Goal: Task Accomplishment & Management: Manage account settings

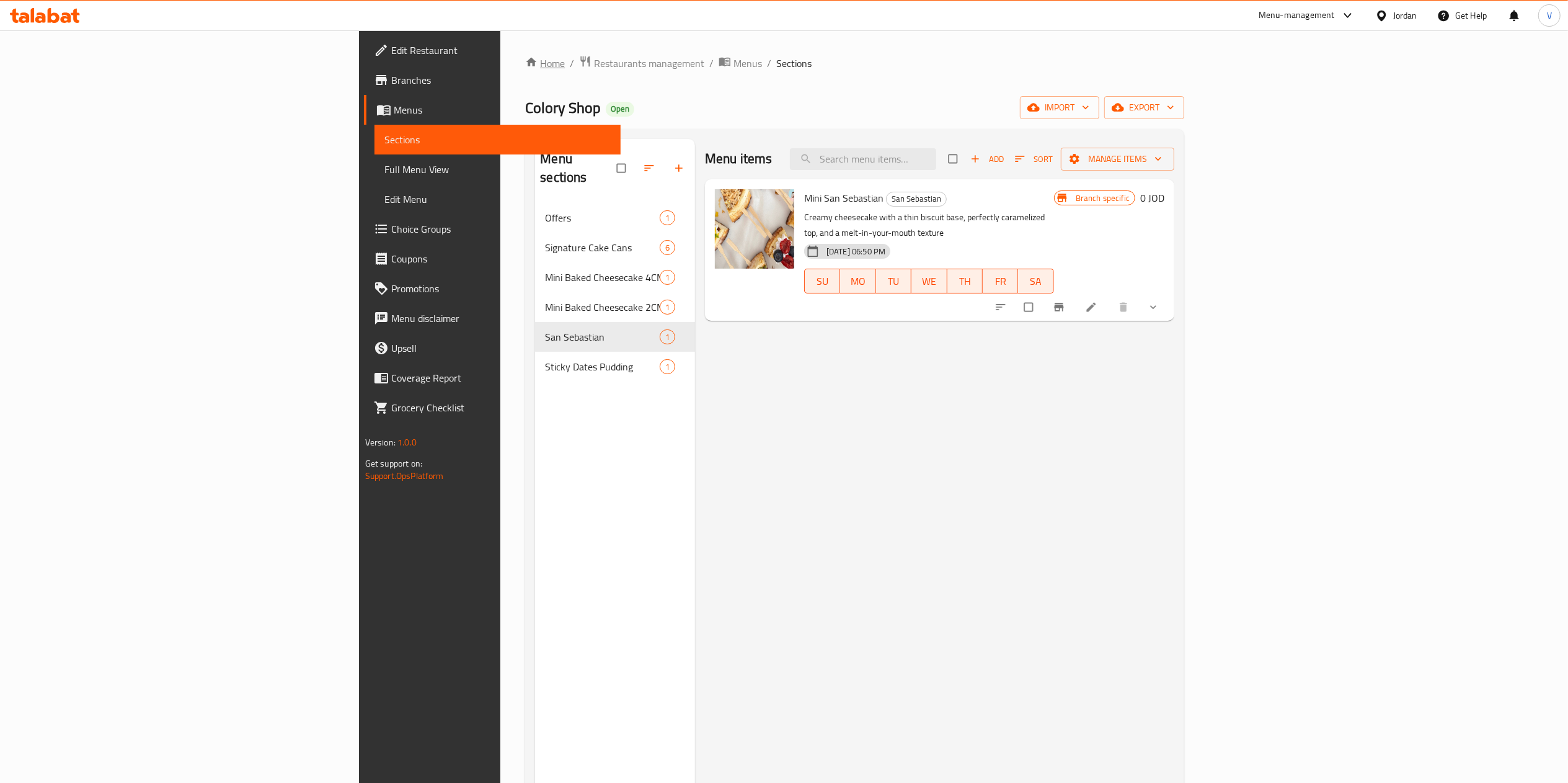
click at [525, 62] on icon "breadcrumb" at bounding box center [531, 62] width 13 height 13
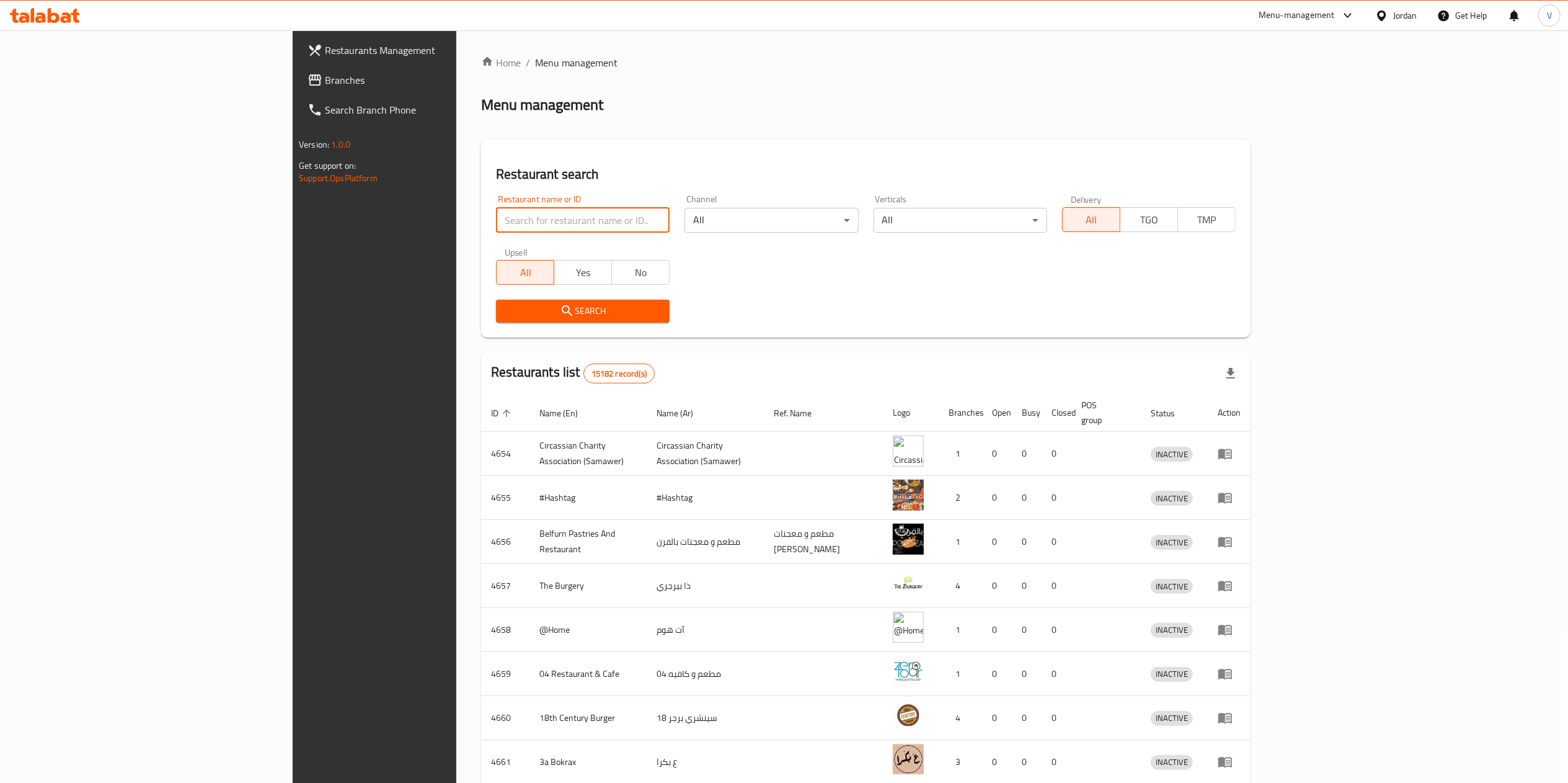
click at [496, 222] on input "search" at bounding box center [583, 219] width 174 height 25
paste input "767534"
type input "767534"
click button "Search" at bounding box center [583, 311] width 174 height 23
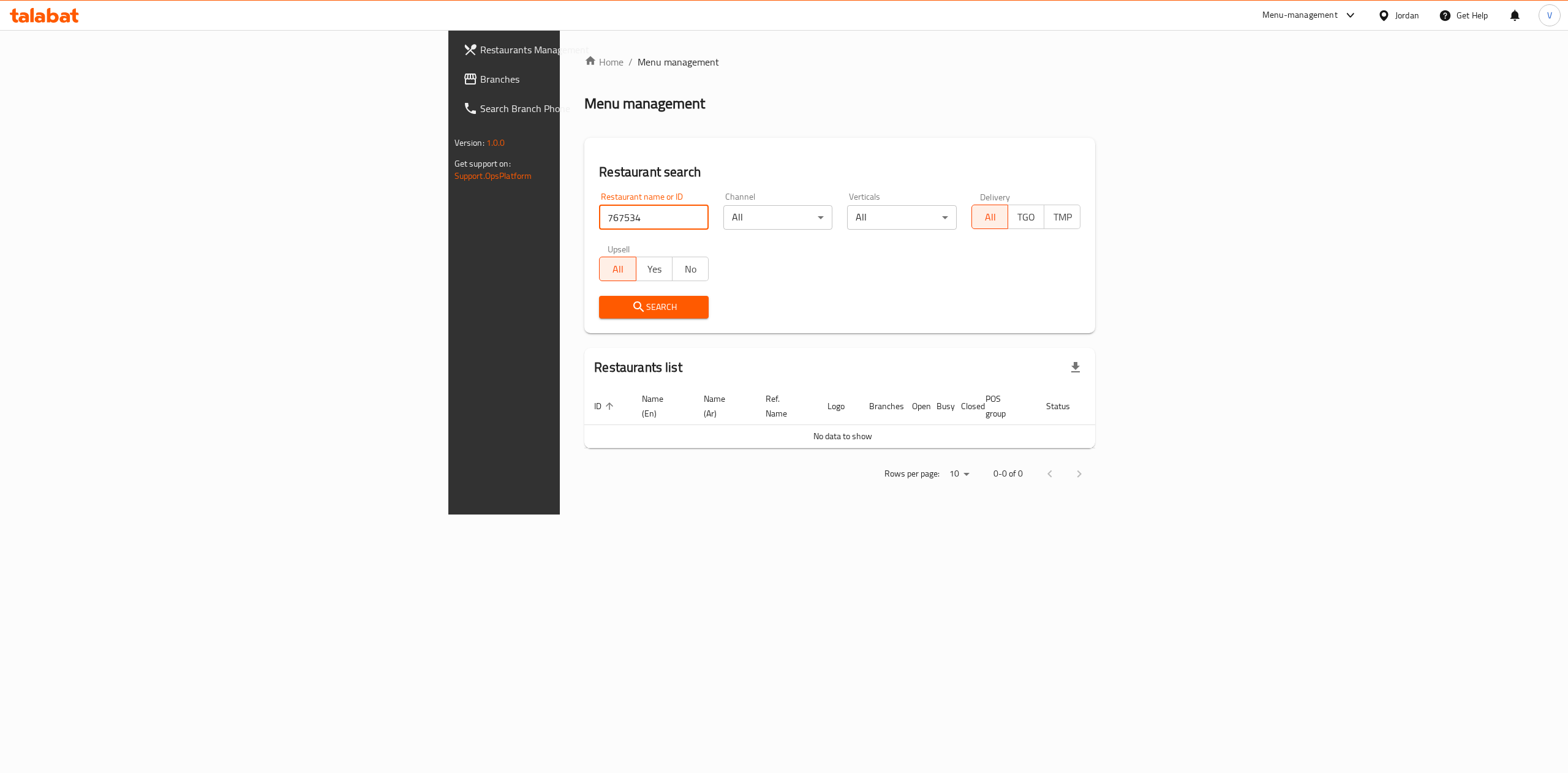
click at [453, 65] on link "Branches" at bounding box center [581, 79] width 257 height 29
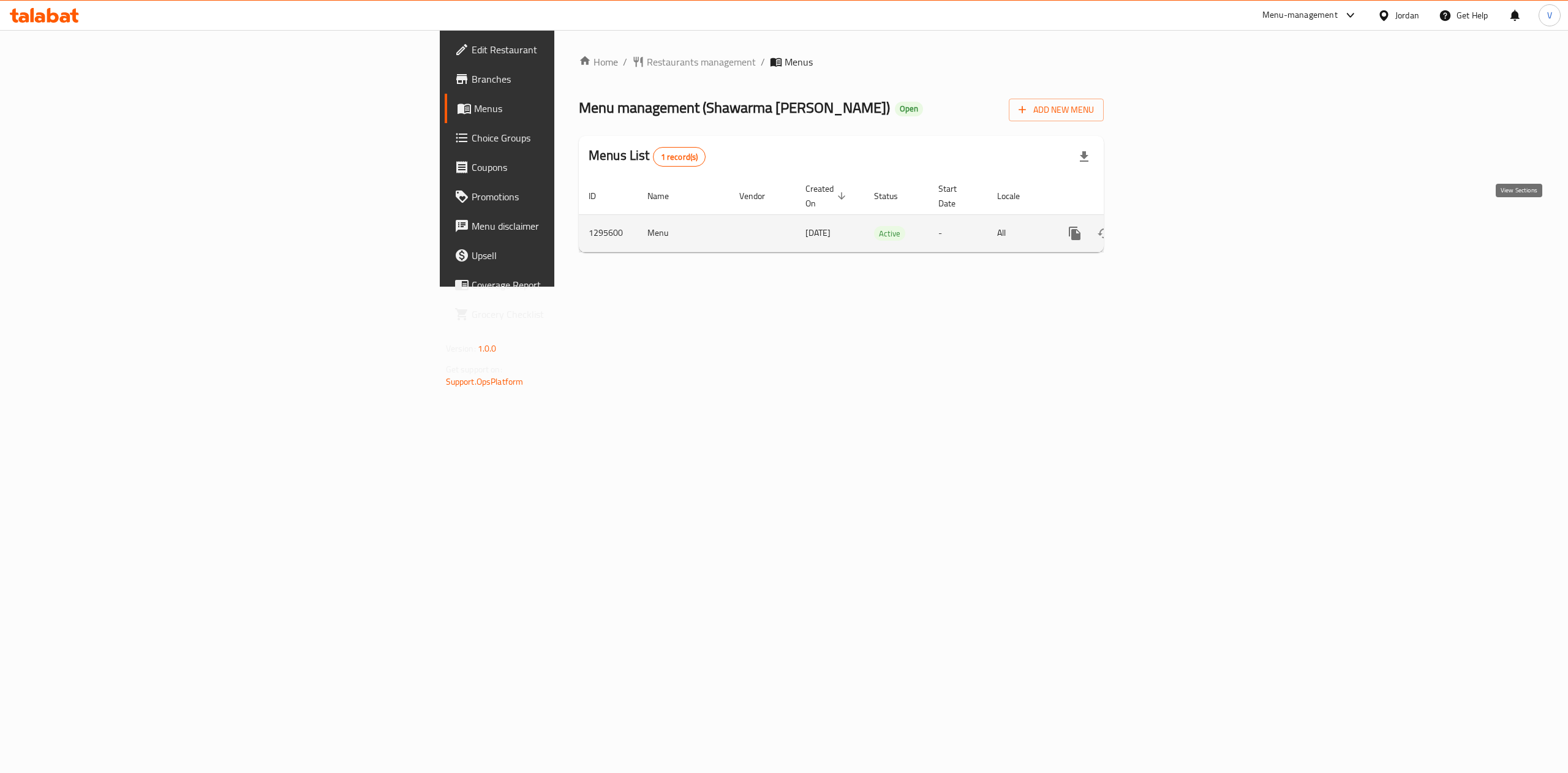
click at [1171, 226] on icon "enhanced table" at bounding box center [1163, 233] width 14 height 14
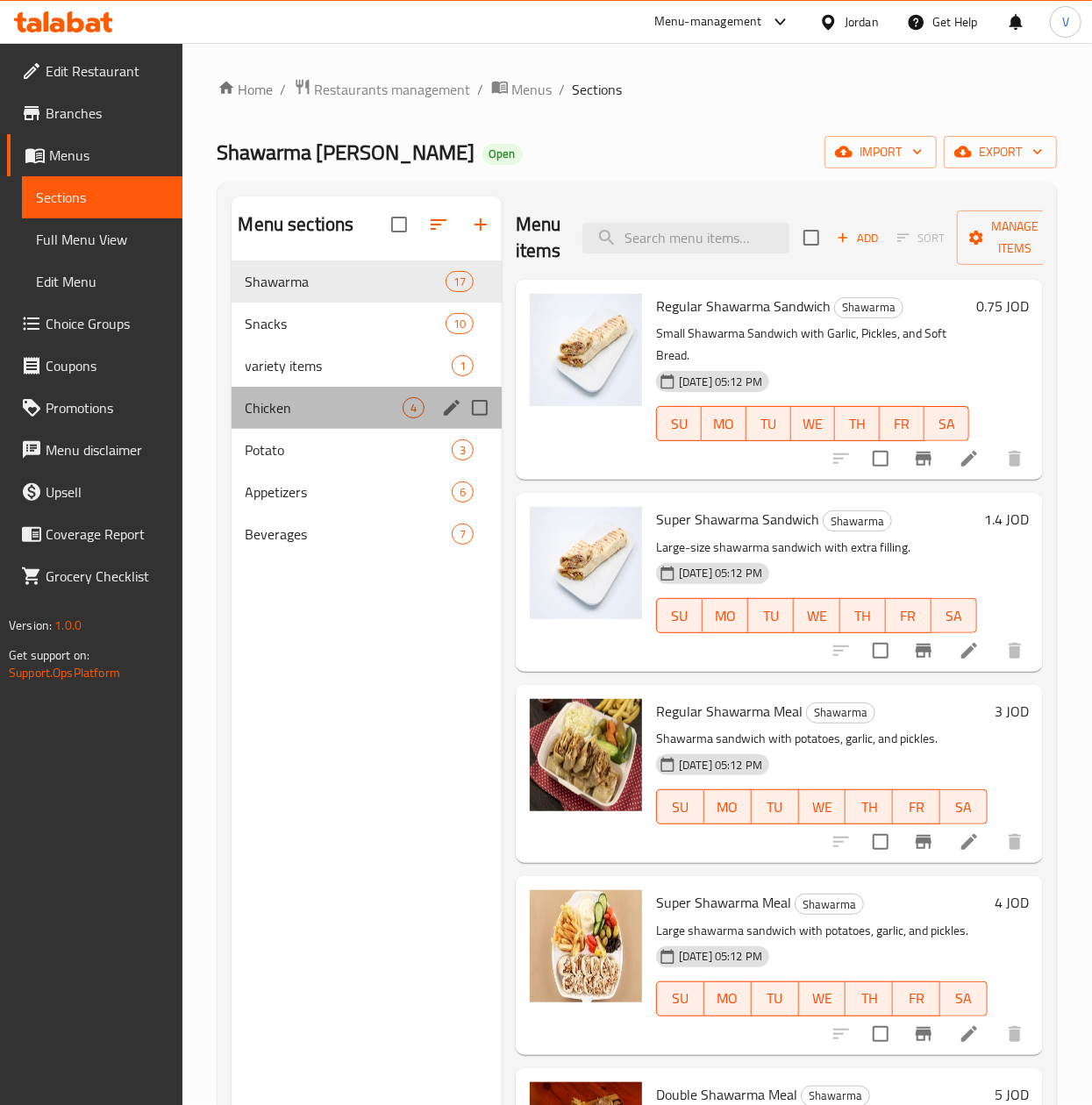
click at [312, 391] on div "Chicken 4" at bounding box center [366, 408] width 270 height 42
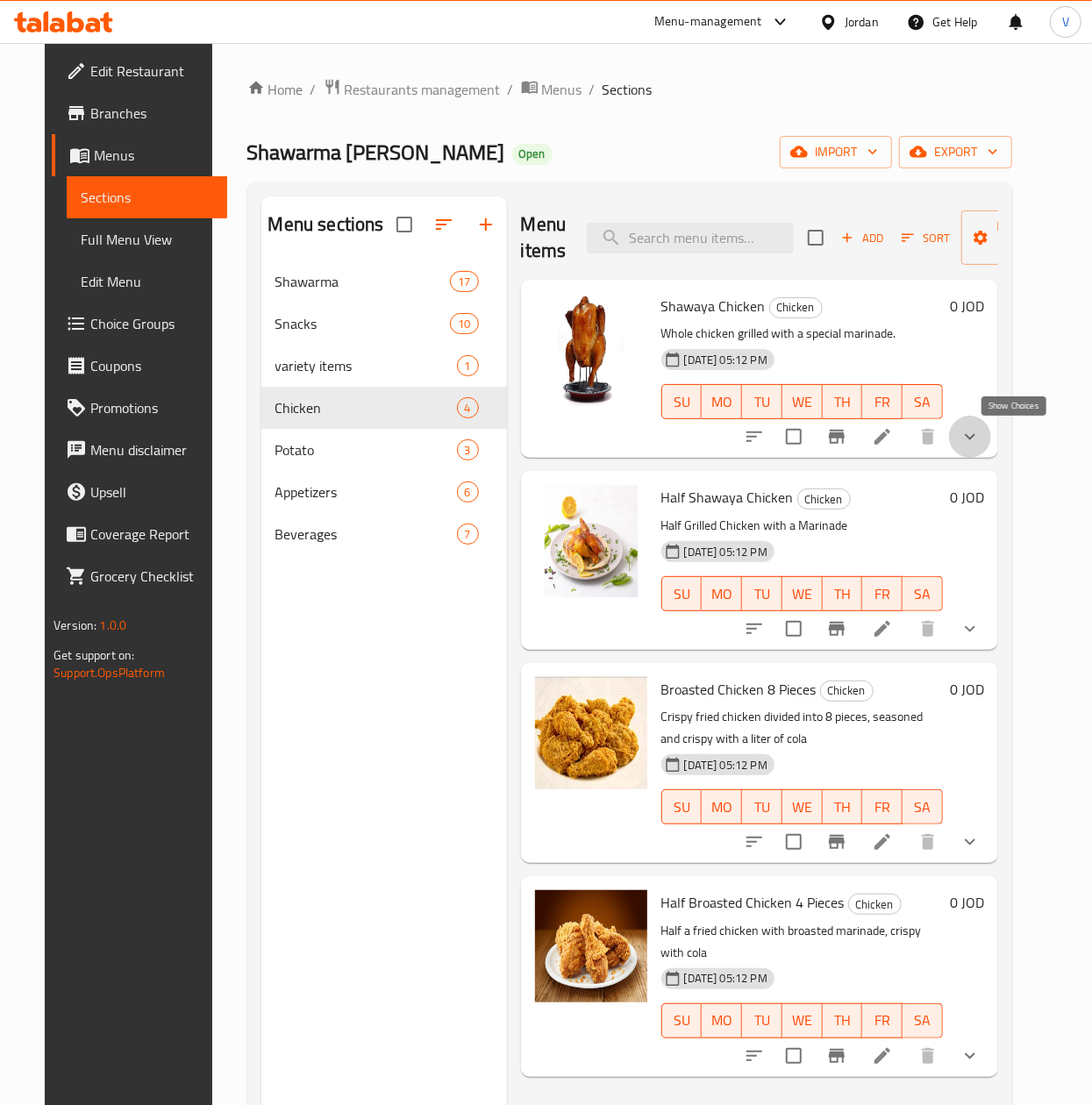
click at [980, 438] on icon "show more" at bounding box center [969, 437] width 21 height 21
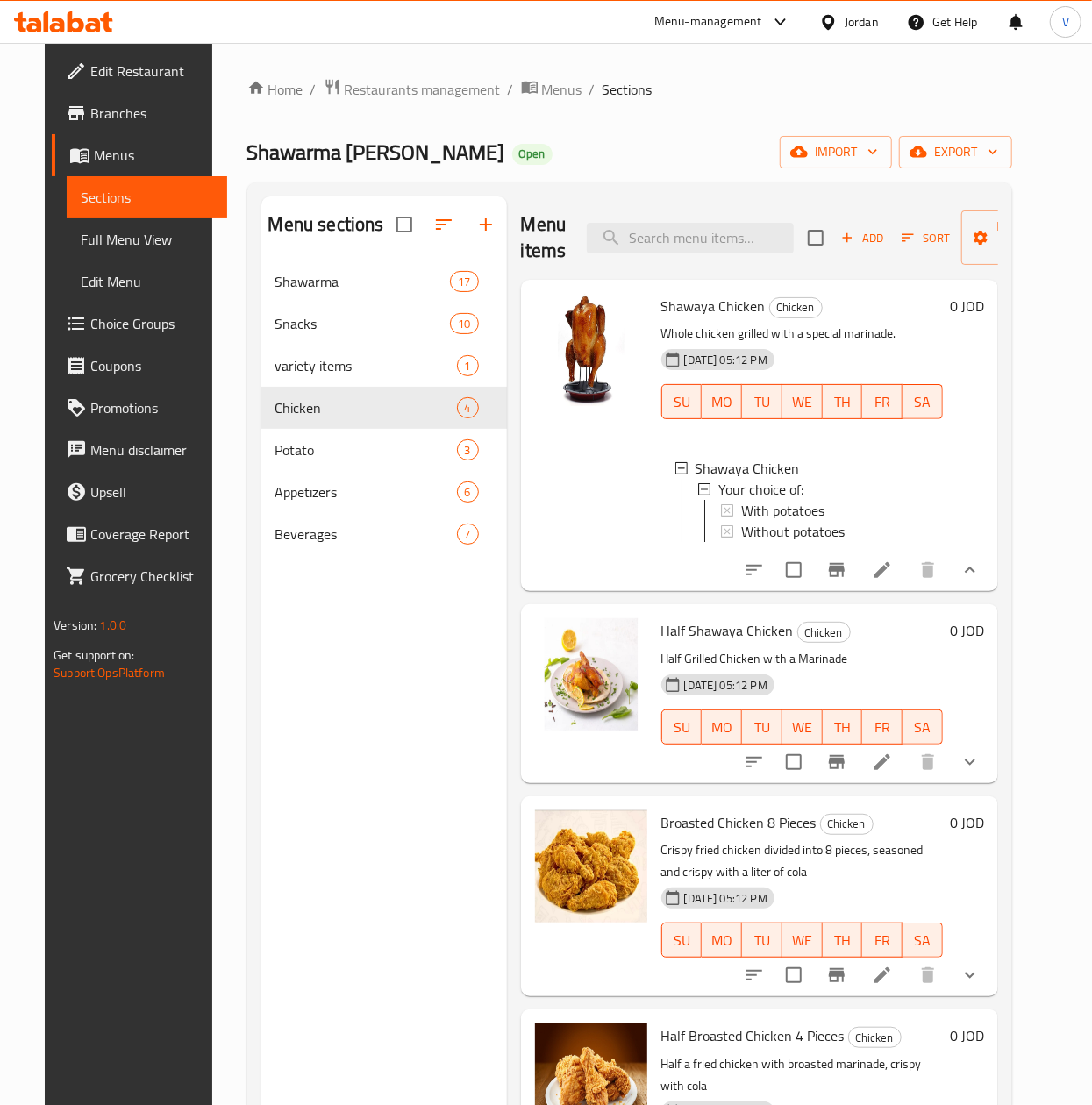
scroll to position [175, 0]
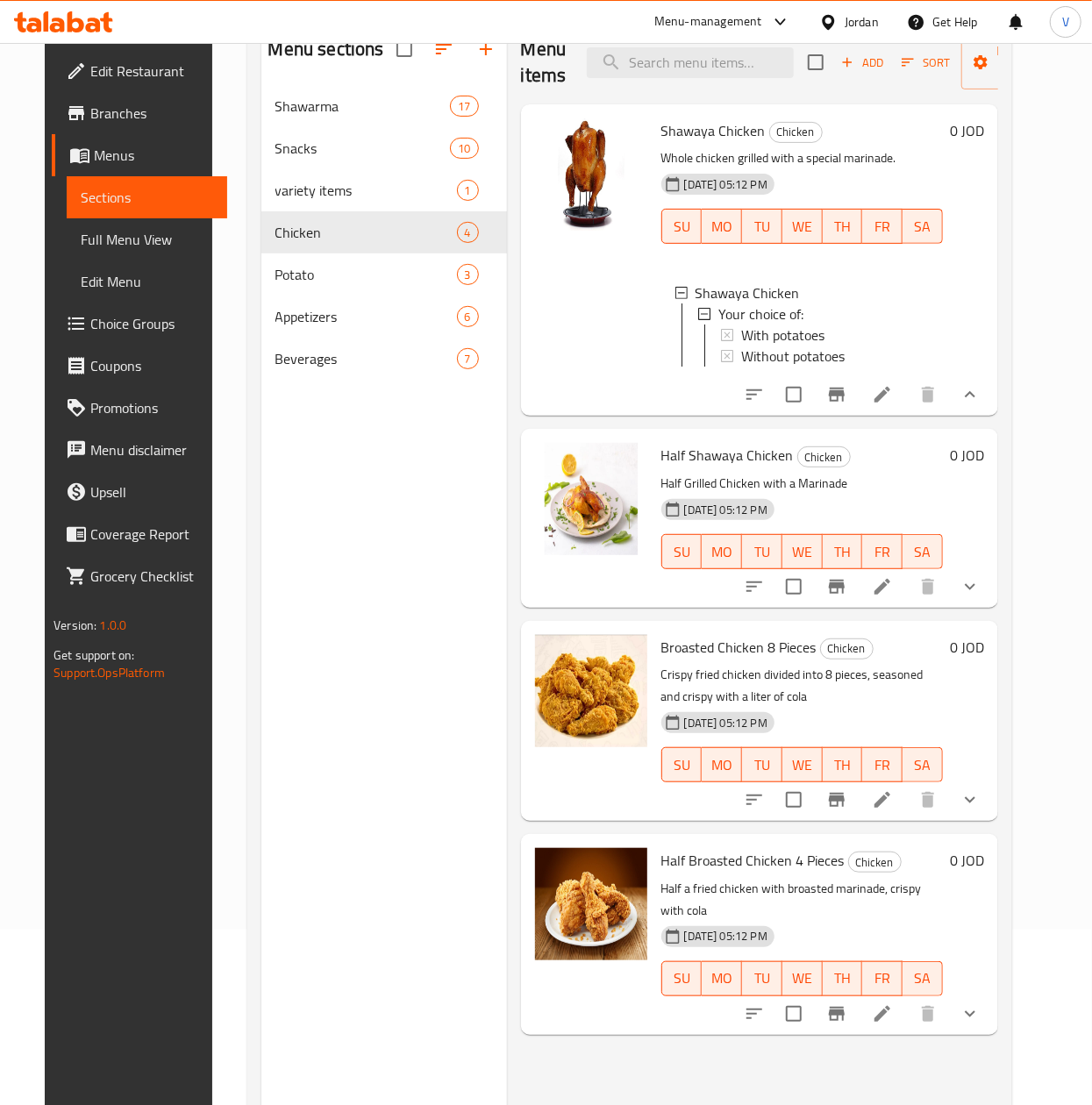
click at [991, 821] on button "show more" at bounding box center [969, 799] width 42 height 42
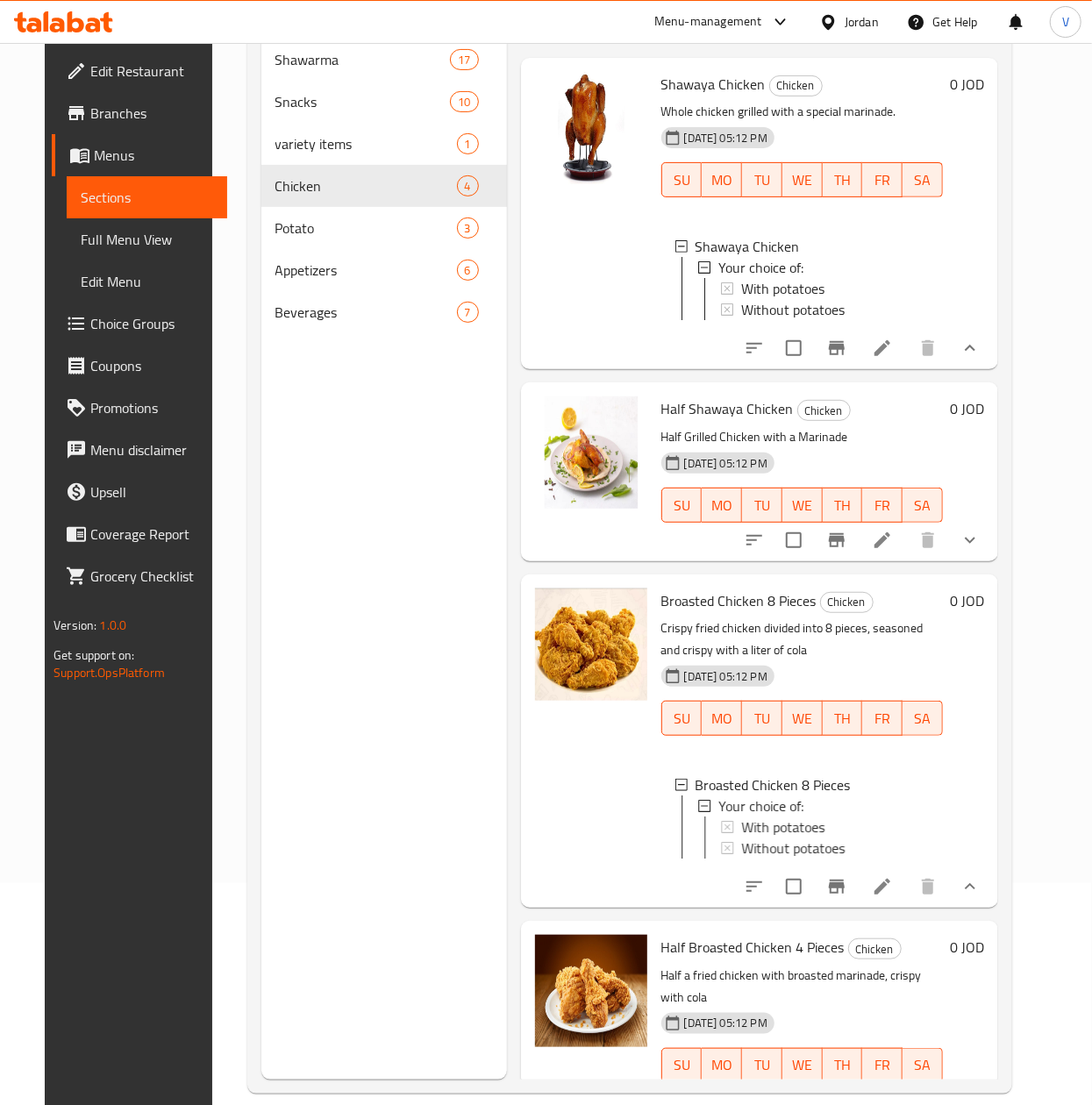
scroll to position [246, 0]
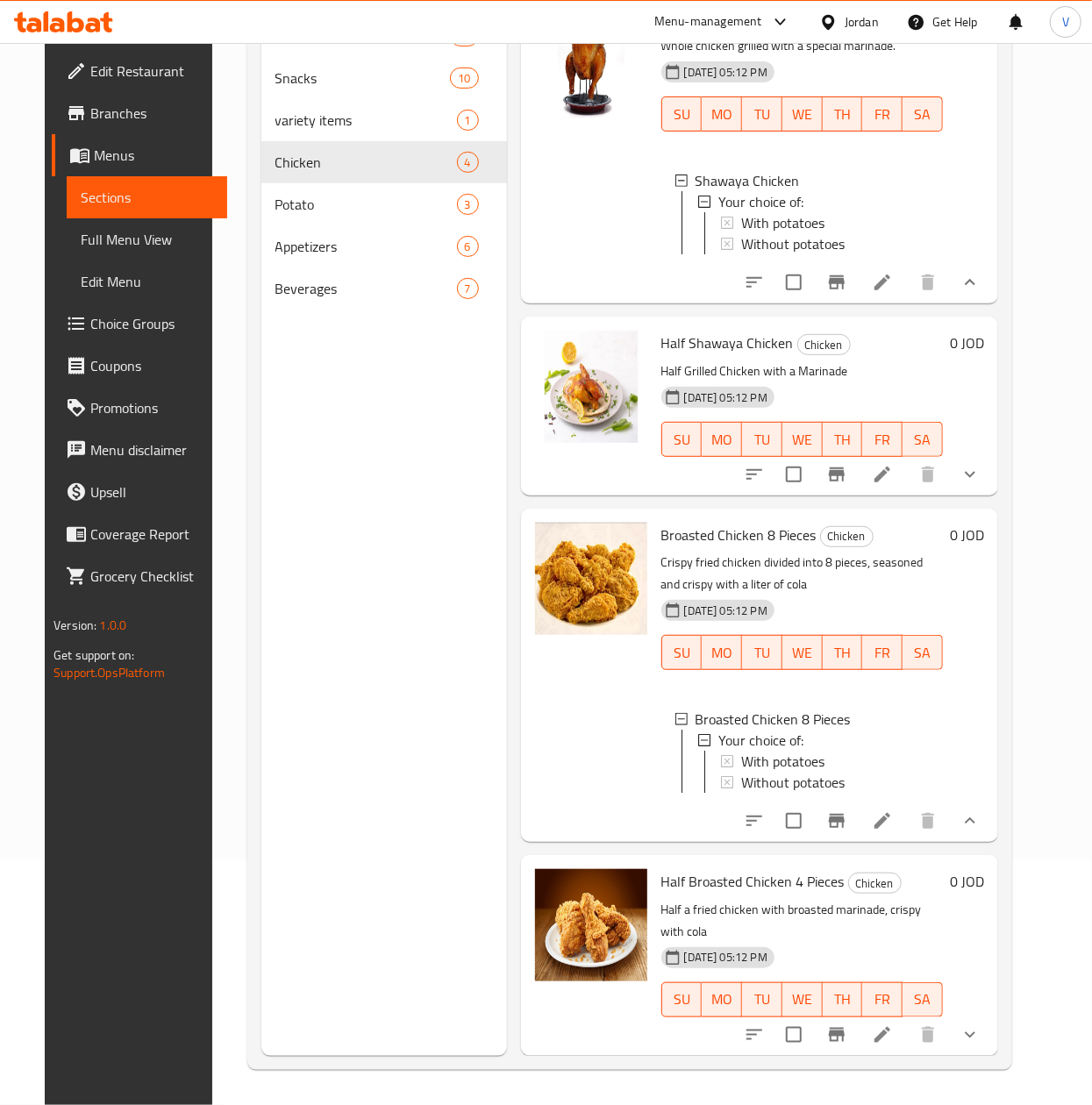
click at [971, 1013] on button "show more" at bounding box center [969, 1034] width 42 height 42
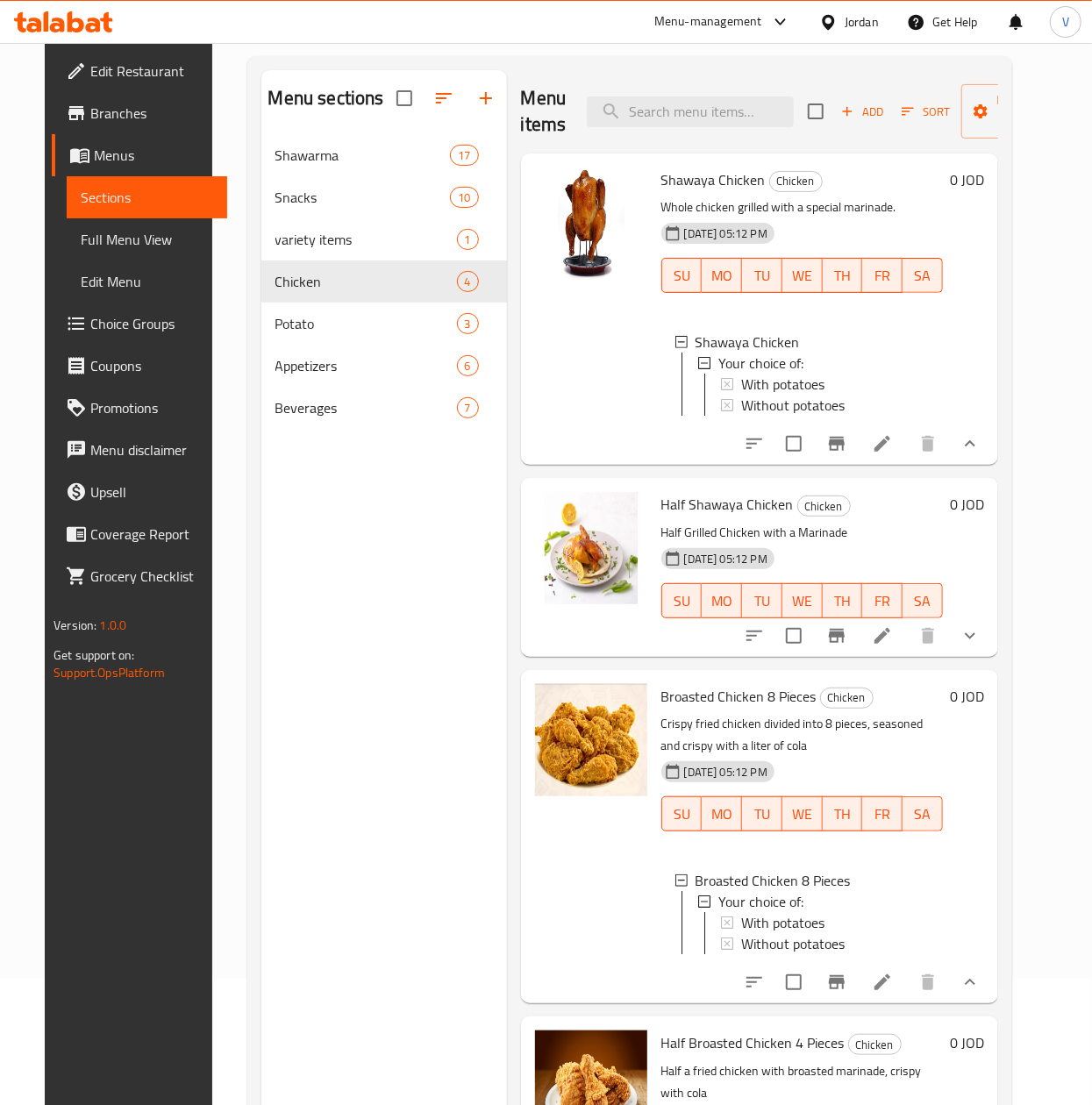
scroll to position [71, 0]
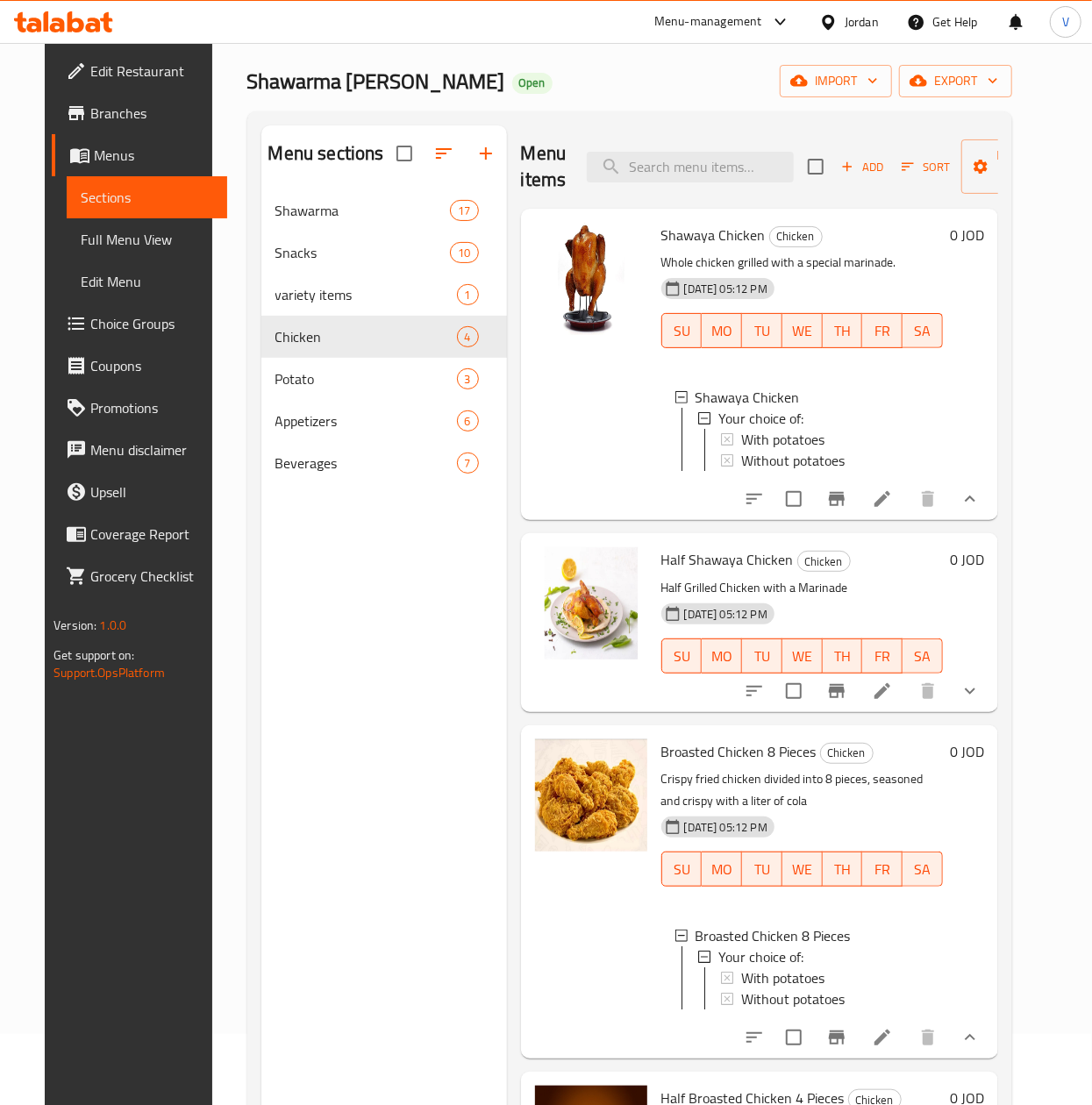
click at [980, 701] on icon "show more" at bounding box center [969, 691] width 21 height 21
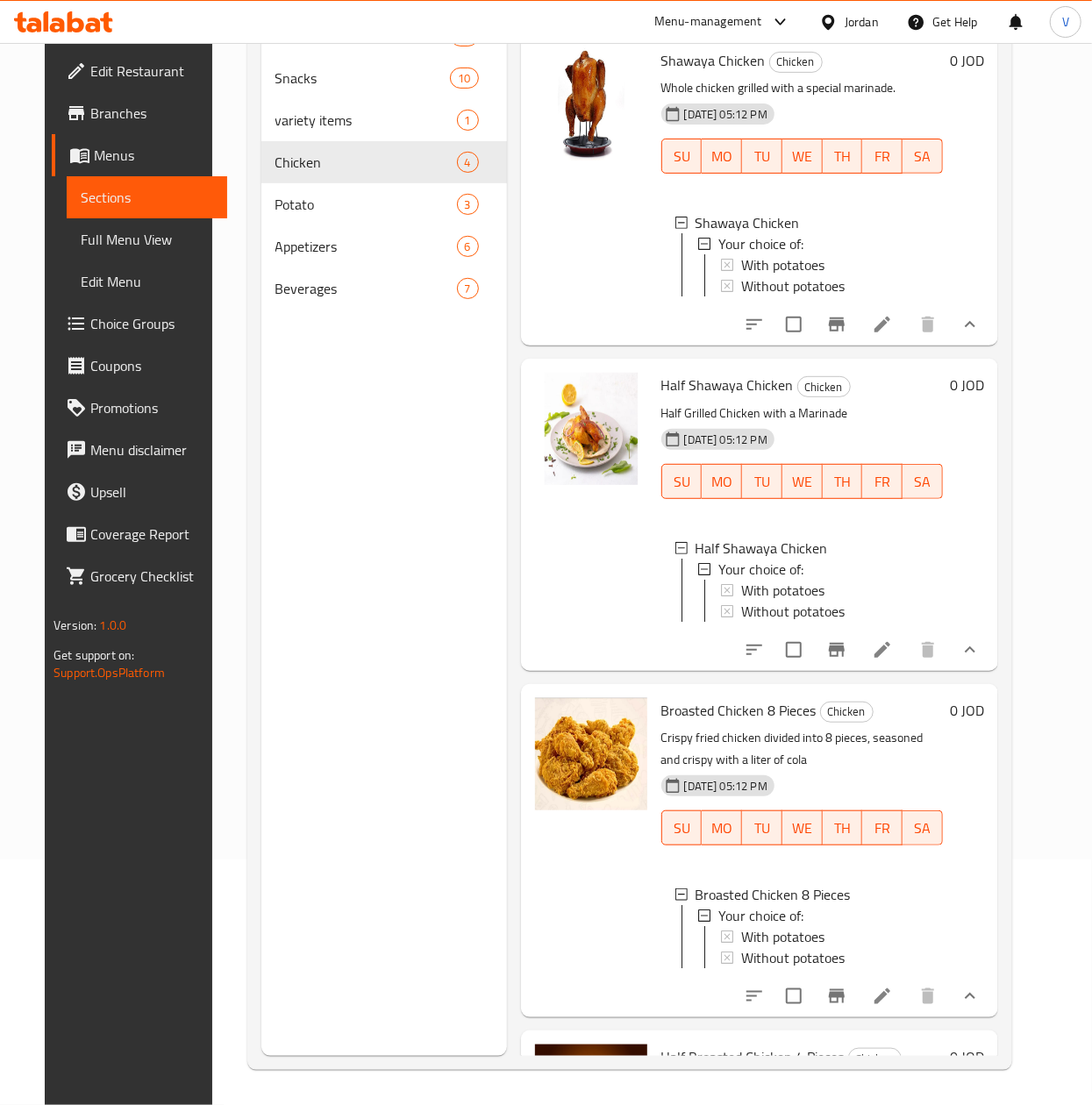
scroll to position [0, 0]
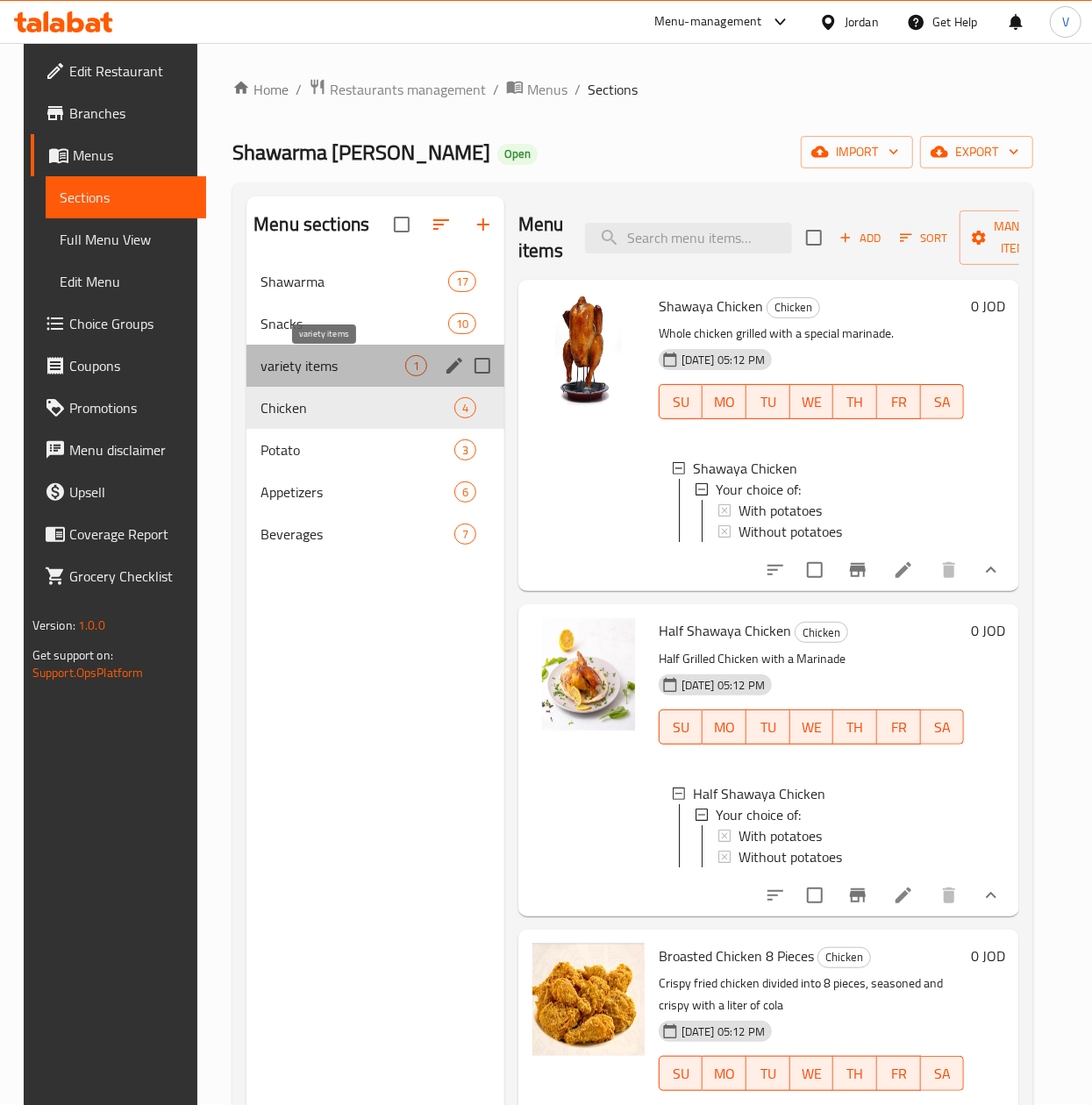
click at [328, 373] on span "variety items" at bounding box center [333, 366] width 144 height 21
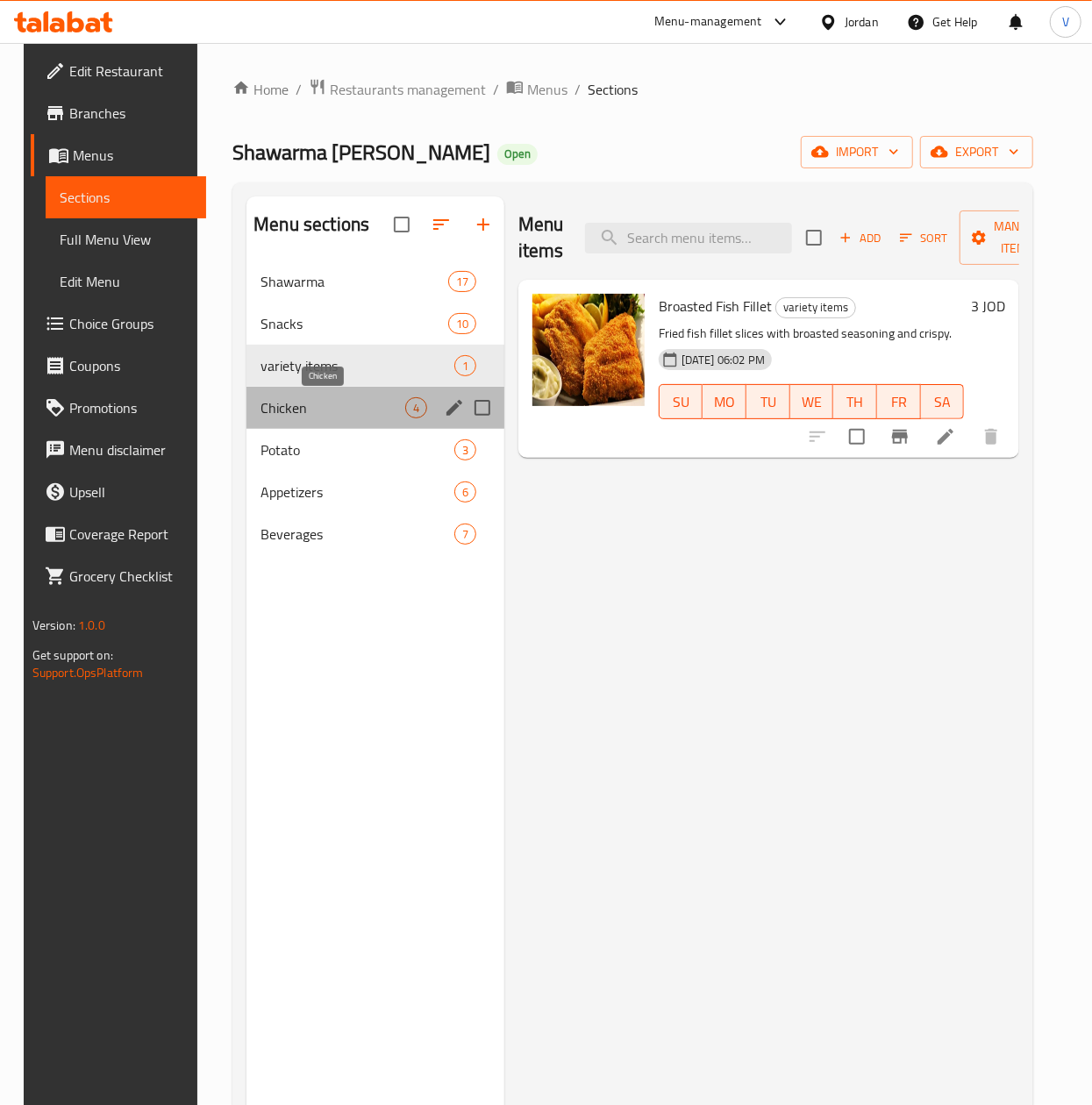
click at [261, 406] on span "Chicken" at bounding box center [333, 408] width 144 height 21
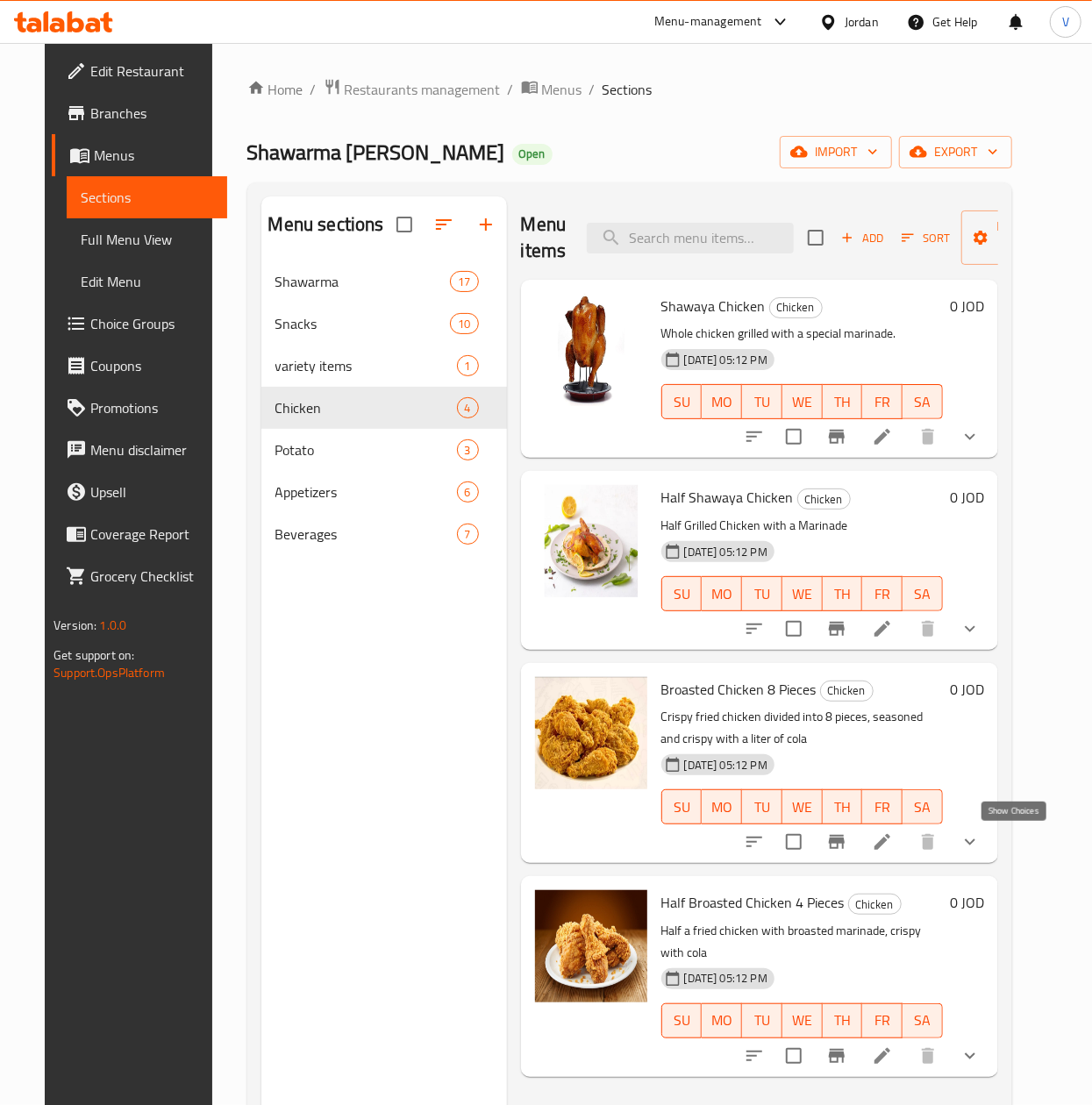
click at [980, 844] on icon "show more" at bounding box center [969, 842] width 21 height 21
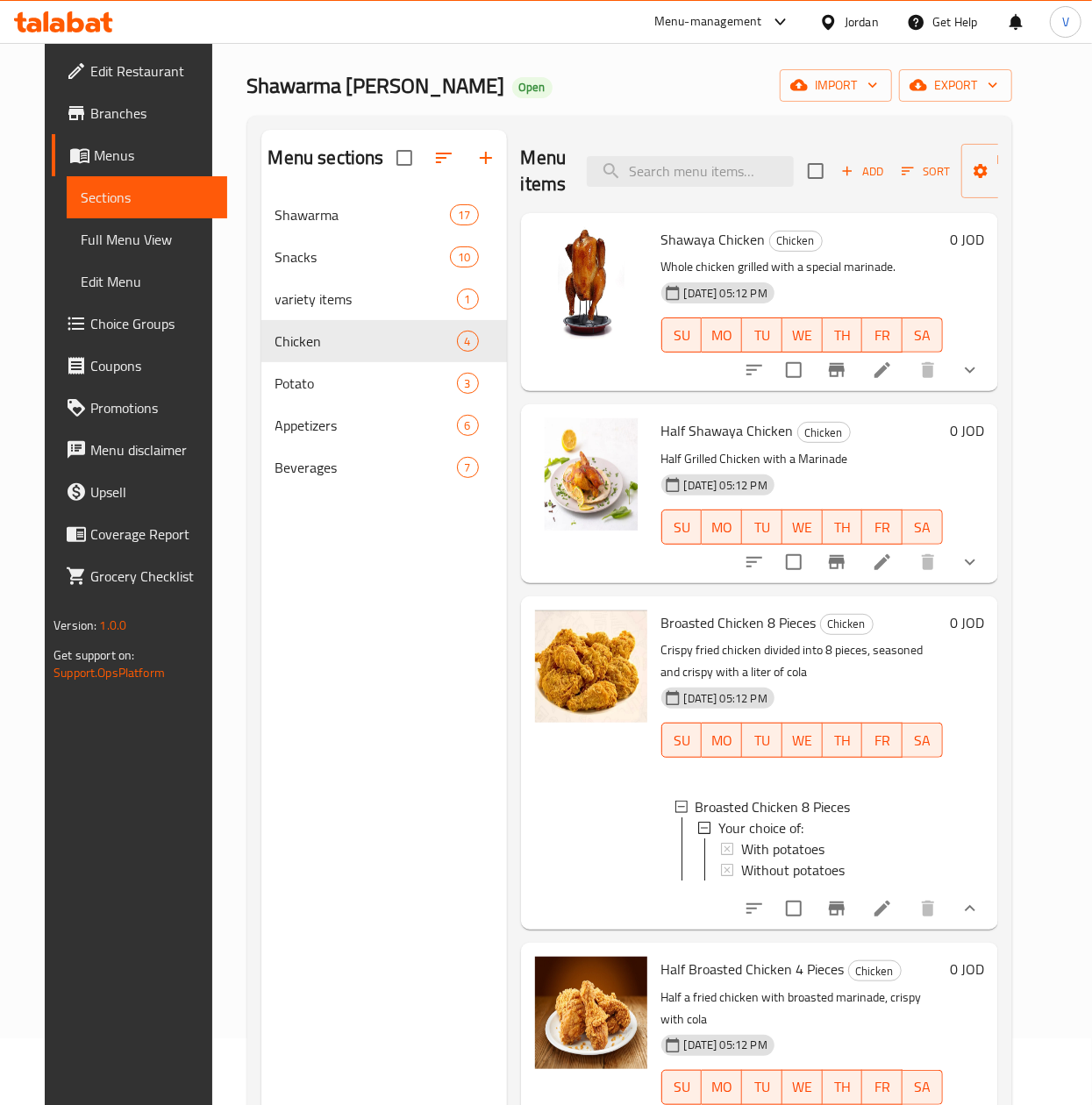
scroll to position [70, 0]
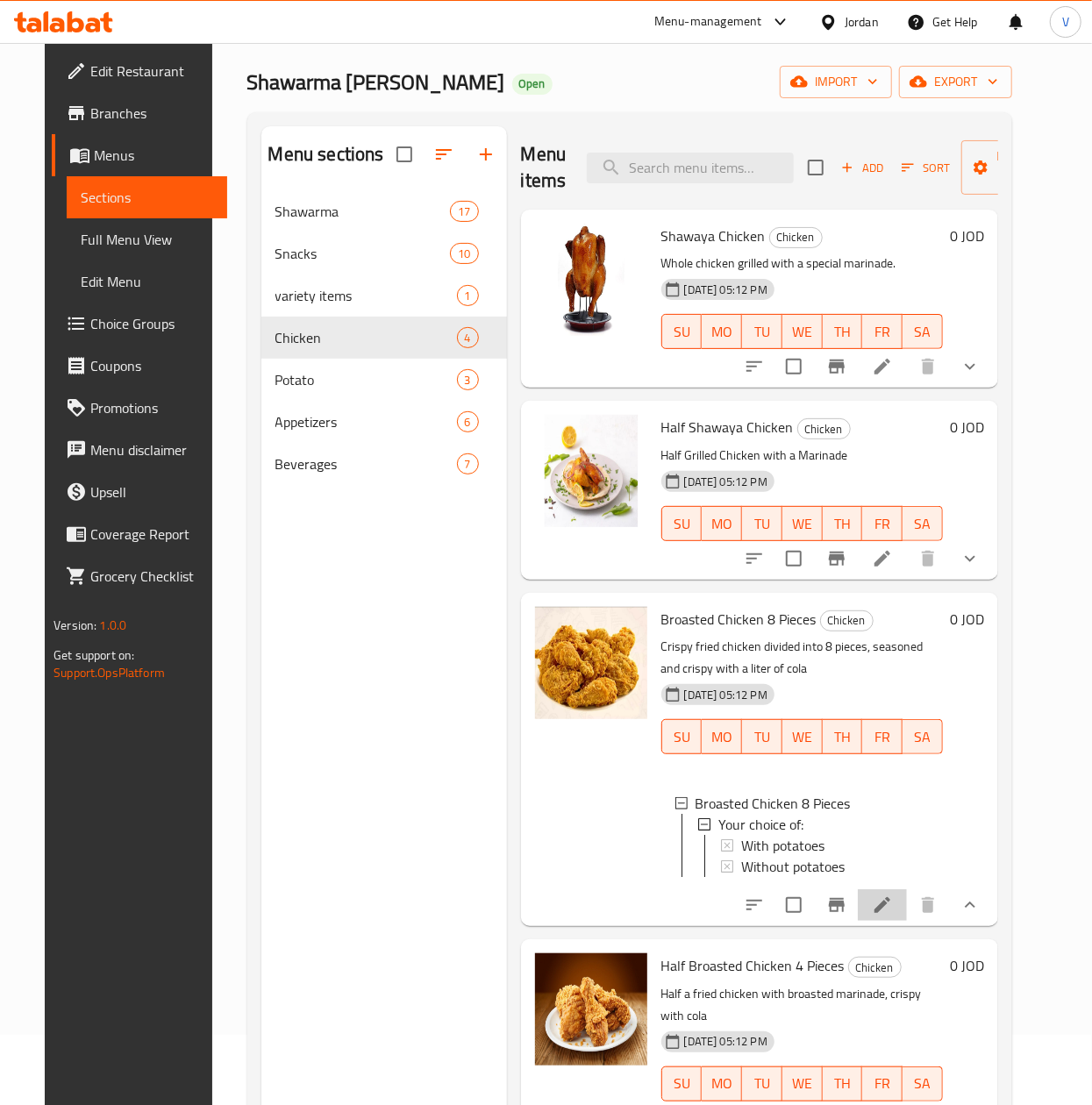
click at [906, 920] on li at bounding box center [882, 905] width 49 height 32
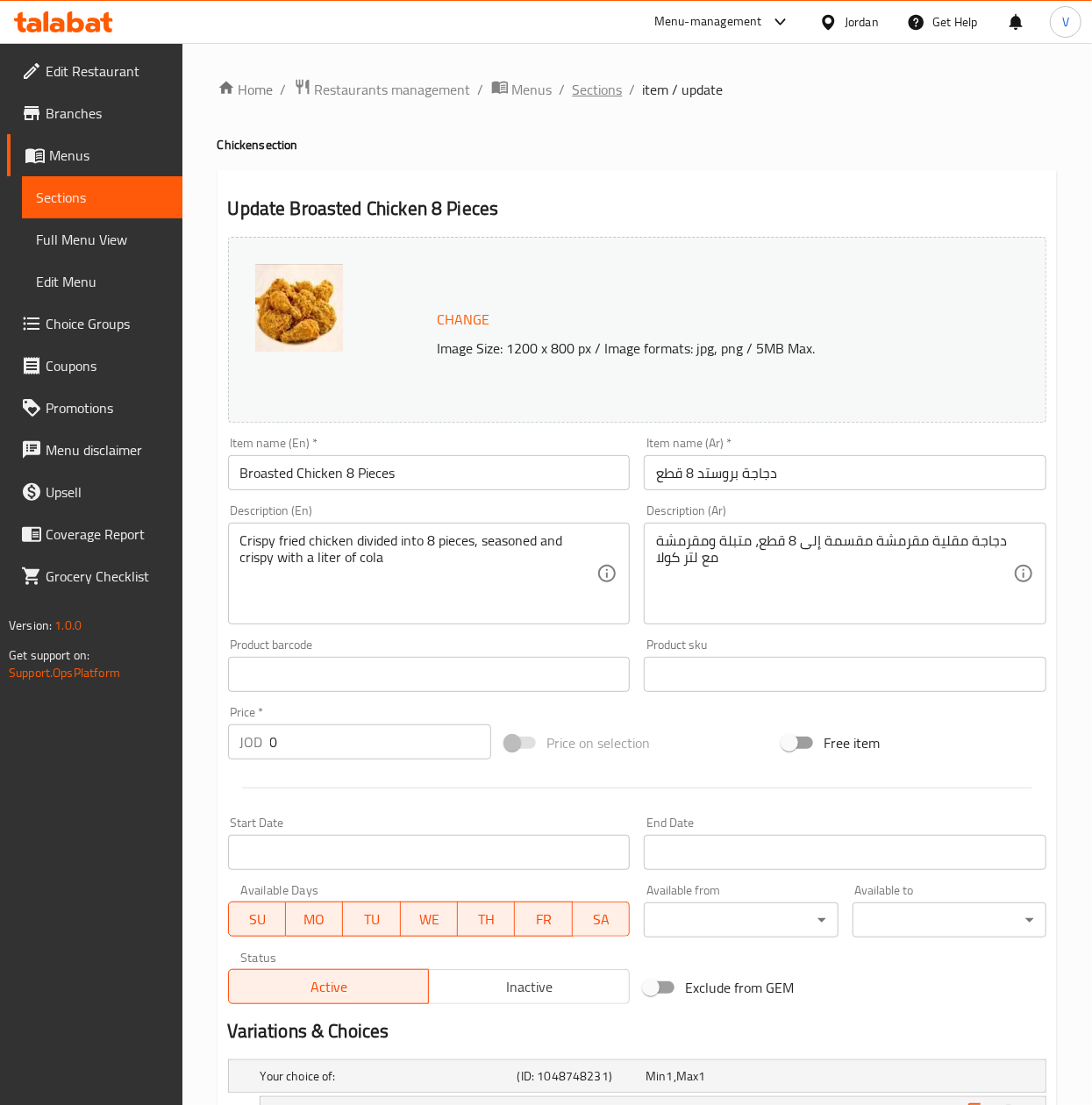
click at [608, 90] on span "Sections" at bounding box center [597, 89] width 50 height 21
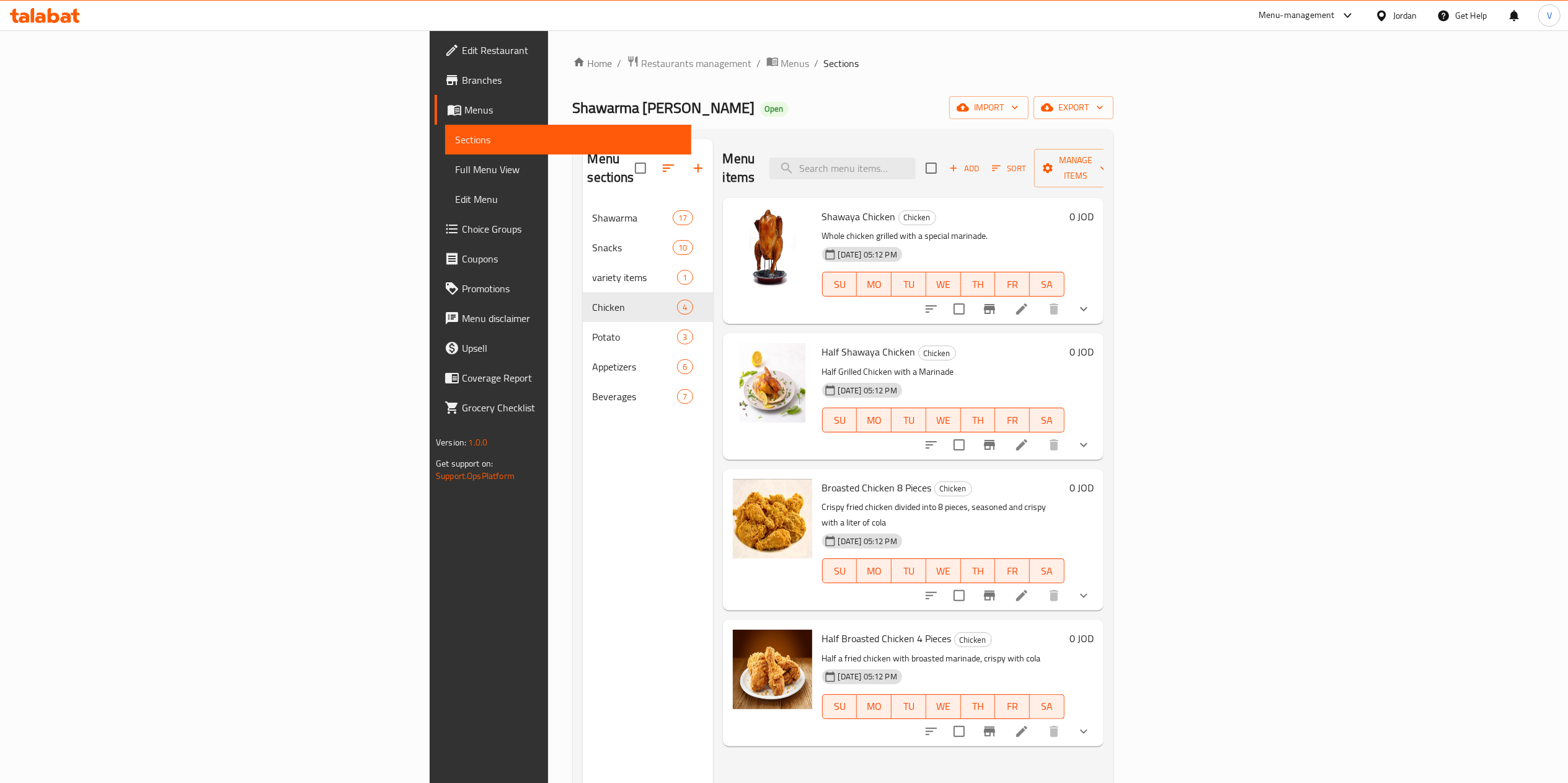
click at [822, 478] on span "Broasted Chicken 8 Pieces" at bounding box center [877, 487] width 110 height 19
click at [995, 469] on div "Broasted Chicken 8 Pieces Chicken Crispy fried chicken divided into 8 pieces, s…" at bounding box center [913, 539] width 380 height 141
click at [822, 629] on span "Half Broasted Chicken 4 Pieces" at bounding box center [887, 638] width 130 height 19
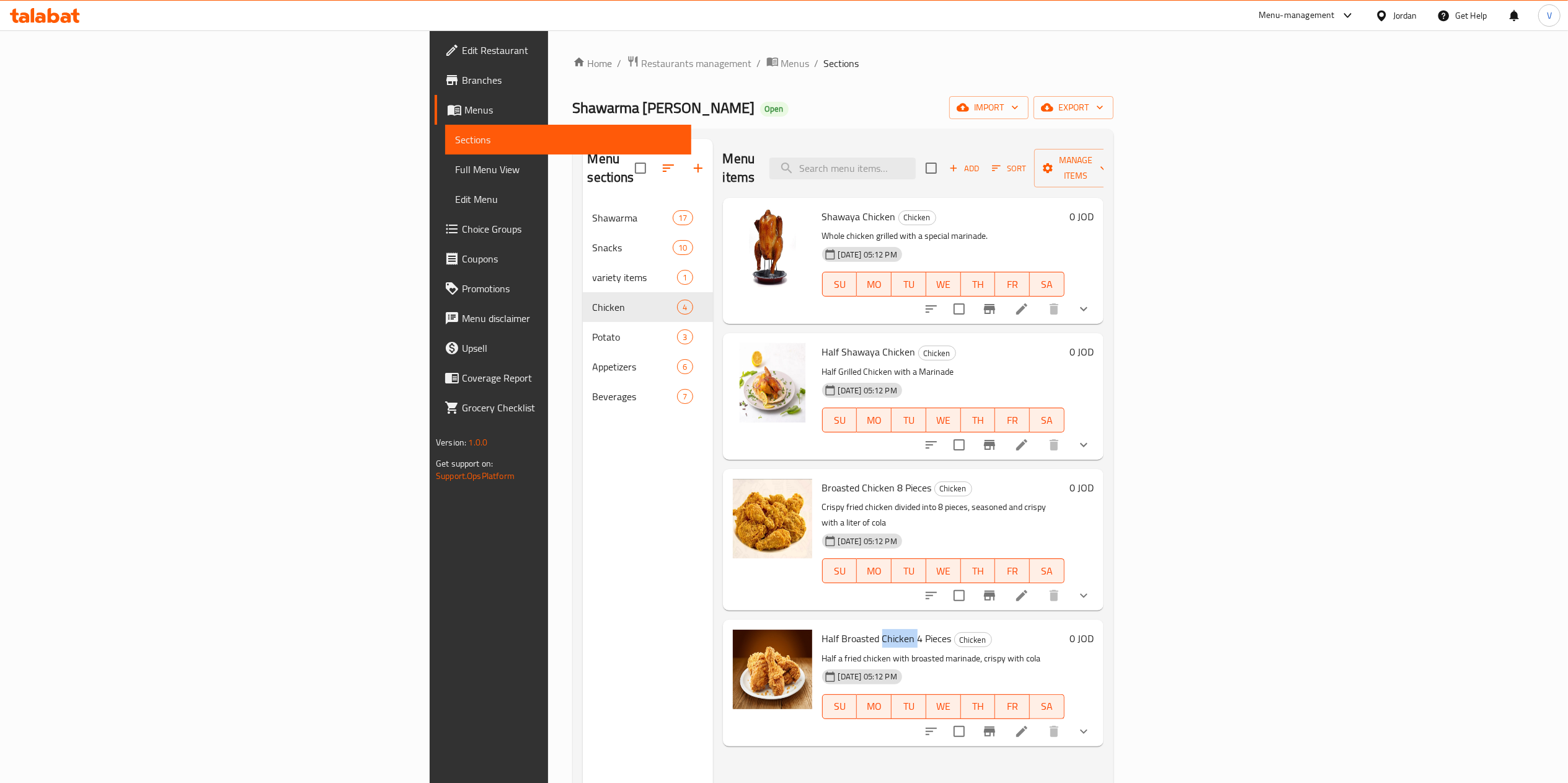
click at [822, 629] on span "Half Broasted Chicken 4 Pieces" at bounding box center [887, 638] width 130 height 19
click at [822, 478] on span "Broasted Chicken 8 Pieces" at bounding box center [877, 487] width 110 height 19
drag, startPoint x: 745, startPoint y: 190, endPoint x: 777, endPoint y: 190, distance: 32.0
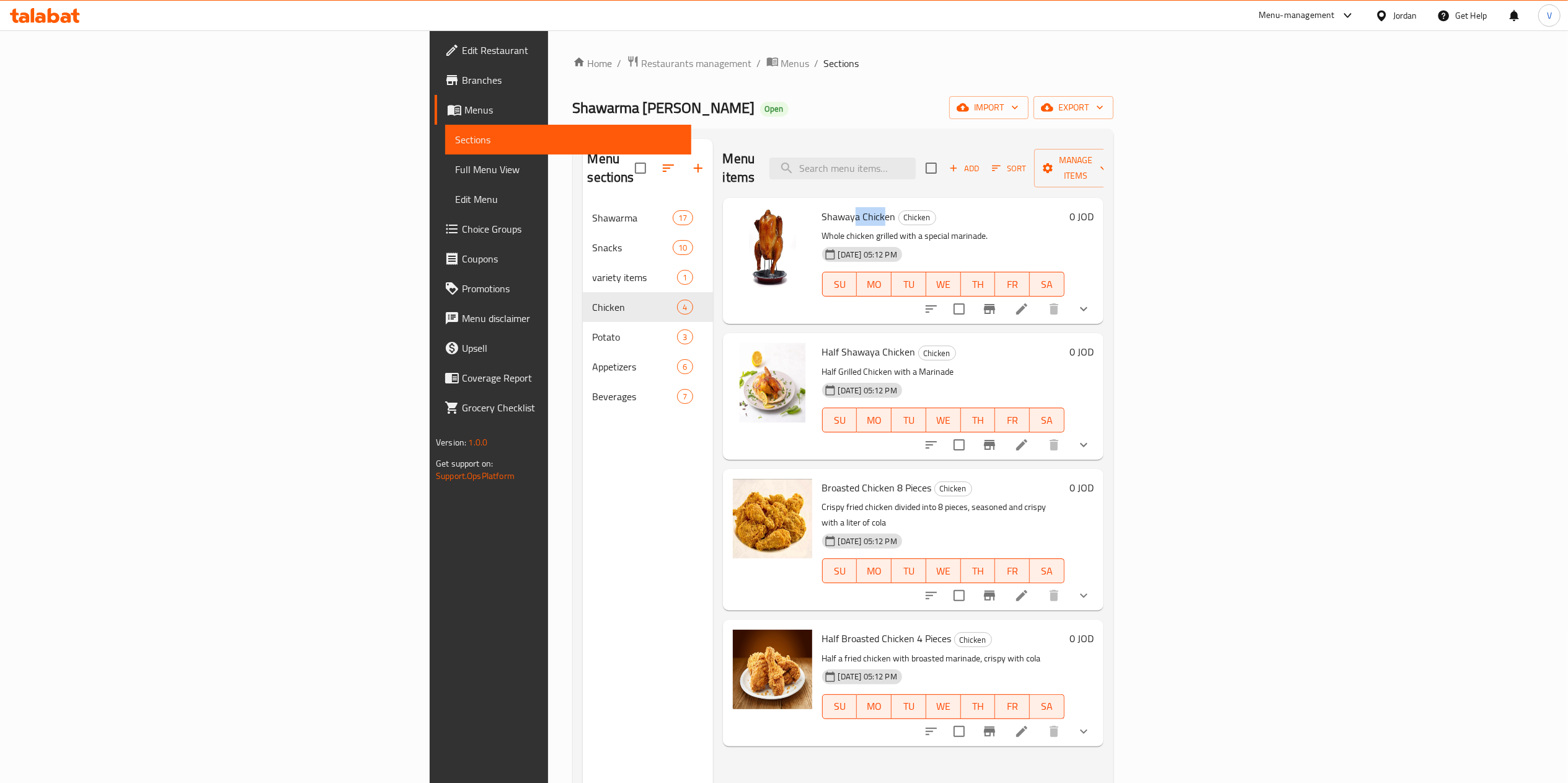
click at [822, 207] on span "Shawaya Chicken" at bounding box center [858, 216] width 74 height 19
drag, startPoint x: 802, startPoint y: 327, endPoint x: 750, endPoint y: 331, distance: 52.2
click at [723, 333] on div "Half Shawaya Chicken Chicken Half Grilled Chicken with a Marinade 18-06-2025 05…" at bounding box center [913, 396] width 380 height 126
click at [822, 342] on span "Half Shawaya Chicken" at bounding box center [868, 351] width 93 height 19
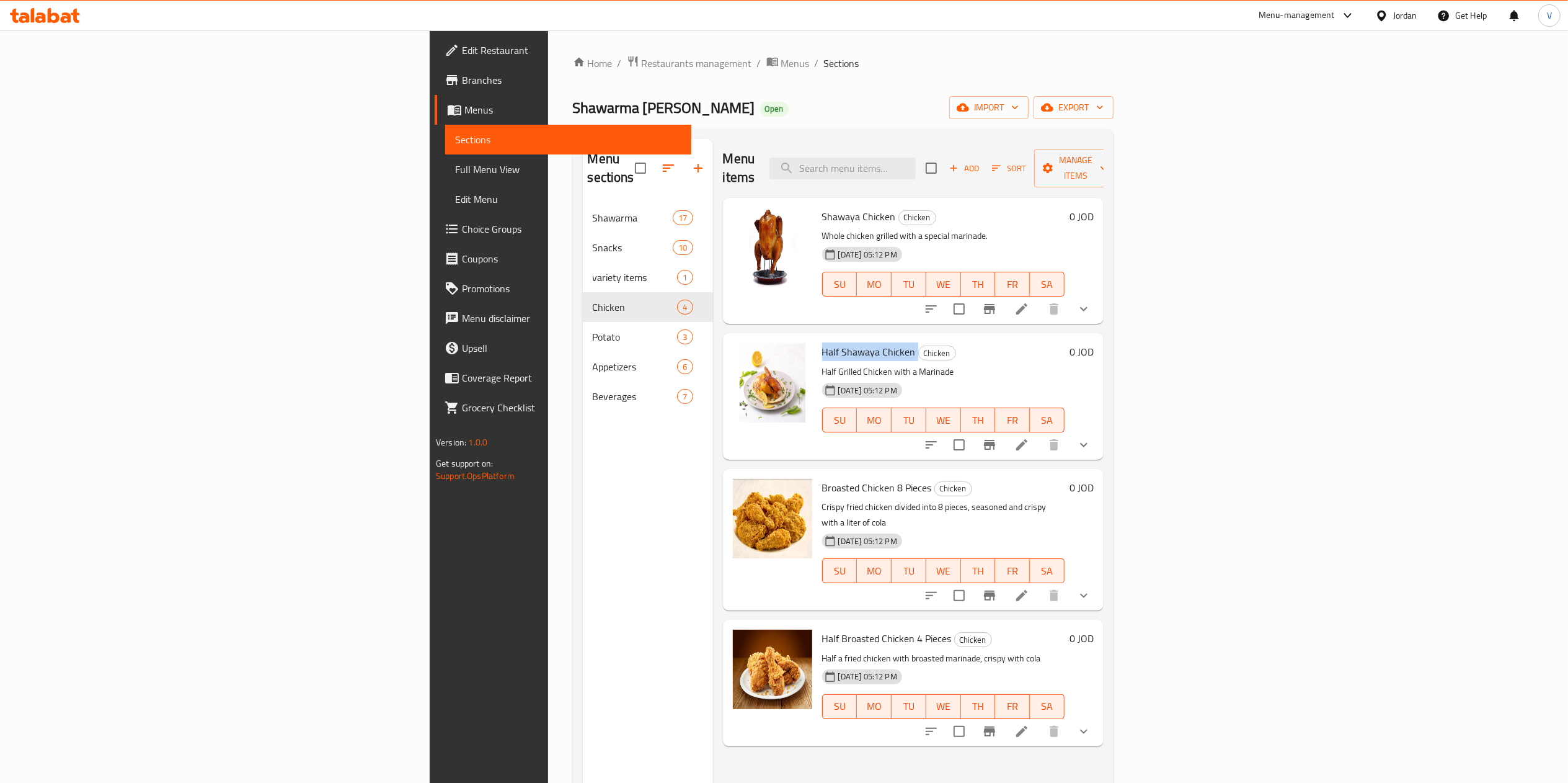
click at [822, 342] on span "Half Shawaya Chicken" at bounding box center [868, 351] width 93 height 19
drag, startPoint x: 720, startPoint y: 200, endPoint x: 747, endPoint y: 205, distance: 27.5
click at [817, 210] on div "Shawaya Chicken Chicken Whole chicken grilled with a special marinade. 18-06-20…" at bounding box center [943, 261] width 252 height 116
click at [822, 207] on span "Shawaya Chicken" at bounding box center [858, 216] width 74 height 19
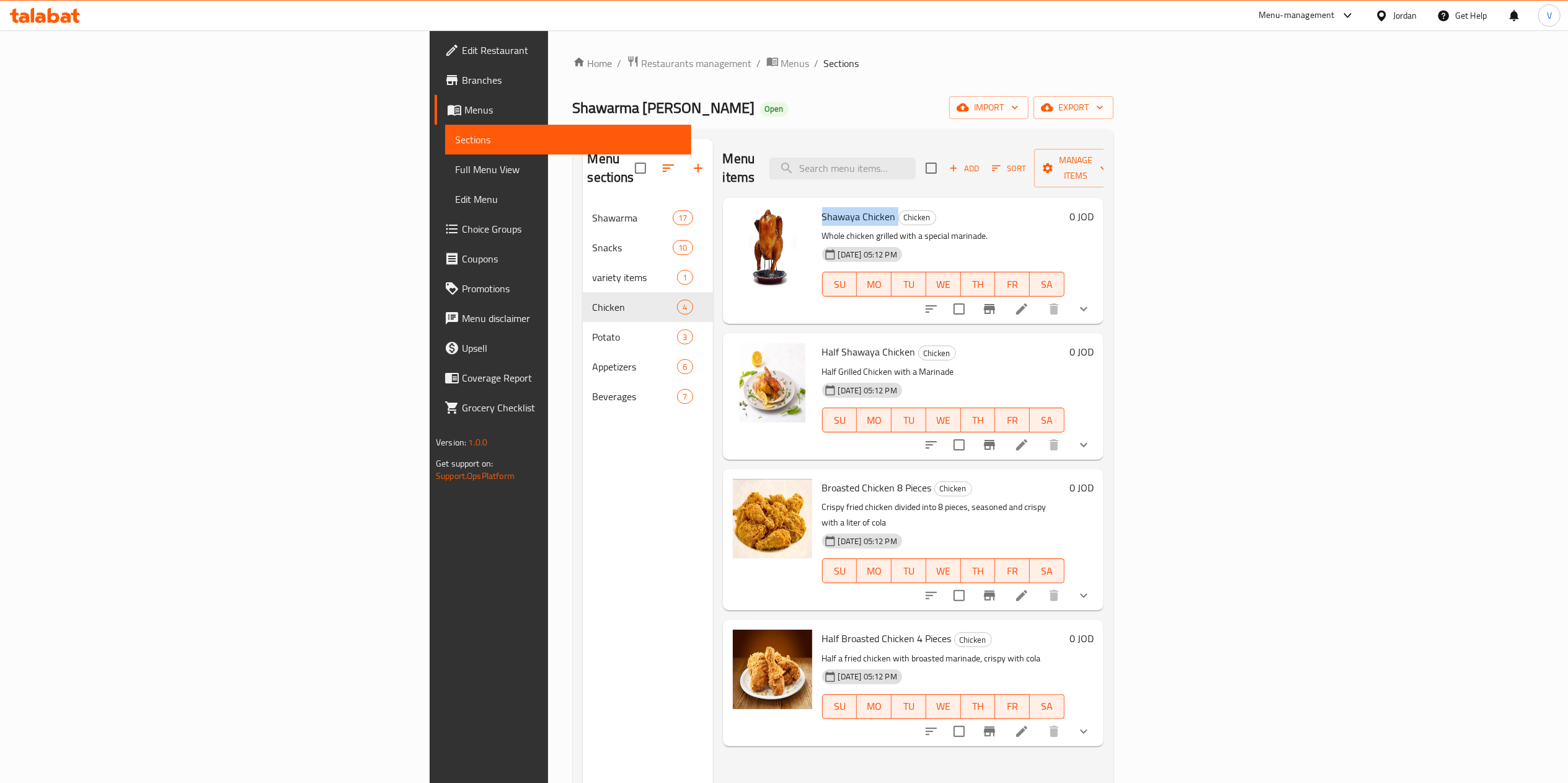
click at [822, 207] on span "Shawaya Chicken" at bounding box center [858, 216] width 74 height 19
click at [888, 228] on p "Whole chicken grilled with a special marinade." at bounding box center [943, 235] width 243 height 15
drag, startPoint x: 713, startPoint y: 194, endPoint x: 784, endPoint y: 198, distance: 71.1
click at [817, 203] on div "Shawaya Chicken Chicken Whole chicken grilled with a special marinade. 18-06-20…" at bounding box center [943, 261] width 252 height 116
click at [817, 208] on div "Shawaya Chicken Chicken Whole chicken grilled with a special marinade. 18-06-20…" at bounding box center [943, 261] width 252 height 116
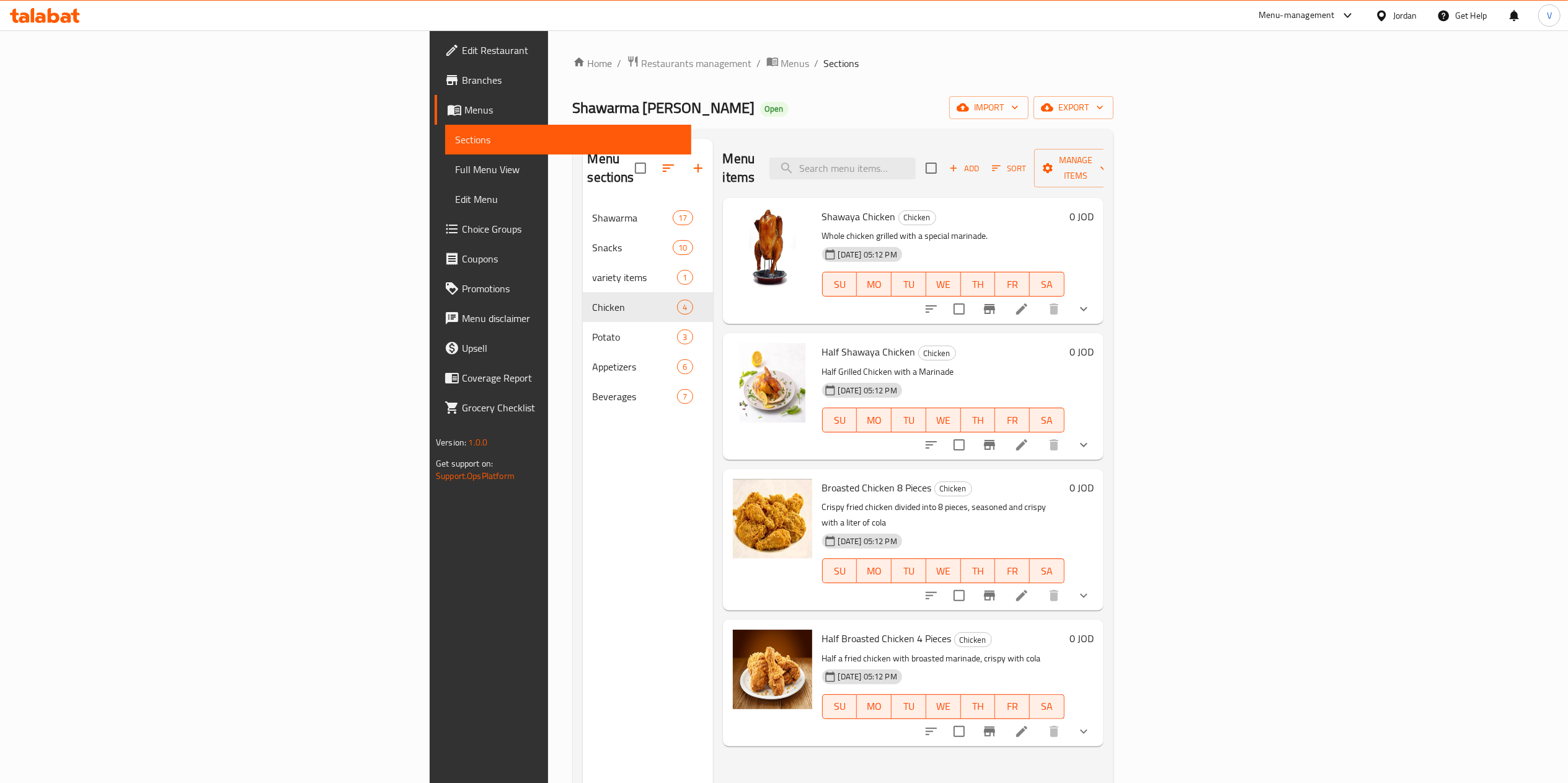
click at [822, 207] on span "Shawaya Chicken" at bounding box center [858, 216] width 74 height 19
click at [822, 478] on span "Broasted Chicken 8 Pieces" at bounding box center [877, 487] width 110 height 19
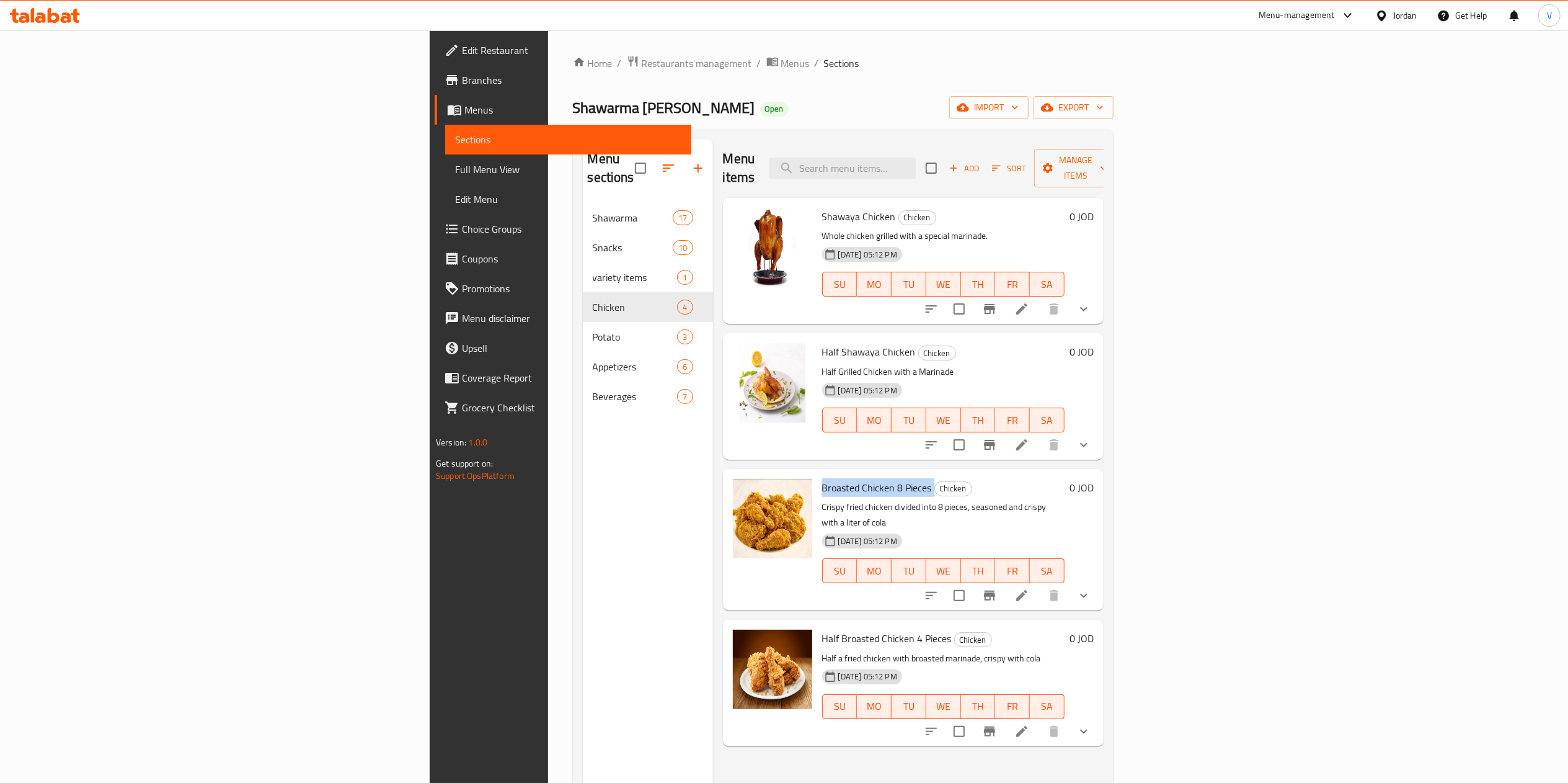
click at [822, 478] on span "Broasted Chicken 8 Pieces" at bounding box center [877, 487] width 110 height 19
click at [1091, 588] on icon "show more" at bounding box center [1084, 595] width 15 height 15
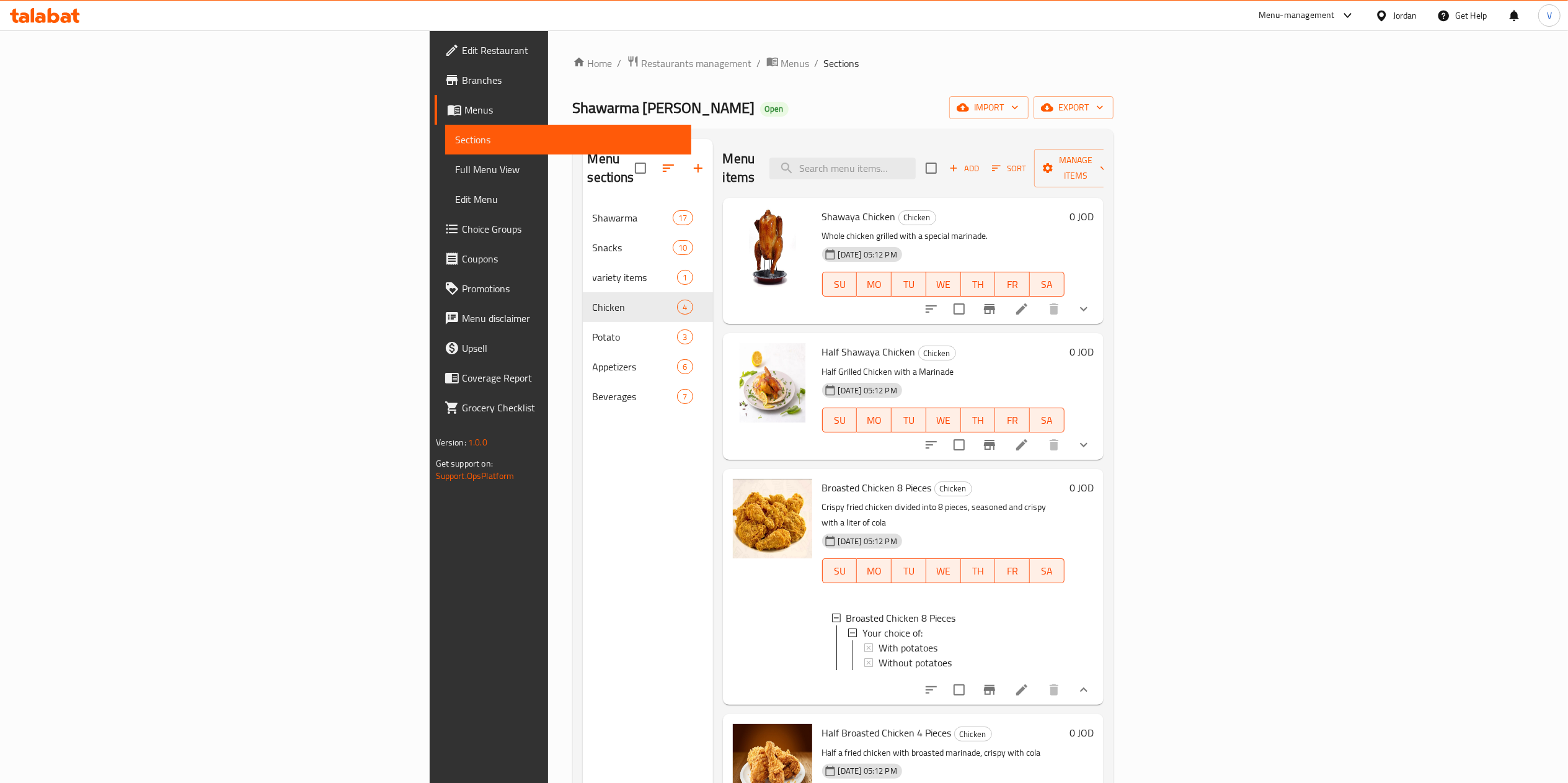
click at [822, 207] on span "Shawaya Chicken" at bounding box center [858, 216] width 74 height 19
drag, startPoint x: 776, startPoint y: 339, endPoint x: 785, endPoint y: 339, distance: 9.0
click at [822, 342] on span "Half Shawaya Chicken" at bounding box center [868, 351] width 93 height 19
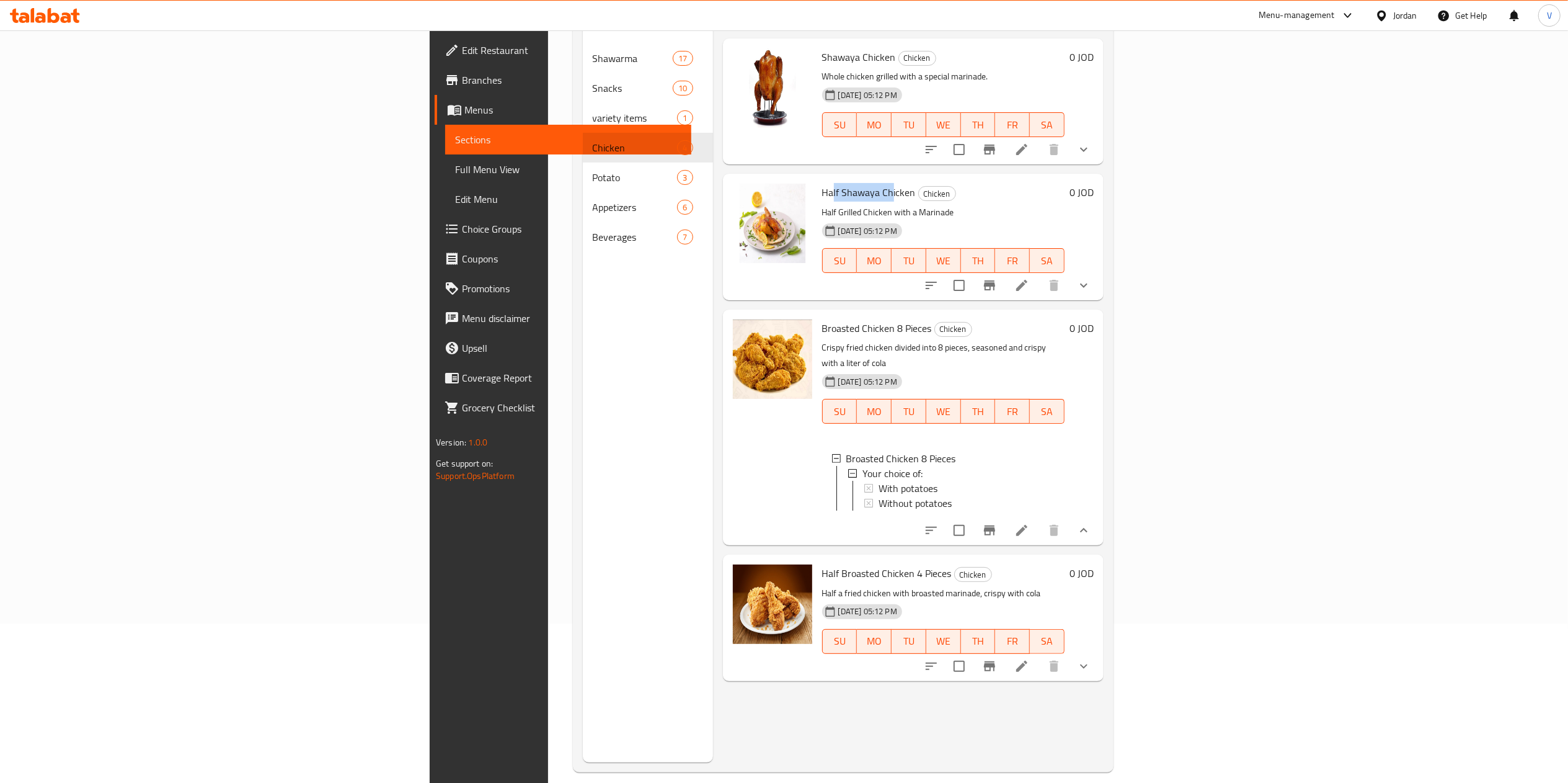
scroll to position [174, 0]
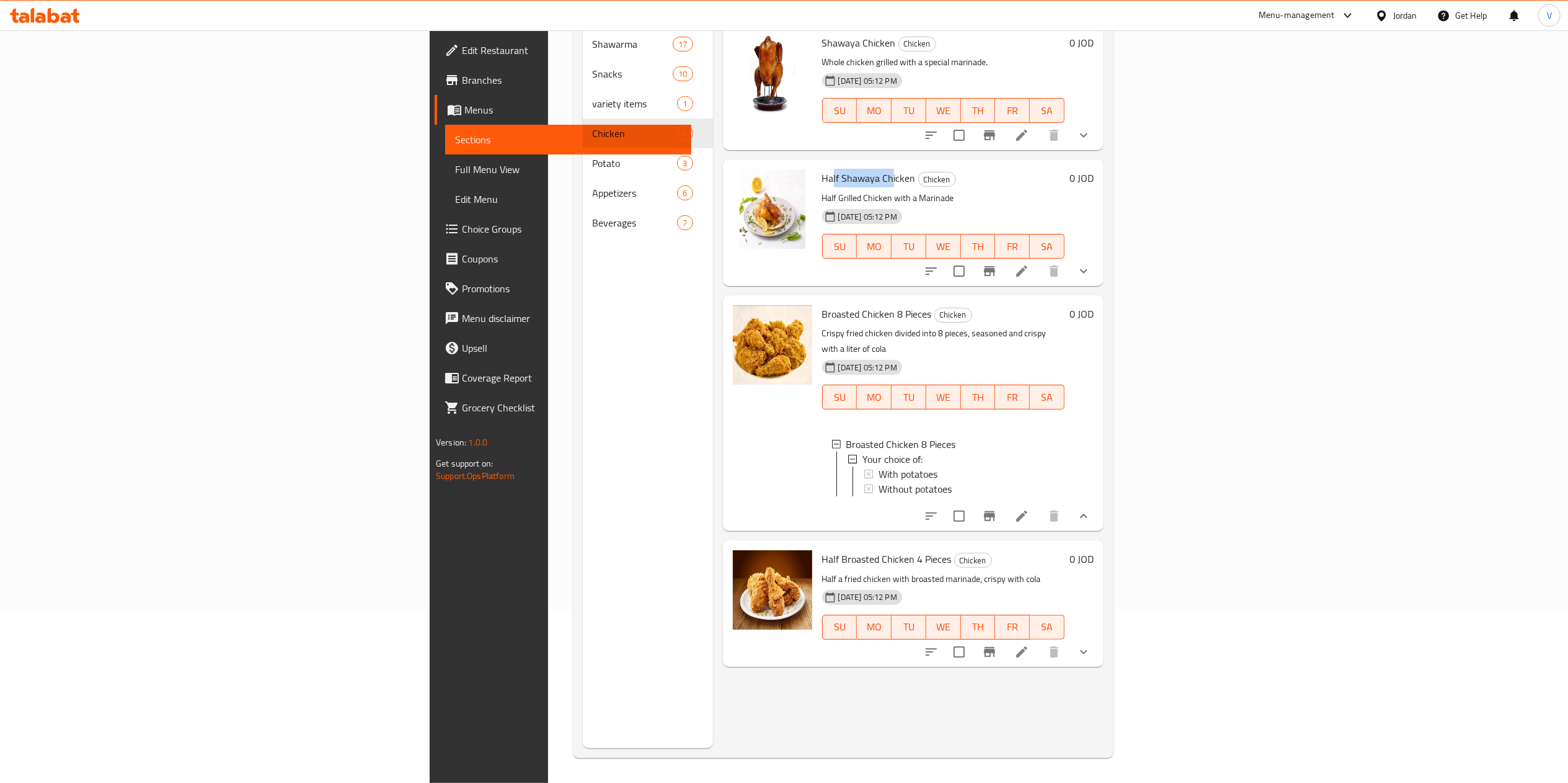
click at [1099, 503] on button "show more" at bounding box center [1084, 516] width 30 height 30
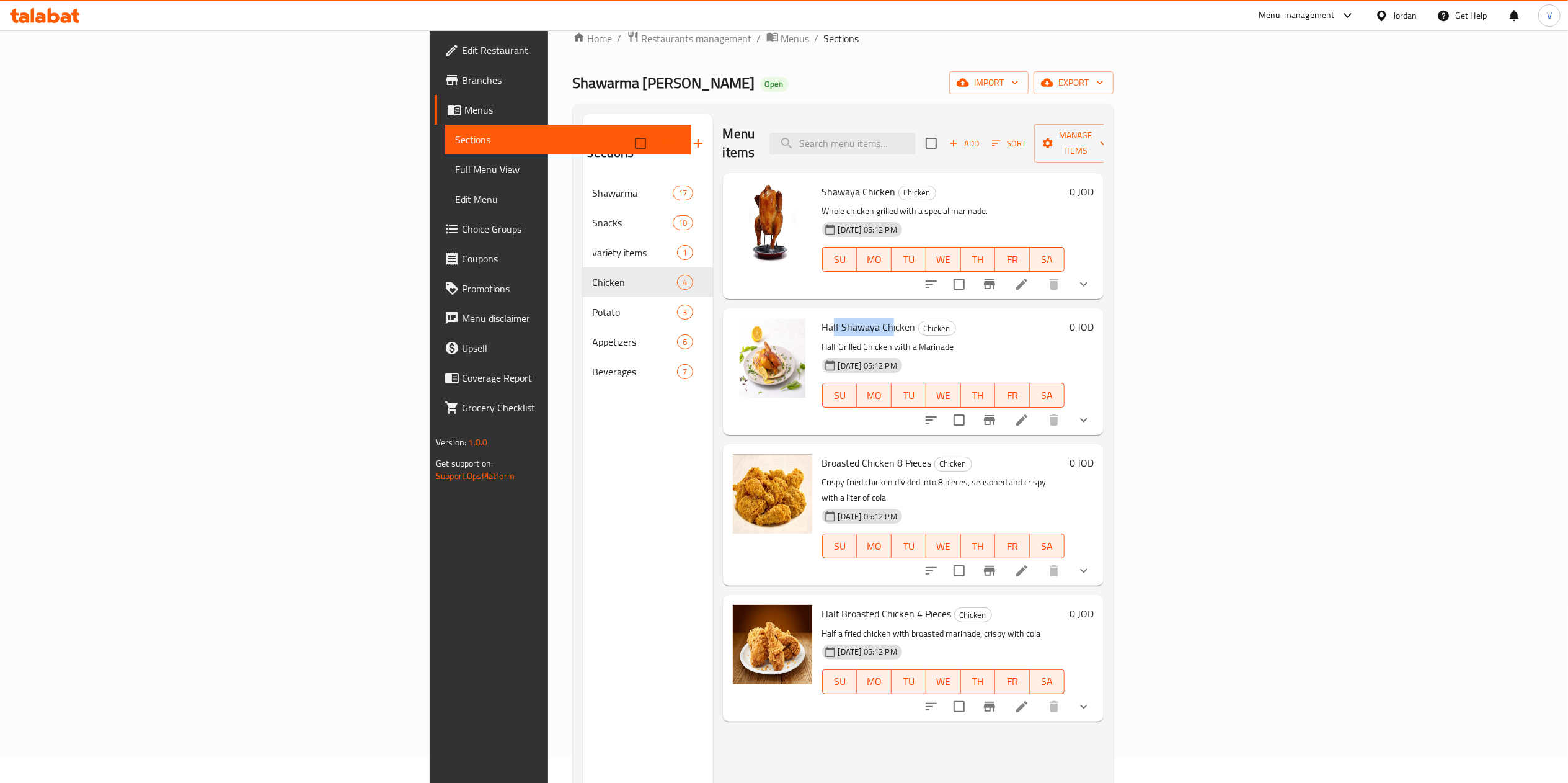
scroll to position [0, 0]
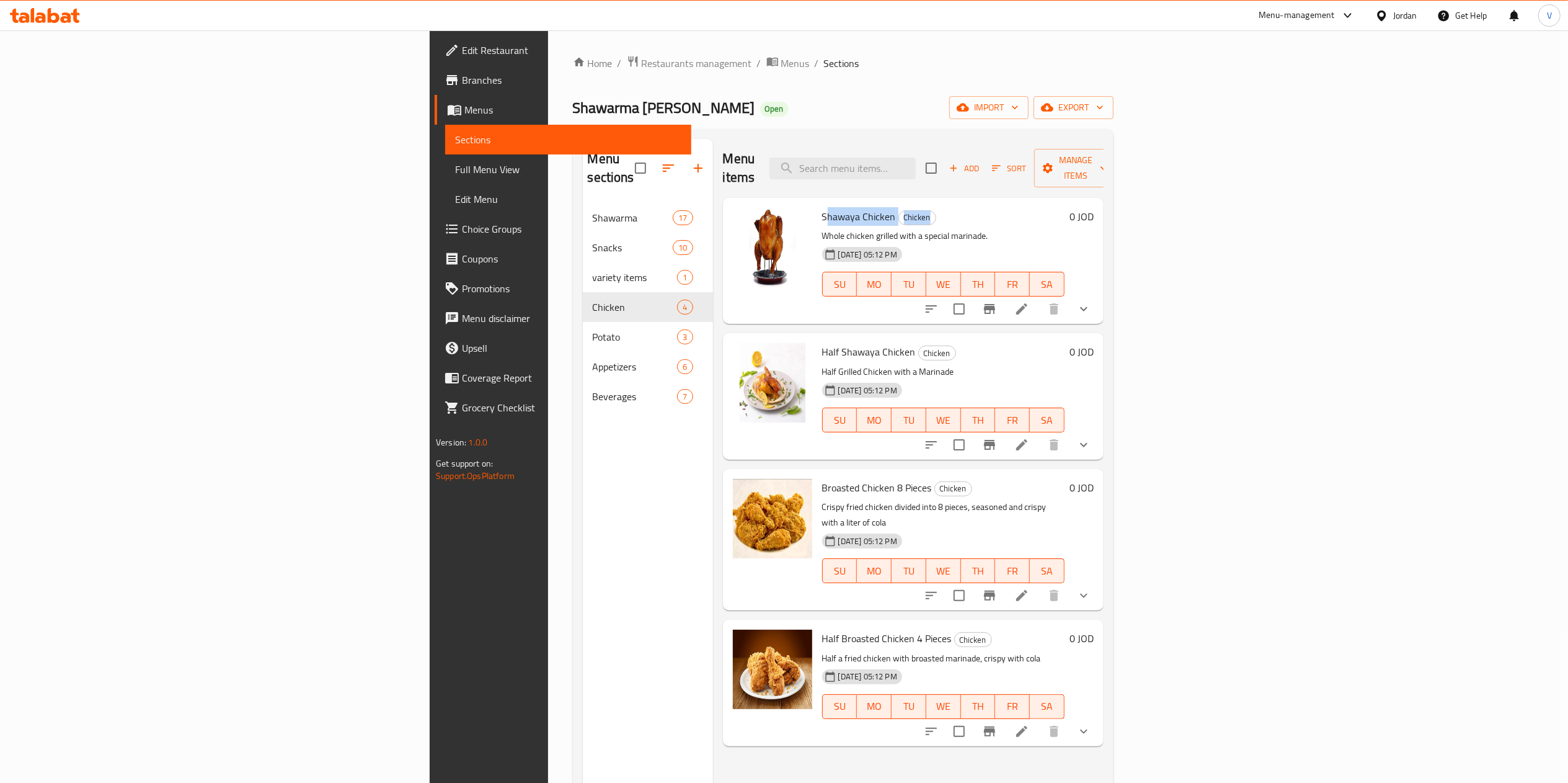
drag, startPoint x: 720, startPoint y: 200, endPoint x: 849, endPoint y: 200, distance: 129.0
click at [851, 208] on h6 "Shawaya Chicken Chicken" at bounding box center [943, 216] width 243 height 17
click at [891, 208] on h6 "Shawaya Chicken Chicken" at bounding box center [943, 216] width 243 height 17
drag, startPoint x: 714, startPoint y: 197, endPoint x: 779, endPoint y: 196, distance: 65.0
click at [822, 207] on span "Shawaya Chicken" at bounding box center [858, 216] width 74 height 19
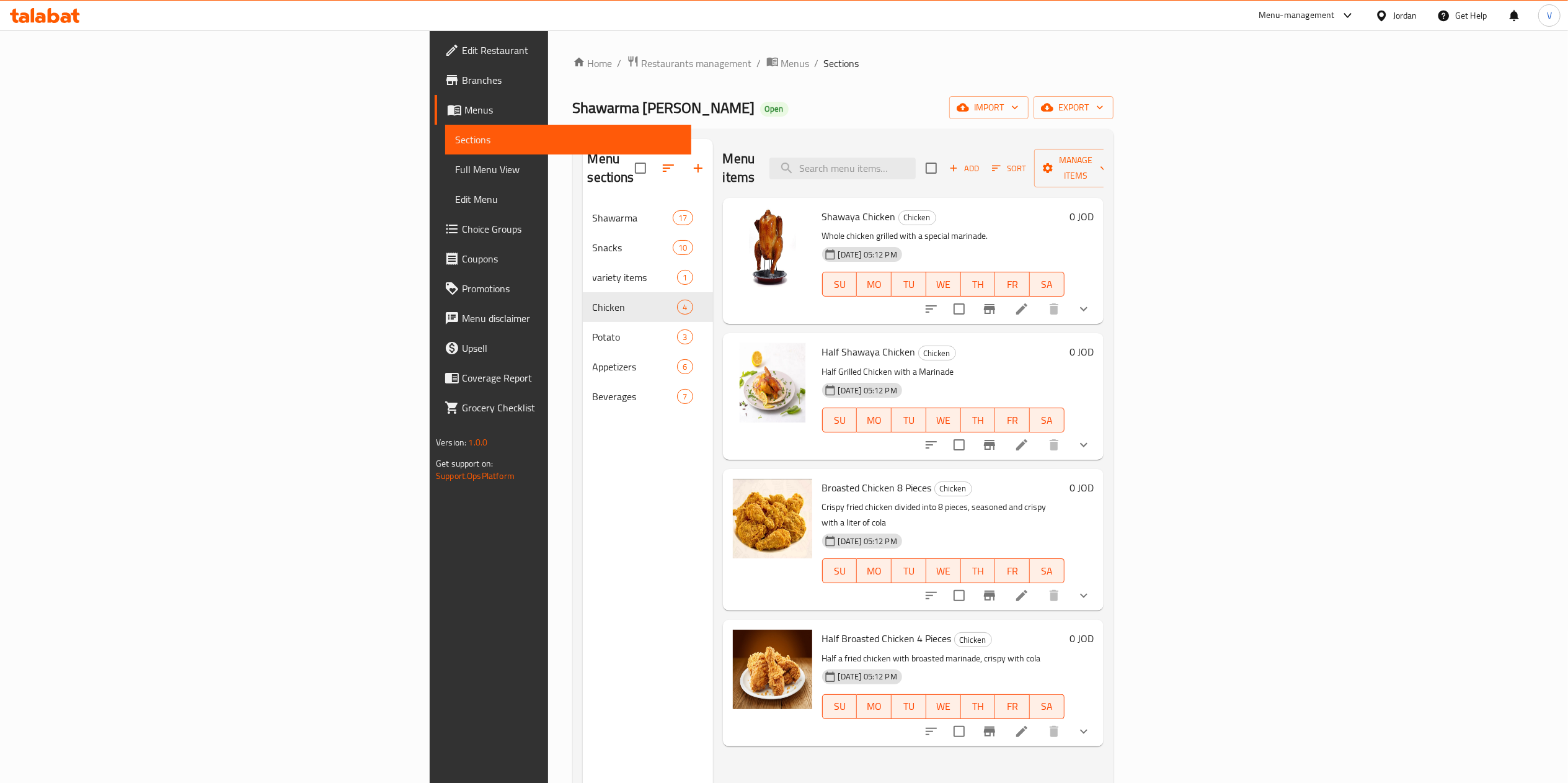
click at [984, 208] on h6 "Shawaya Chicken Chicken" at bounding box center [943, 216] width 243 height 17
click at [1093, 682] on div "0 JOD" at bounding box center [1079, 682] width 29 height 106
click at [1099, 716] on button "show more" at bounding box center [1084, 731] width 30 height 30
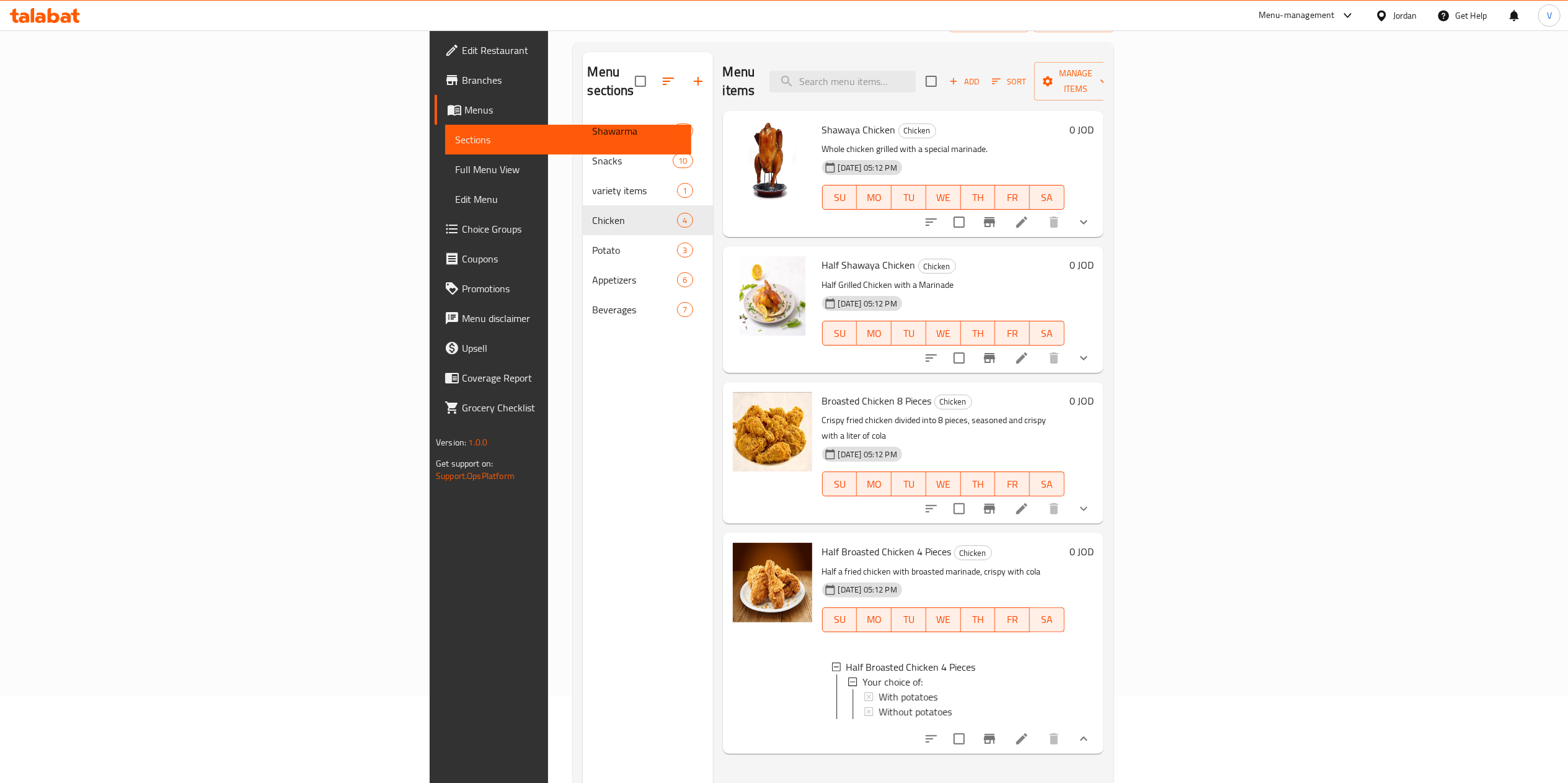
scroll to position [174, 0]
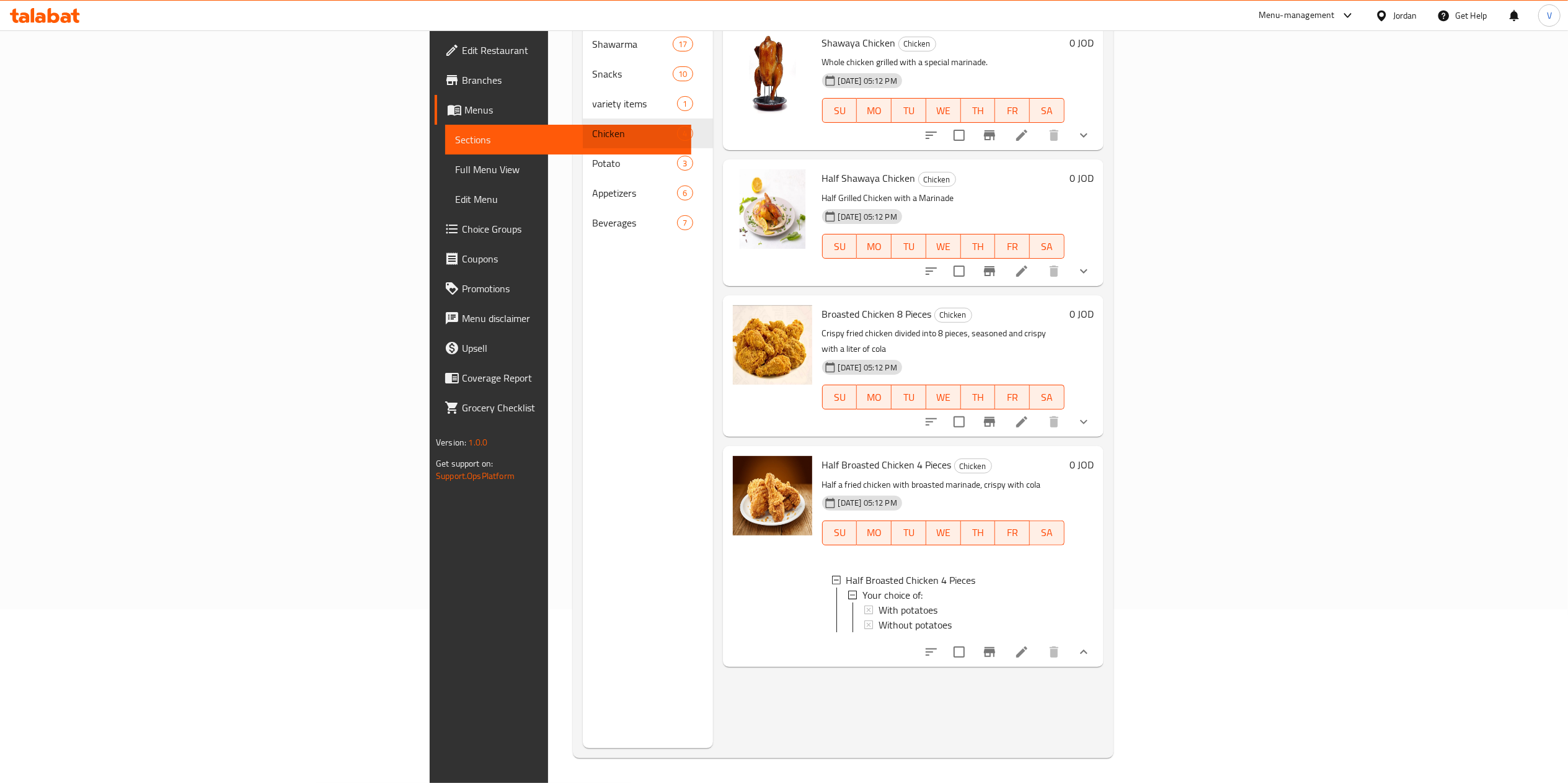
click at [1029, 644] on icon at bounding box center [1021, 652] width 15 height 15
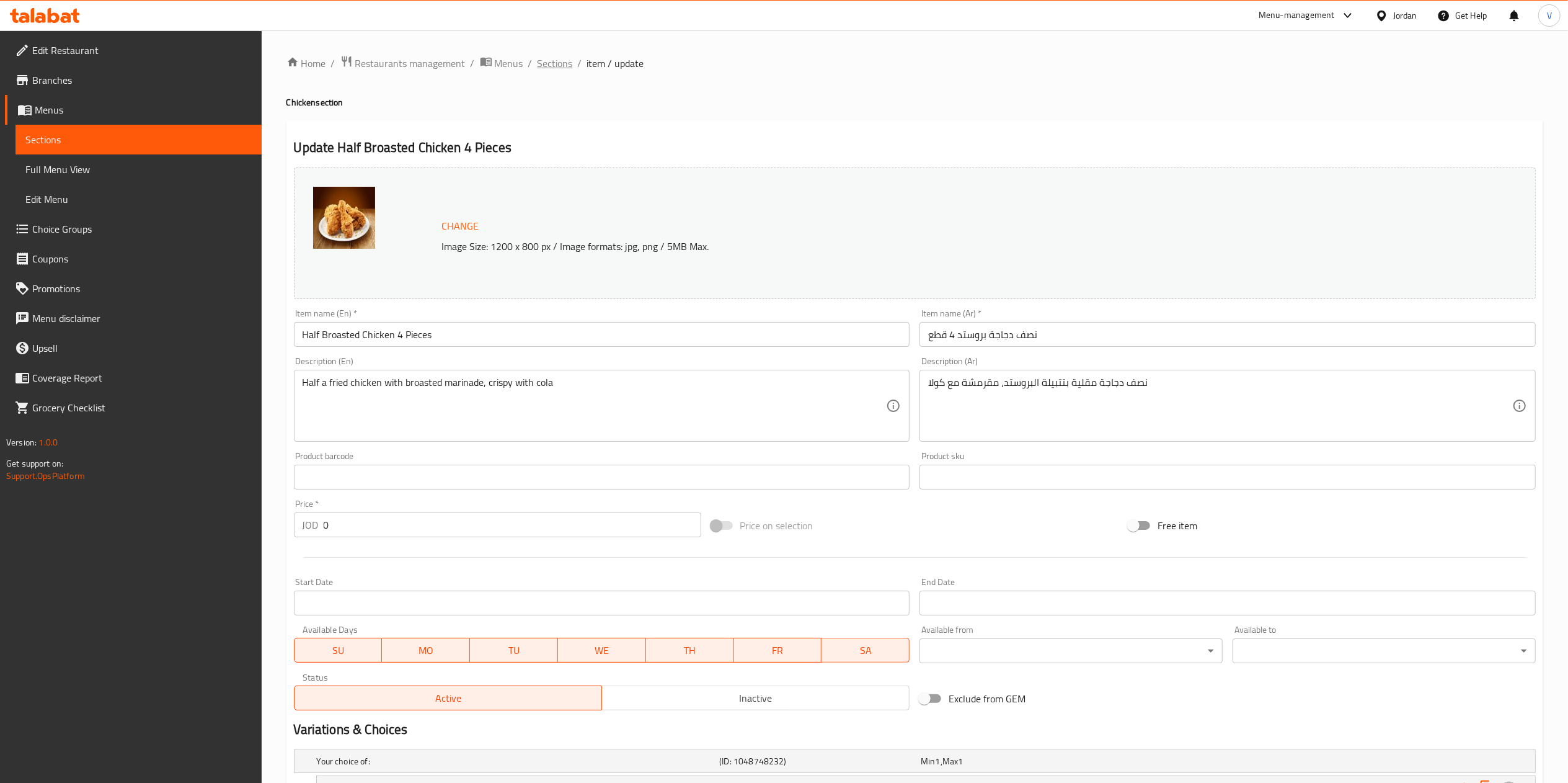
click at [553, 64] on span "Sections" at bounding box center [555, 63] width 35 height 15
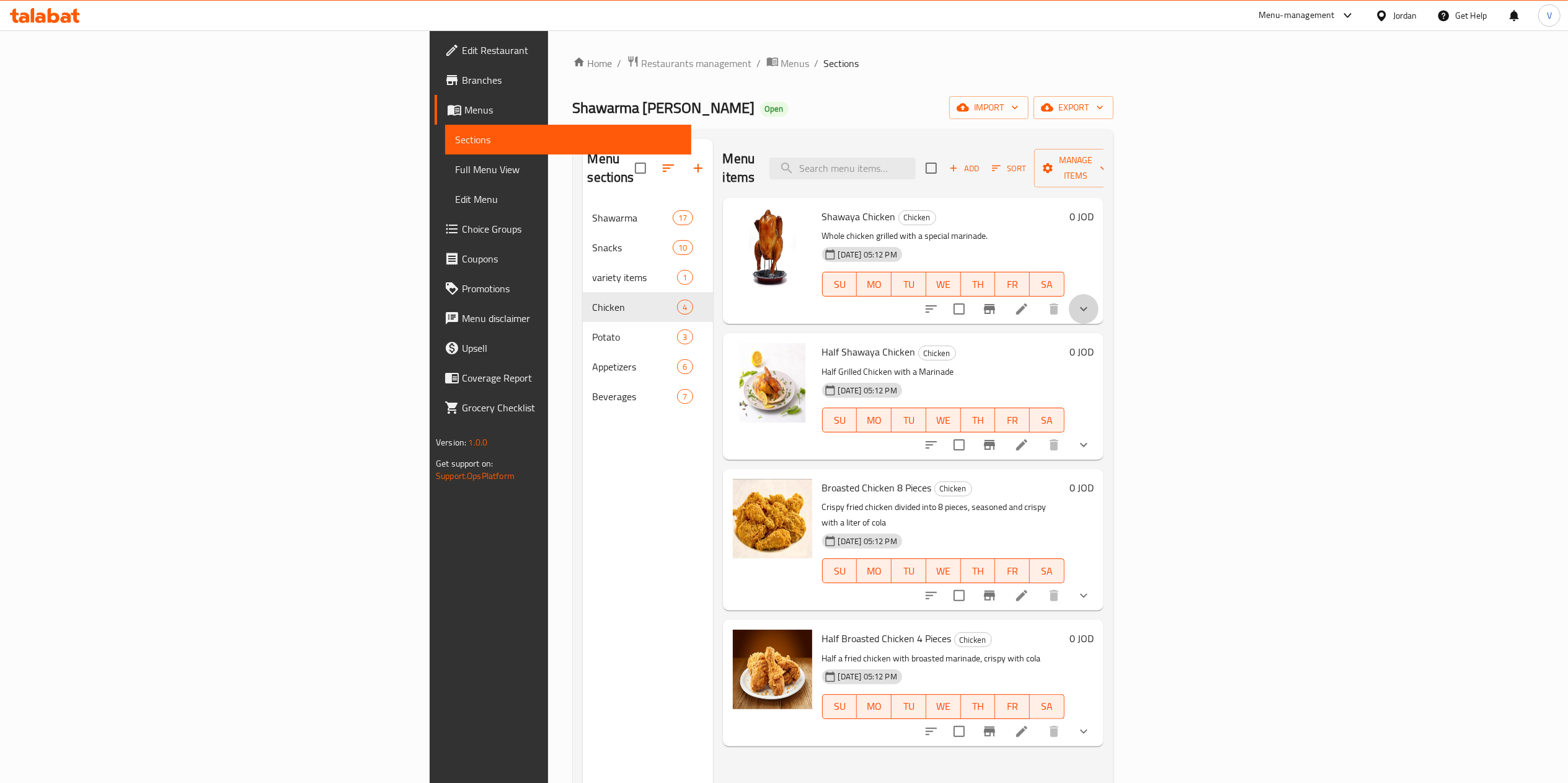
click at [1099, 294] on button "show more" at bounding box center [1084, 308] width 30 height 30
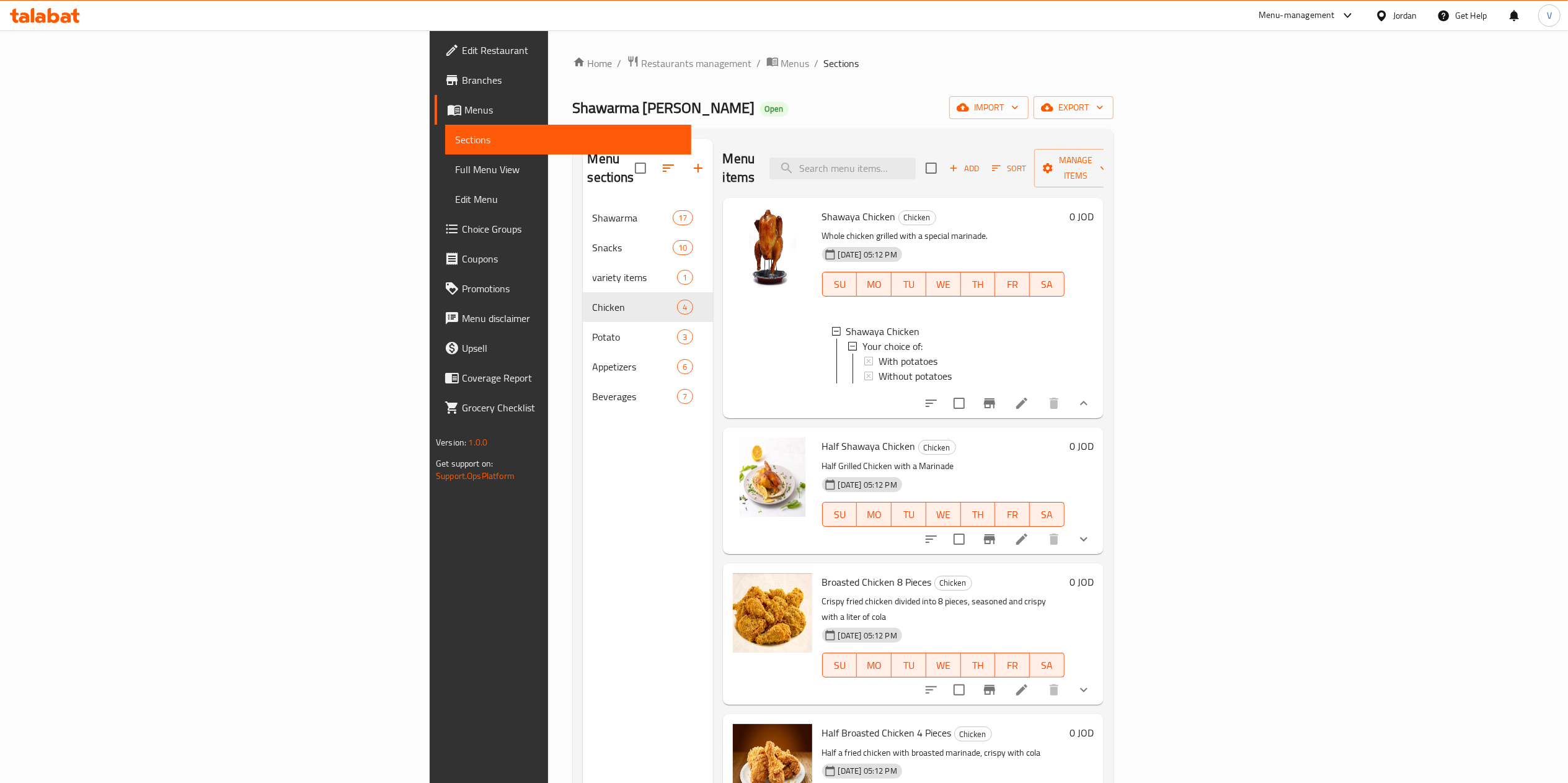
click at [1029, 402] on icon at bounding box center [1021, 403] width 15 height 15
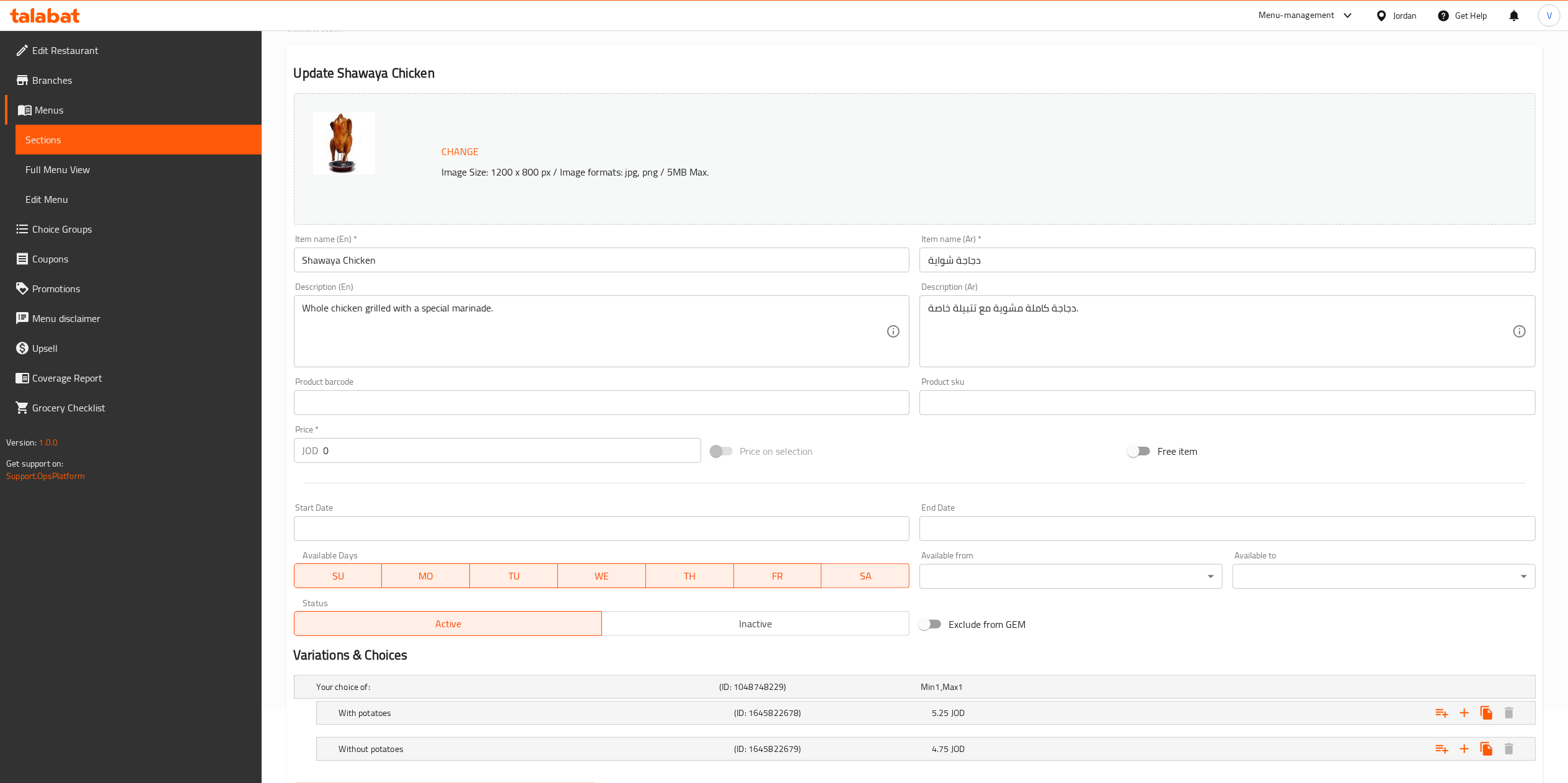
scroll to position [140, 0]
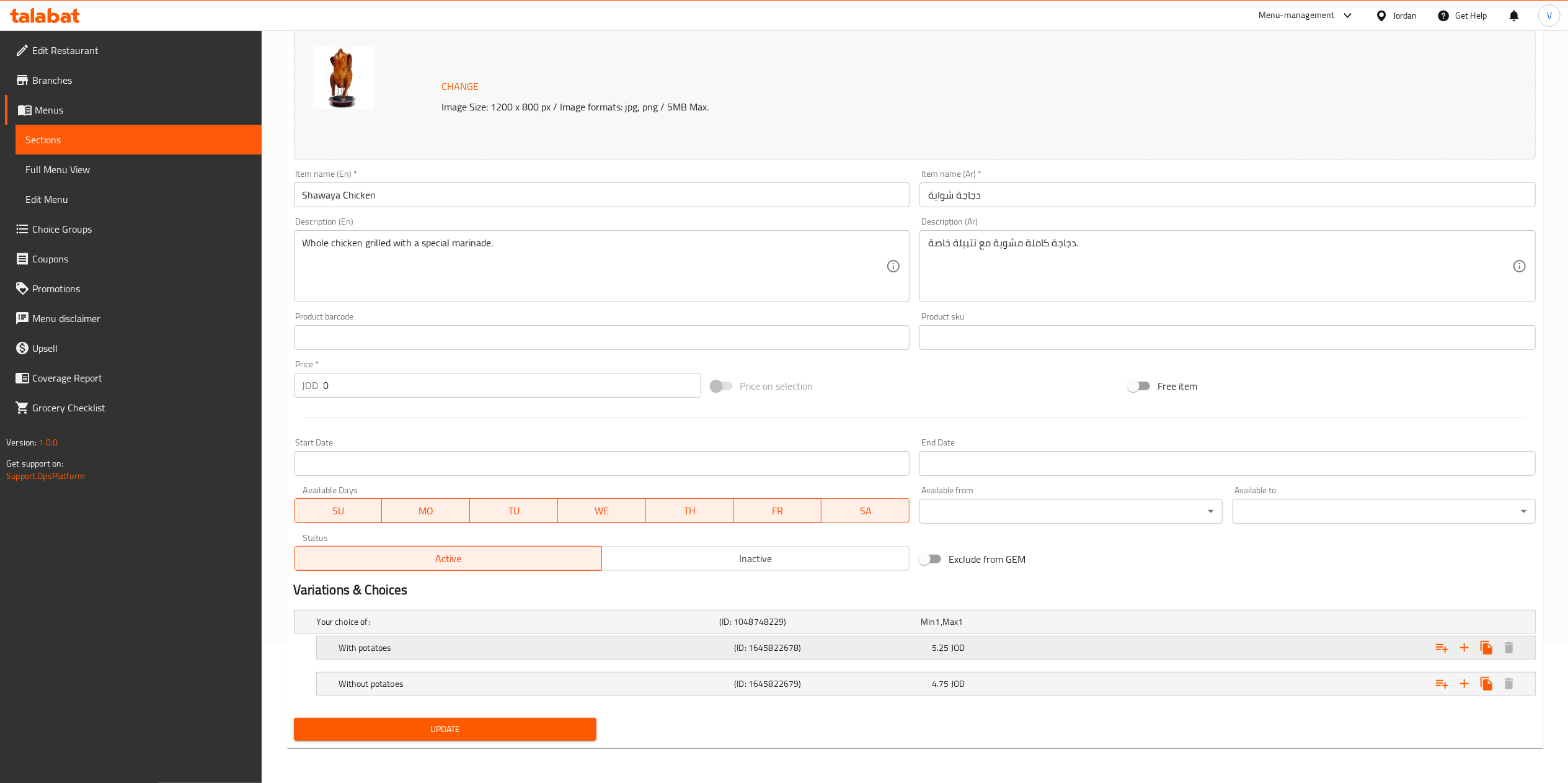
click at [445, 630] on div "With potatoes" at bounding box center [516, 621] width 403 height 17
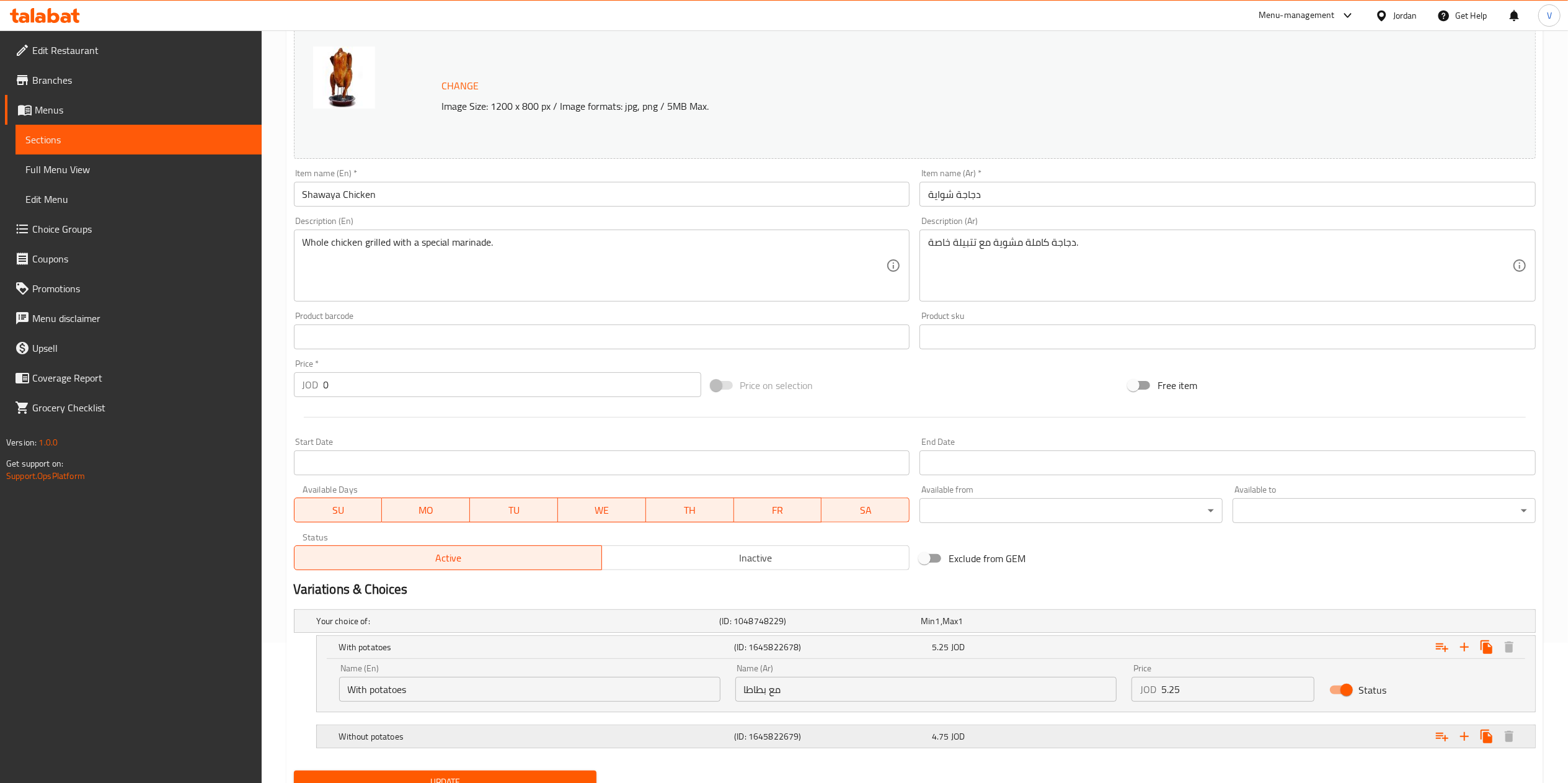
click at [1173, 623] on div "Expand" at bounding box center [1321, 621] width 403 height 5
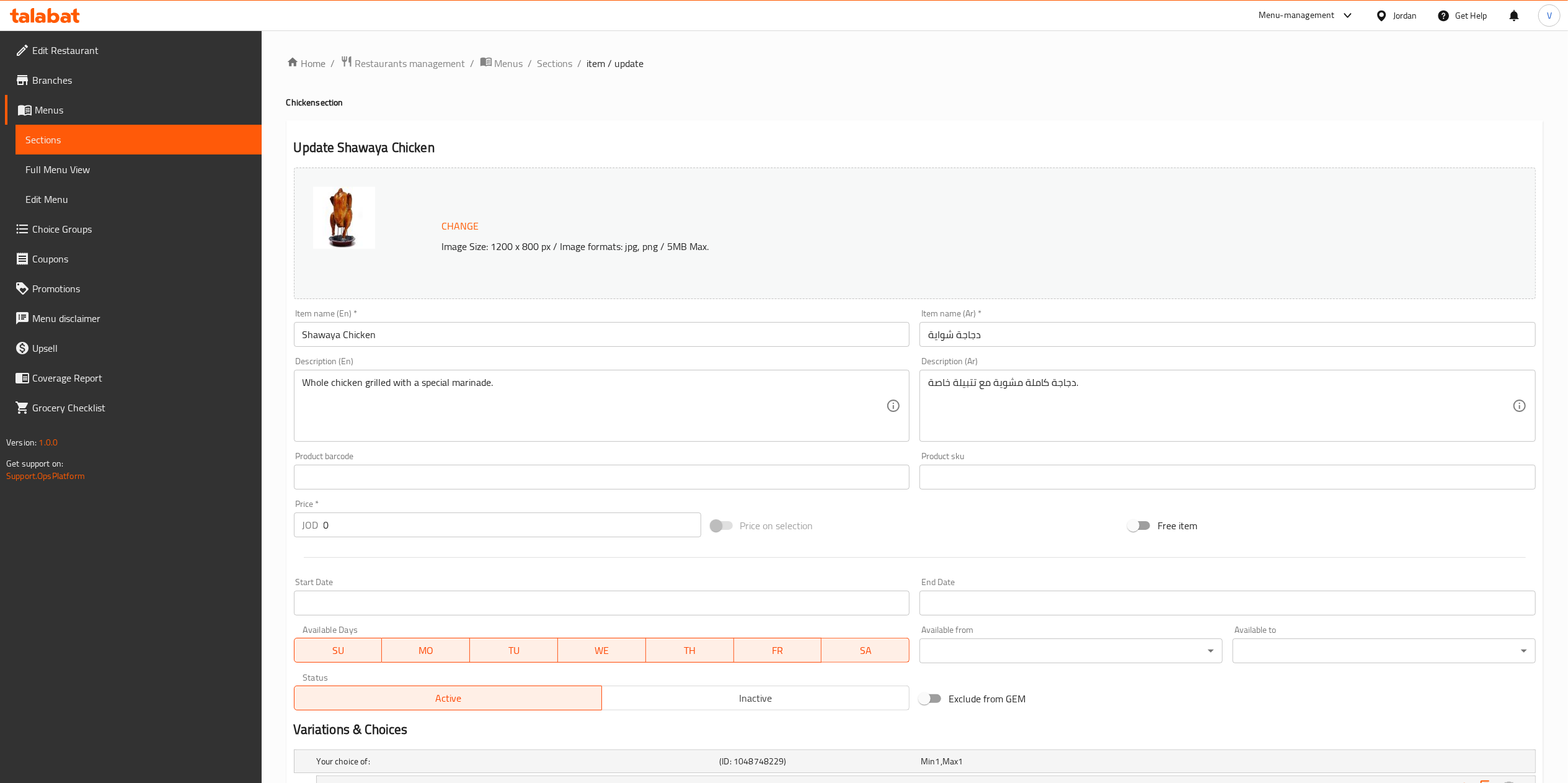
scroll to position [247, 0]
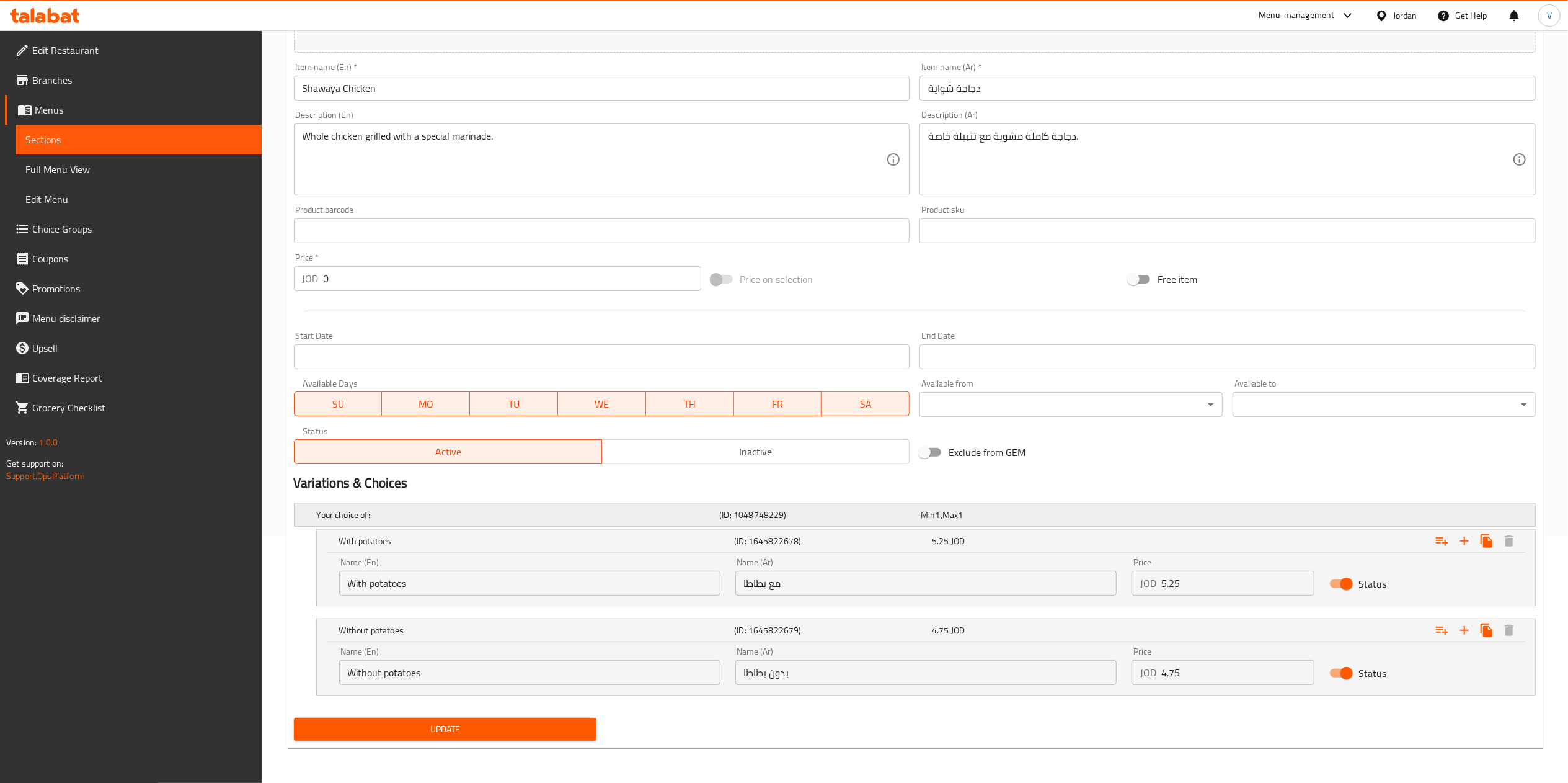
click at [1003, 523] on div "Min 1 , Max 1" at bounding box center [1019, 514] width 201 height 17
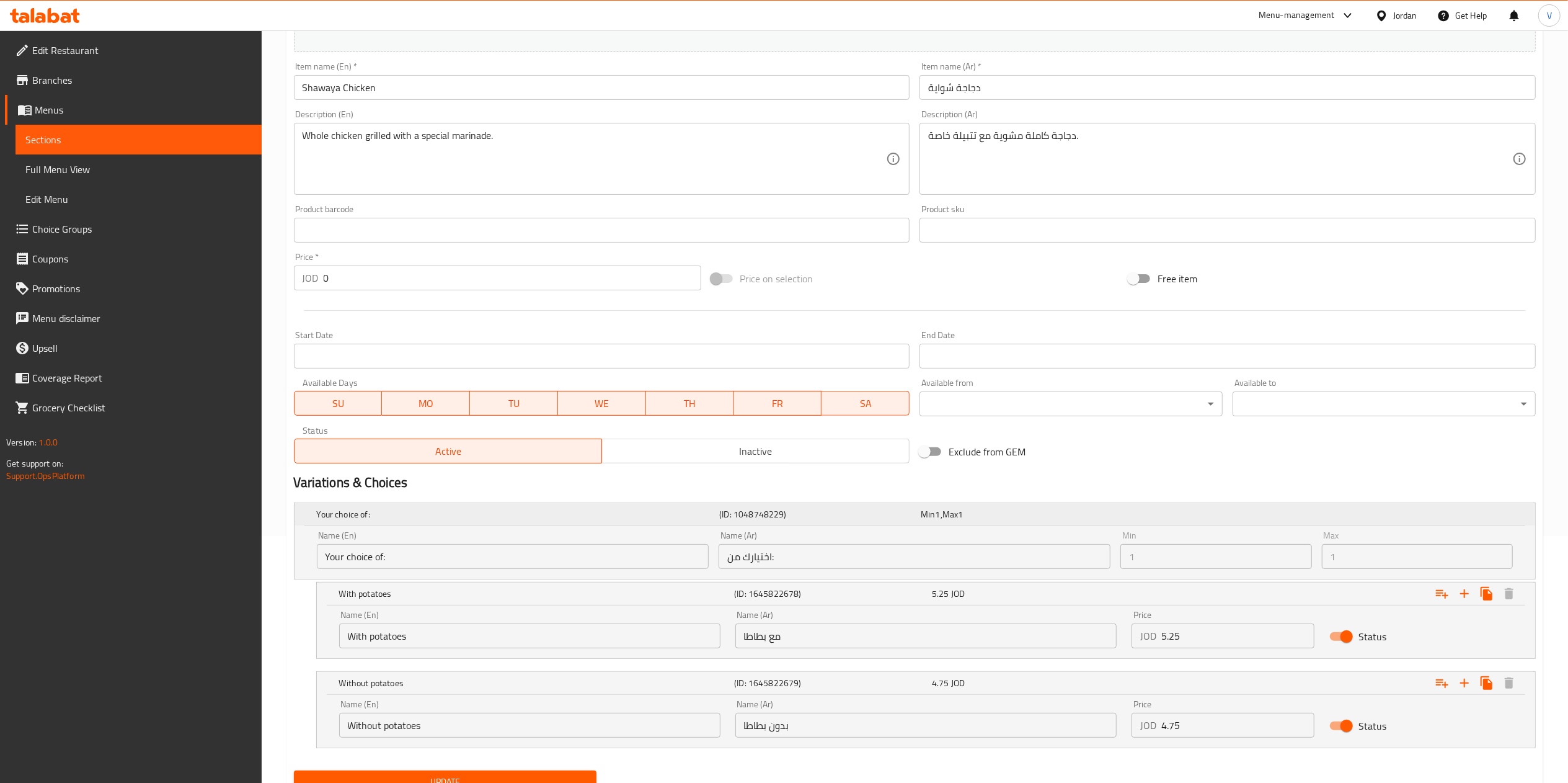
click at [1003, 523] on div "Min 1 , Max 1" at bounding box center [1019, 514] width 201 height 17
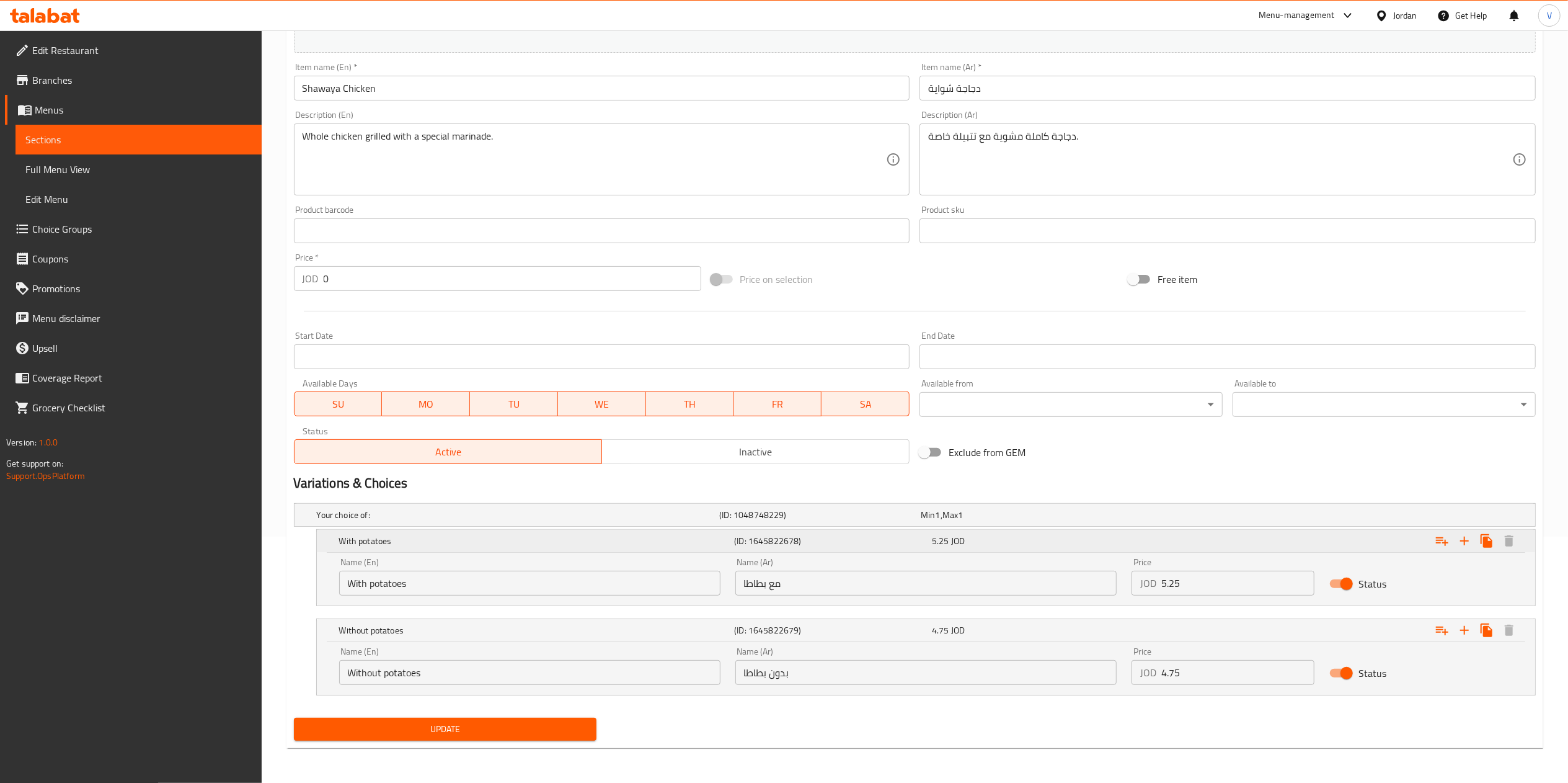
click at [1329, 543] on div "Expand" at bounding box center [1325, 540] width 396 height 27
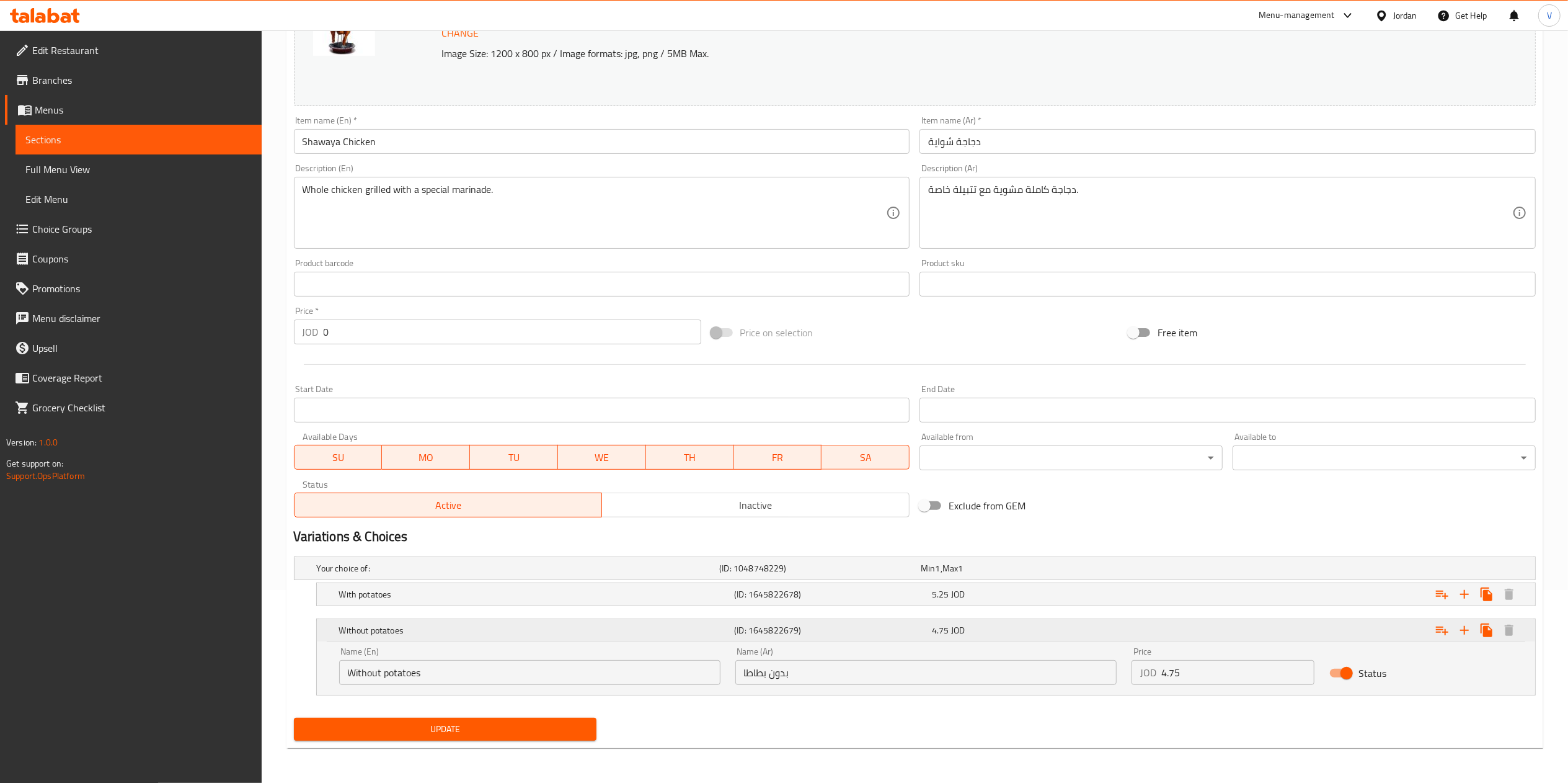
click at [1334, 621] on div "Expand" at bounding box center [1325, 630] width 396 height 27
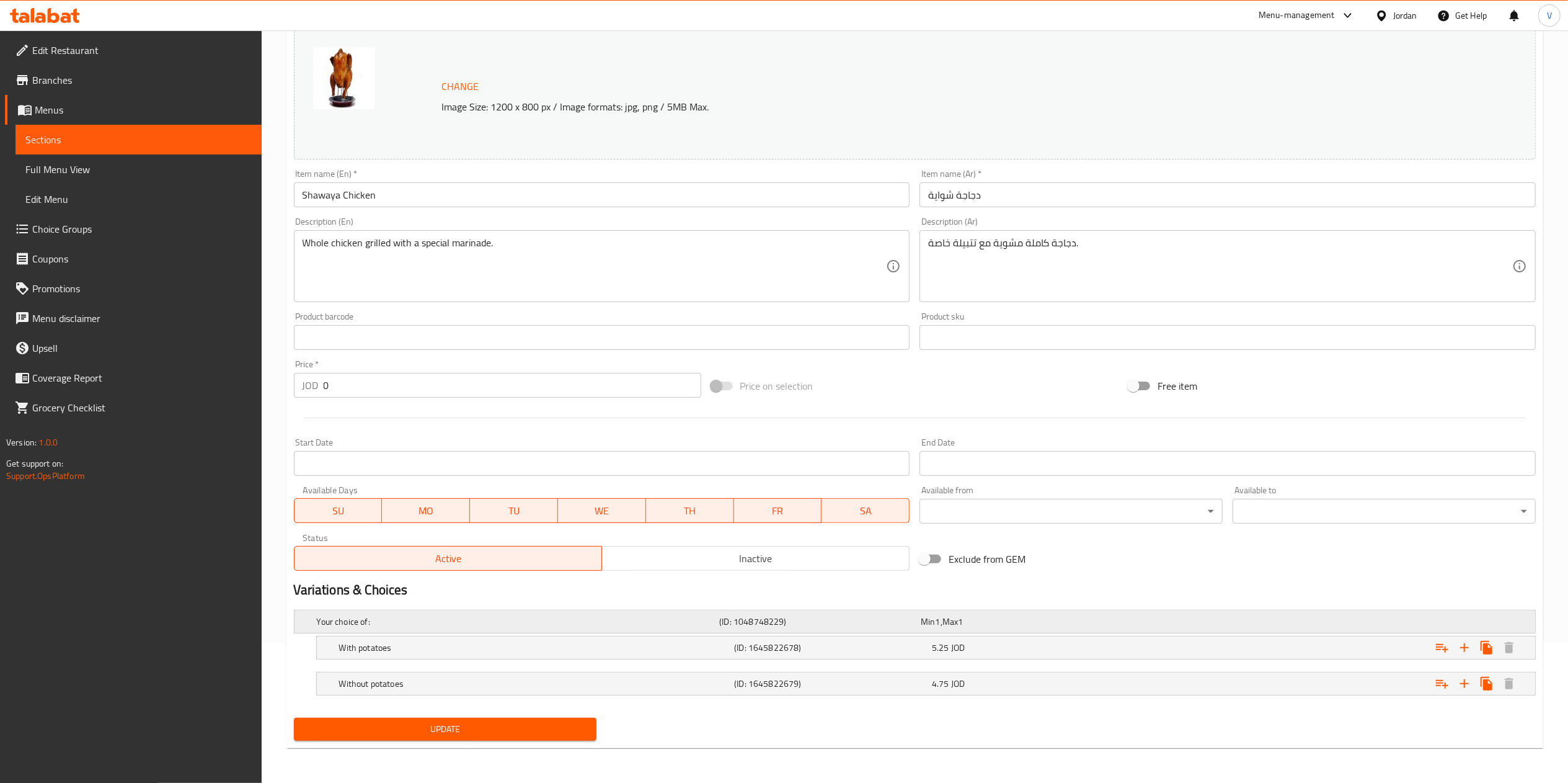
scroll to position [140, 0]
click at [520, 628] on h5 "With potatoes" at bounding box center [516, 621] width 398 height 13
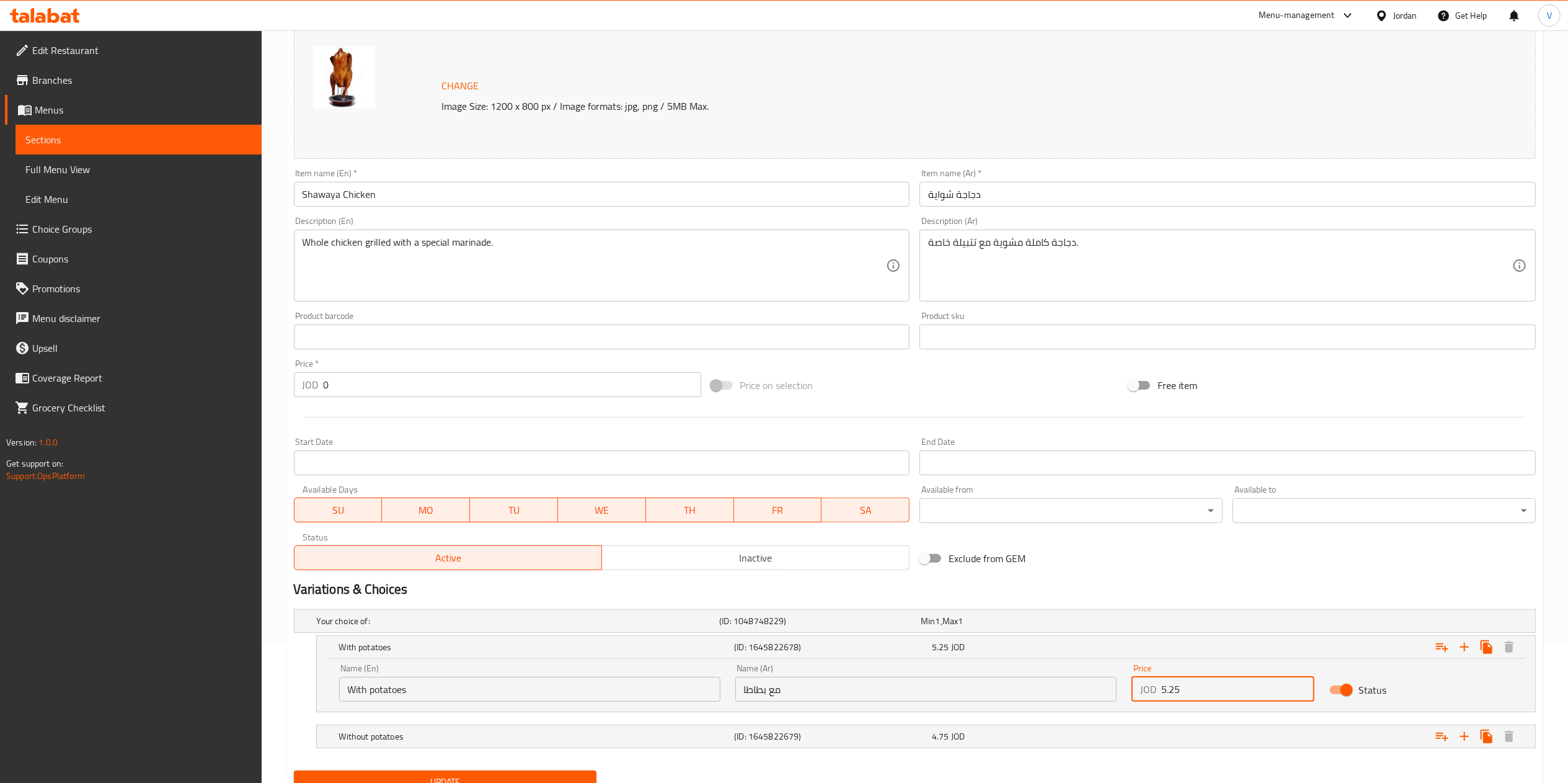
drag, startPoint x: 1253, startPoint y: 692, endPoint x: 1114, endPoint y: 668, distance: 141.1
click at [1114, 668] on div "Name (En) With potatoes Name (En) Name (Ar) مع بطاطا Name (Ar) Price JOD 5.25 P…" at bounding box center [925, 683] width 1188 height 53
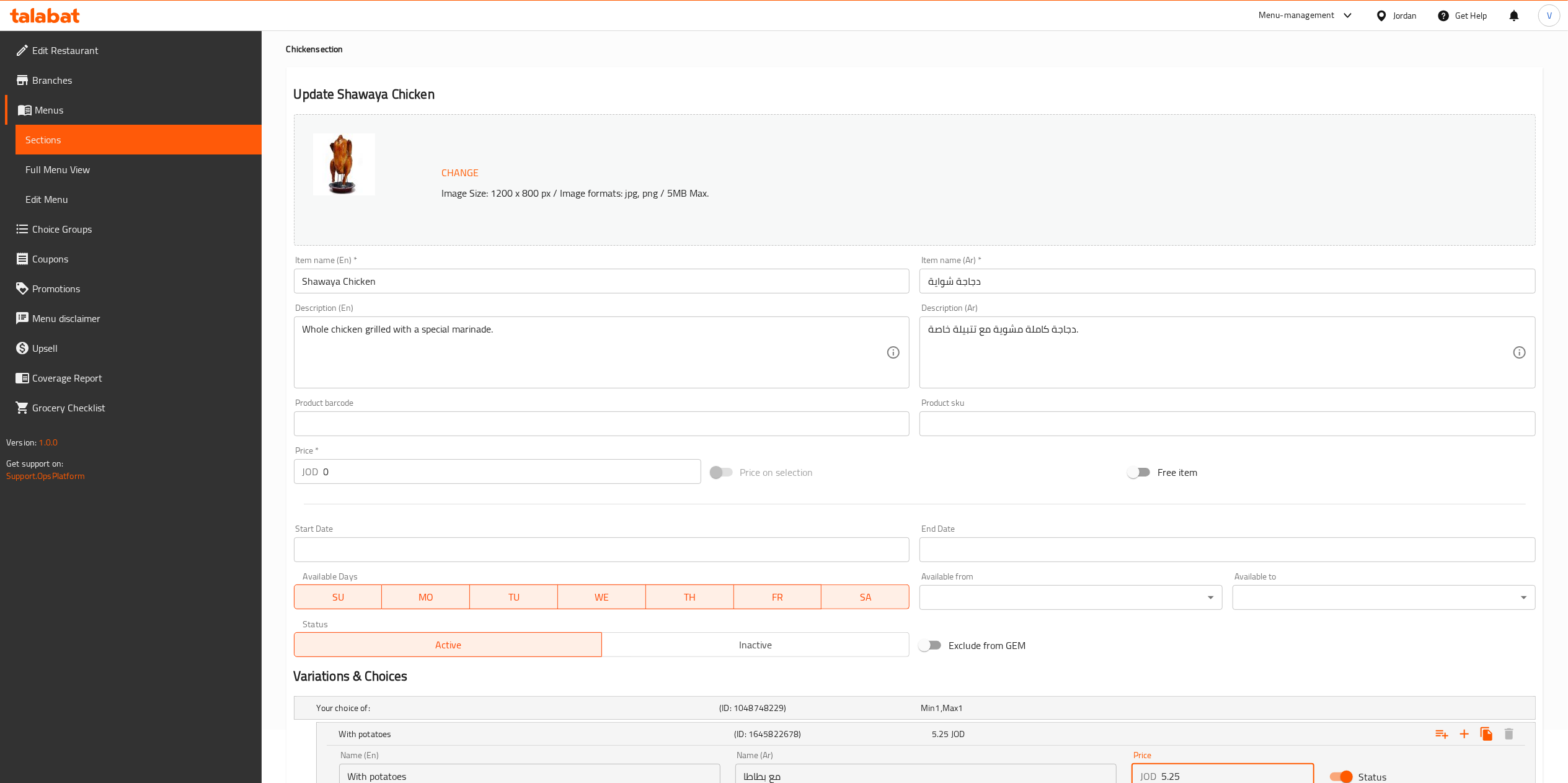
scroll to position [0, 0]
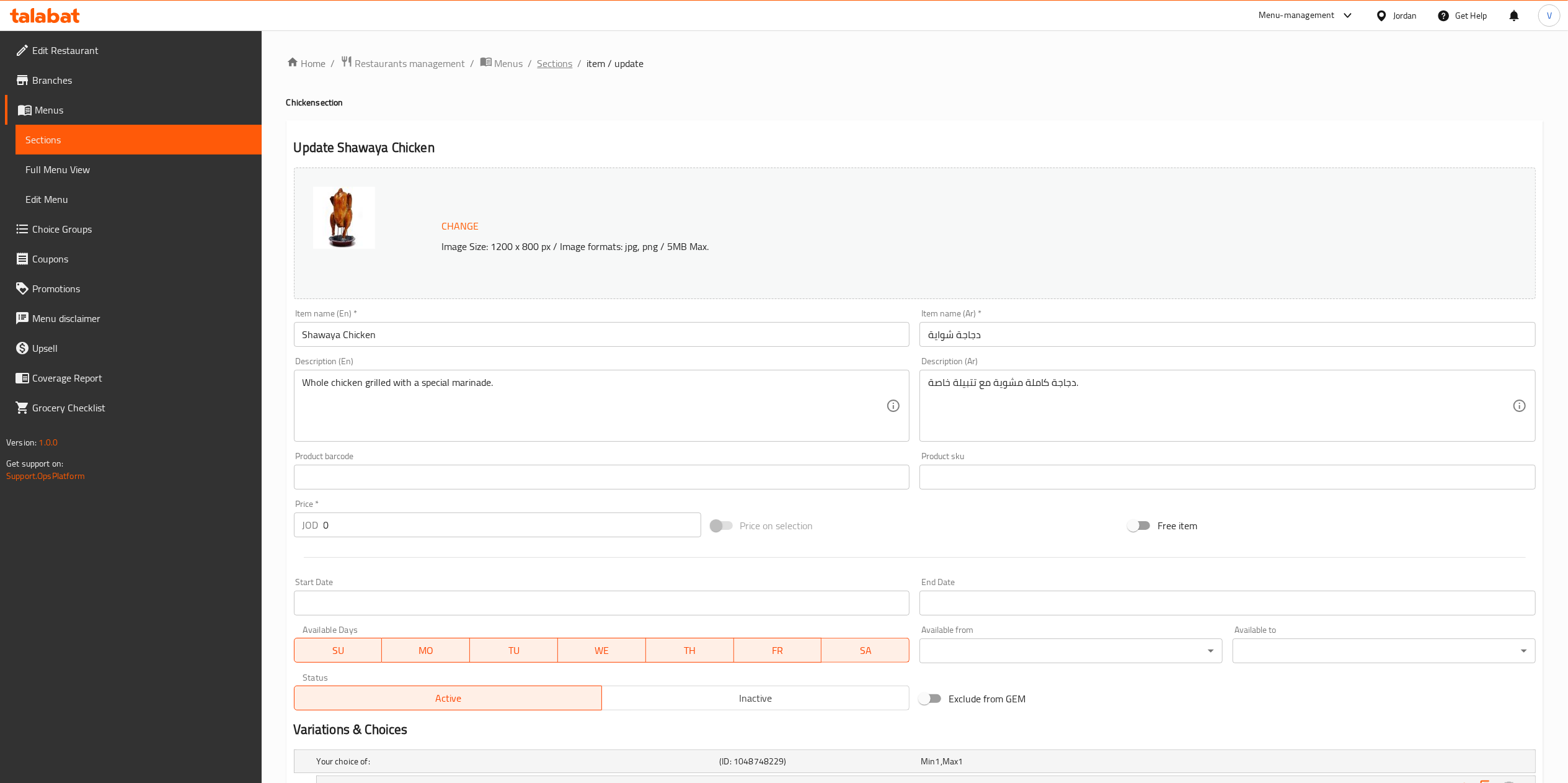
click at [551, 64] on span "Sections" at bounding box center [555, 63] width 35 height 15
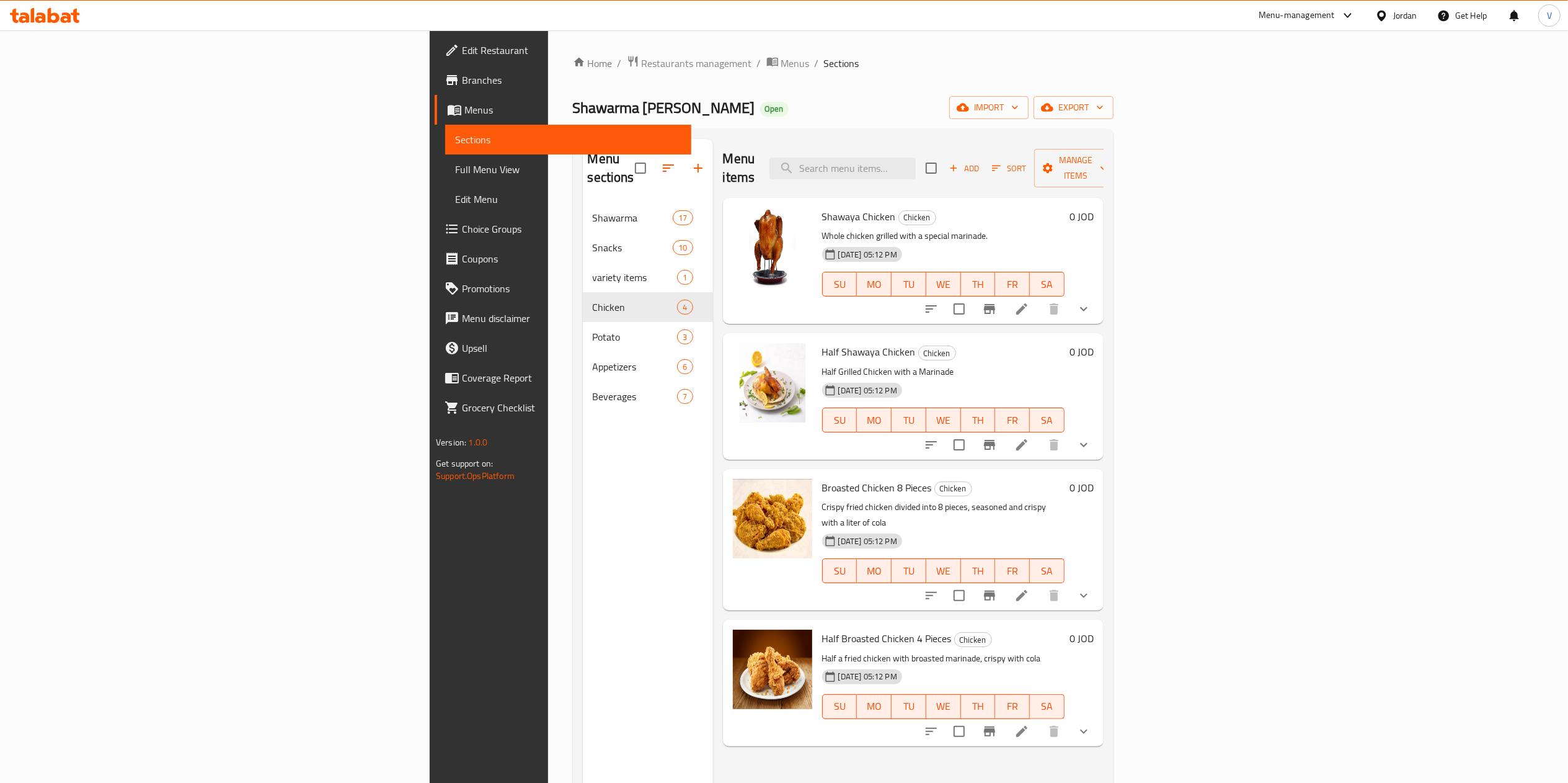
click at [1039, 298] on li at bounding box center [1021, 309] width 34 height 23
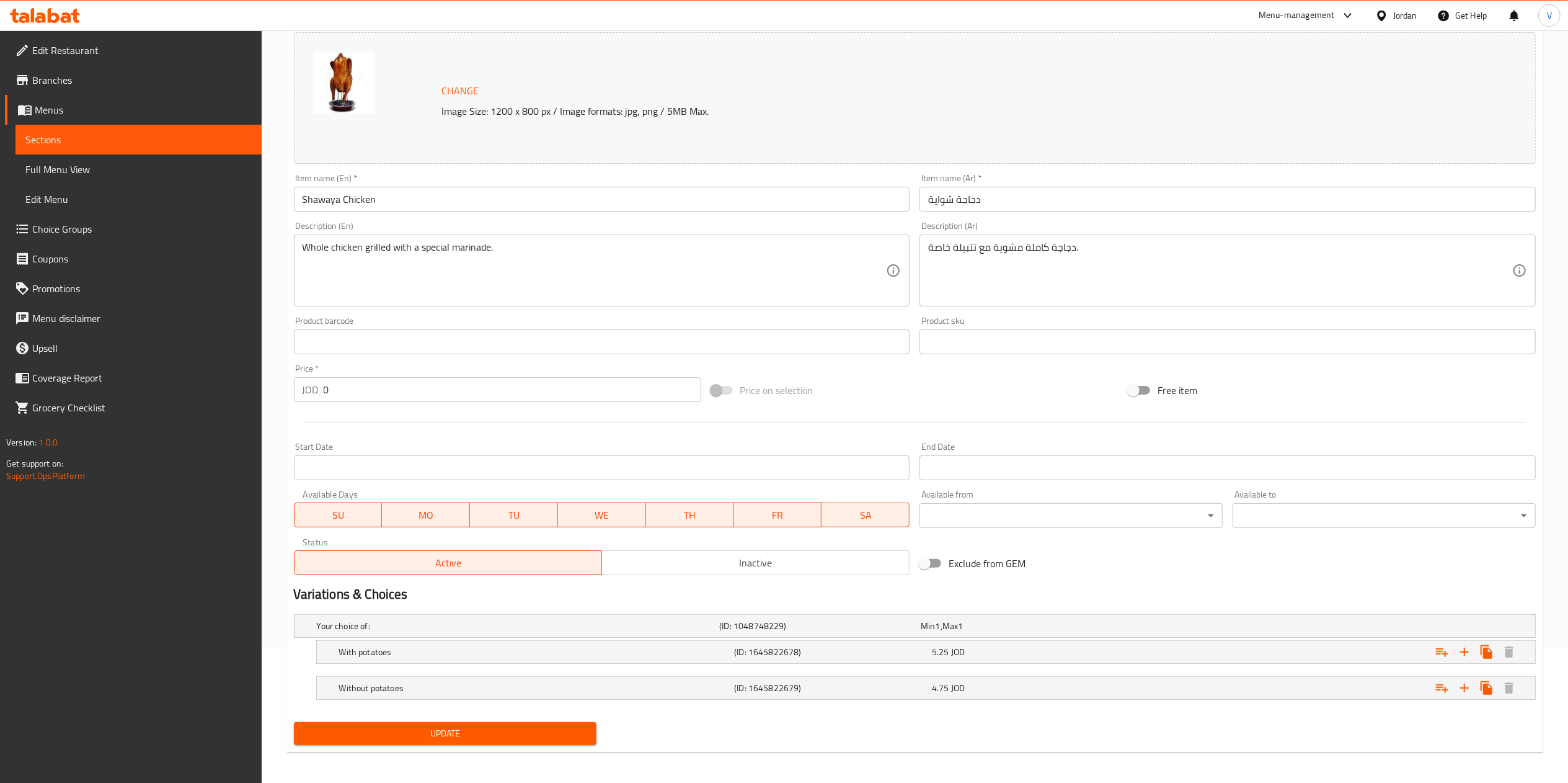
scroll to position [140, 0]
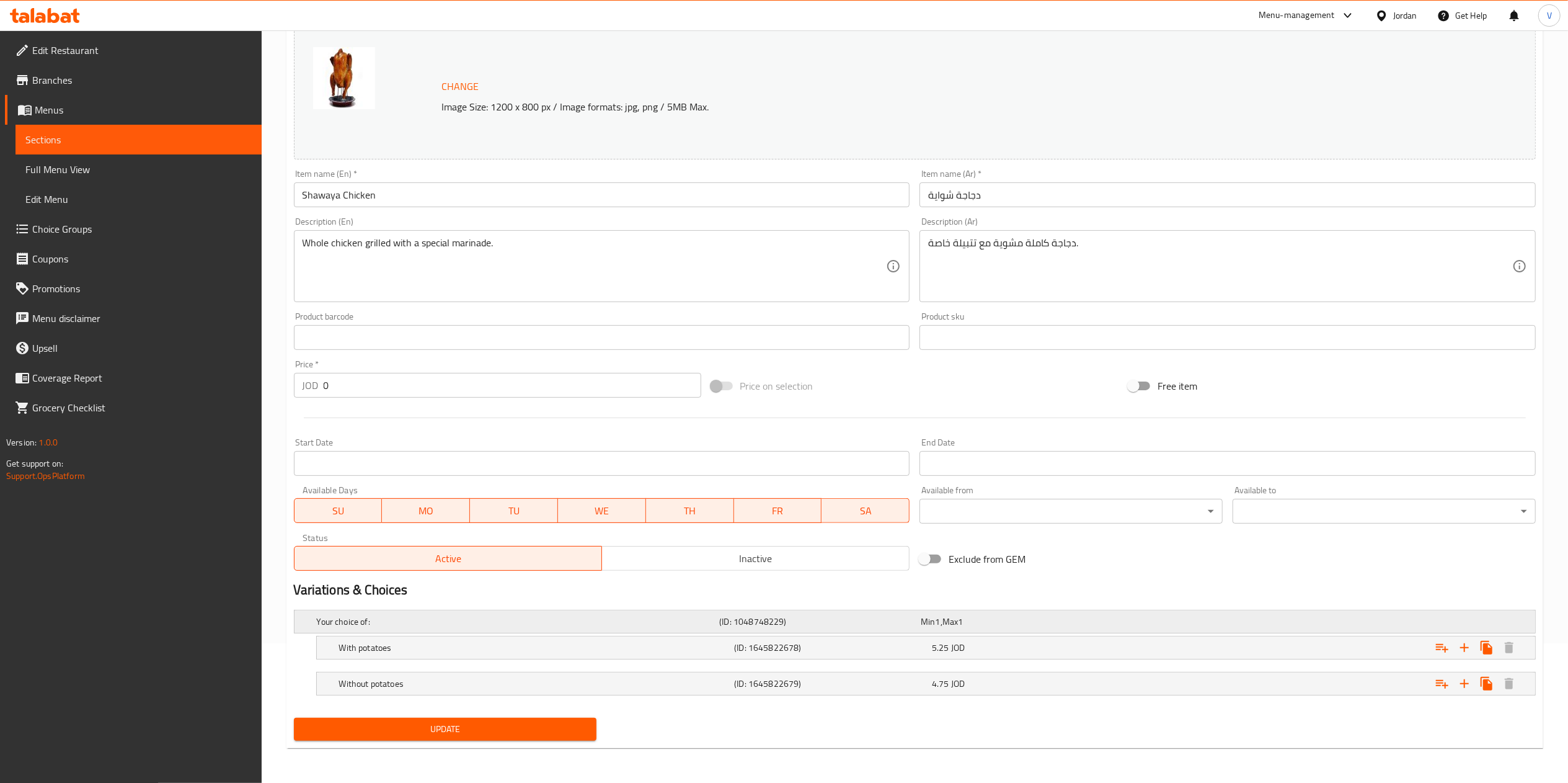
click at [494, 629] on div "Your choice of:" at bounding box center [516, 621] width 403 height 17
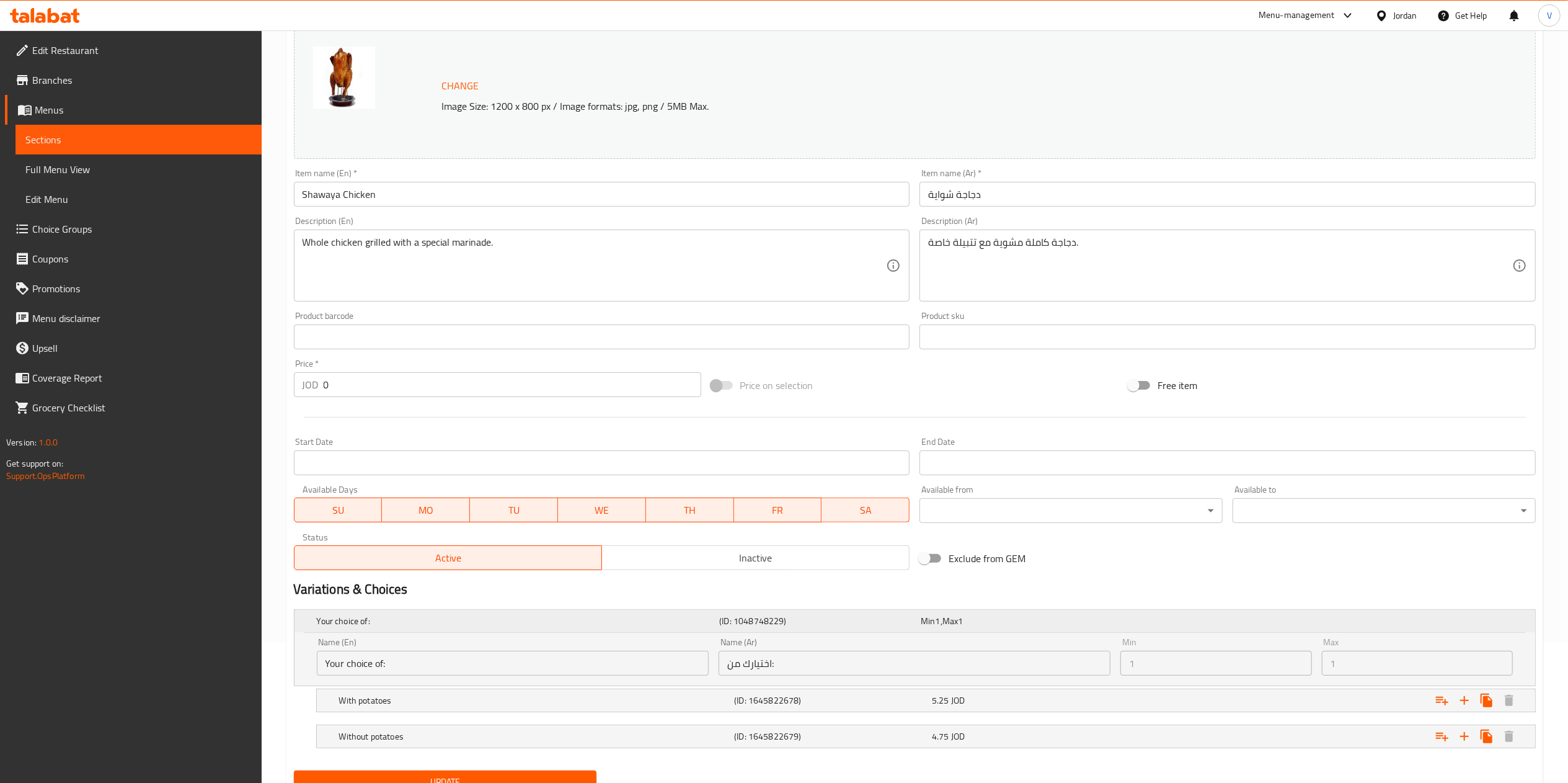
click at [492, 630] on div "Your choice of: (ID: 1048748229) Min 1 , Max 1" at bounding box center [918, 621] width 1208 height 27
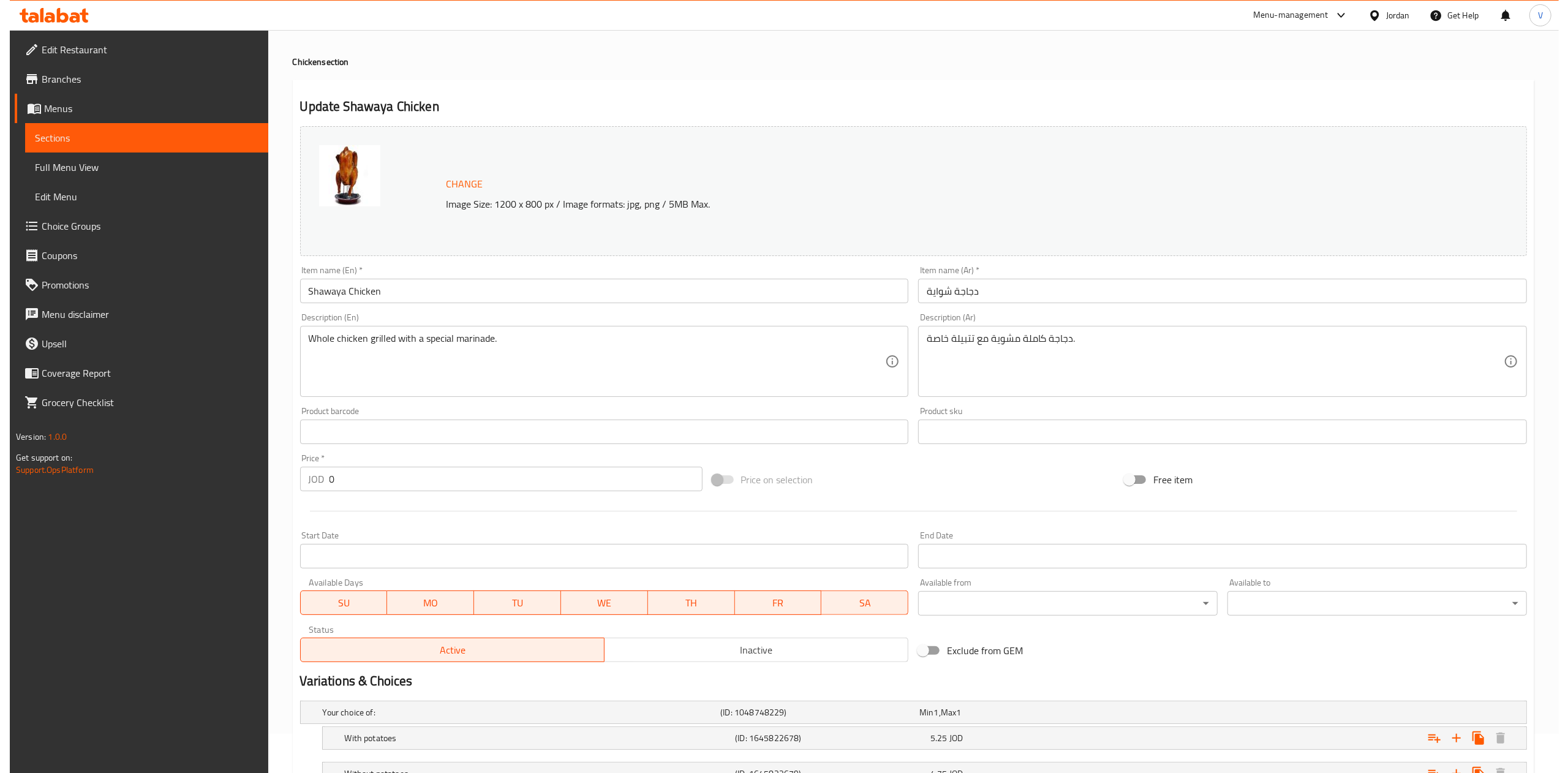
scroll to position [0, 0]
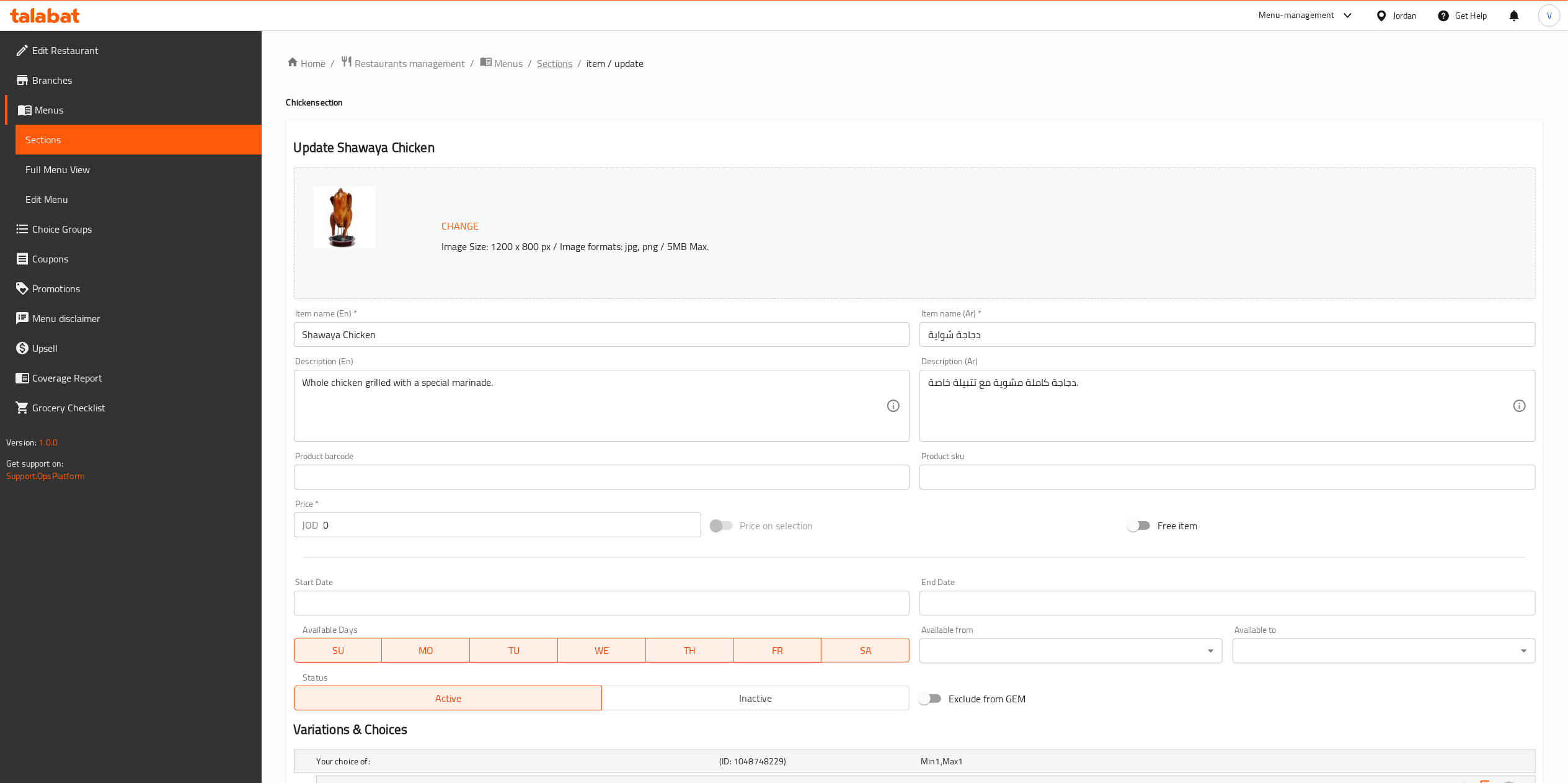
click at [548, 57] on span "Sections" at bounding box center [555, 63] width 35 height 15
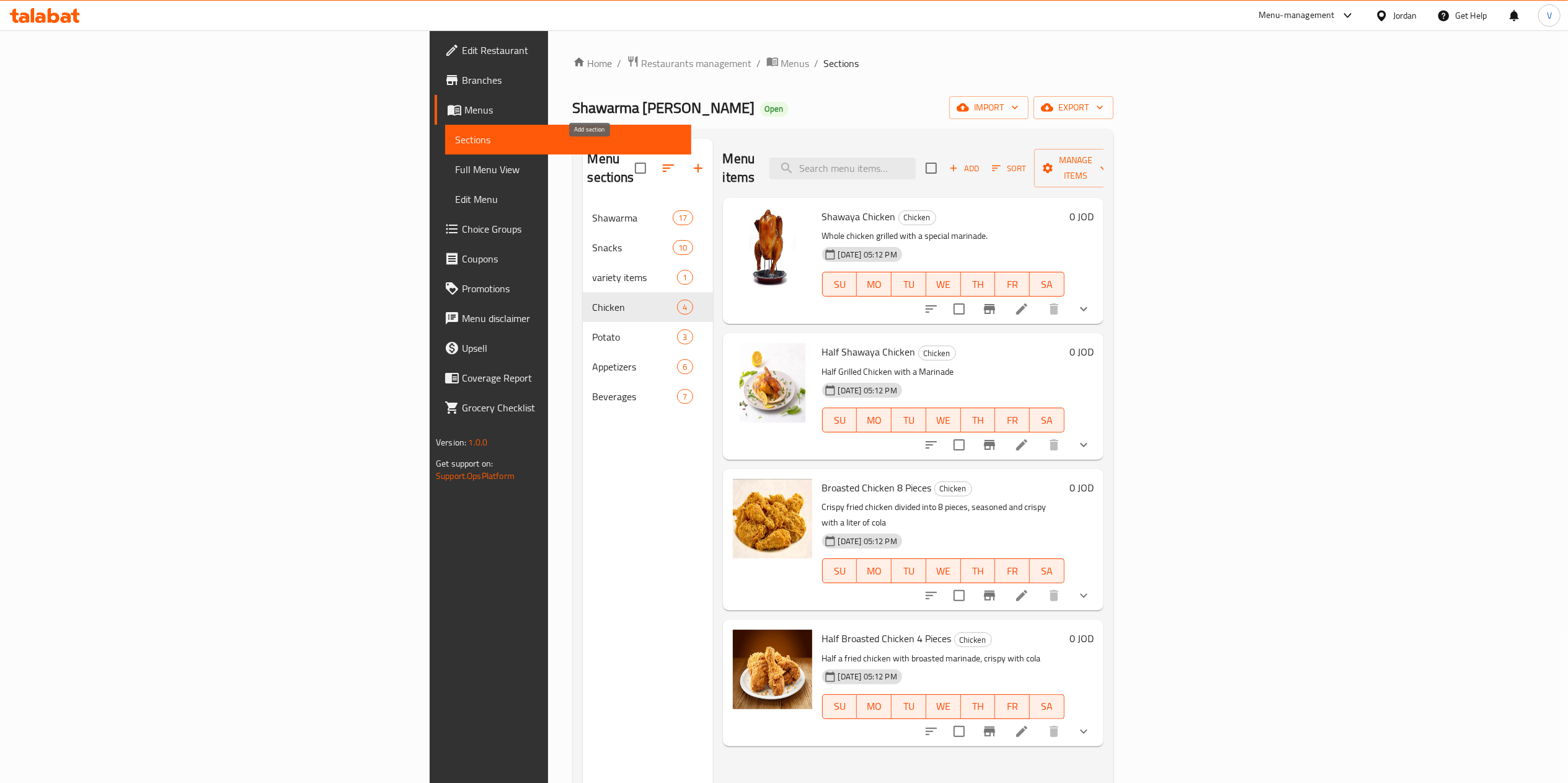
click at [691, 166] on icon "button" at bounding box center [698, 168] width 15 height 15
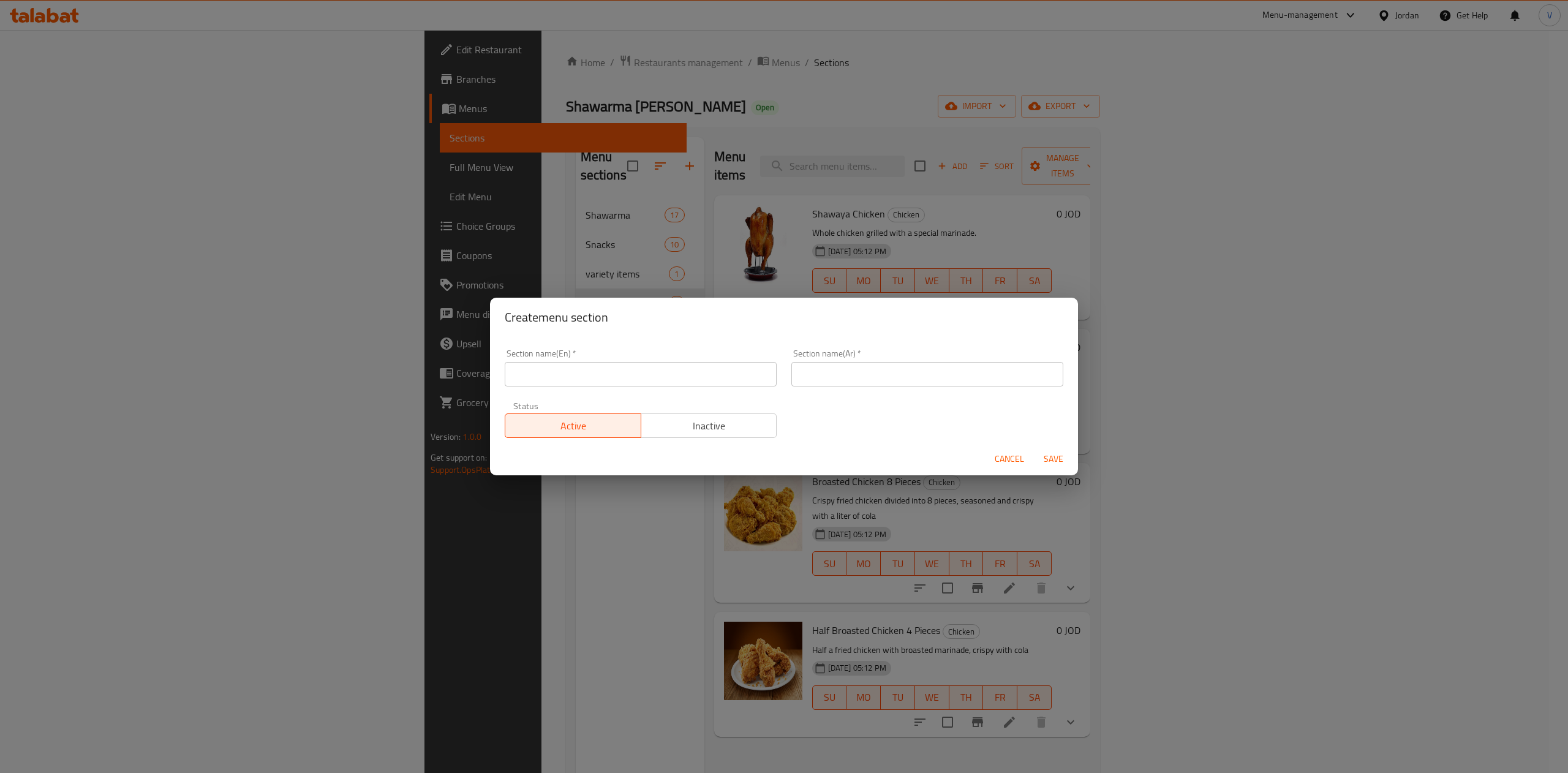
click at [620, 362] on input "text" at bounding box center [640, 374] width 272 height 24
type input "Chicken"
click at [840, 374] on input "text" at bounding box center [927, 374] width 272 height 24
type input "دجاج"
click at [736, 418] on span "Inactive" at bounding box center [709, 425] width 126 height 18
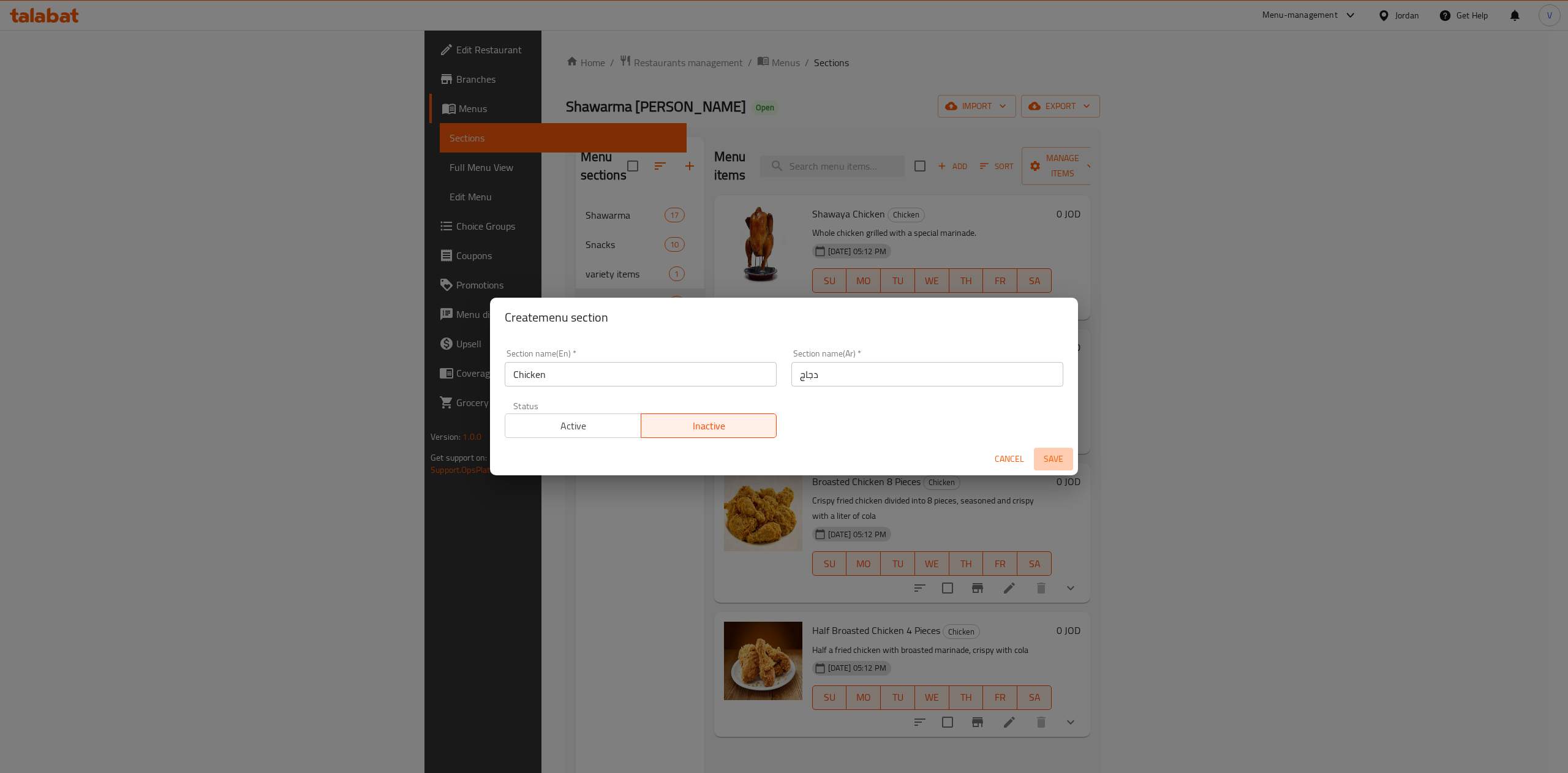
click at [1061, 452] on span "Save" at bounding box center [1053, 458] width 29 height 15
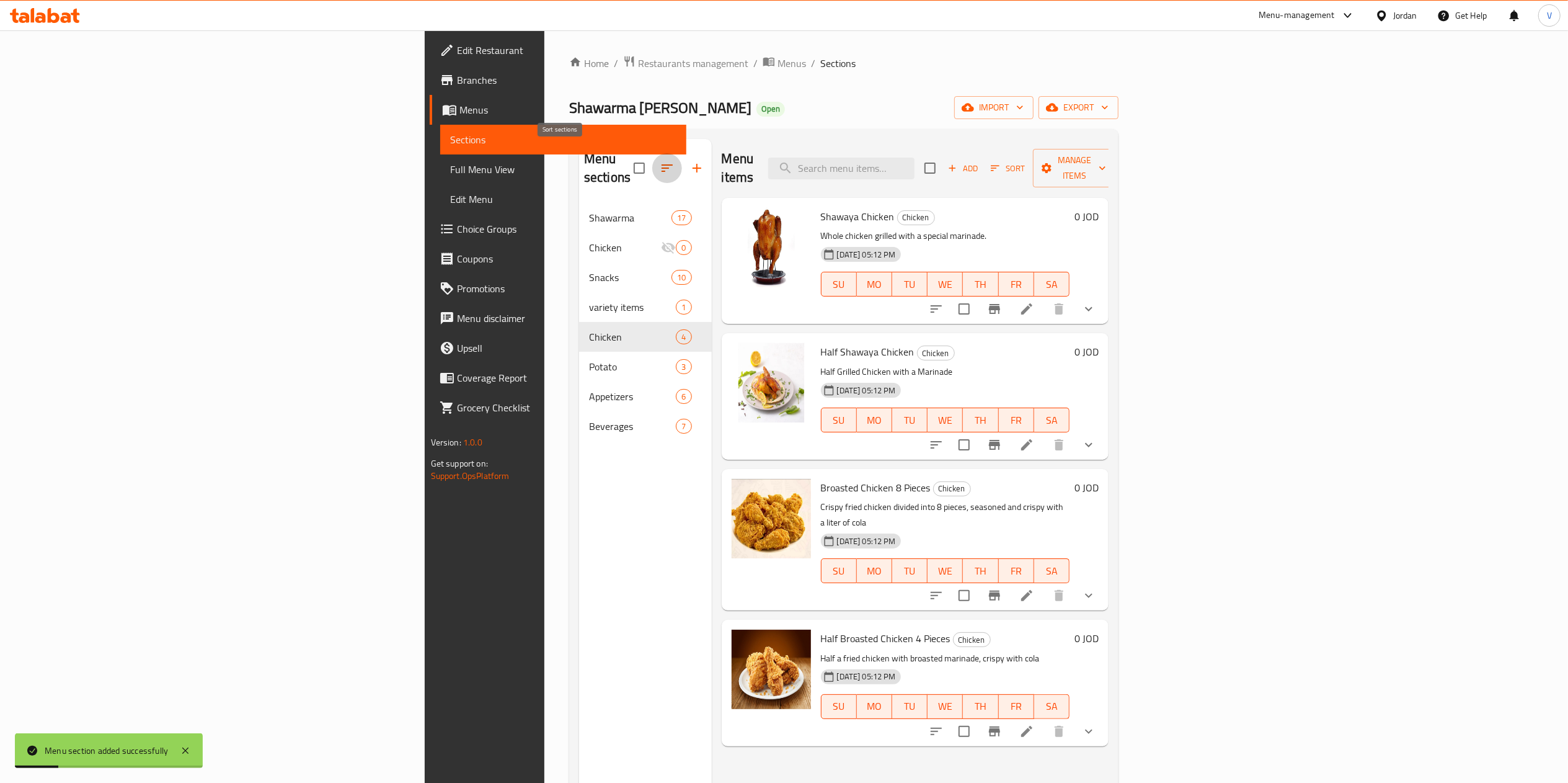
click at [659, 164] on icon "button" at bounding box center [667, 168] width 15 height 15
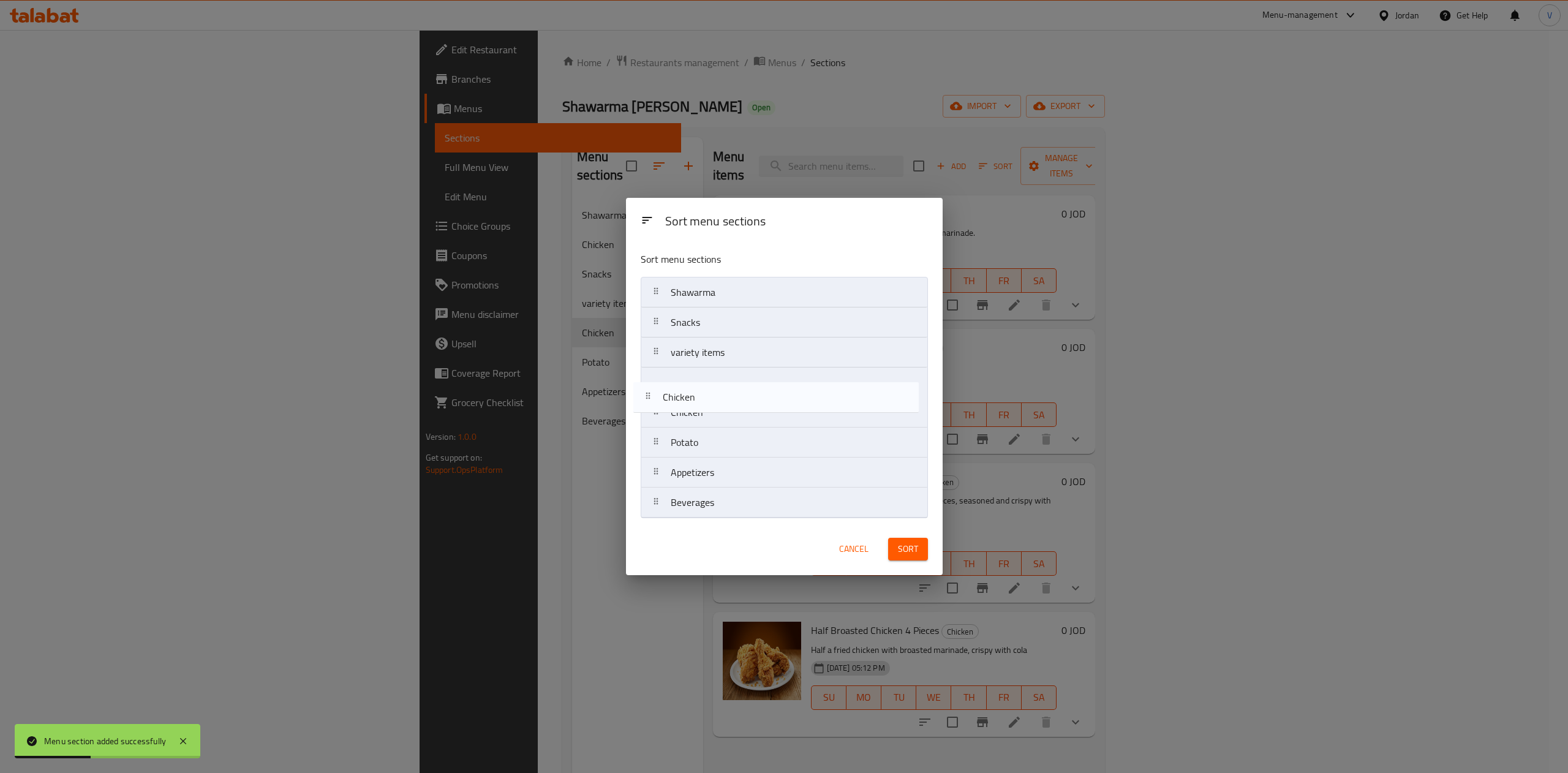
drag, startPoint x: 737, startPoint y: 316, endPoint x: 738, endPoint y: 401, distance: 85.0
click at [738, 401] on nav "Shawarma Chicken Snacks variety items Chicken Potato Appetizers Beverages" at bounding box center [784, 397] width 287 height 242
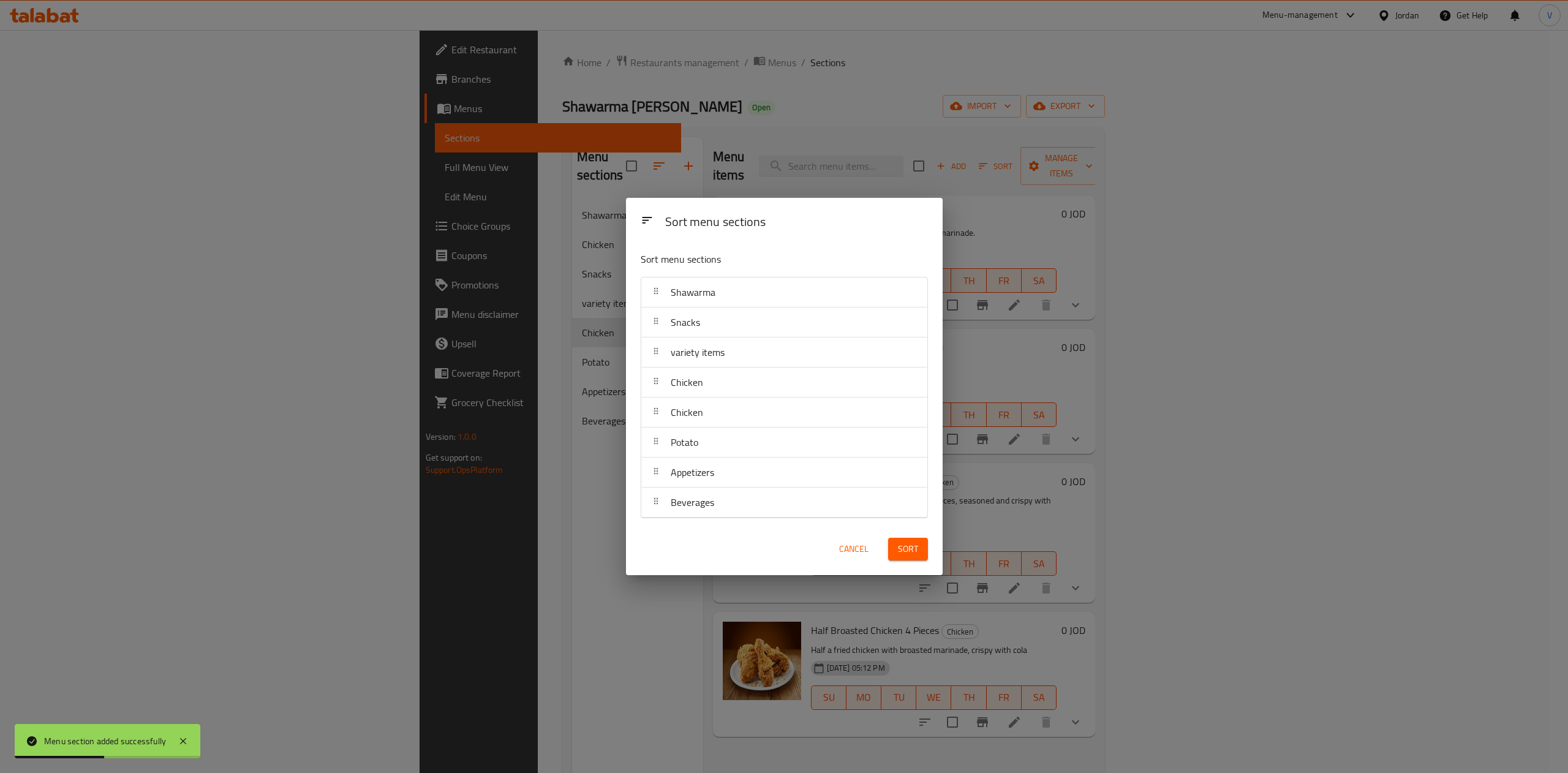
click at [905, 548] on span "Sort" at bounding box center [907, 548] width 20 height 15
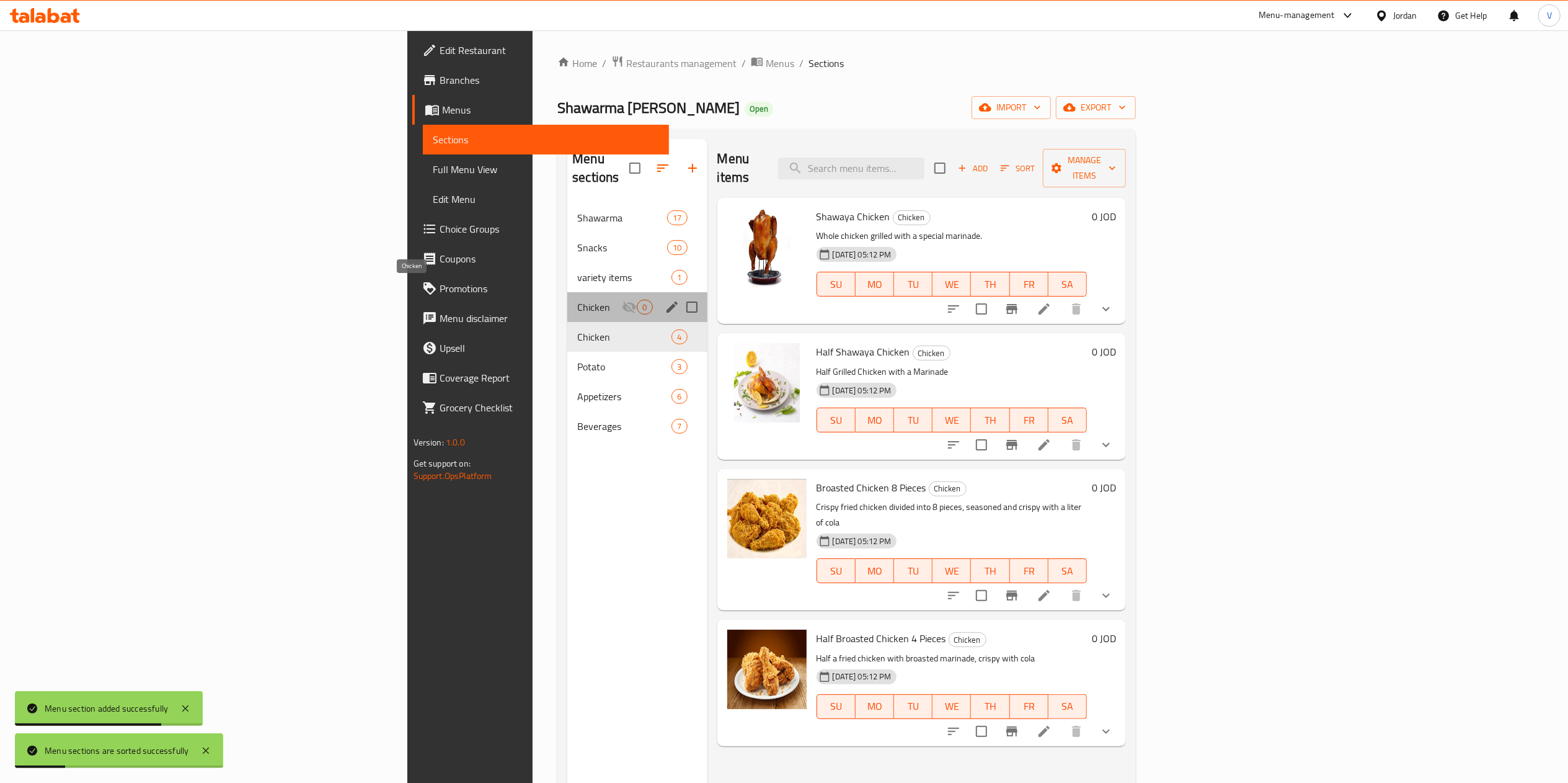
click at [577, 300] on span "Chicken" at bounding box center [599, 307] width 44 height 15
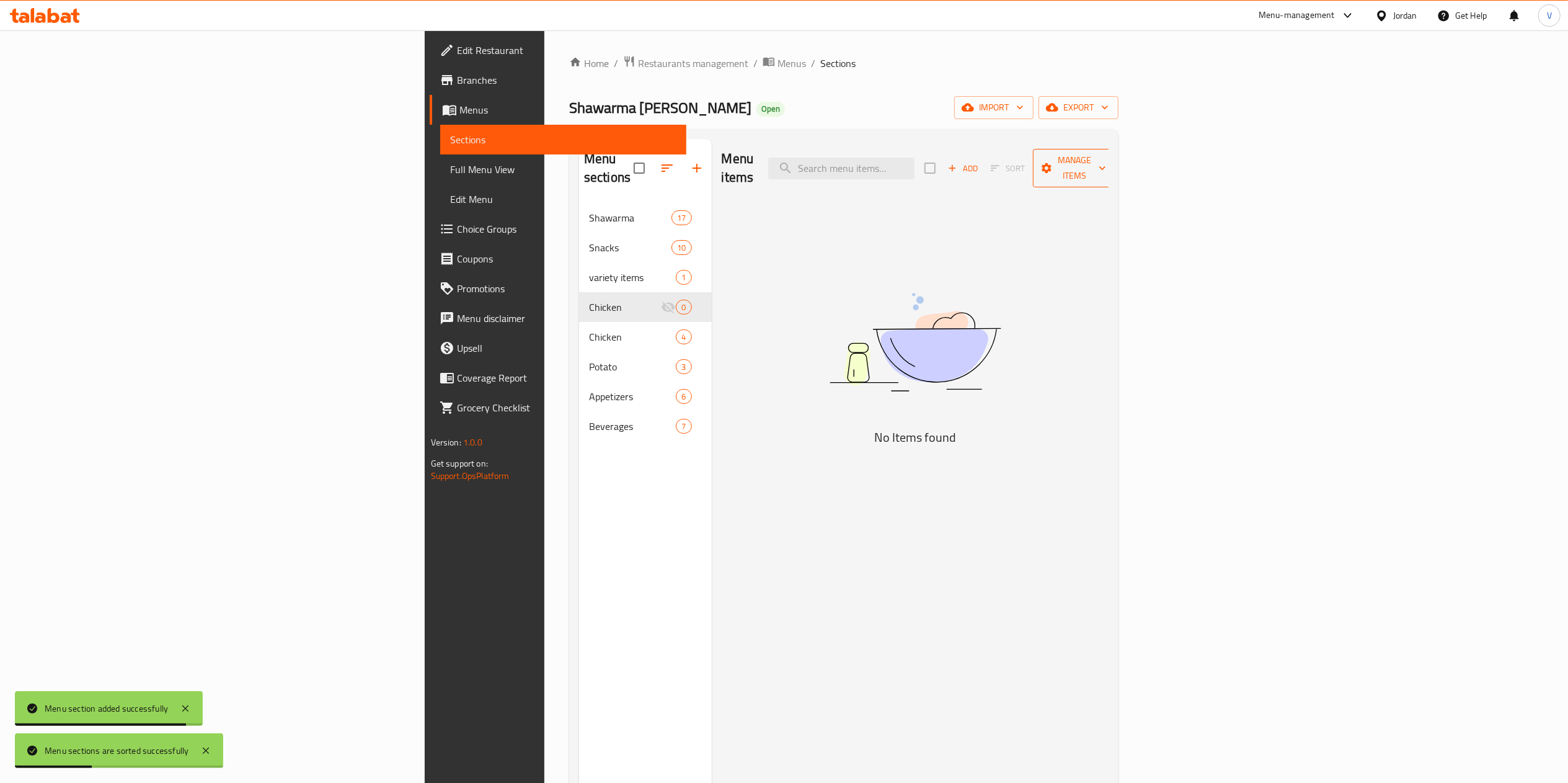
click at [1105, 167] on icon "button" at bounding box center [1102, 169] width 6 height 4
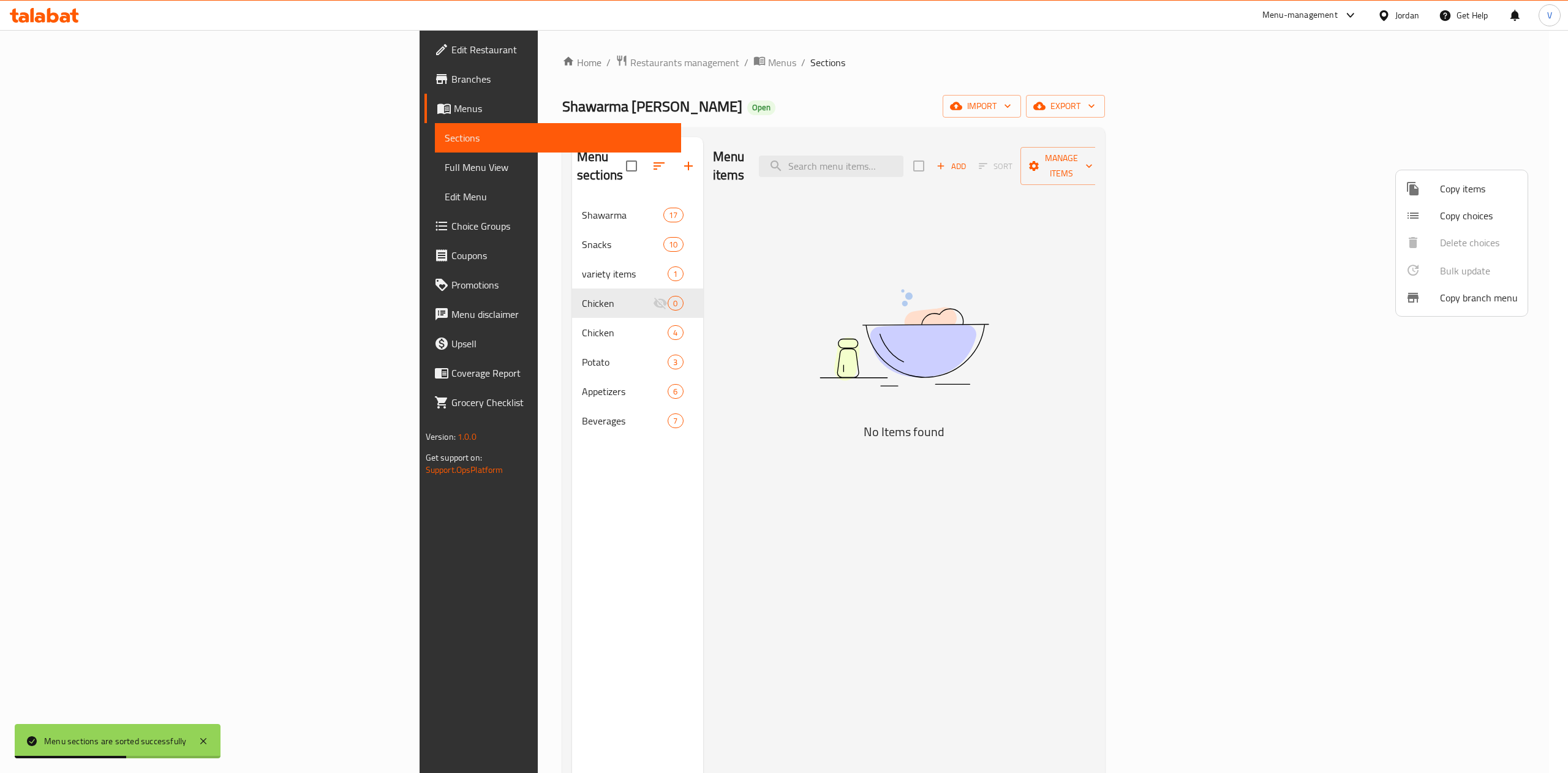
click at [1484, 183] on span "Copy items" at bounding box center [1478, 189] width 78 height 14
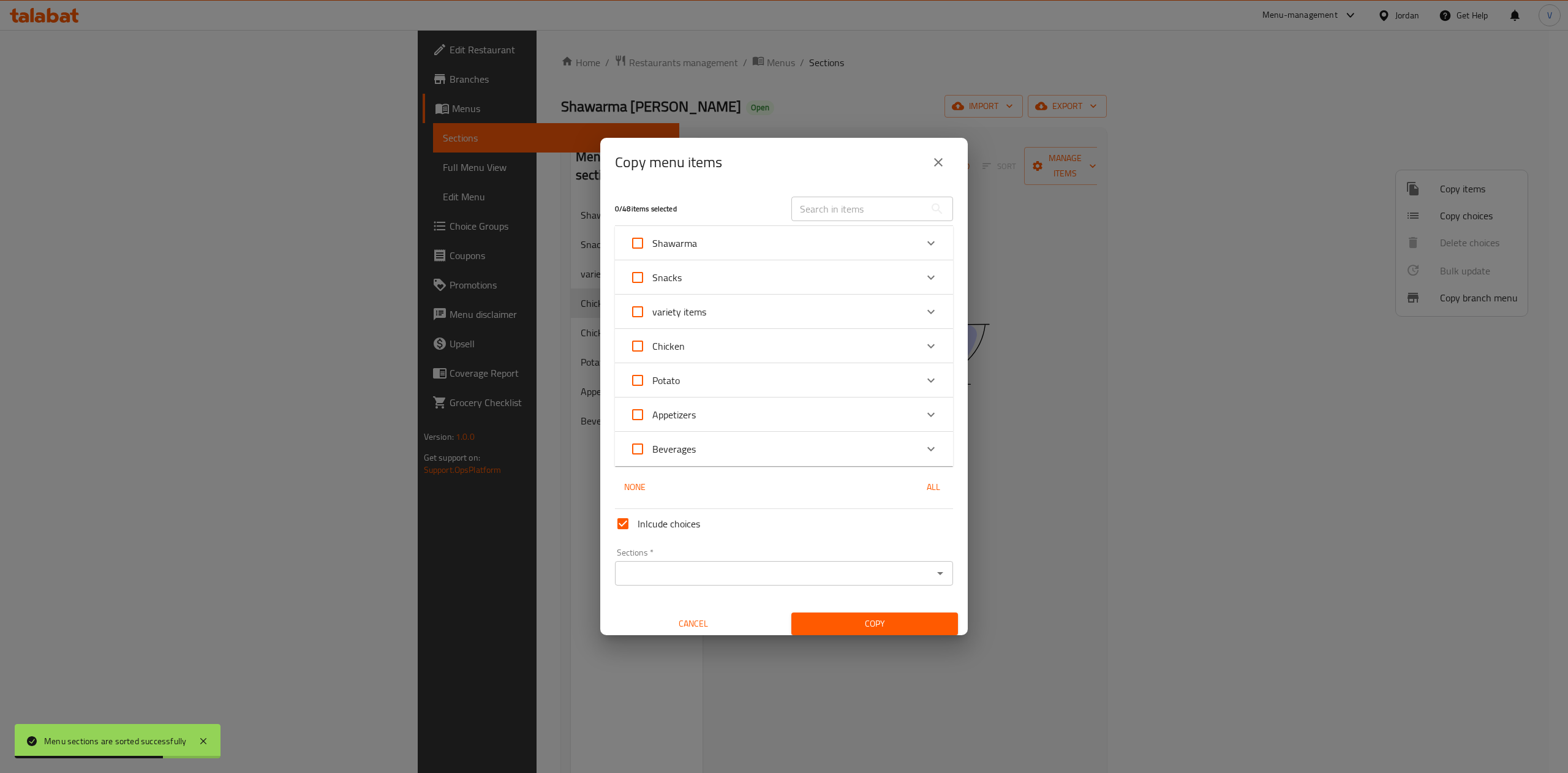
click at [736, 334] on div "Chicken" at bounding box center [773, 346] width 287 height 29
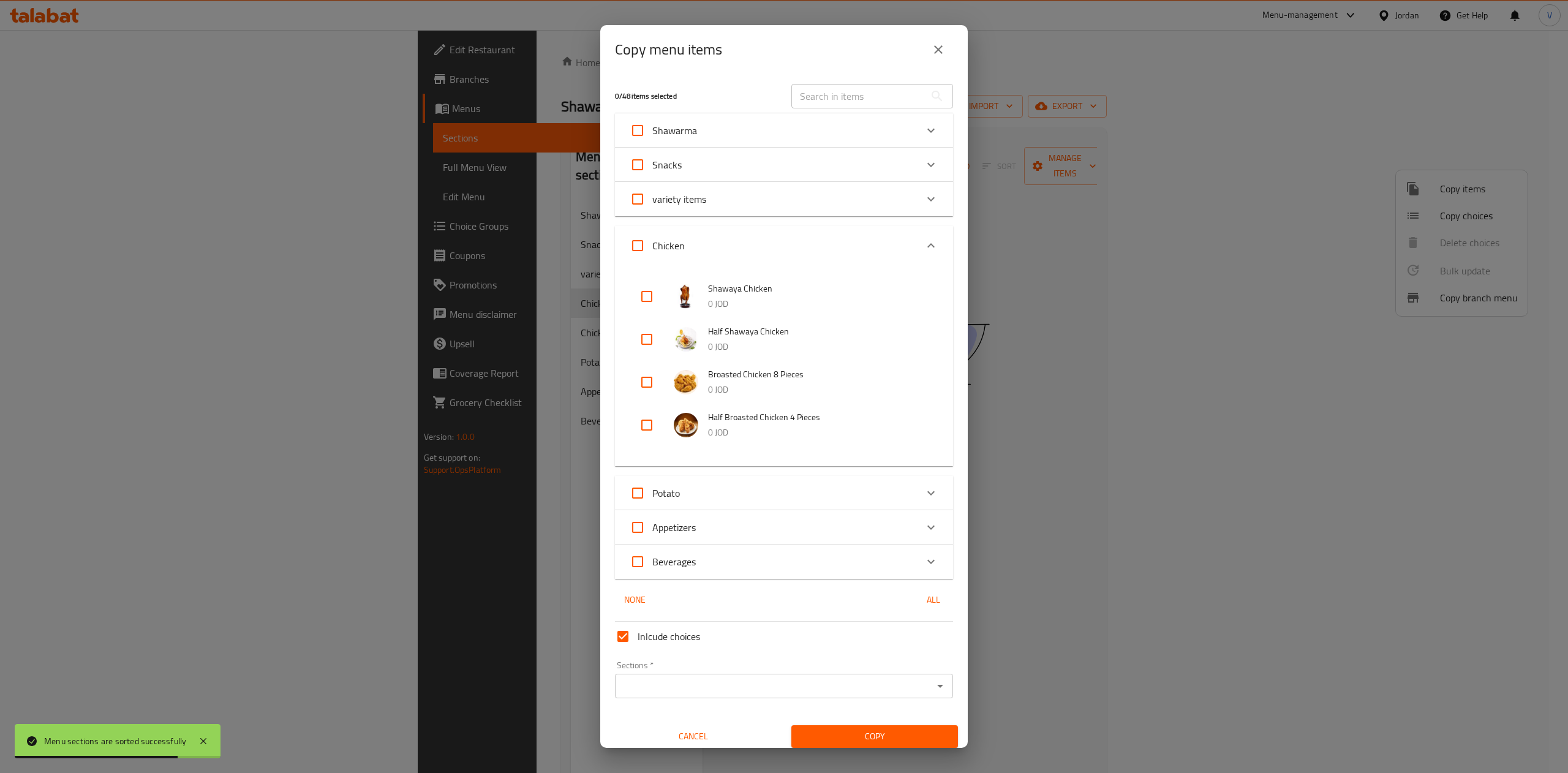
click at [640, 300] on input "checkbox" at bounding box center [646, 296] width 29 height 29
checkbox input "true"
click at [643, 337] on input "checkbox" at bounding box center [646, 339] width 29 height 29
checkbox input "true"
click at [646, 359] on li "Half Shawaya Chicken 0 JOD" at bounding box center [784, 338] width 308 height 43
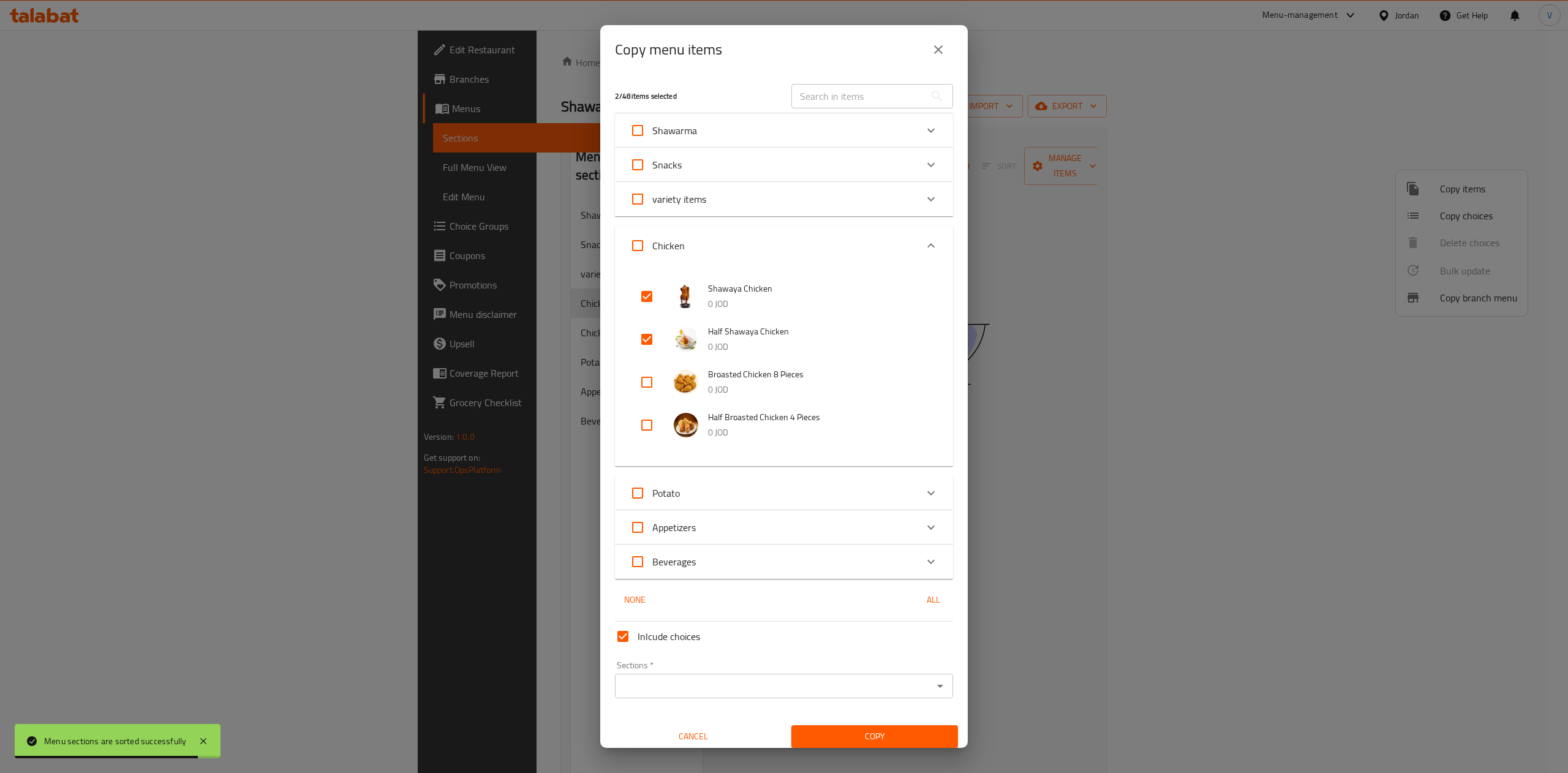
drag, startPoint x: 643, startPoint y: 374, endPoint x: 644, endPoint y: 391, distance: 17.0
click at [644, 381] on input "checkbox" at bounding box center [646, 382] width 29 height 29
checkbox input "true"
click at [644, 405] on li "Half Broasted Chicken 4 Pieces 0 JOD" at bounding box center [784, 424] width 308 height 43
click at [646, 415] on input "checkbox" at bounding box center [646, 425] width 29 height 29
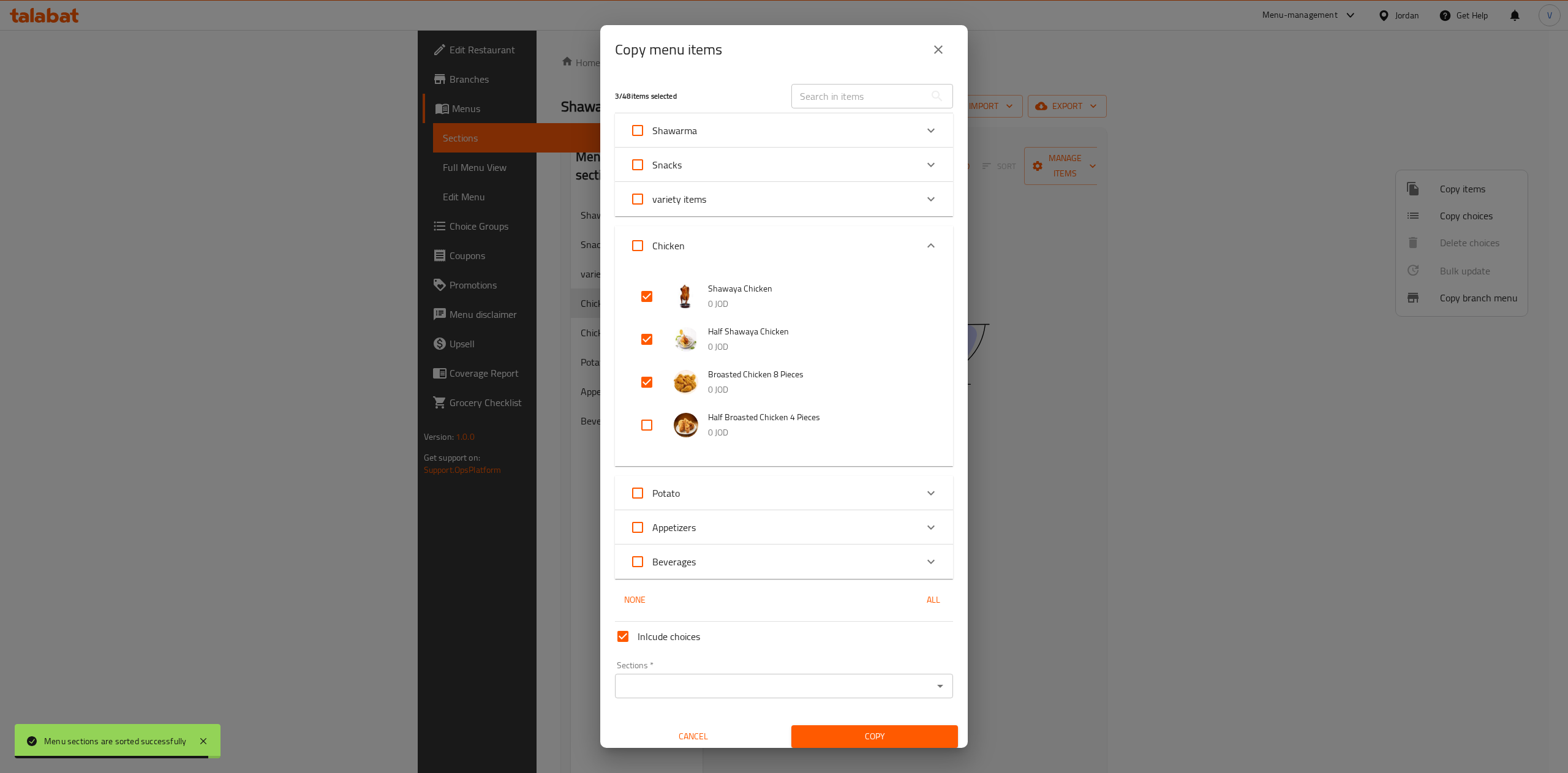
checkbox input "true"
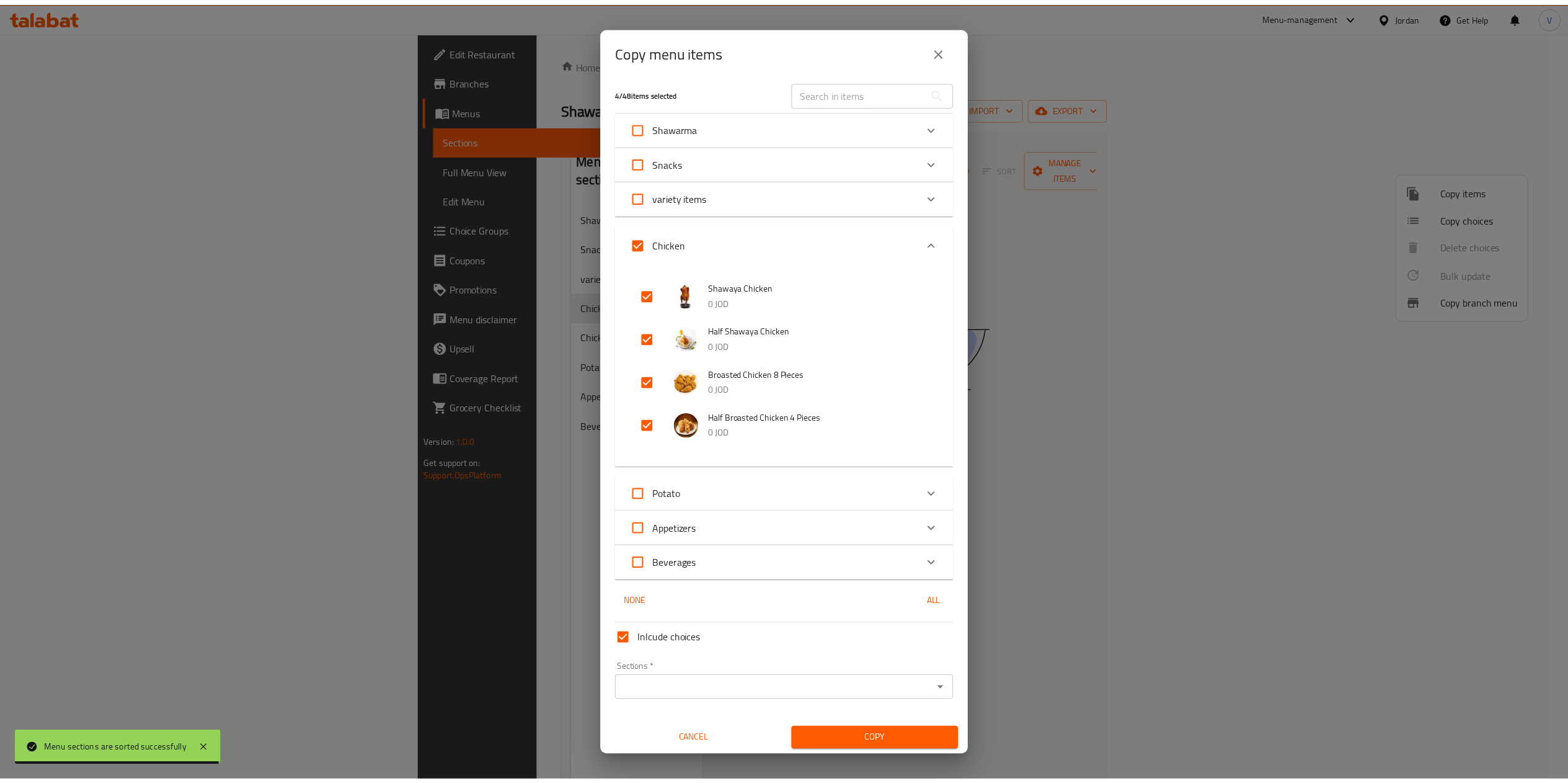
scroll to position [7, 0]
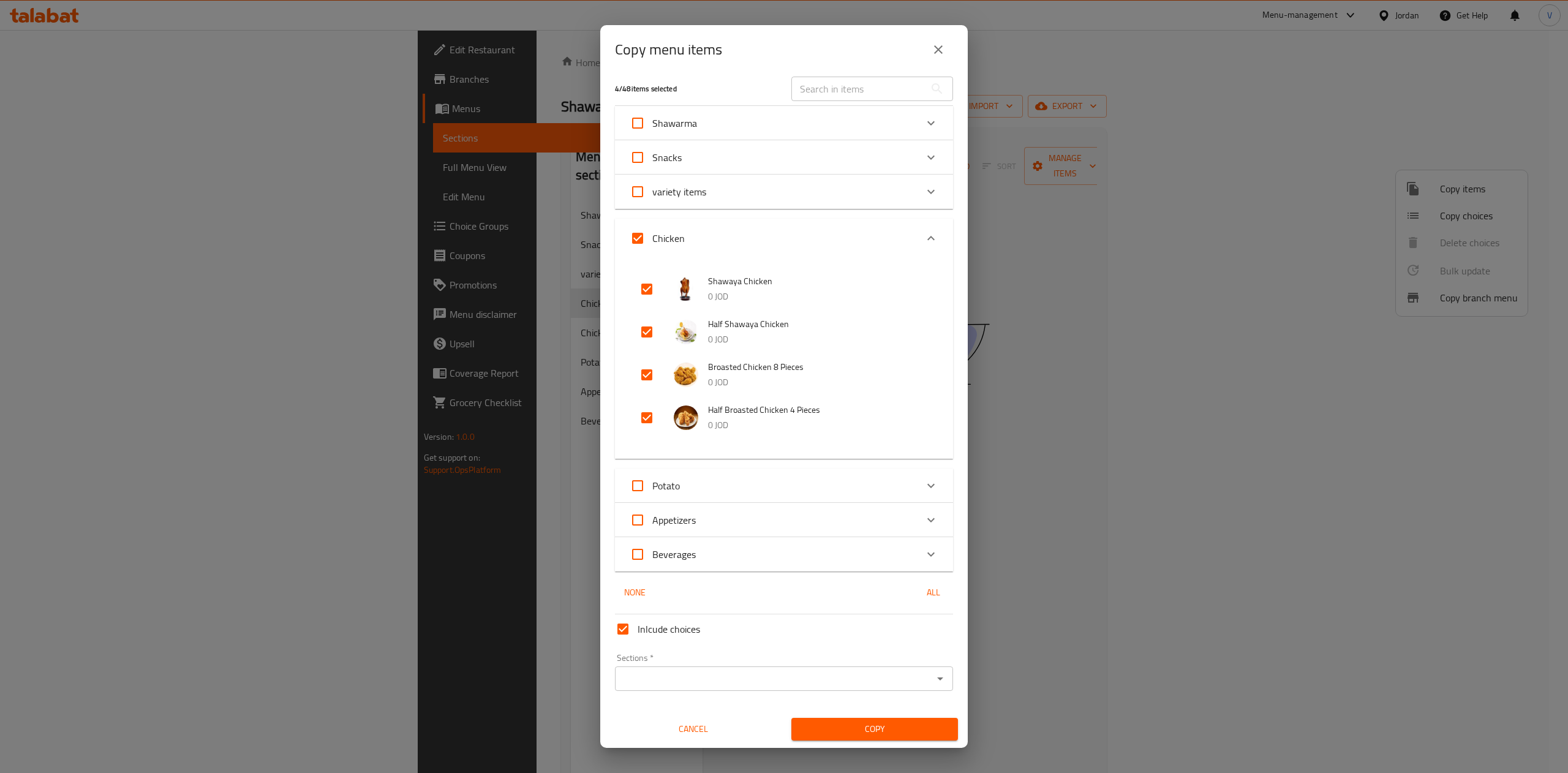
click at [689, 685] on input "Sections   *" at bounding box center [774, 678] width 310 height 17
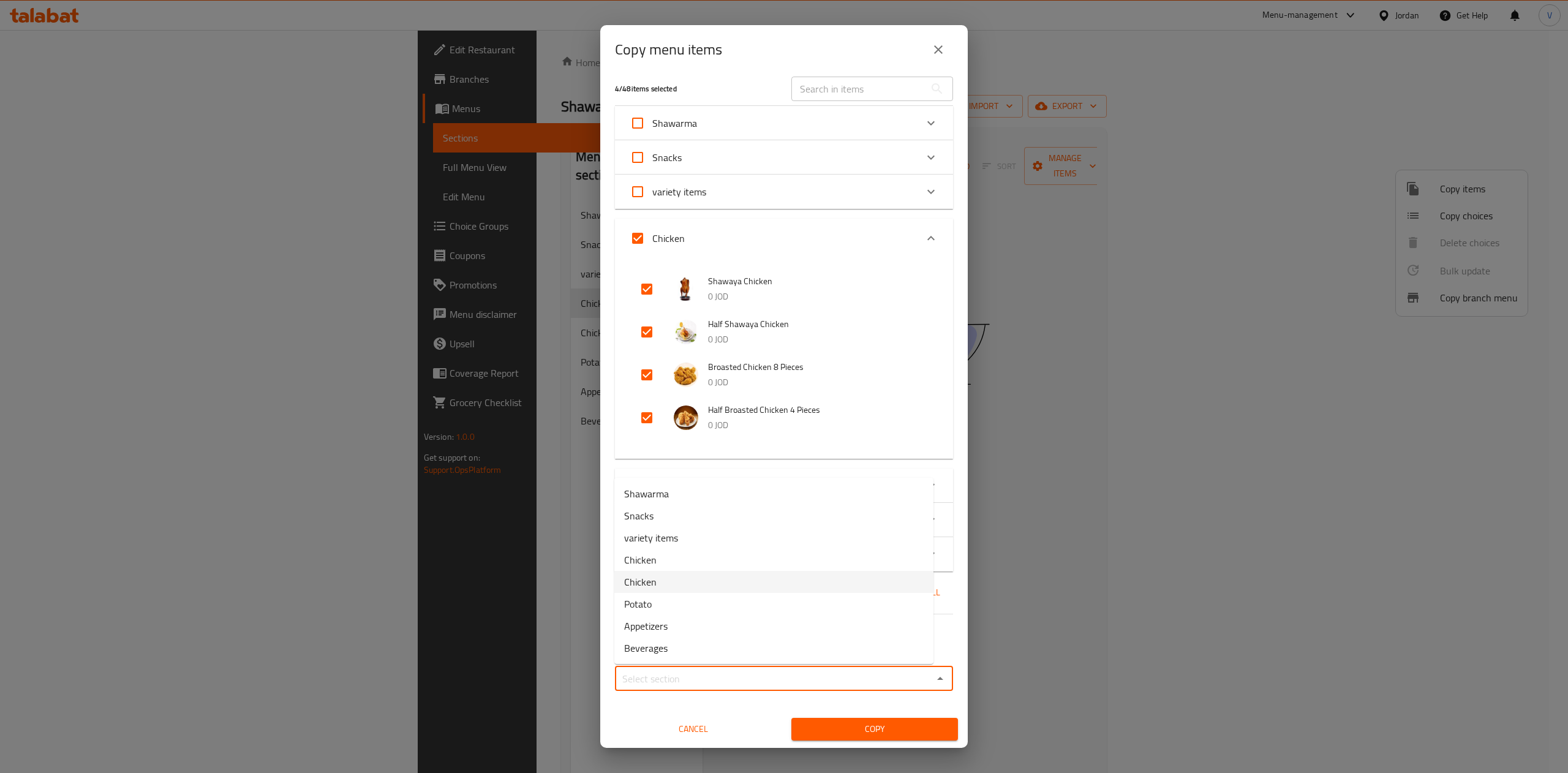
click at [682, 574] on li "Chicken" at bounding box center [773, 582] width 319 height 22
type input "Chicken"
click at [671, 688] on div "Chicken Sections *" at bounding box center [784, 678] width 338 height 24
click at [839, 676] on input "Chicken" at bounding box center [774, 678] width 310 height 17
click at [933, 675] on icon "Open" at bounding box center [940, 678] width 14 height 14
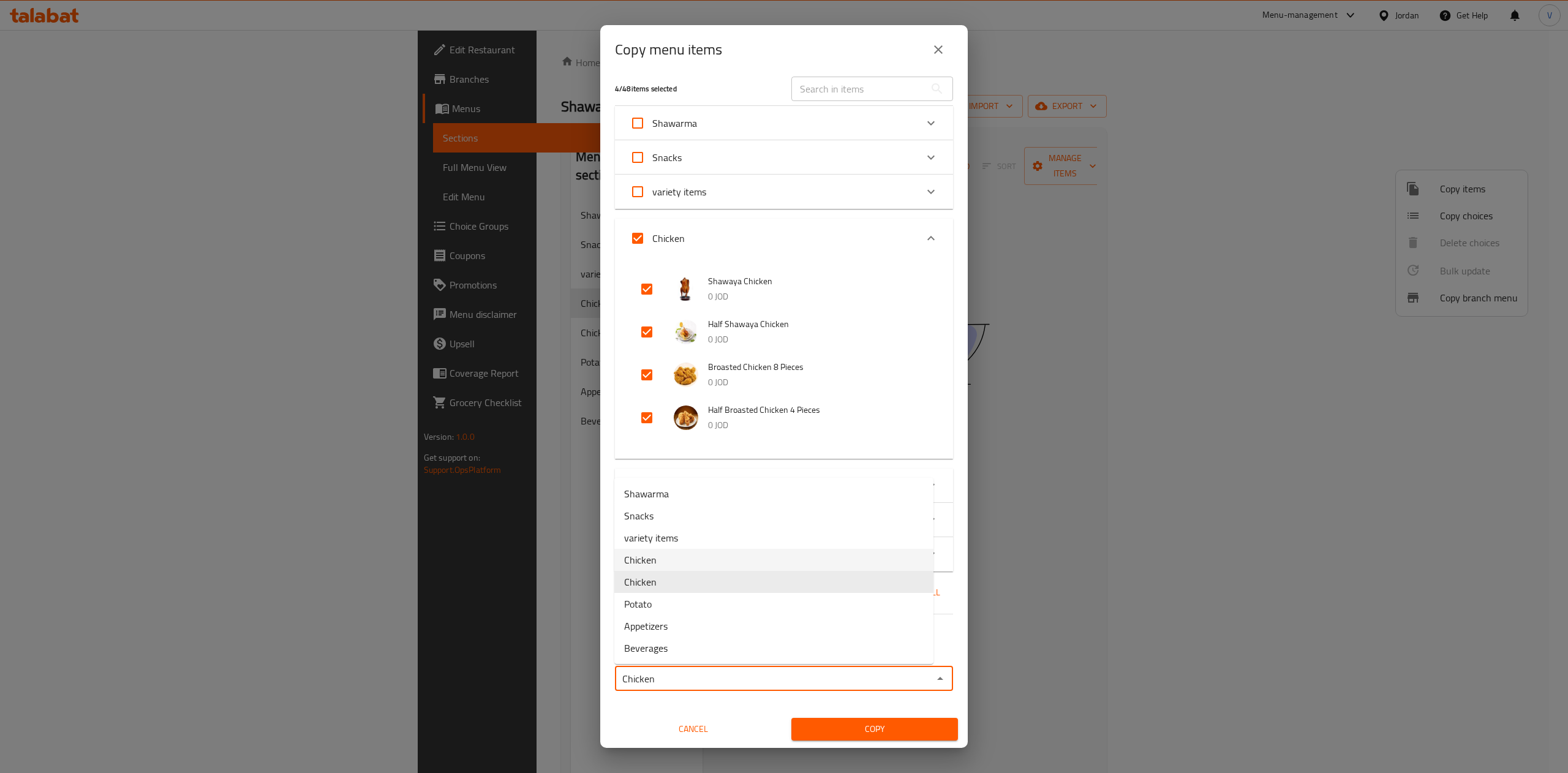
click at [686, 550] on li "Chicken" at bounding box center [773, 560] width 319 height 22
click at [632, 630] on input "Inlcude choices" at bounding box center [623, 628] width 29 height 29
checkbox input "false"
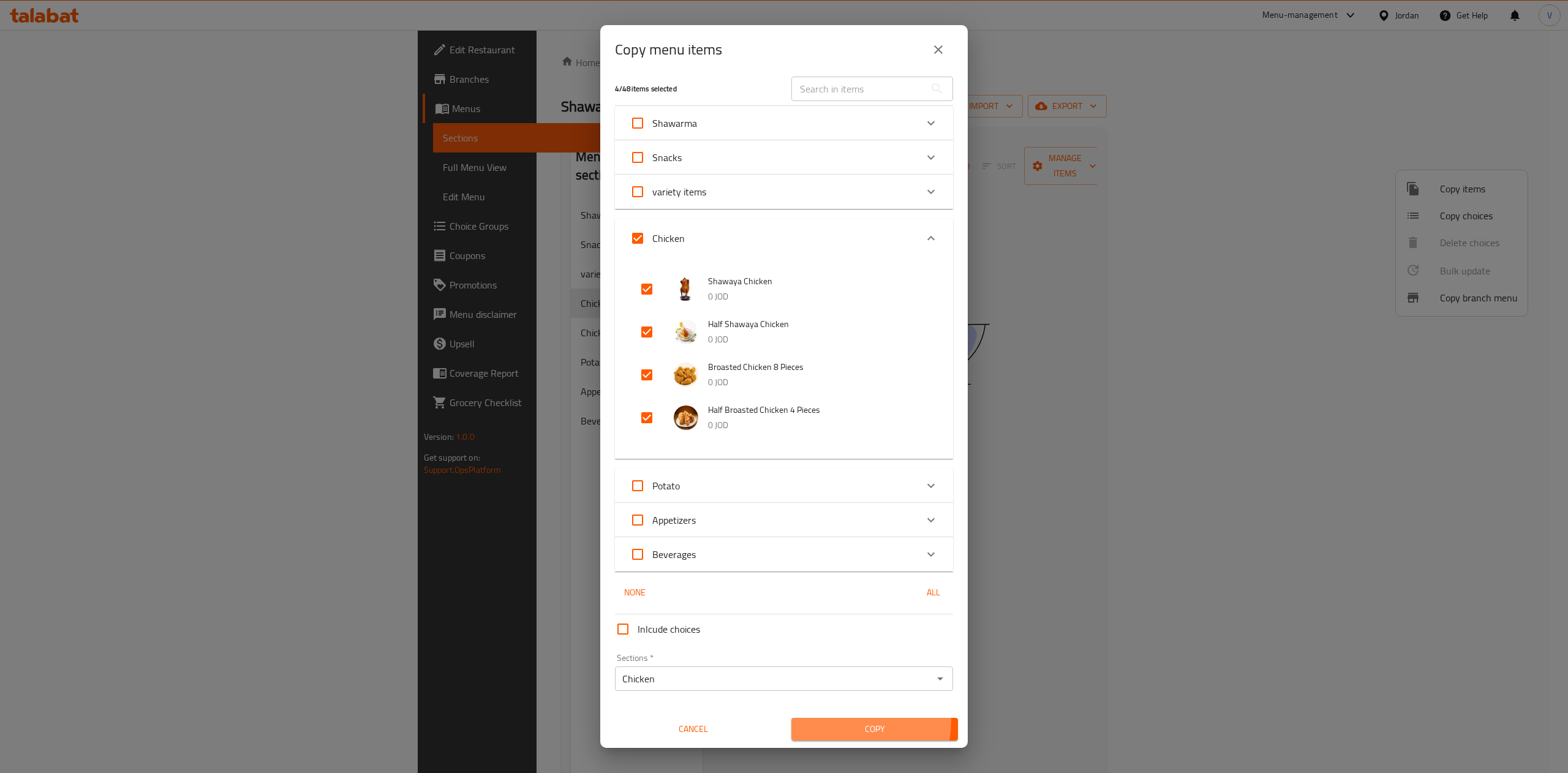
click at [848, 727] on span "Copy" at bounding box center [875, 728] width 147 height 15
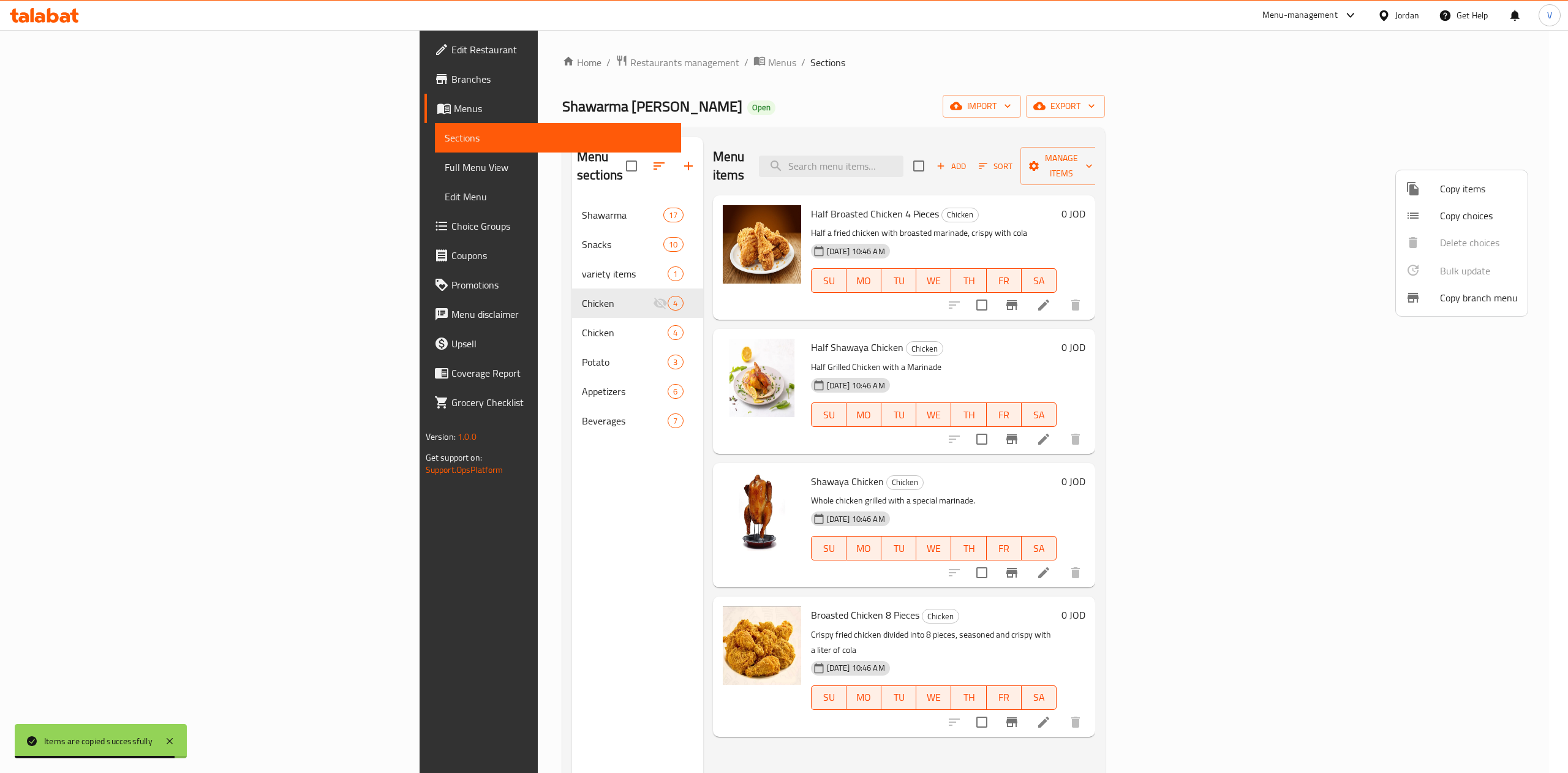
click at [348, 310] on div at bounding box center [784, 386] width 1568 height 773
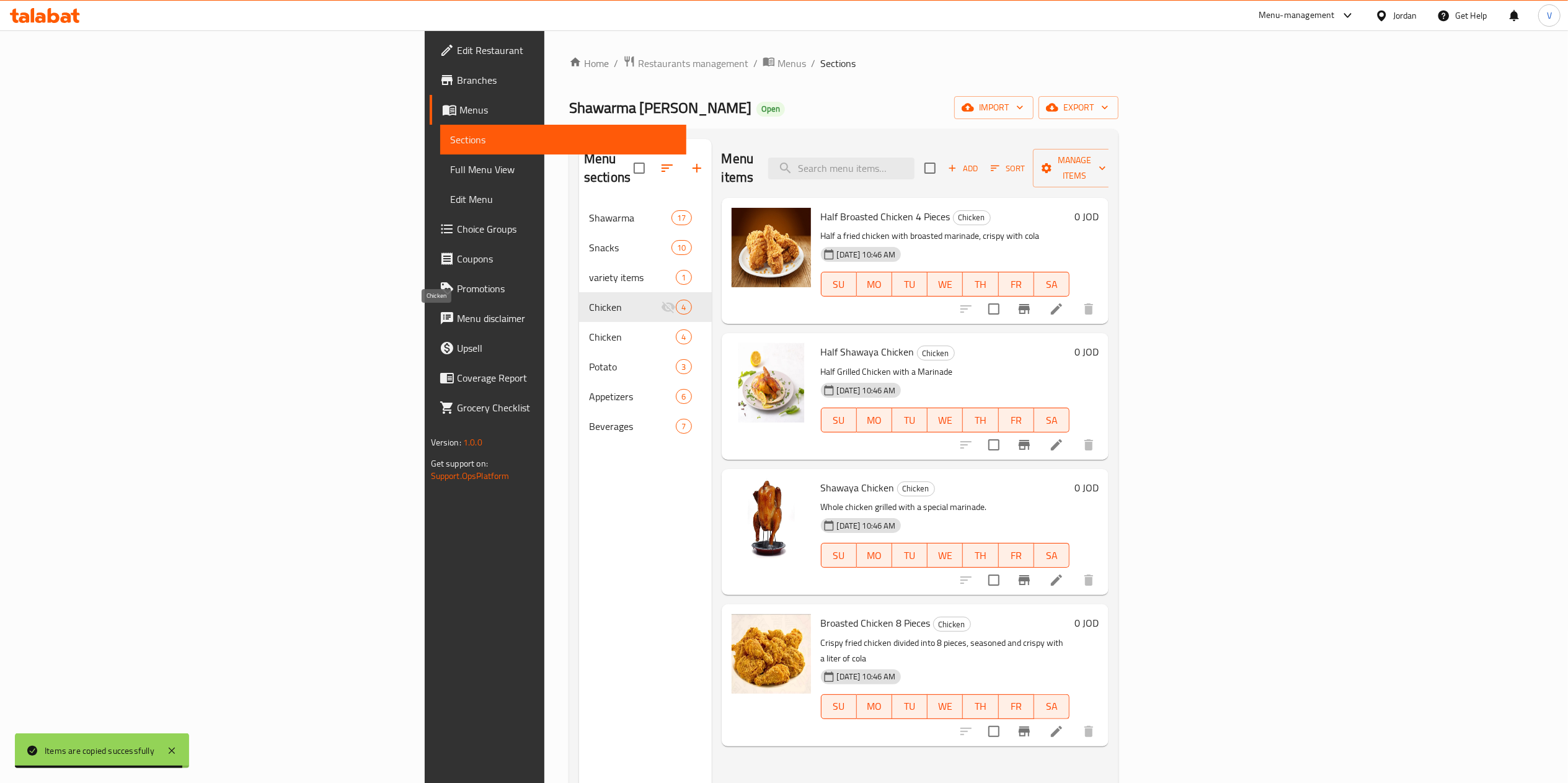
click at [589, 330] on span "Chicken" at bounding box center [632, 337] width 87 height 15
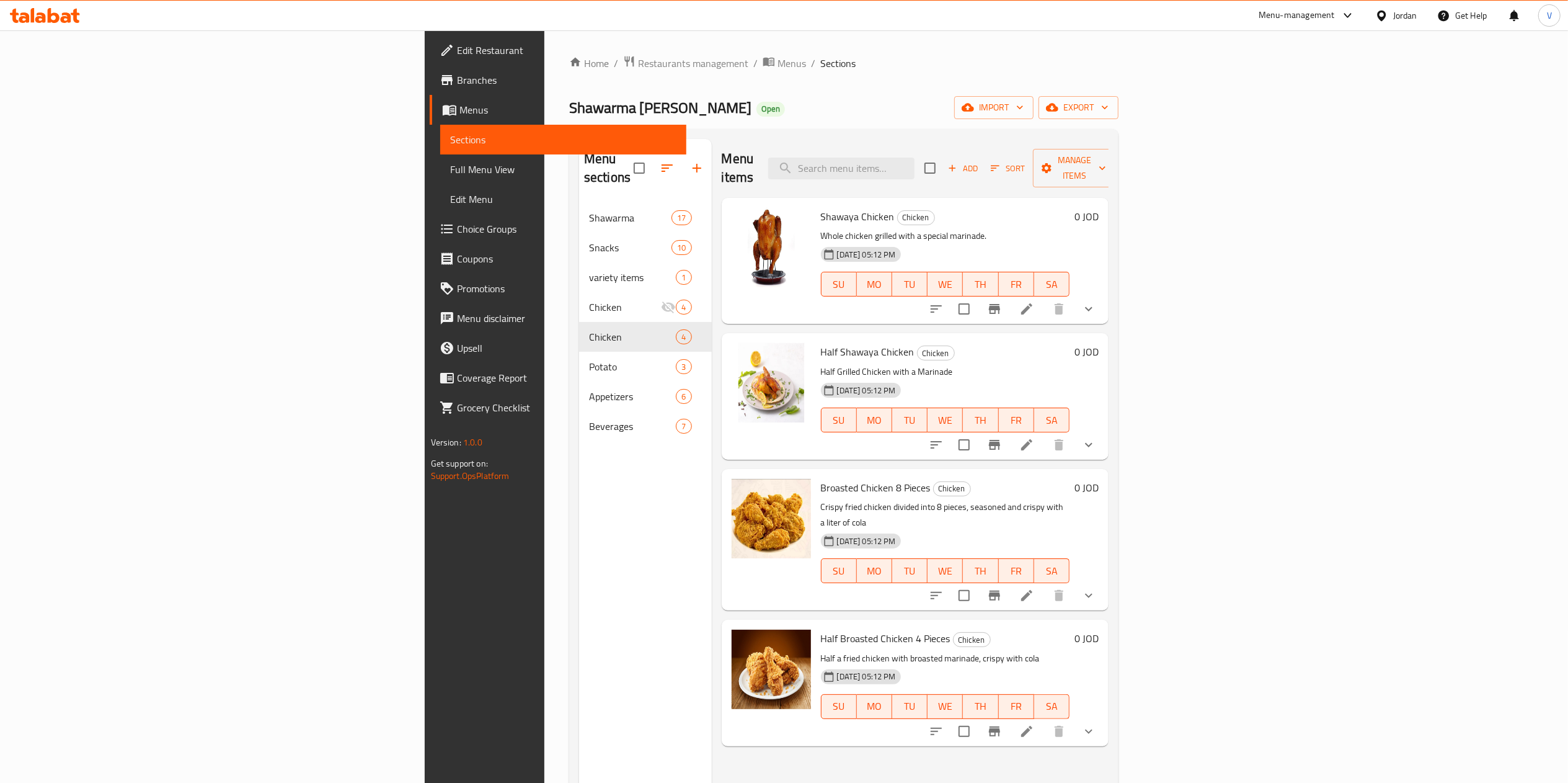
click at [1103, 300] on button "show more" at bounding box center [1088, 308] width 30 height 30
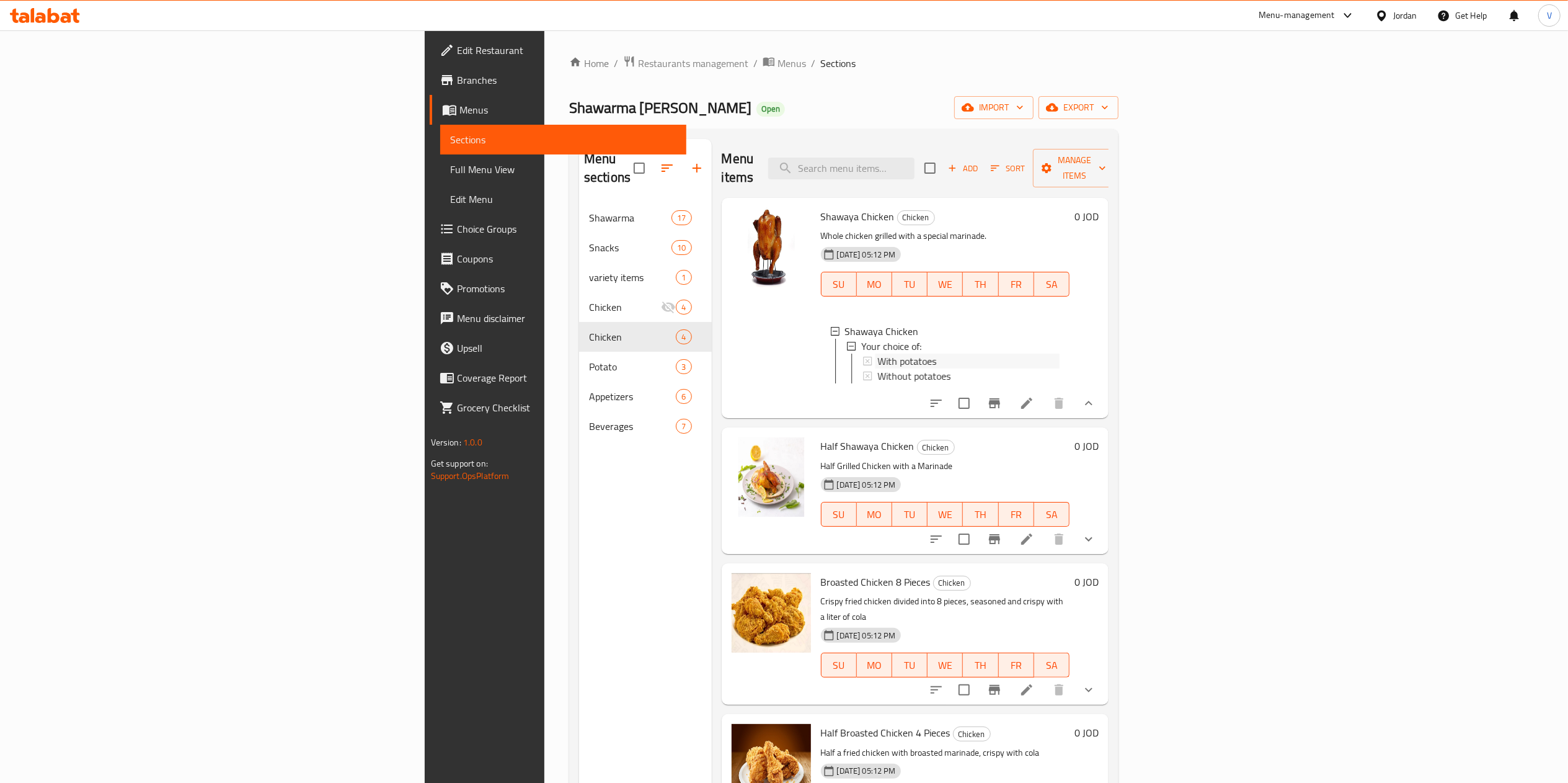
click at [877, 353] on div "With potatoes" at bounding box center [969, 361] width 183 height 15
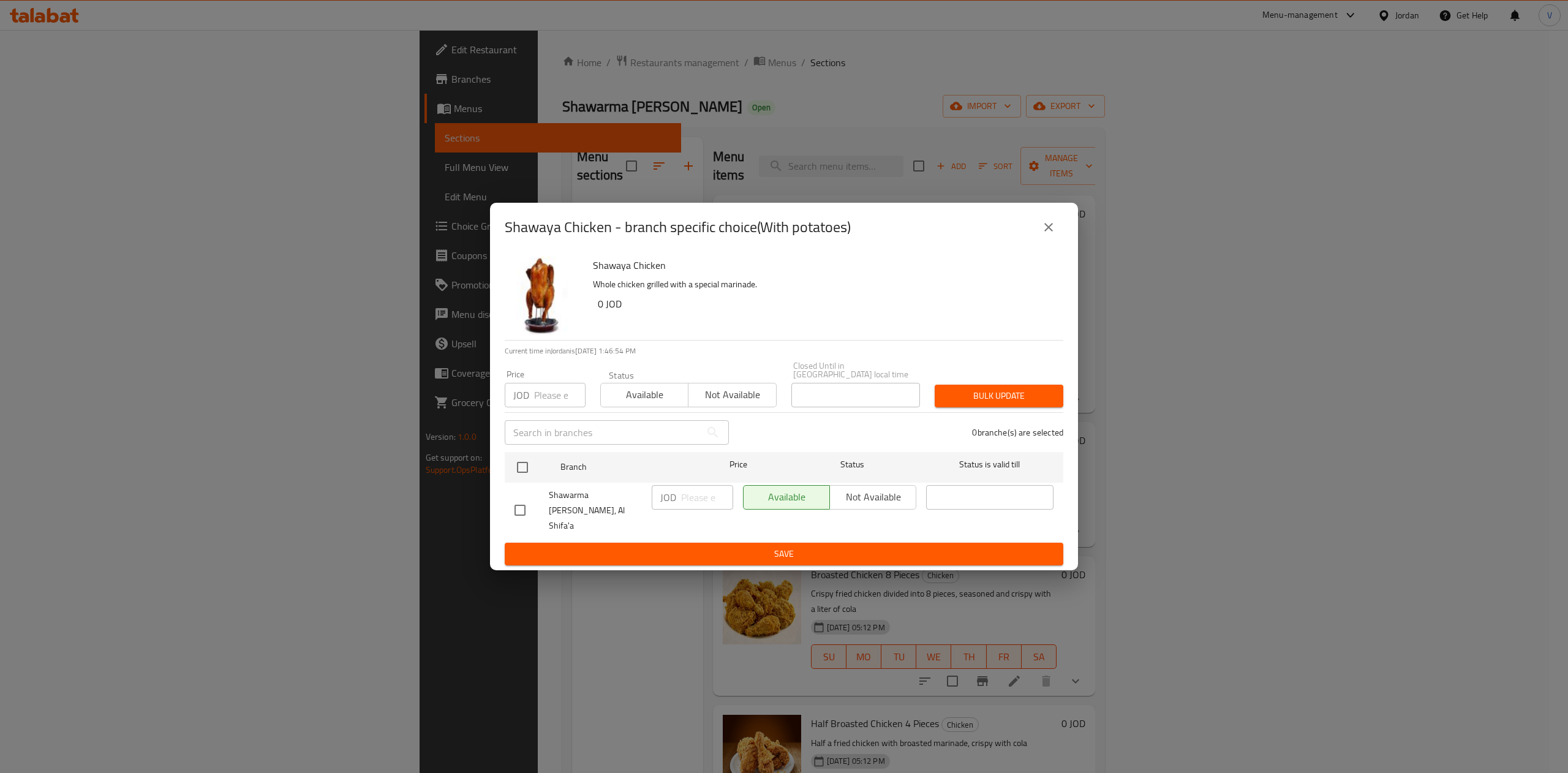
click at [1051, 232] on icon "close" at bounding box center [1048, 227] width 14 height 14
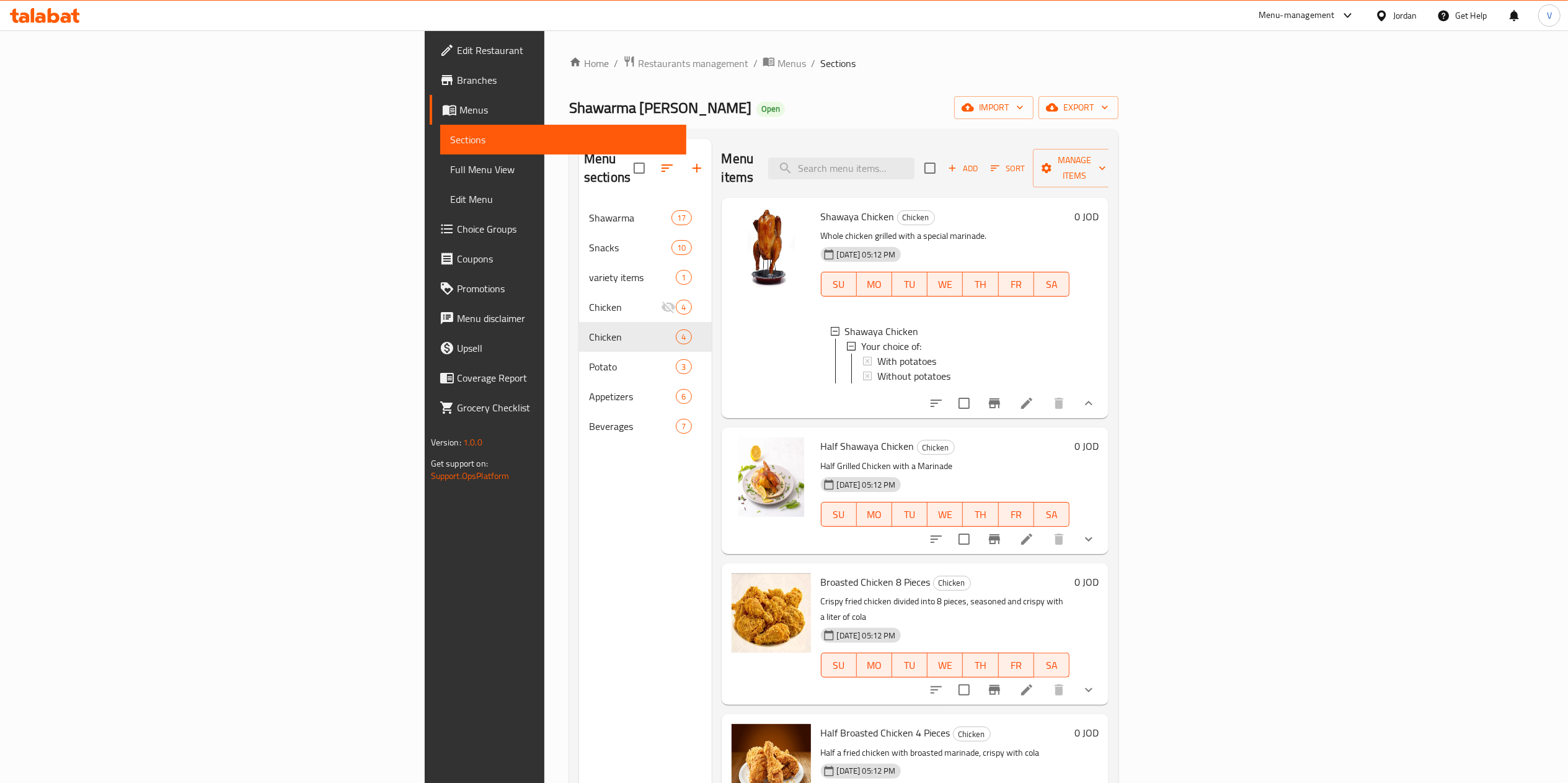
click at [1032, 401] on icon at bounding box center [1027, 403] width 11 height 11
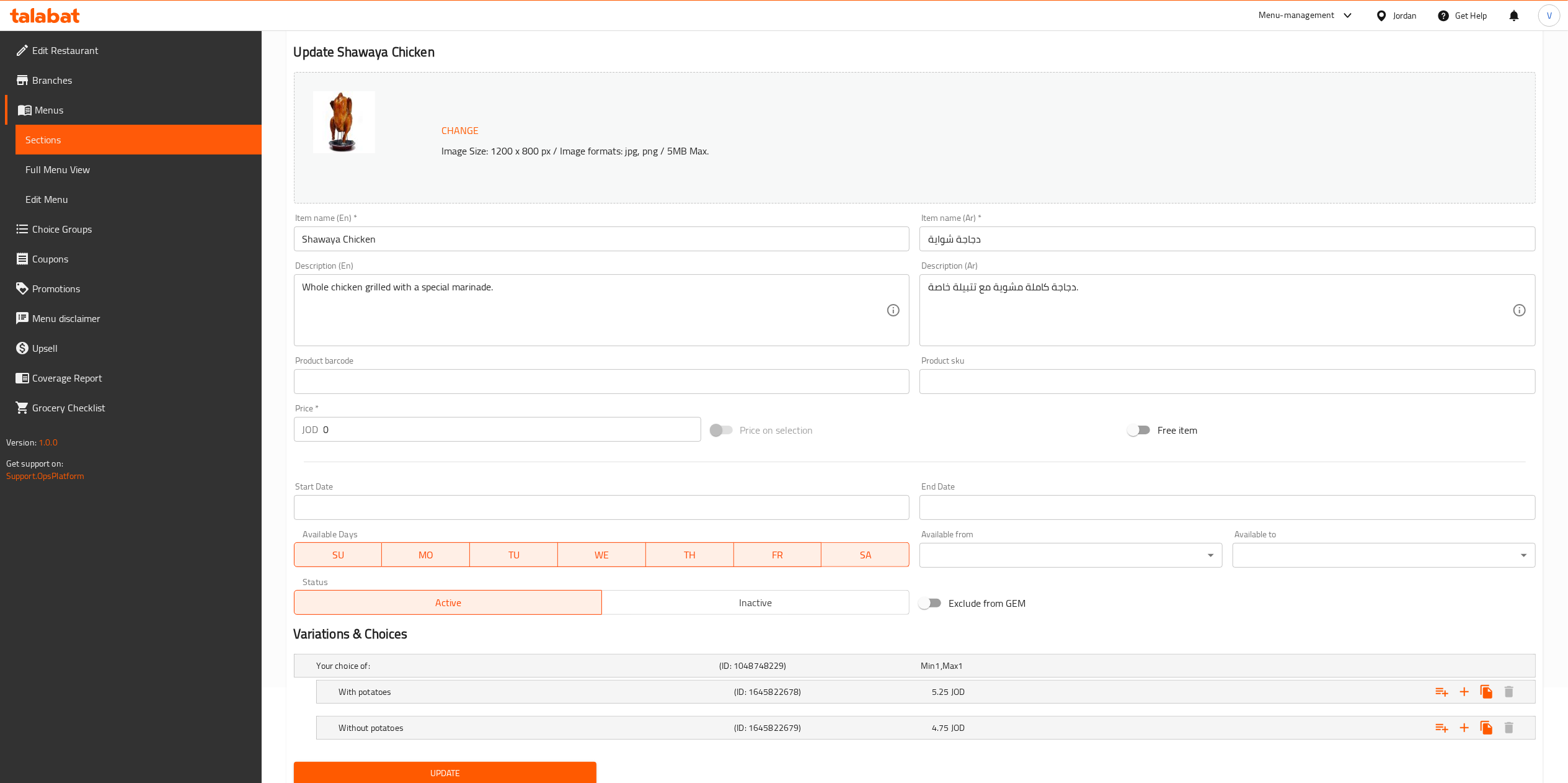
scroll to position [140, 0]
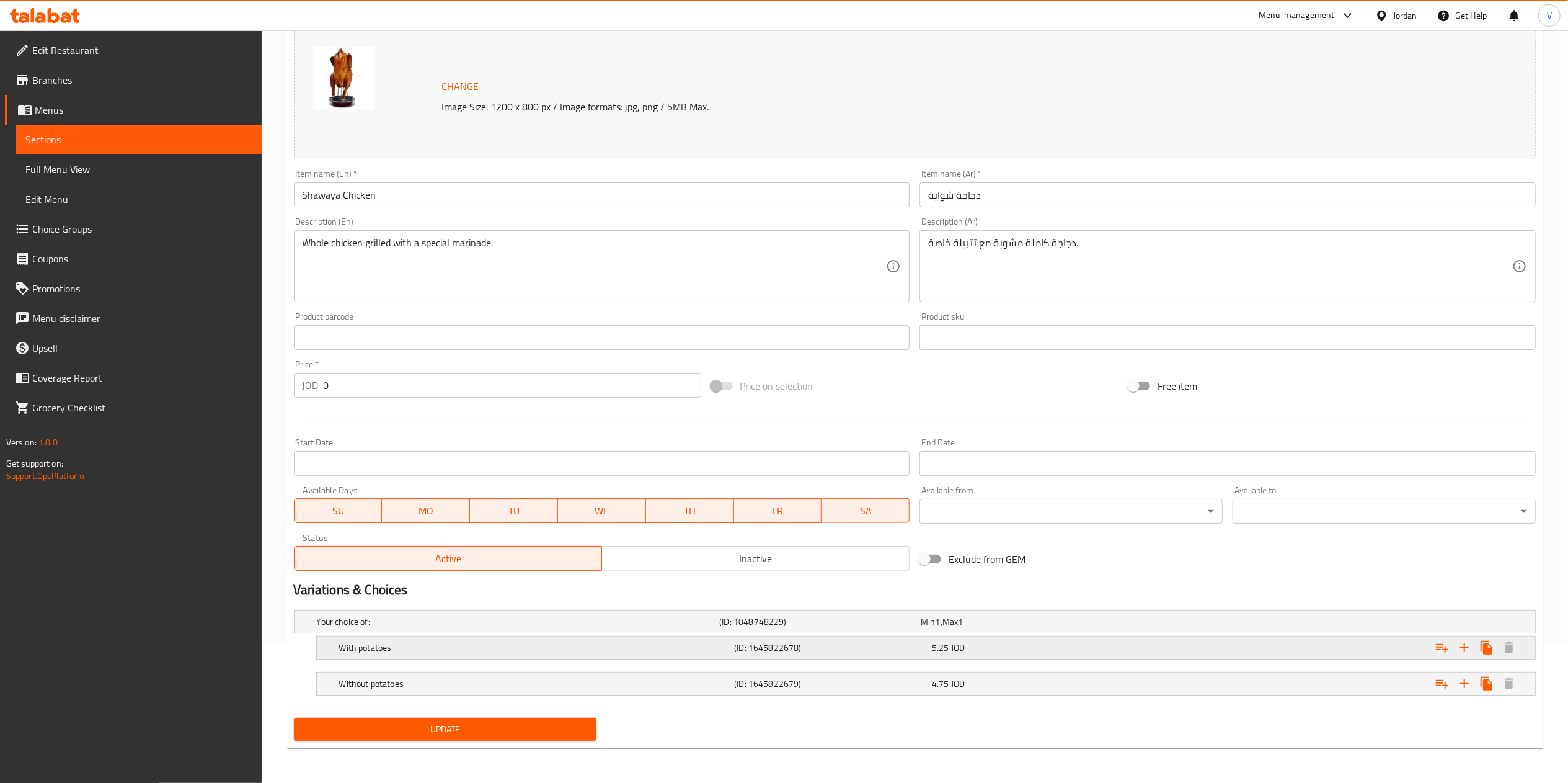
click at [1025, 628] on div "5.25 JOD" at bounding box center [1019, 621] width 197 height 13
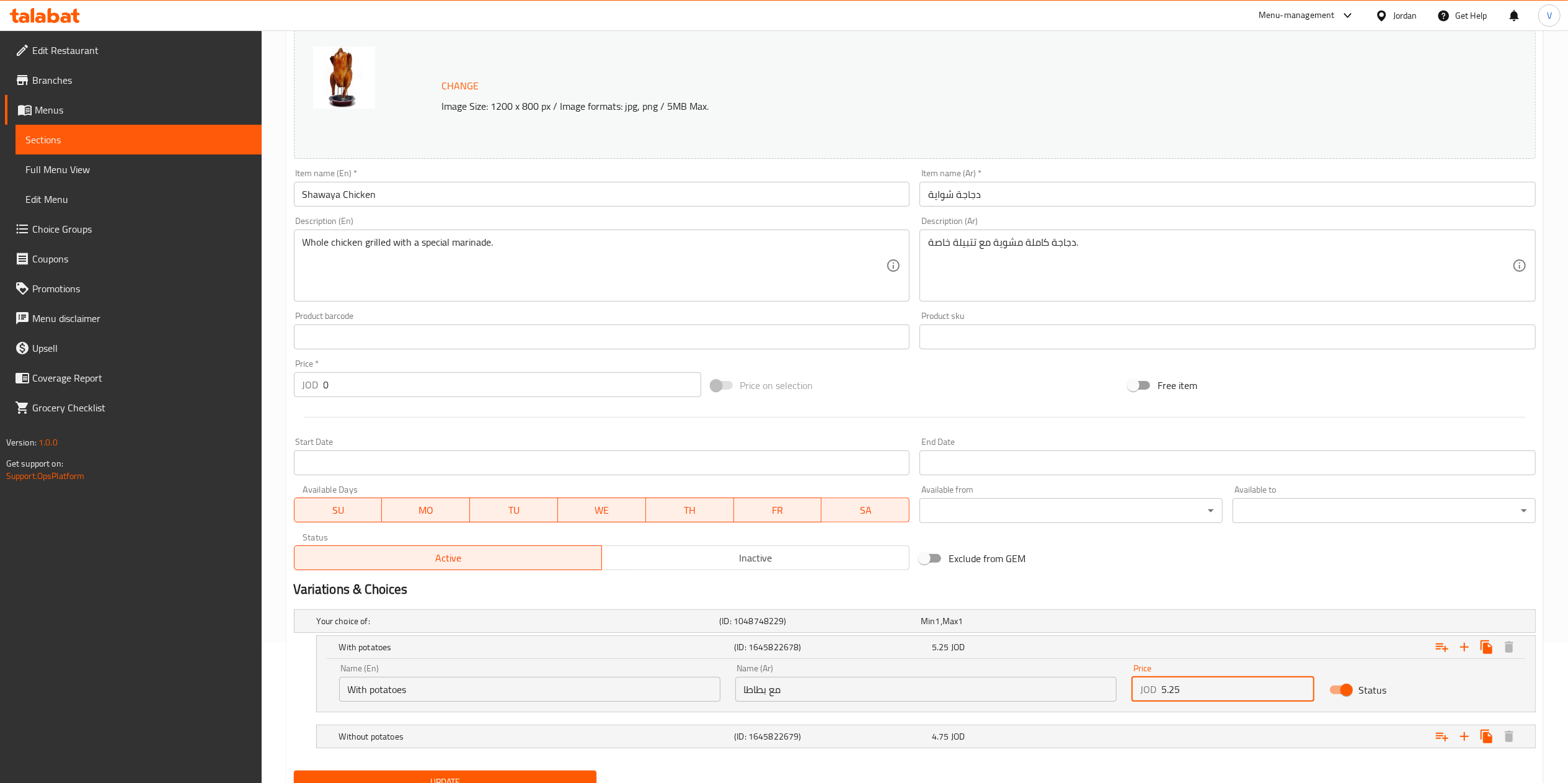
drag, startPoint x: 1067, startPoint y: 692, endPoint x: 951, endPoint y: 688, distance: 116.1
click at [951, 688] on div "Name (En) With potatoes Name (En) Name (Ar) مع بطاطا Name (Ar) Price JOD 5.25 P…" at bounding box center [925, 683] width 1188 height 53
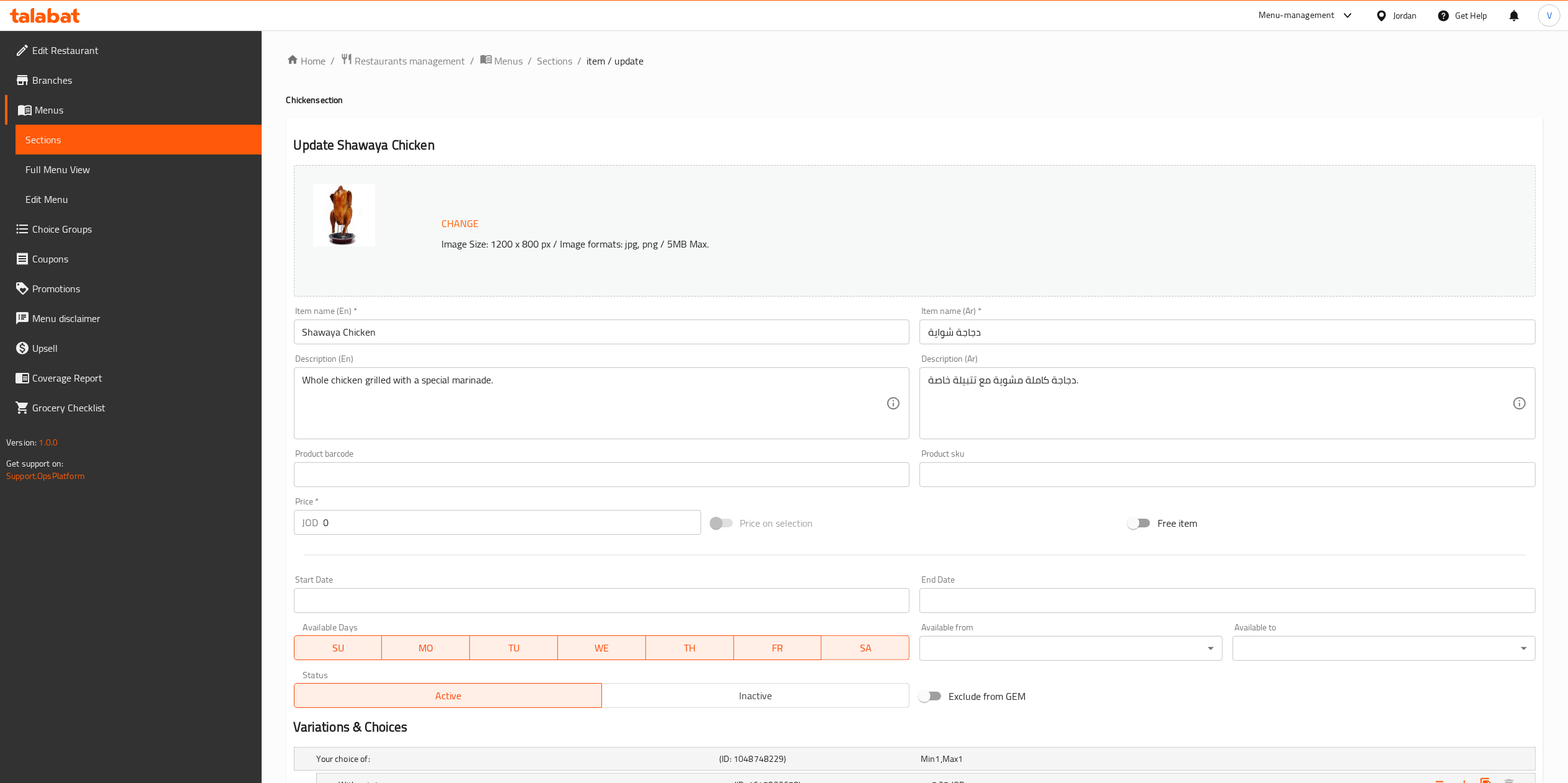
scroll to position [0, 0]
click at [553, 64] on span "Sections" at bounding box center [555, 63] width 35 height 15
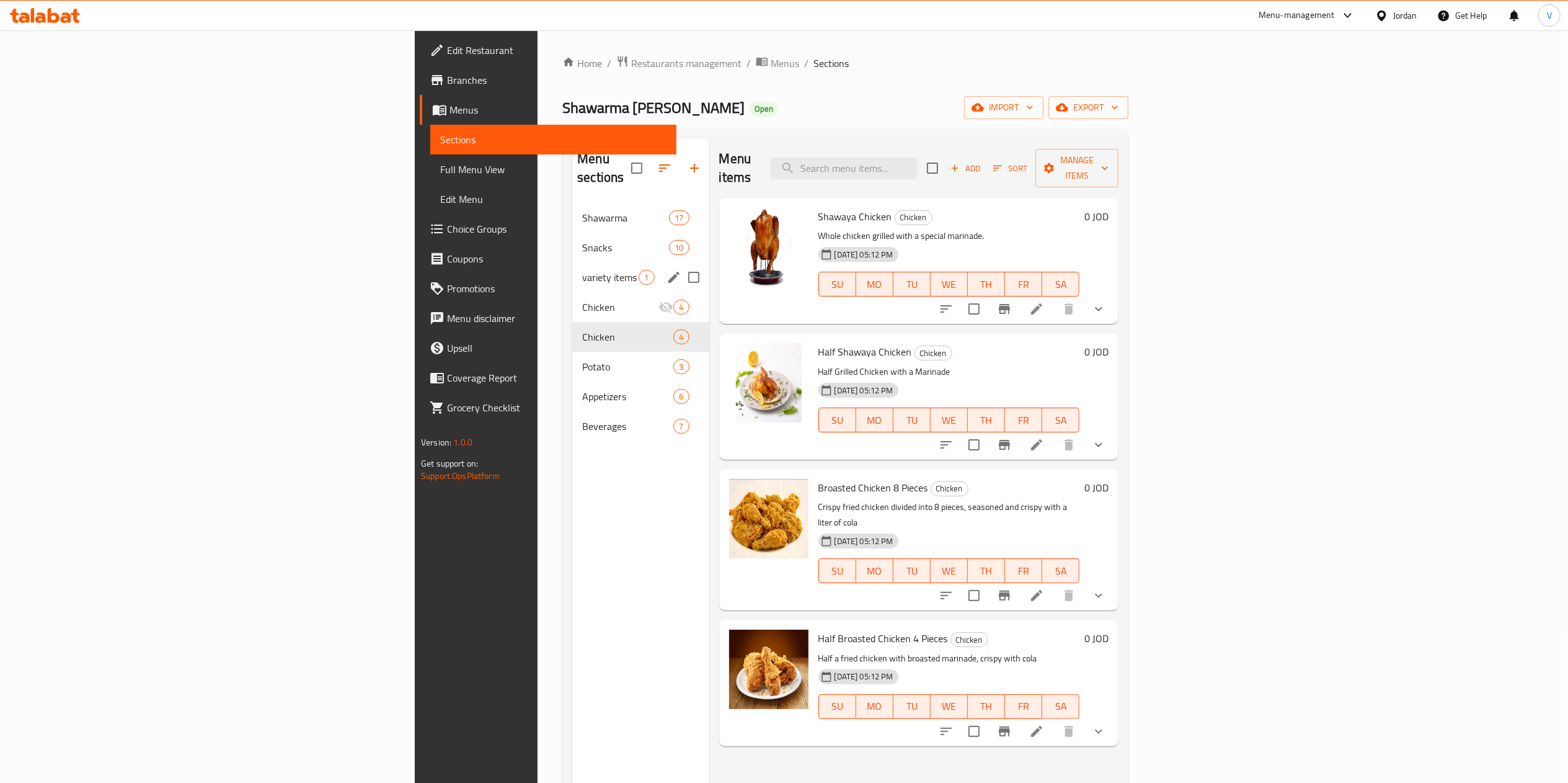
click at [582, 300] on span "Chicken" at bounding box center [620, 307] width 76 height 15
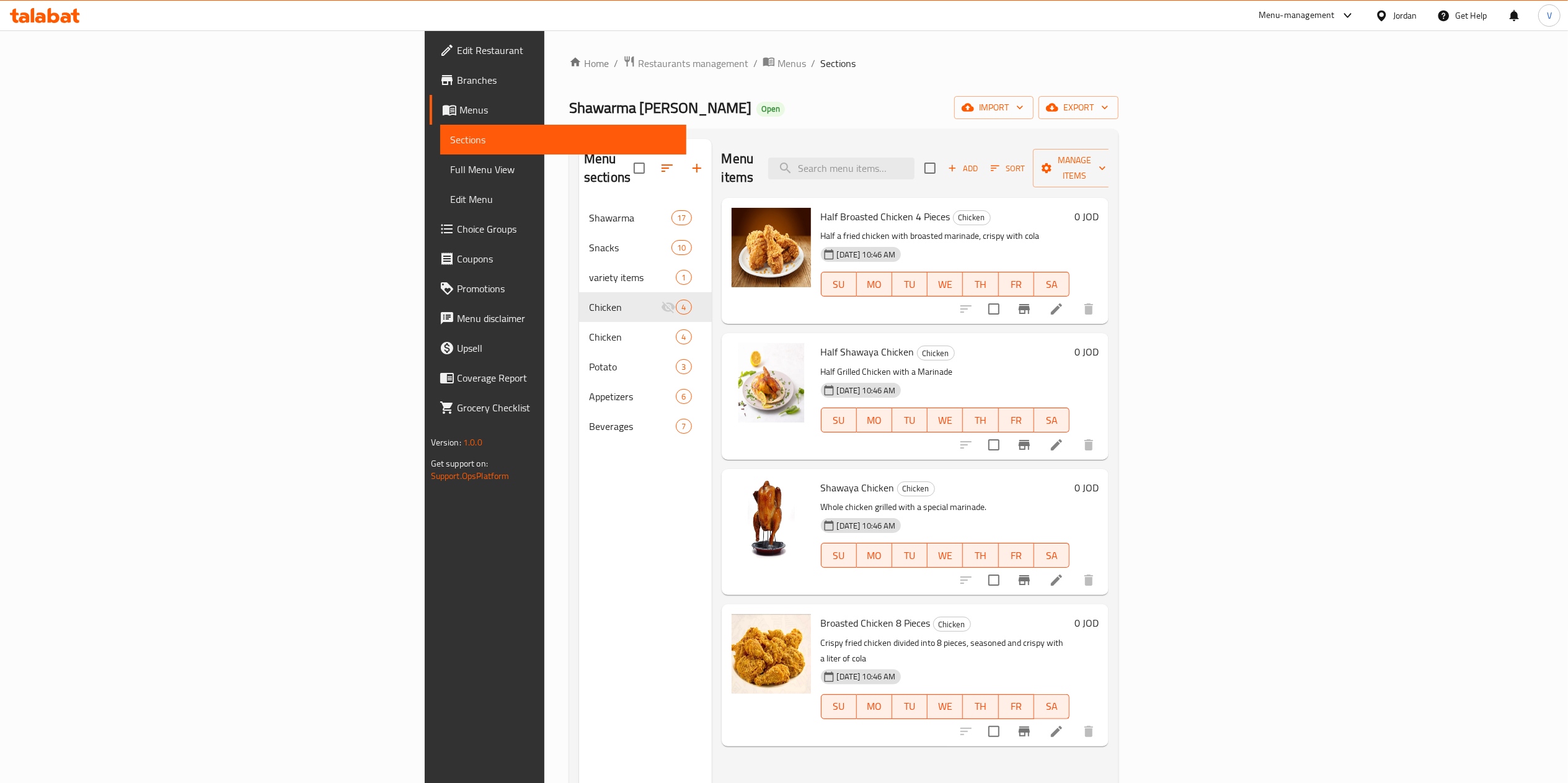
click at [1099, 208] on div "0 JOD" at bounding box center [1084, 216] width 29 height 17
drag, startPoint x: 1495, startPoint y: 200, endPoint x: 1479, endPoint y: 210, distance: 18.9
click at [1099, 208] on div "0 JOD" at bounding box center [1084, 216] width 29 height 17
click at [1099, 208] on h6 "0 JOD" at bounding box center [1086, 216] width 24 height 17
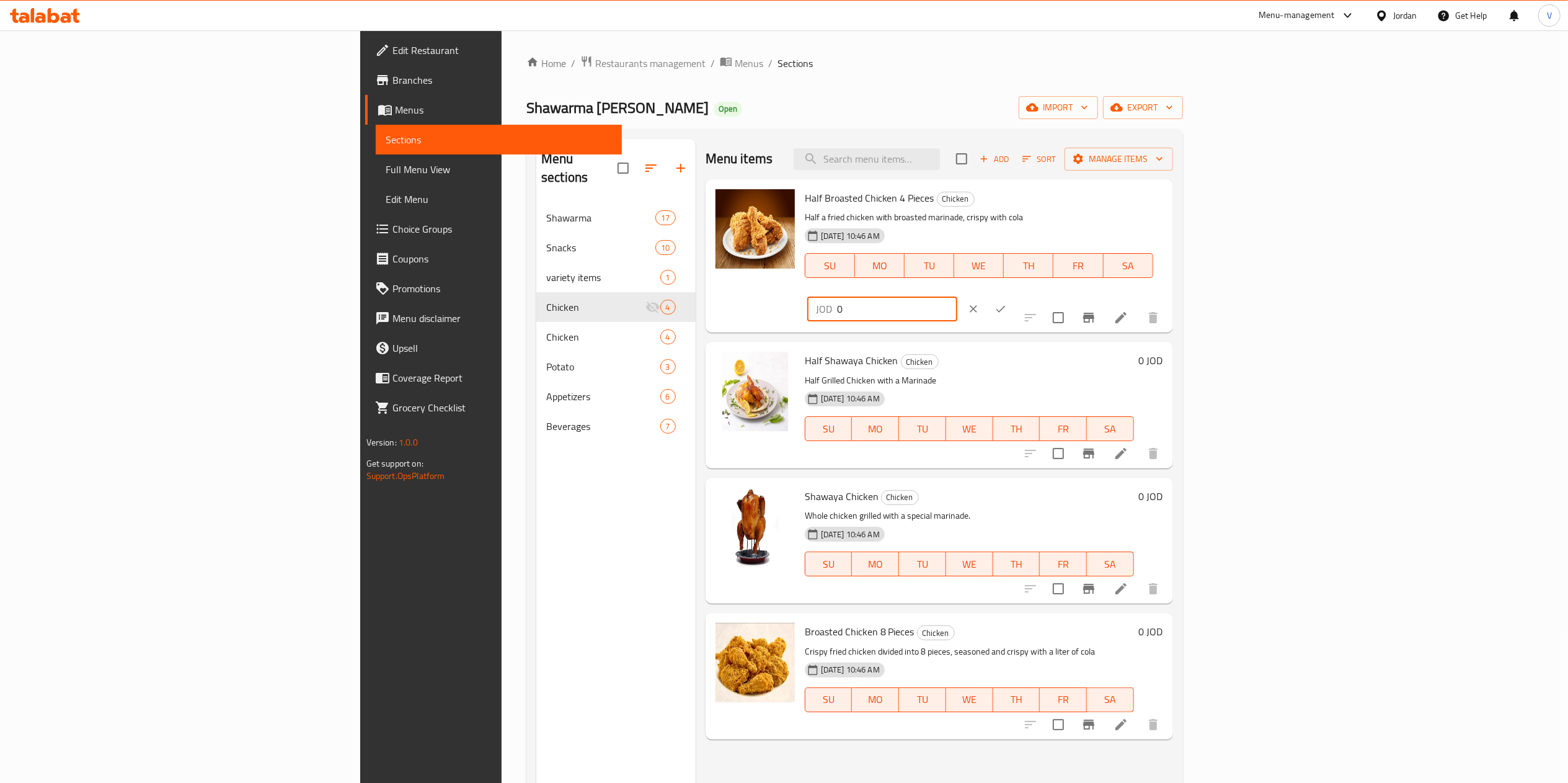
drag, startPoint x: 1392, startPoint y: 198, endPoint x: 1169, endPoint y: 228, distance: 225.0
click at [1168, 228] on div "Half Broasted Chicken 4 Pieces Chicken Half a fried chicken with broasted marin…" at bounding box center [984, 256] width 368 height 143
paste input "5.25"
type input "5.25"
click at [1014, 295] on button "ok" at bounding box center [1000, 308] width 27 height 27
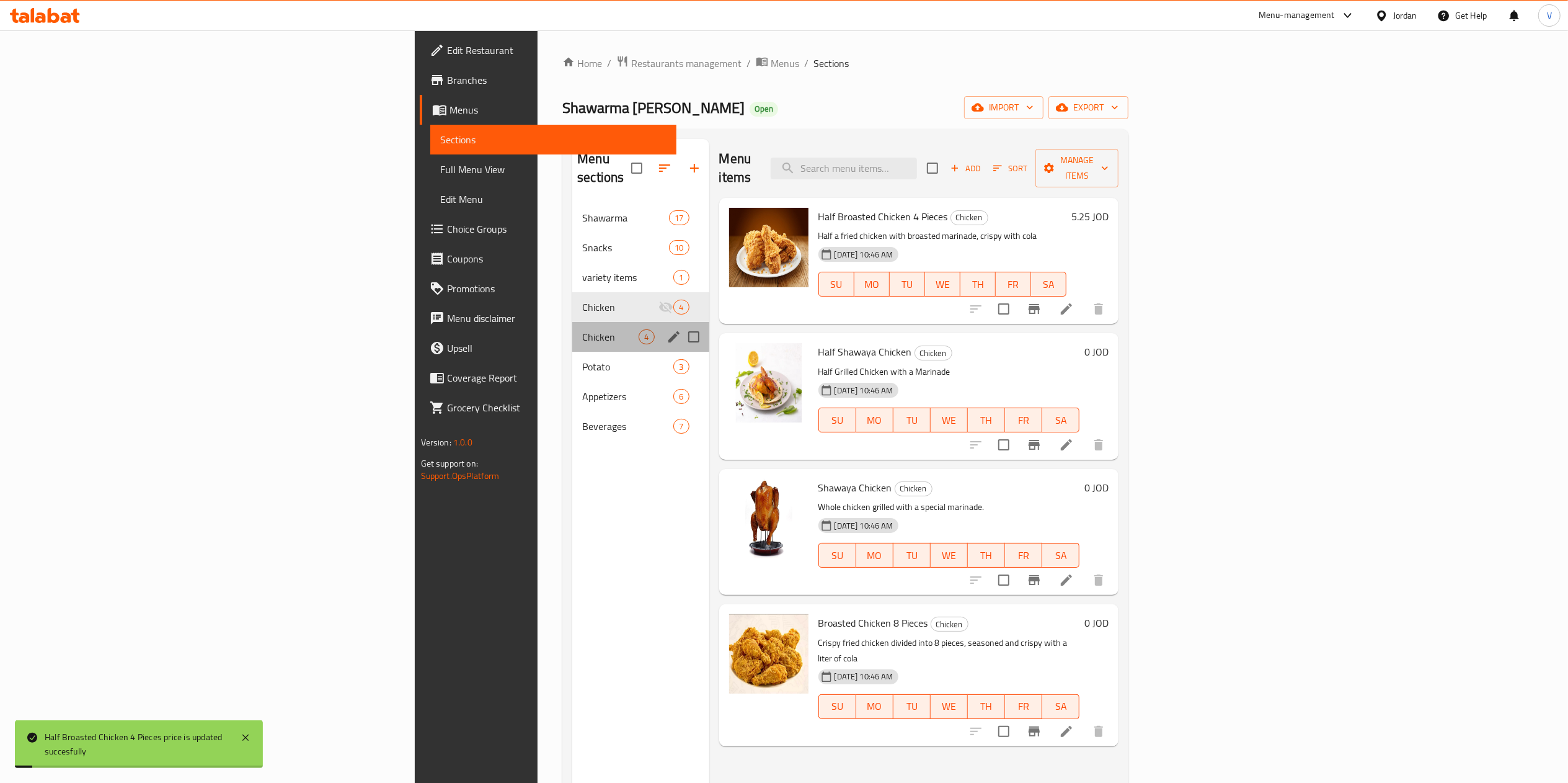
click at [582, 330] on span "Chicken" at bounding box center [610, 337] width 56 height 15
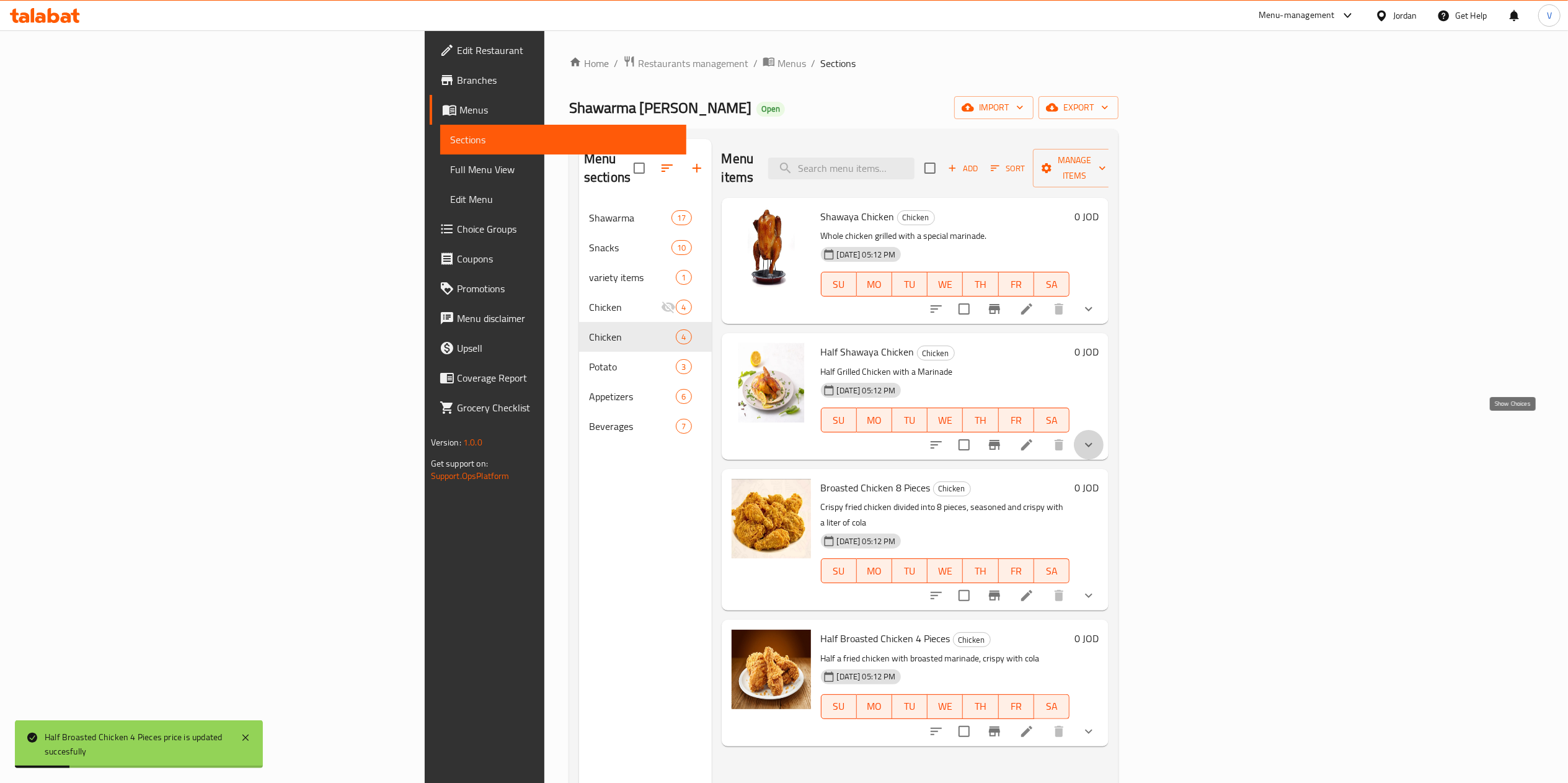
click at [1096, 437] on icon "show more" at bounding box center [1088, 444] width 15 height 15
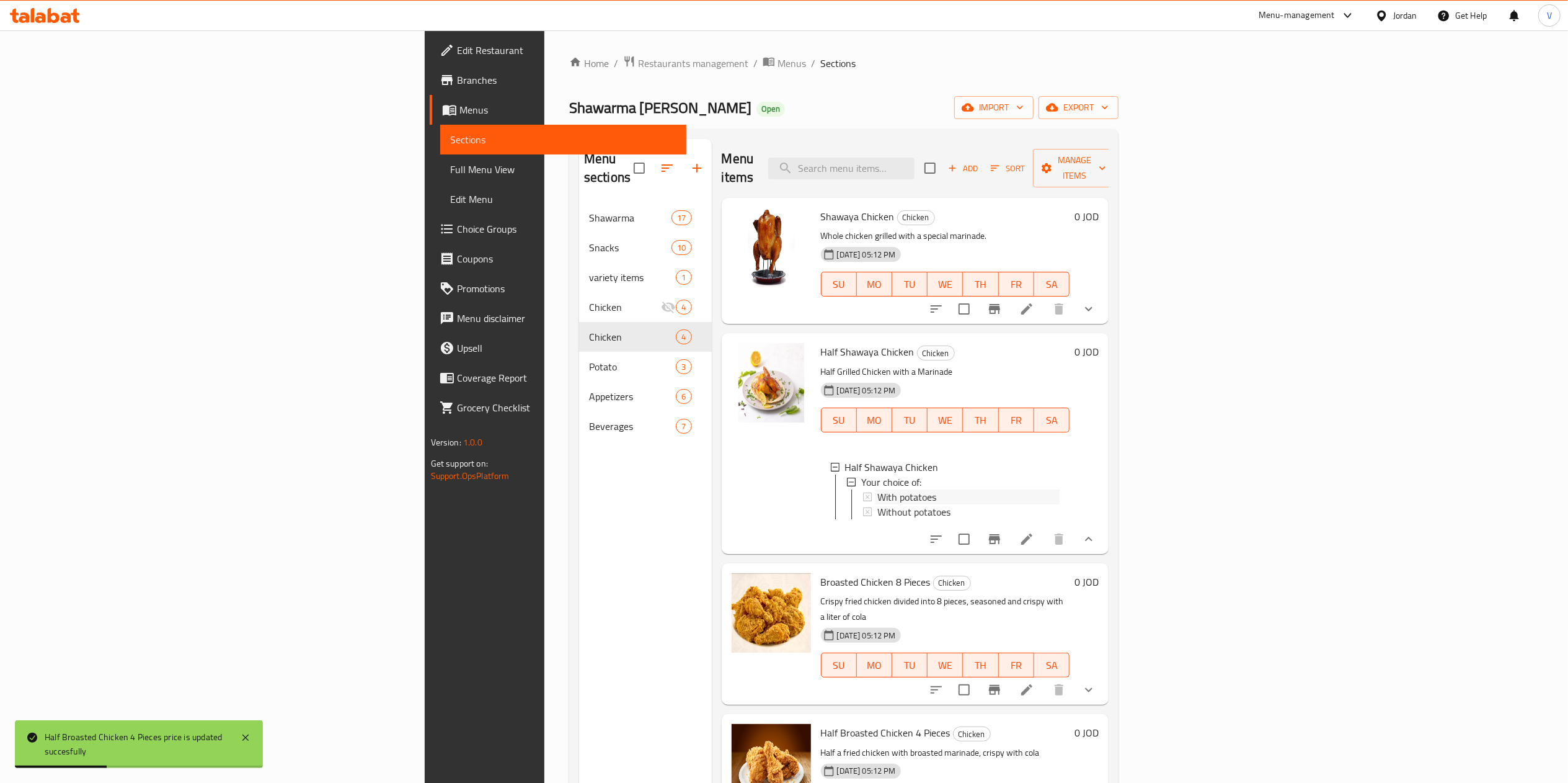
click at [877, 489] on div "With potatoes" at bounding box center [969, 497] width 183 height 15
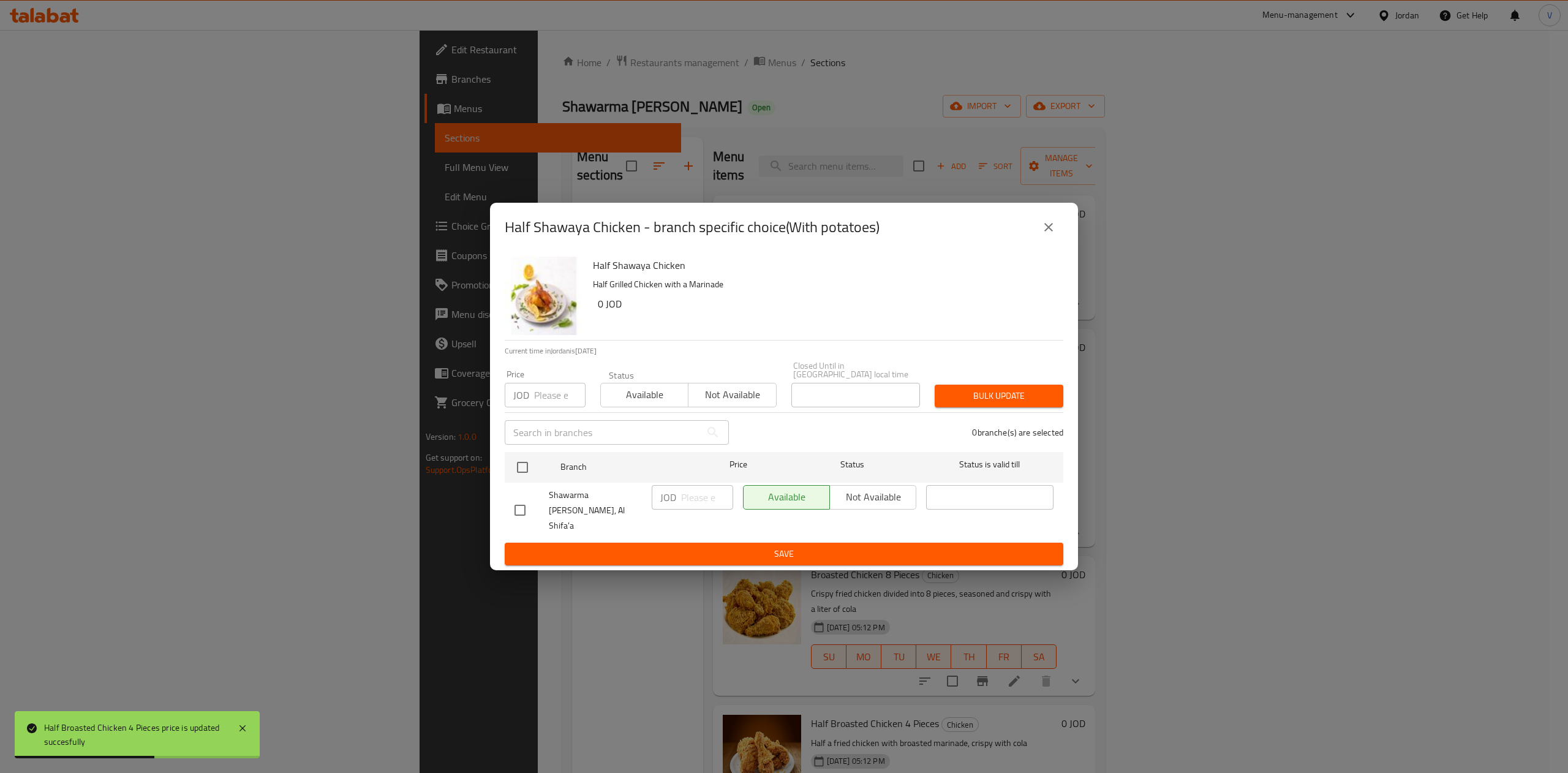
click at [1047, 232] on icon "close" at bounding box center [1048, 226] width 9 height 9
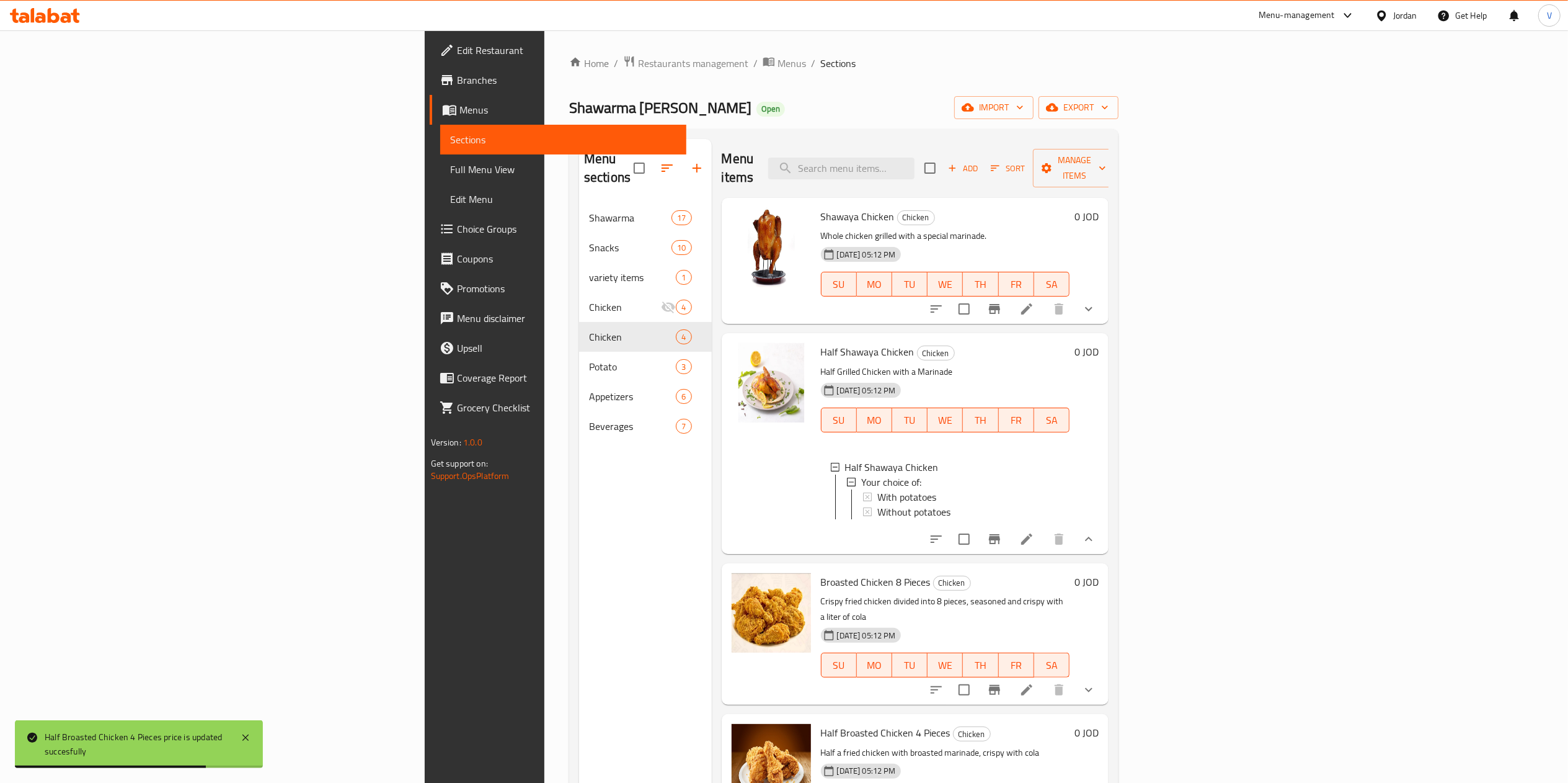
click at [1034, 540] on icon at bounding box center [1027, 539] width 15 height 15
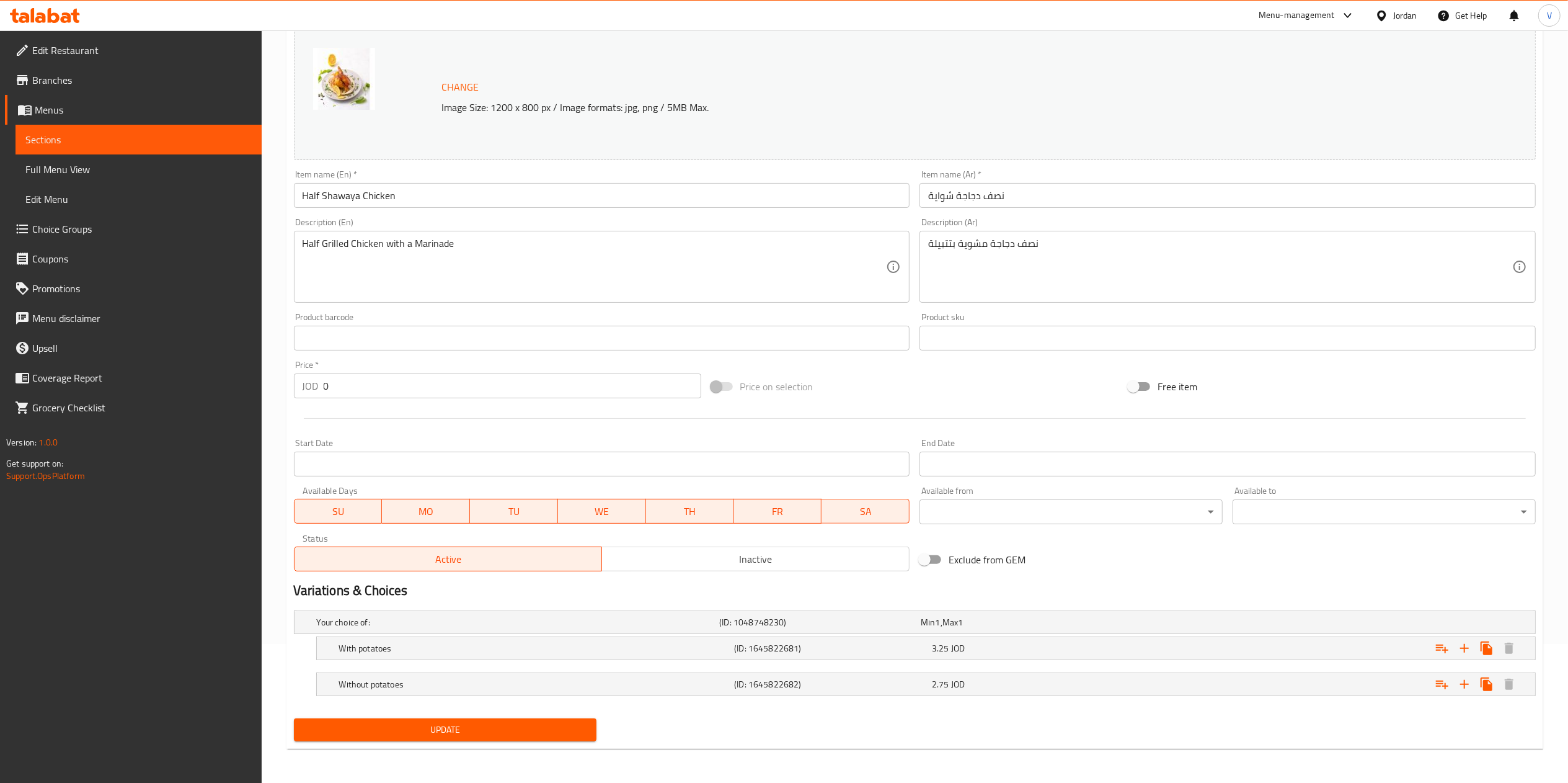
scroll to position [140, 0]
click at [1062, 628] on div "3.25 JOD" at bounding box center [1019, 621] width 197 height 13
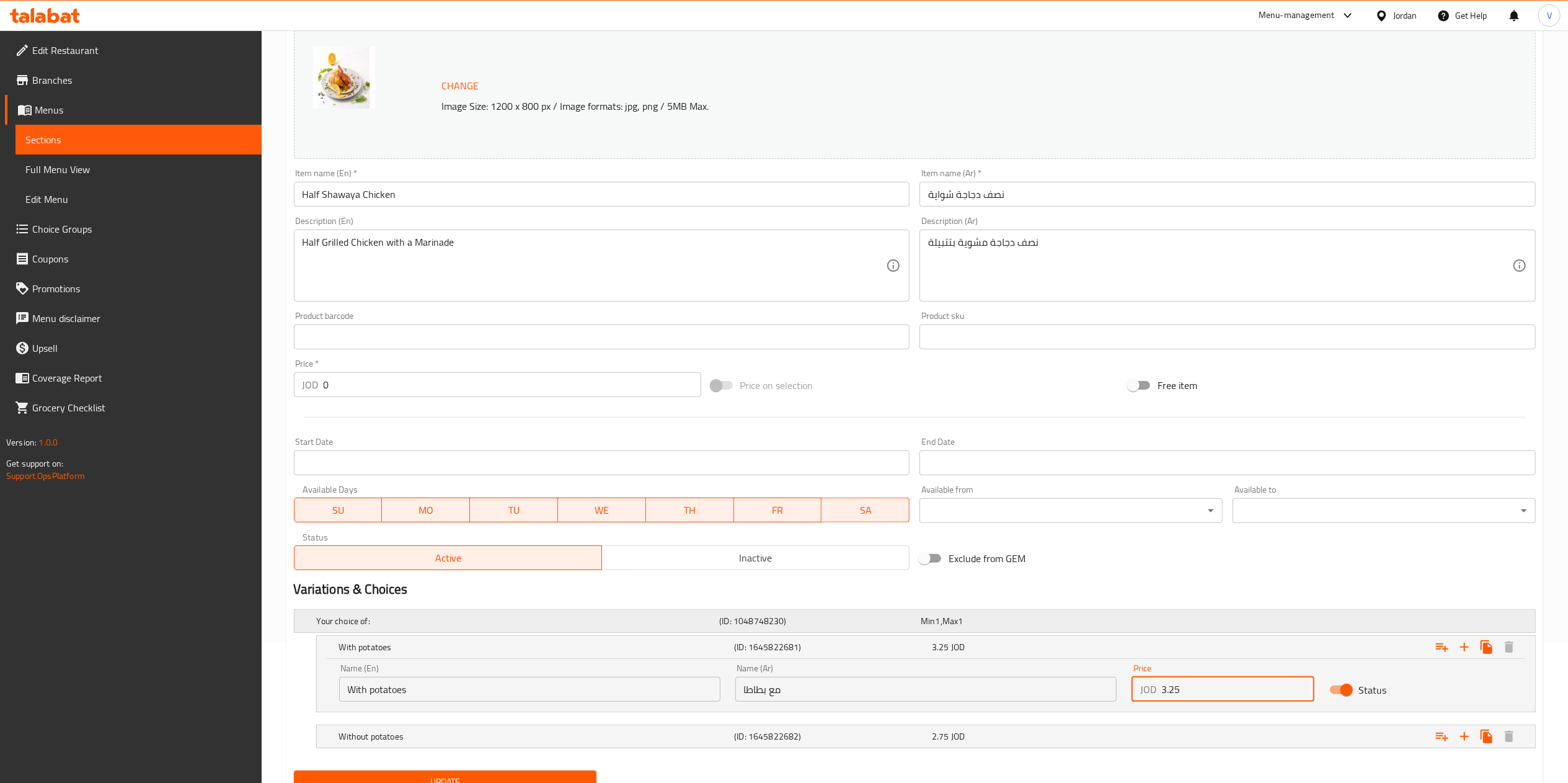
drag, startPoint x: 1220, startPoint y: 690, endPoint x: 805, endPoint y: 627, distance: 419.8
click at [1020, 672] on div "Name (En) With potatoes Name (En) Name (Ar) مع بطاطا Name (Ar) Price JOD 3.25 P…" at bounding box center [925, 683] width 1188 height 53
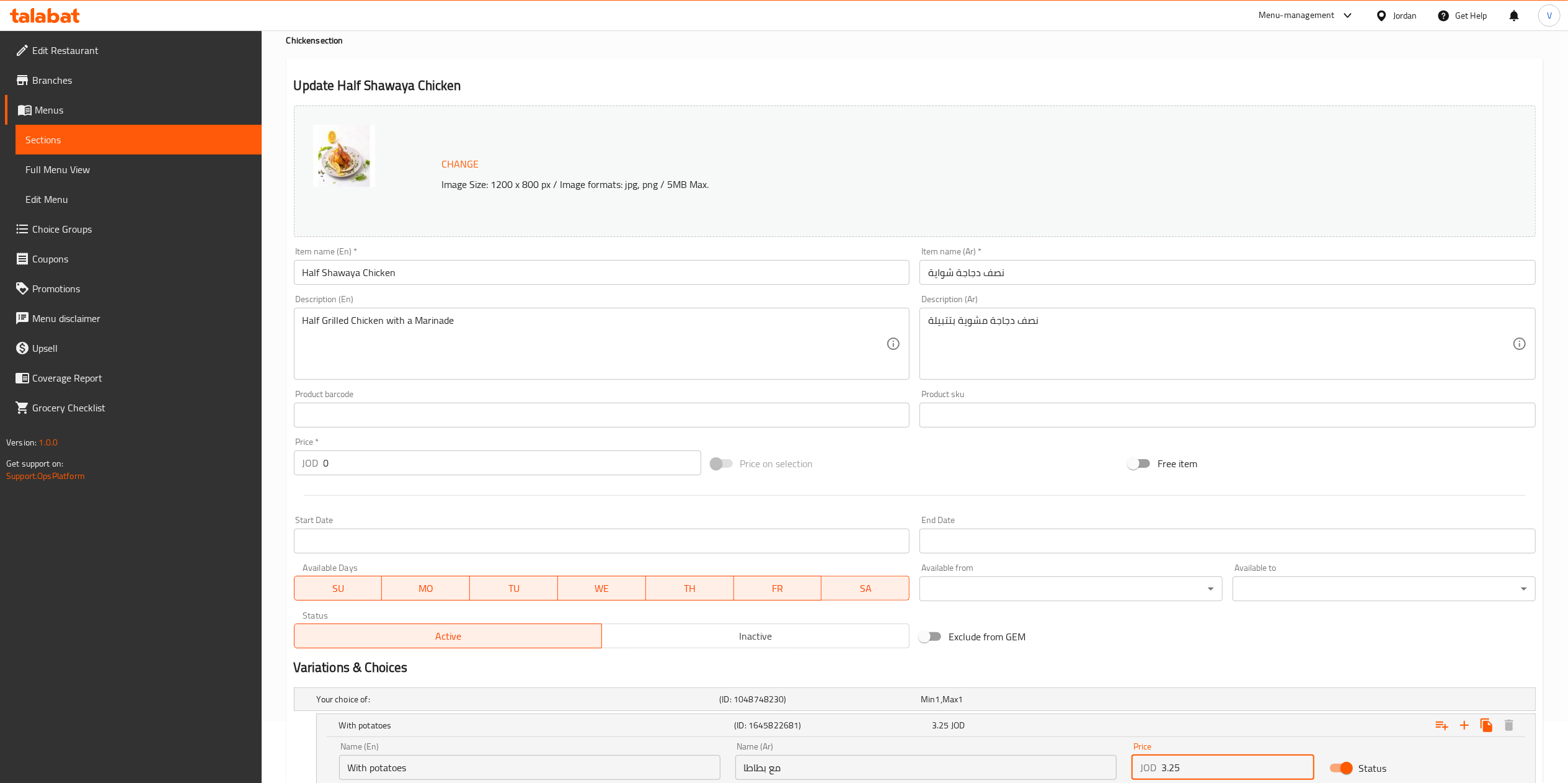
scroll to position [0, 0]
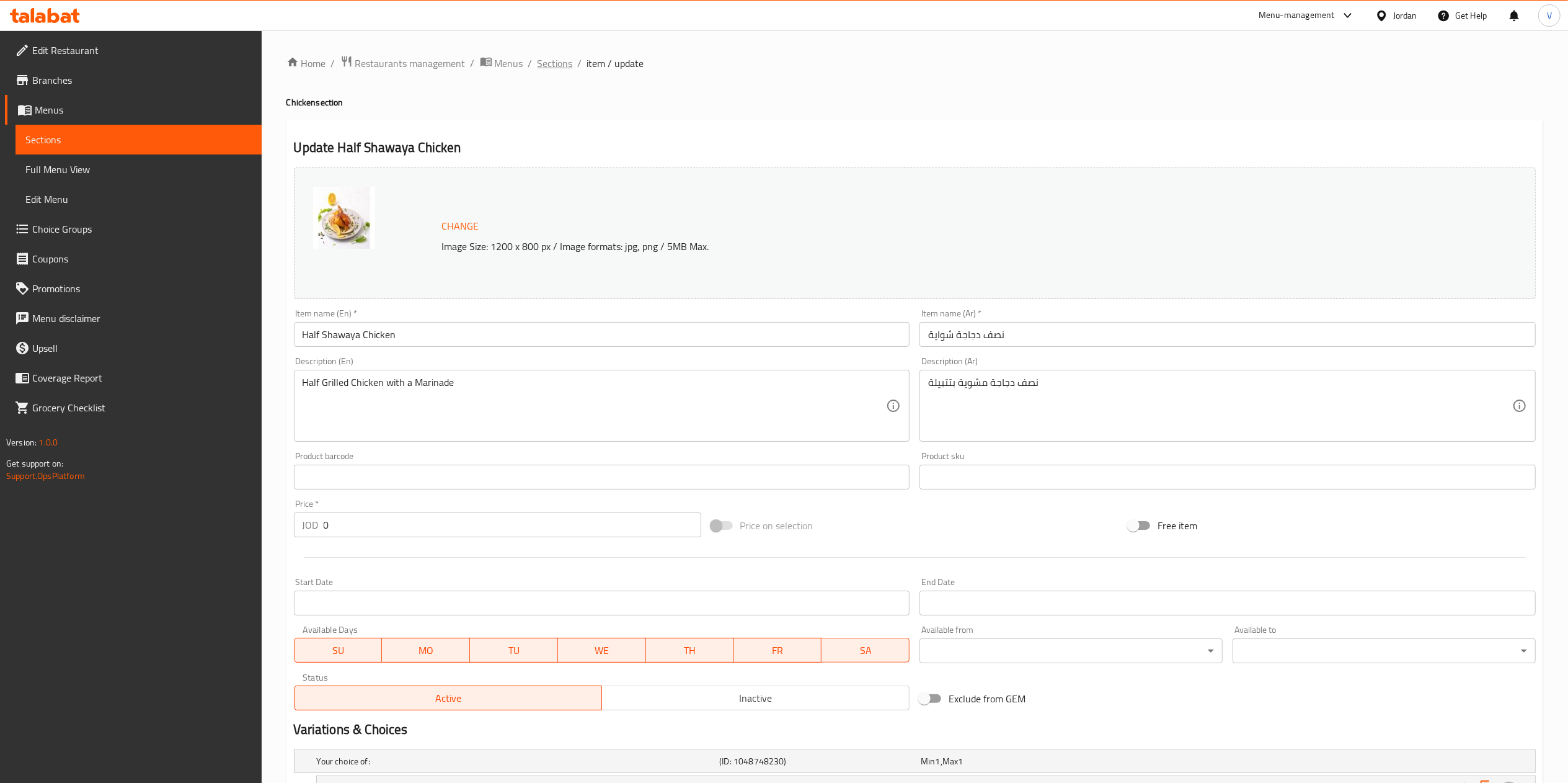
click at [569, 62] on span "Sections" at bounding box center [555, 63] width 35 height 15
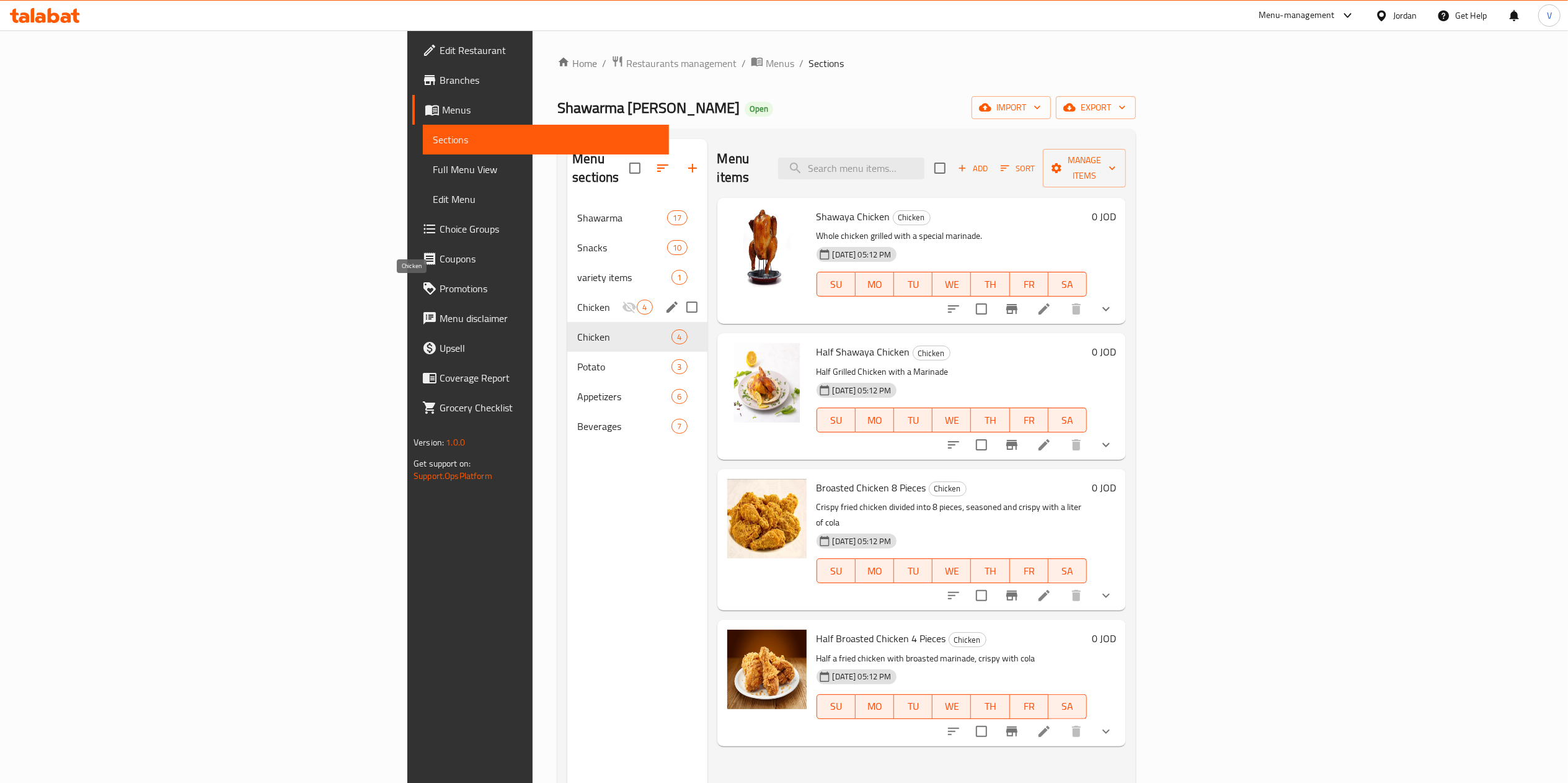
click at [577, 300] on span "Chicken" at bounding box center [599, 307] width 44 height 15
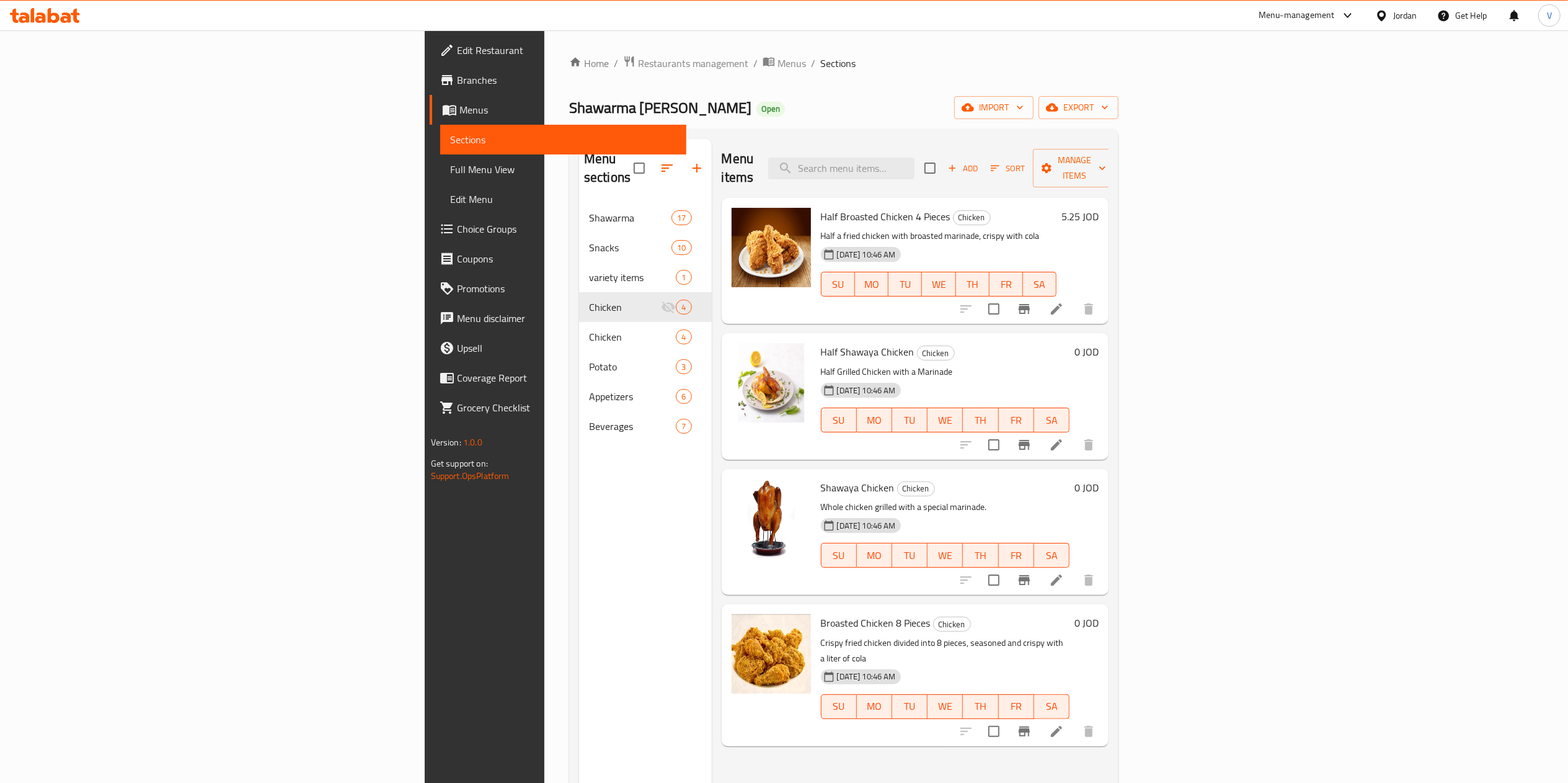
click at [1099, 343] on h6 "0 JOD" at bounding box center [1086, 351] width 24 height 17
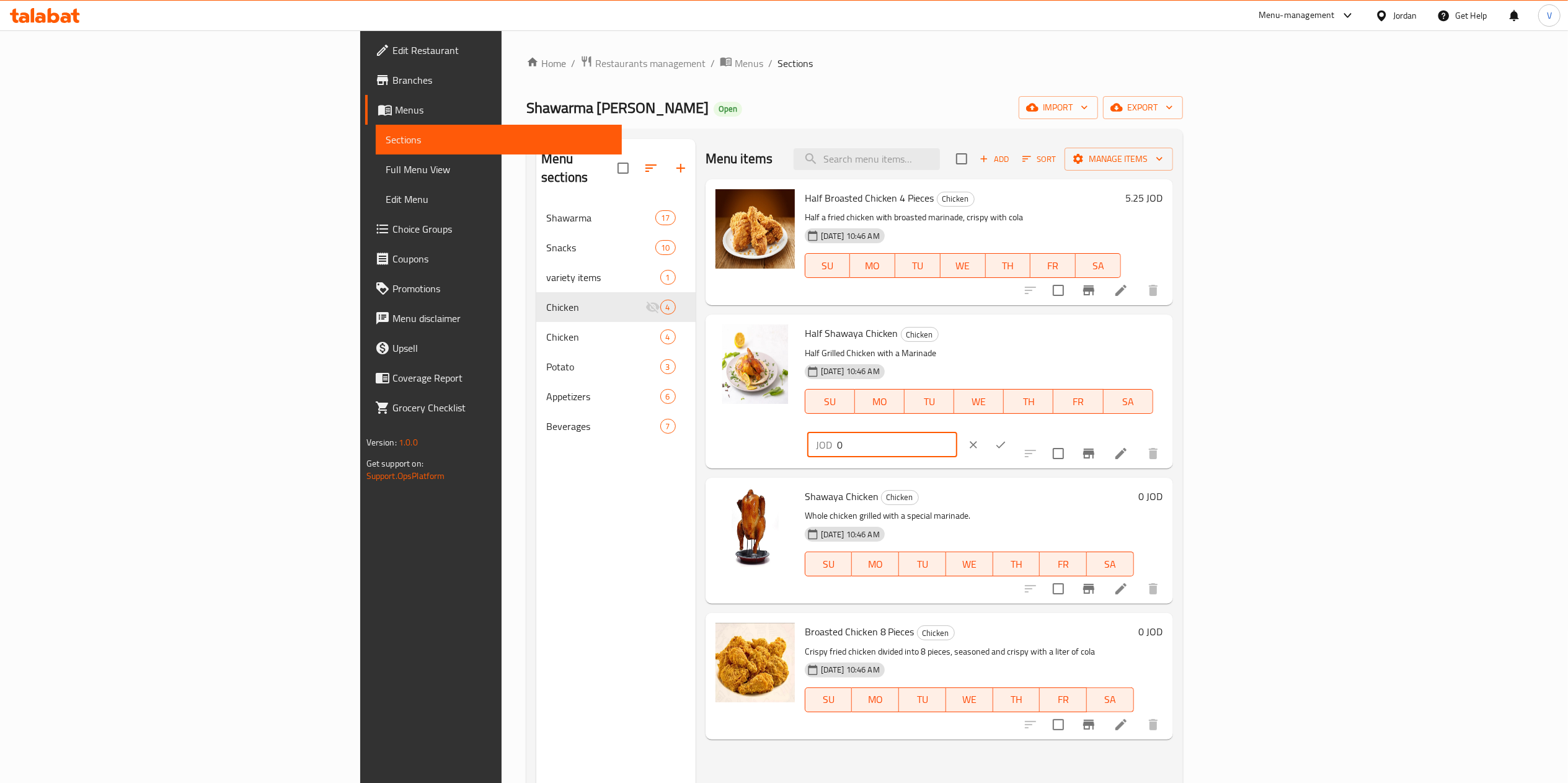
drag, startPoint x: 1278, startPoint y: 337, endPoint x: 1586, endPoint y: 339, distance: 308.0
click at [1168, 337] on div "Half Shawaya Chicken Chicken Half Grilled Chicken with a Marinade 19-08-2025 10…" at bounding box center [984, 391] width 368 height 143
paste input "3.25"
type input "3.25"
click at [1014, 431] on button "ok" at bounding box center [1000, 444] width 27 height 27
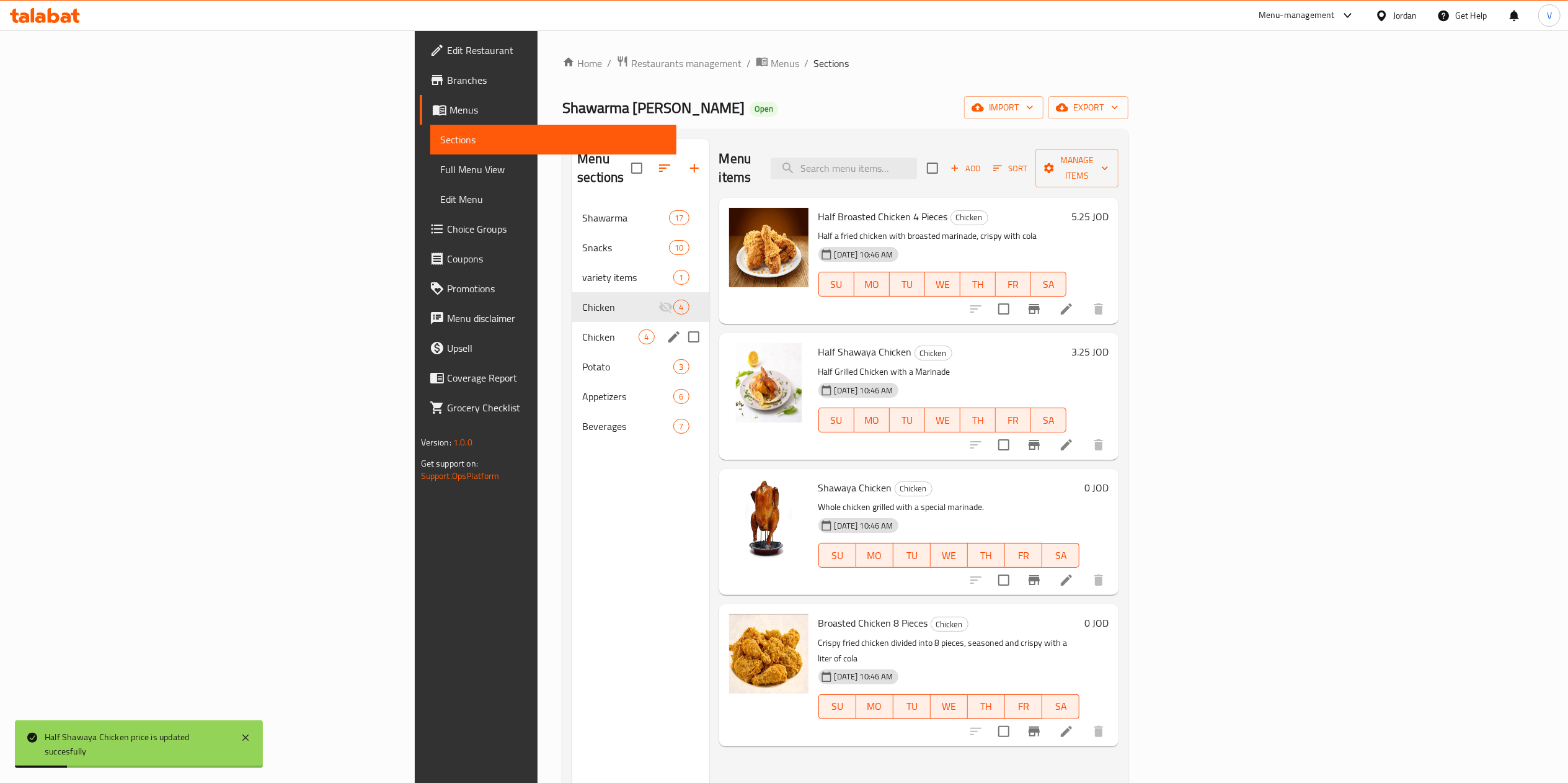
click at [572, 322] on div "Chicken 4" at bounding box center [640, 336] width 137 height 30
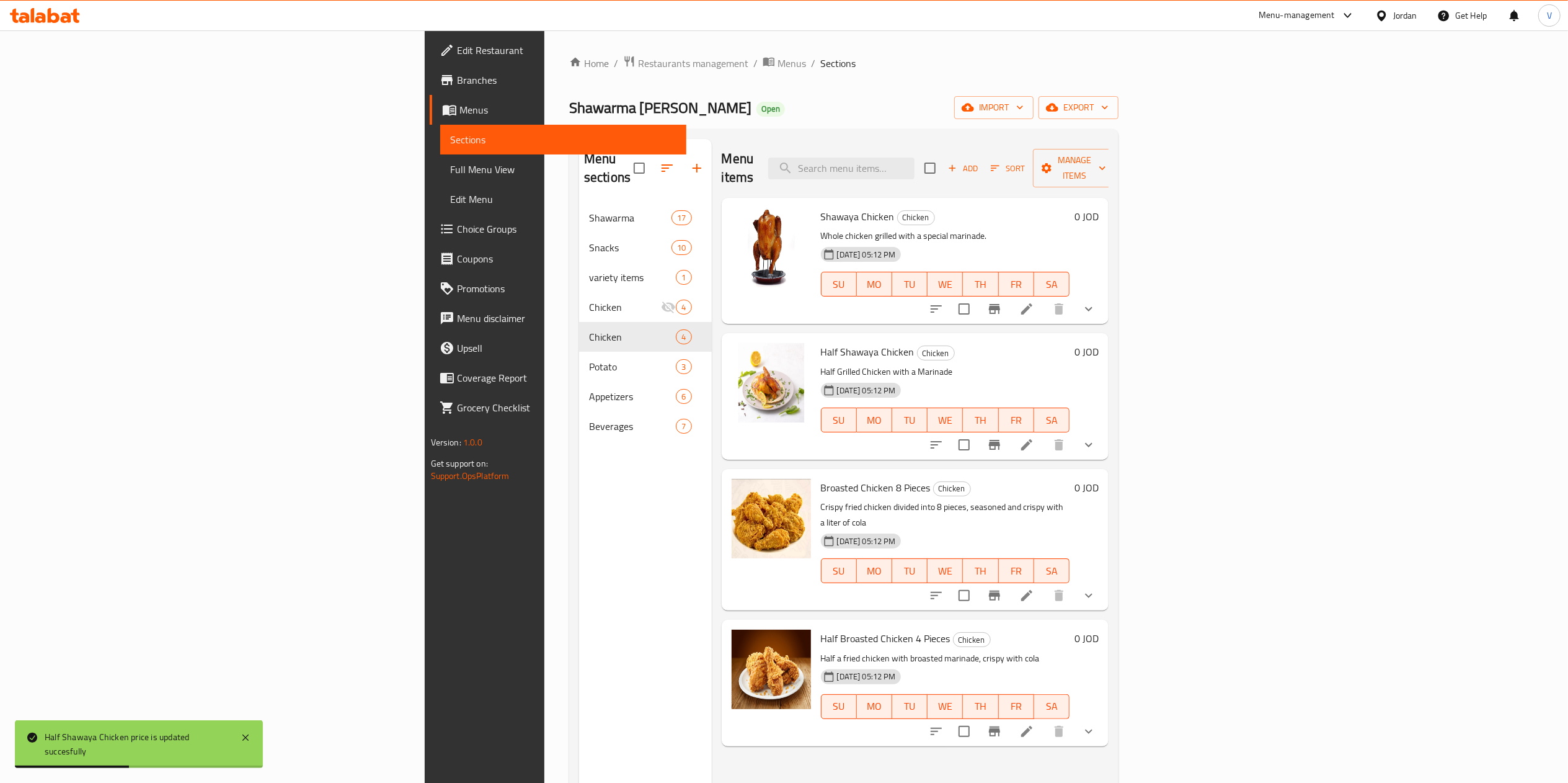
click at [1032, 590] on icon at bounding box center [1027, 595] width 11 height 11
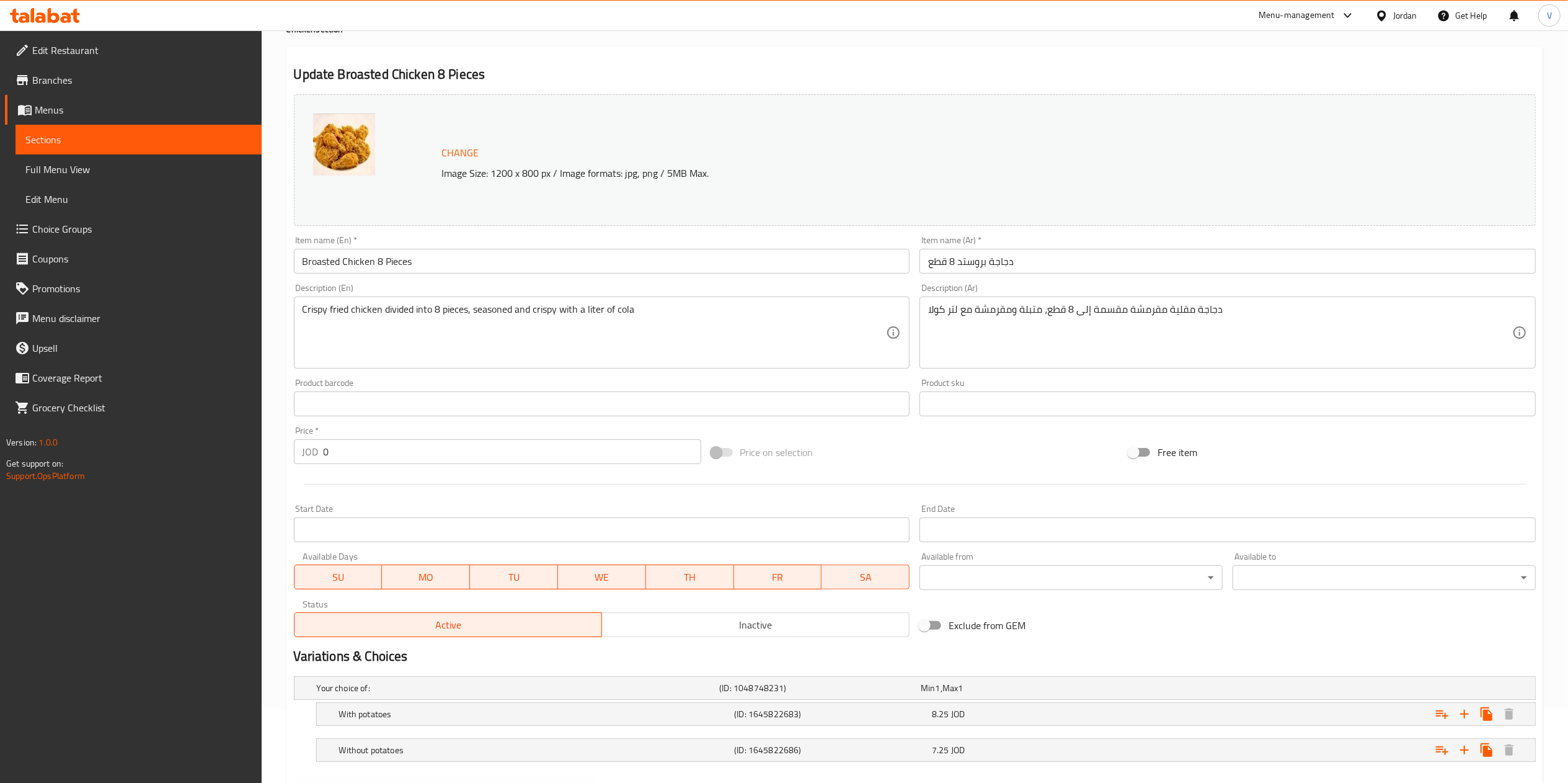
scroll to position [140, 0]
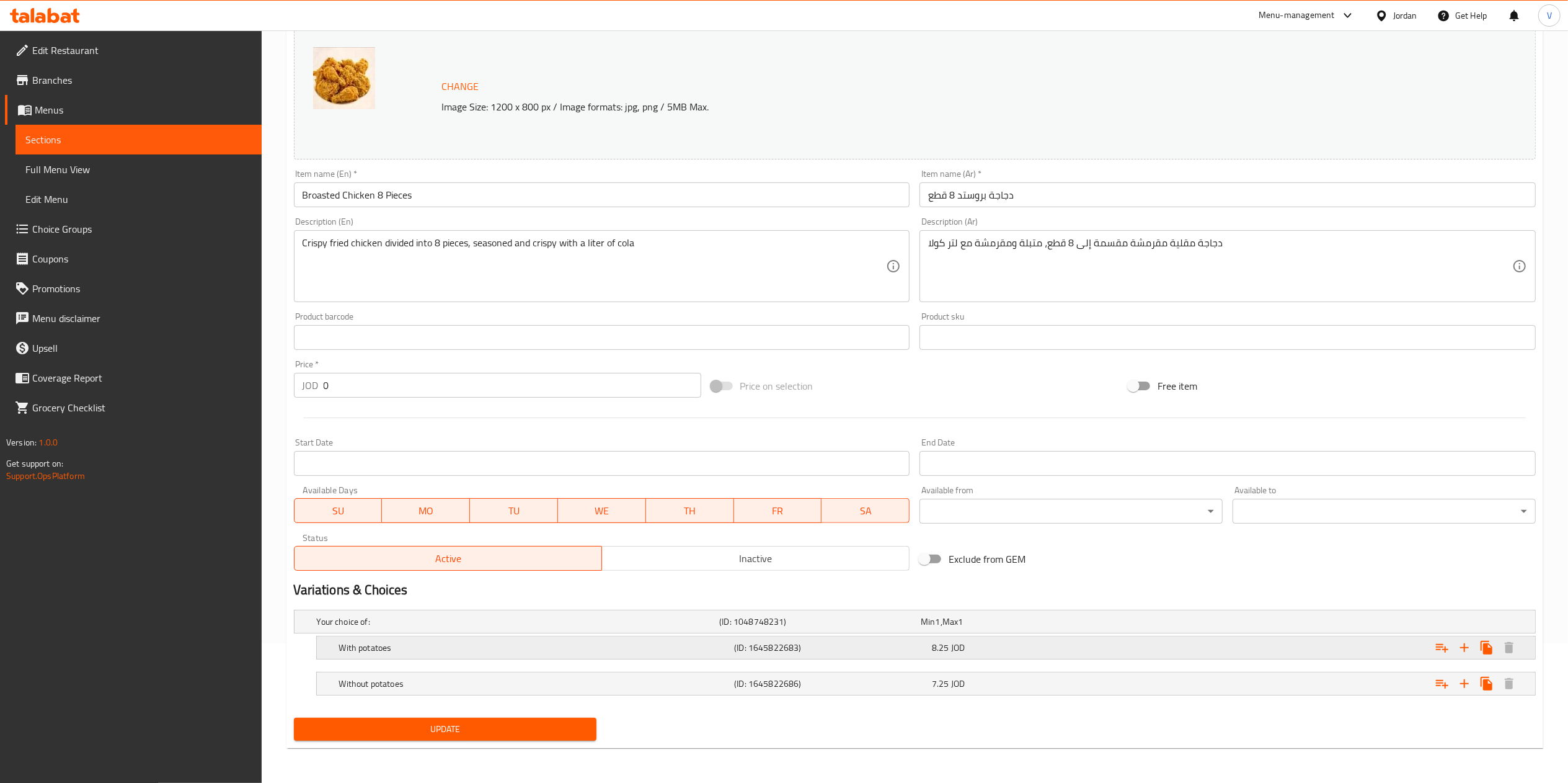
click at [948, 628] on div "8.25 JOD" at bounding box center [1019, 621] width 197 height 13
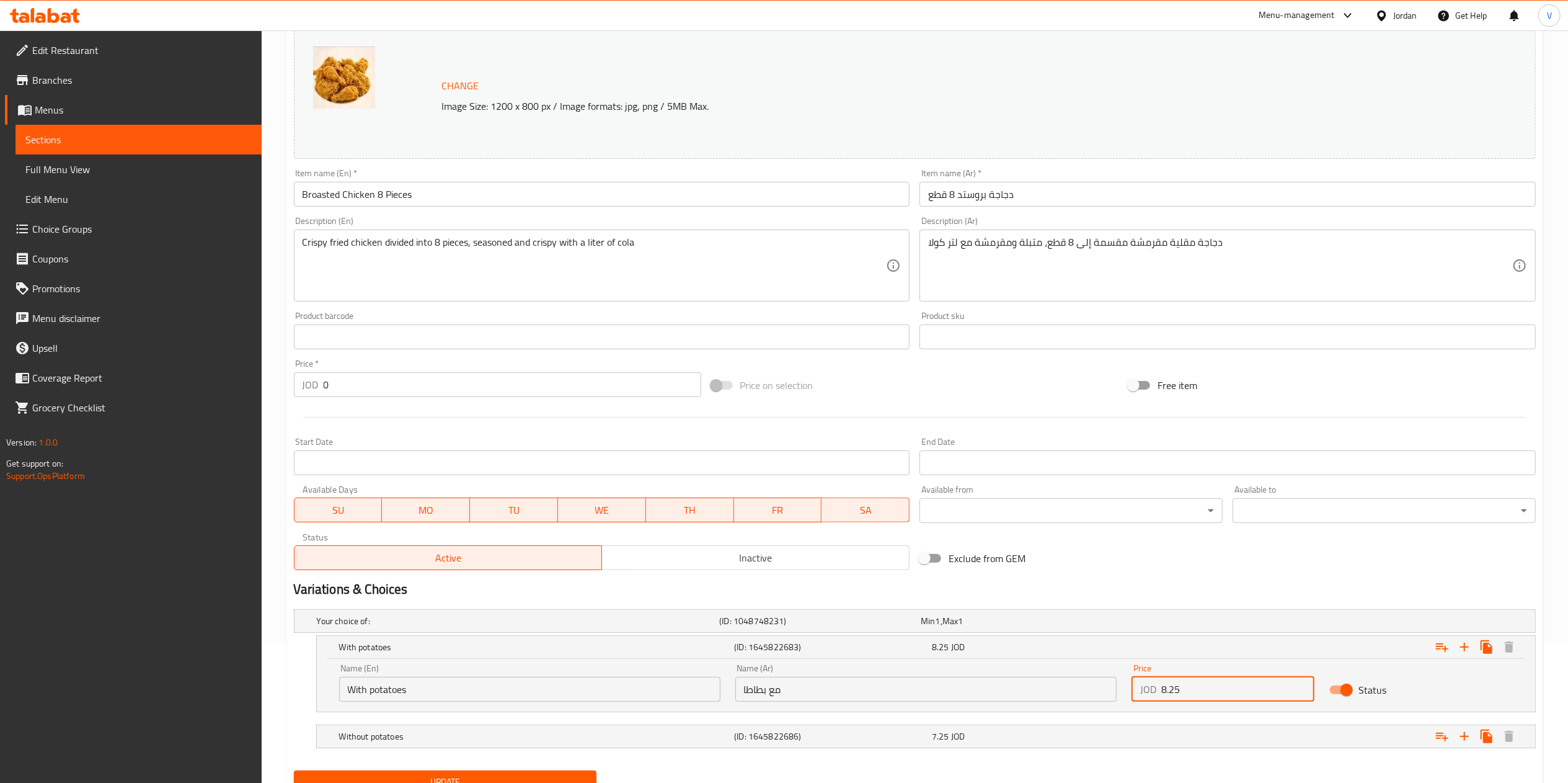
drag, startPoint x: 1235, startPoint y: 682, endPoint x: 1057, endPoint y: 665, distance: 178.8
click at [1057, 665] on div "Name (En) With potatoes Name (En) Name (Ar) مع بطاطا Name (Ar) Price JOD 8.25 P…" at bounding box center [925, 683] width 1188 height 53
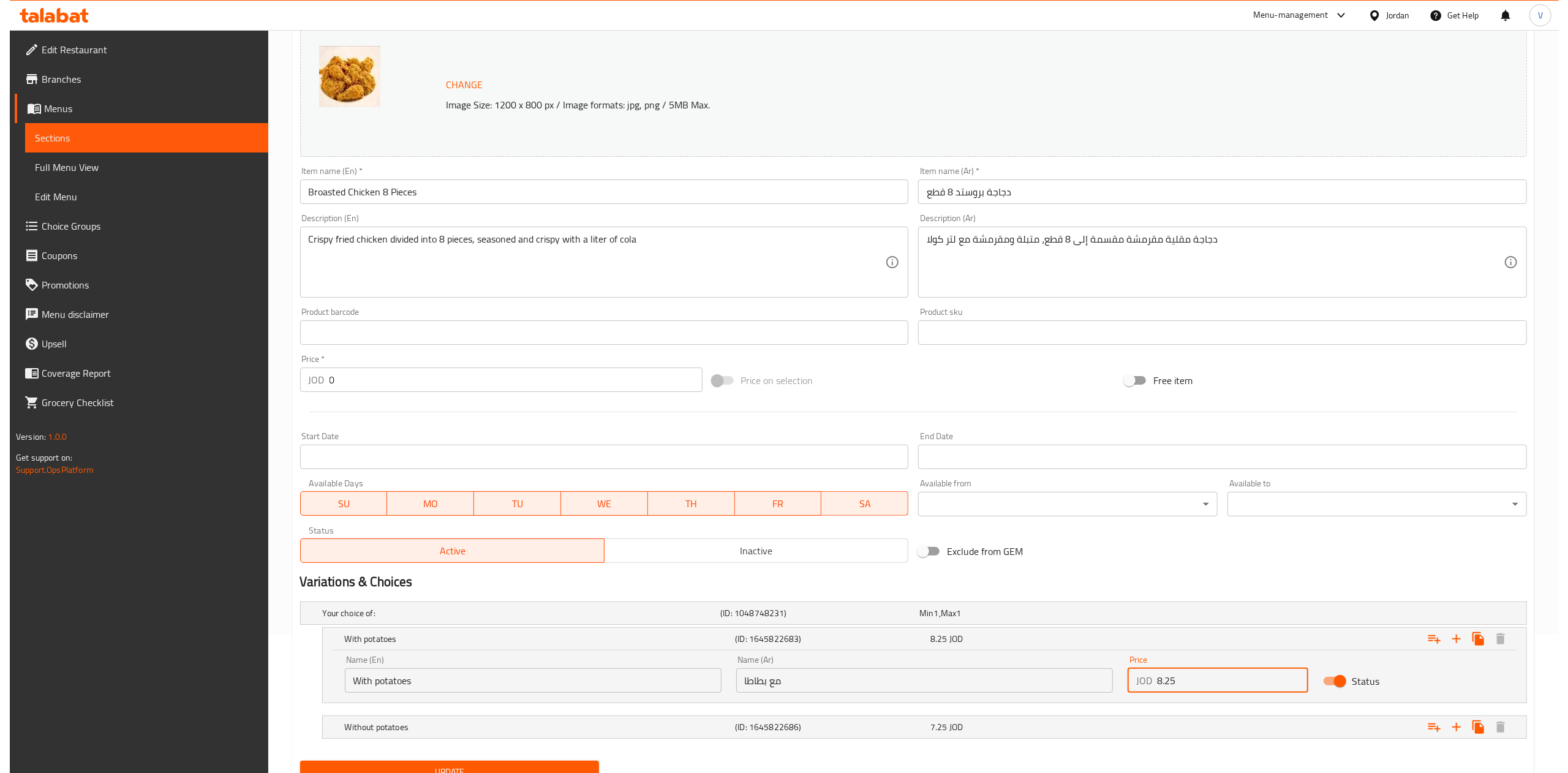
scroll to position [0, 0]
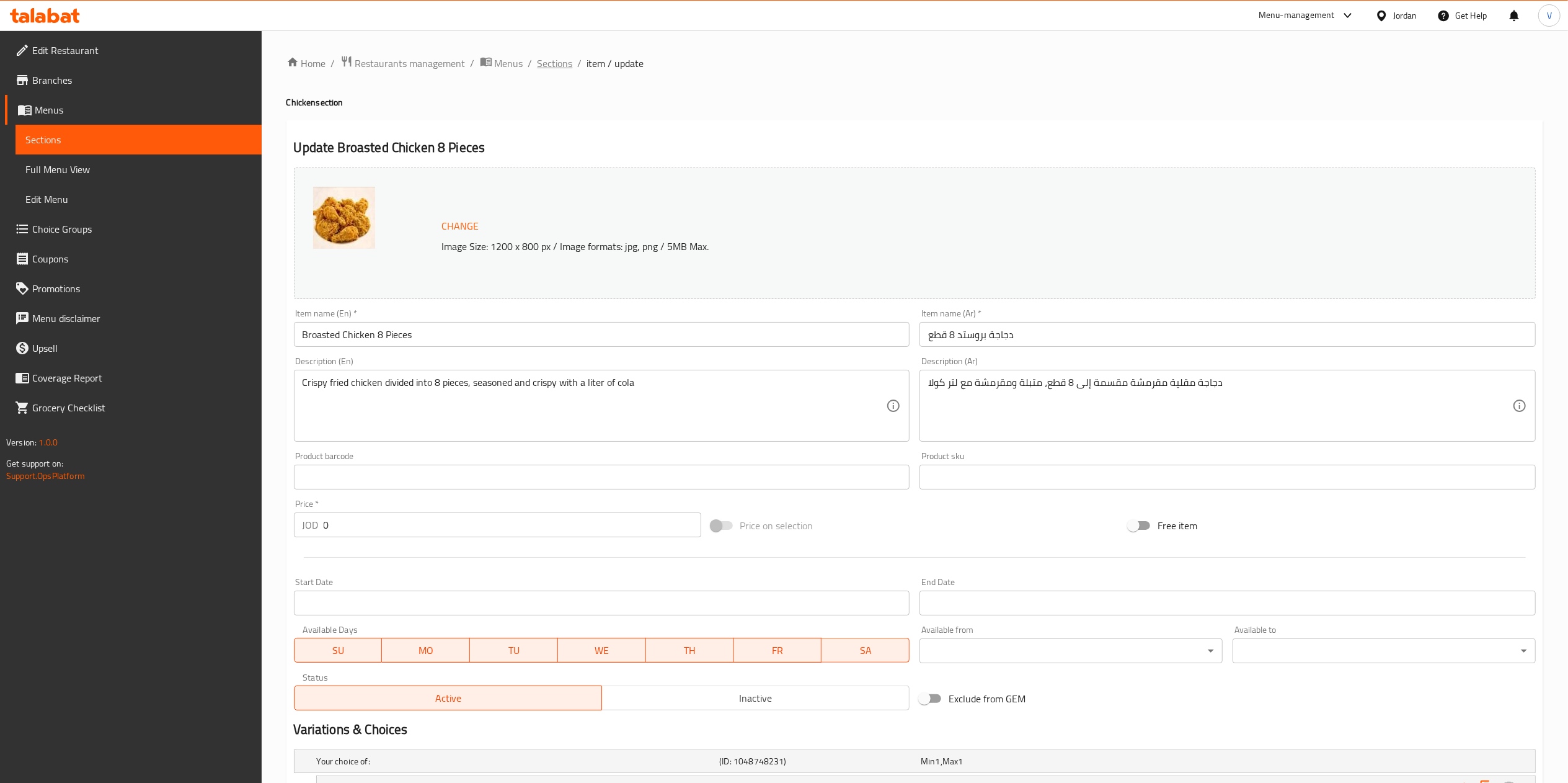
click at [551, 64] on span "Sections" at bounding box center [555, 63] width 35 height 15
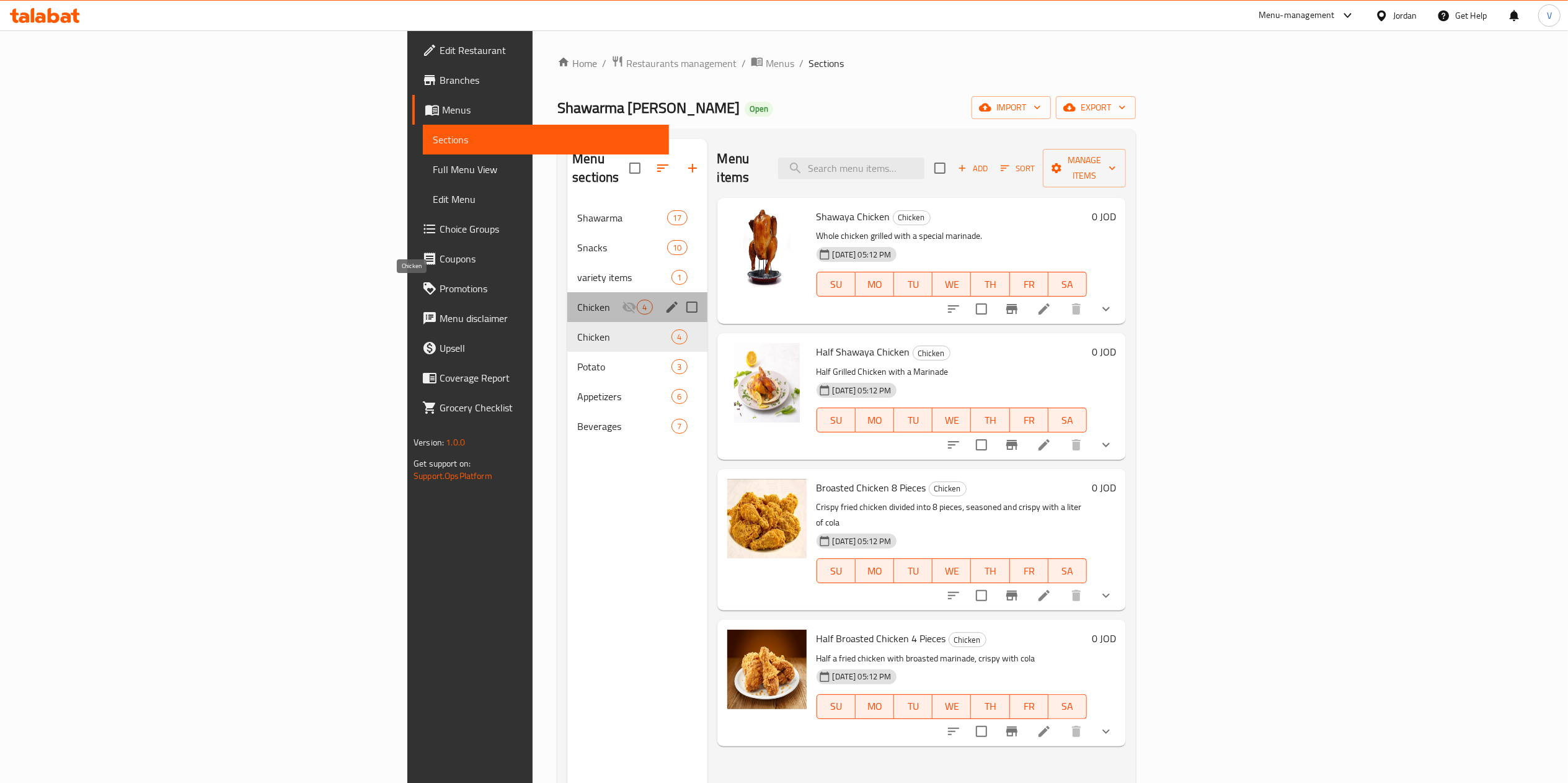
click at [577, 300] on span "Chicken" at bounding box center [599, 307] width 44 height 15
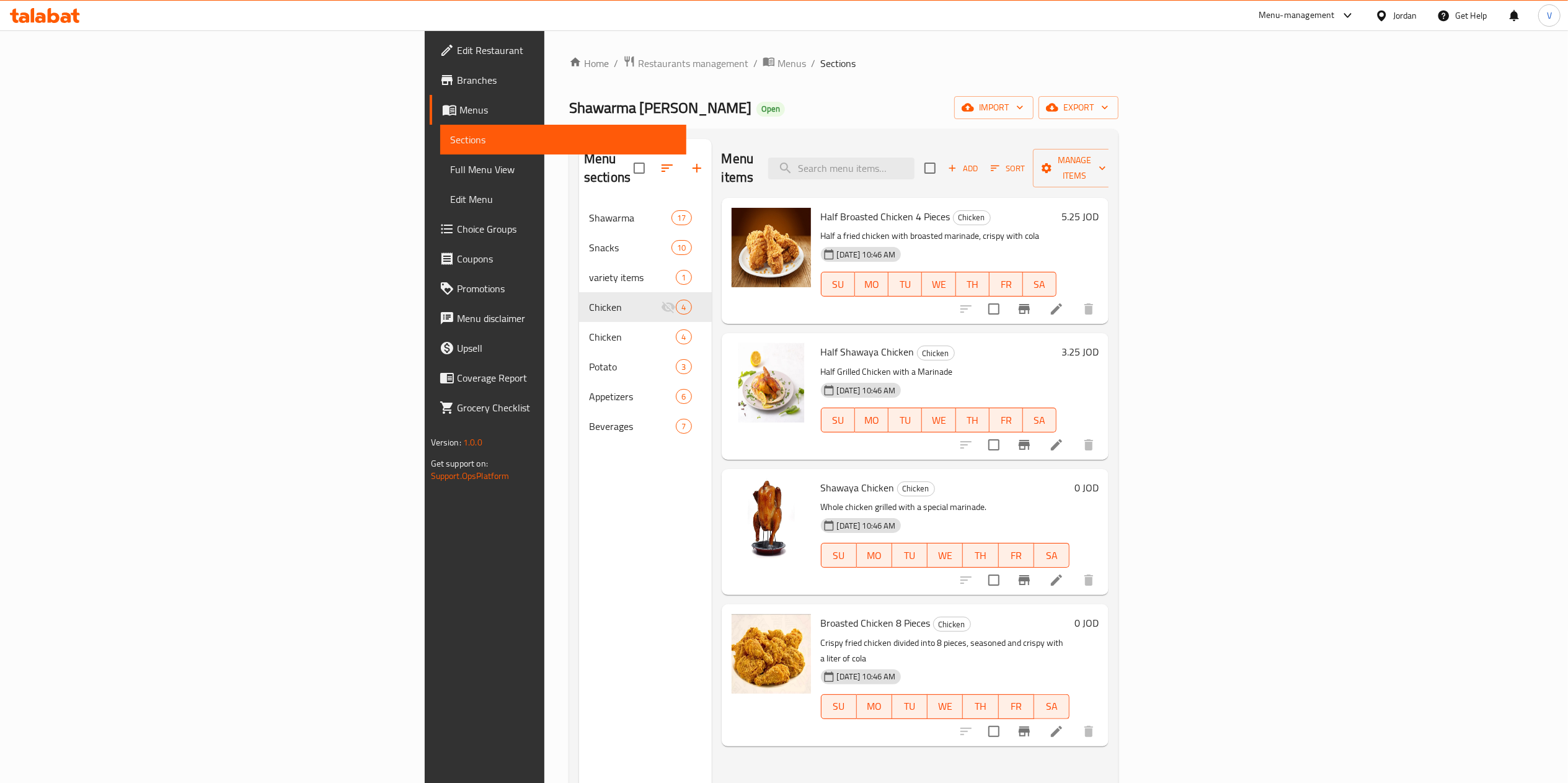
click at [1099, 618] on div "0 JOD" at bounding box center [1084, 674] width 29 height 121
click at [1099, 614] on h6 "0 JOD" at bounding box center [1086, 623] width 24 height 17
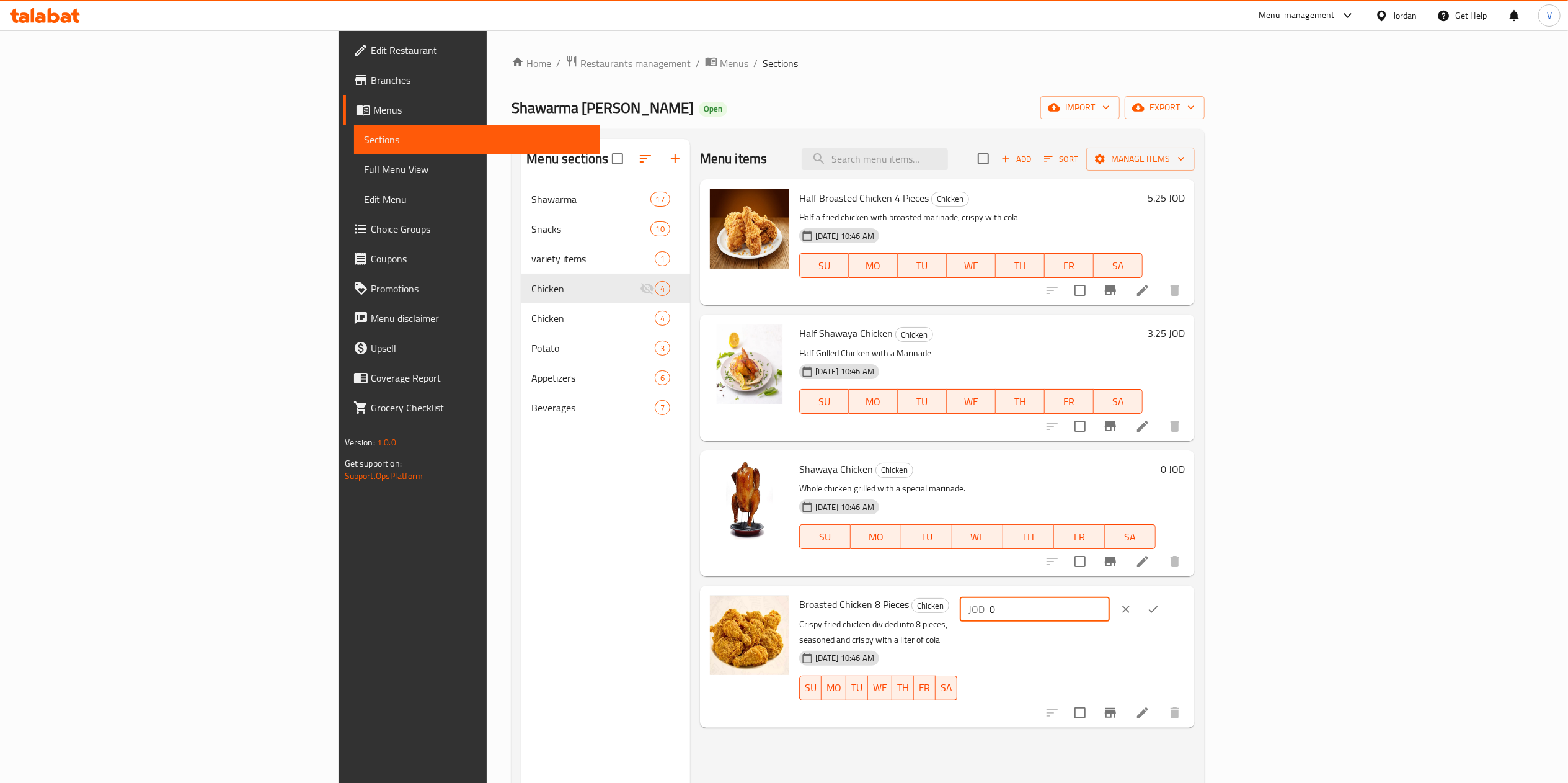
click at [1190, 612] on div "Broasted Chicken 8 Pieces Chicken Crispy fried chicken divided into 8 pieces, s…" at bounding box center [991, 656] width 396 height 131
paste input "8.25"
type input "8.25"
click at [1158, 610] on icon "ok" at bounding box center [1153, 609] width 9 height 7
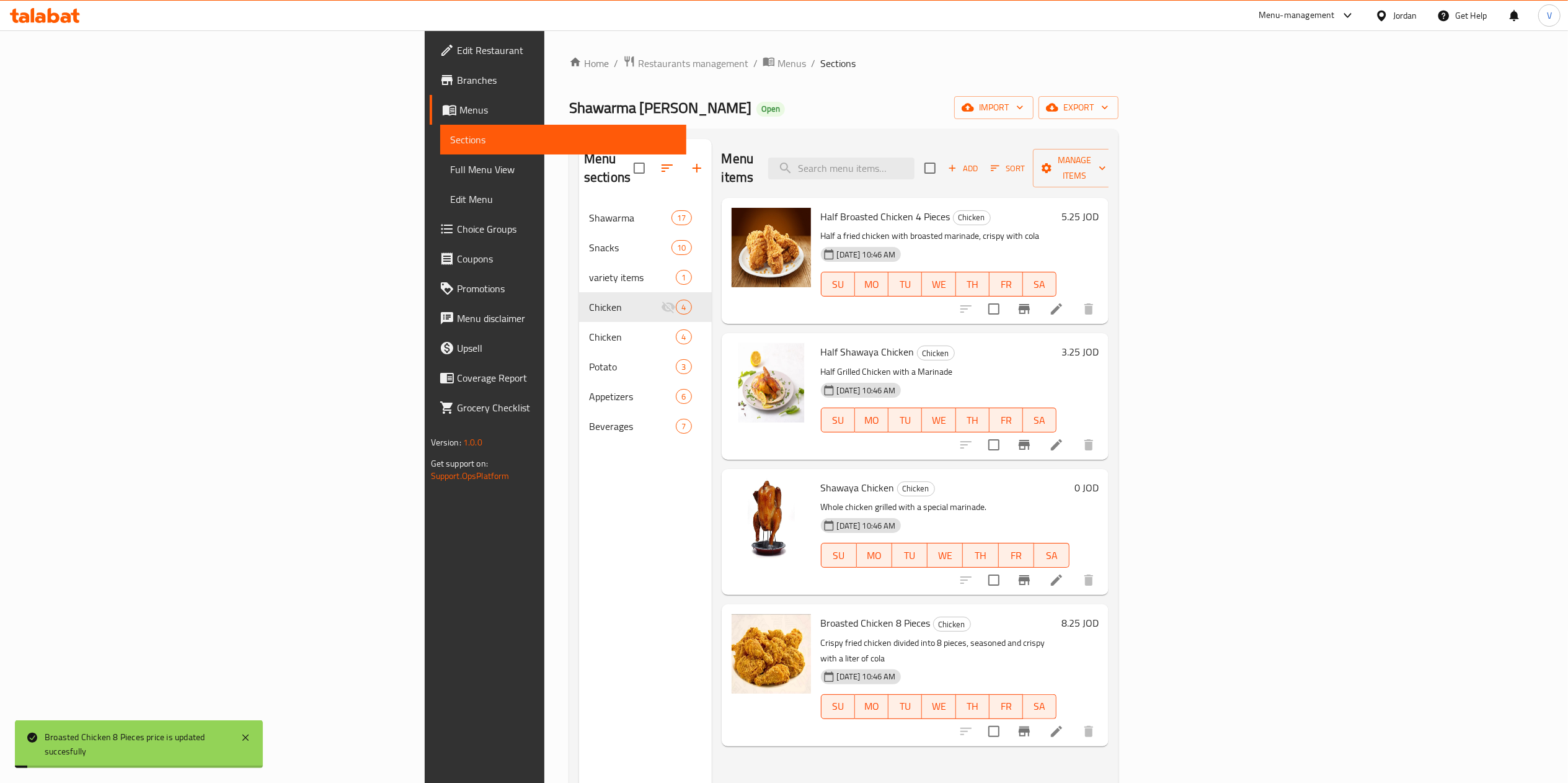
drag, startPoint x: 1498, startPoint y: 210, endPoint x: 1505, endPoint y: 206, distance: 8.1
click at [1099, 210] on div "5.25 JOD" at bounding box center [1078, 261] width 42 height 106
click at [1099, 208] on h6 "5.25 JOD" at bounding box center [1080, 216] width 37 height 17
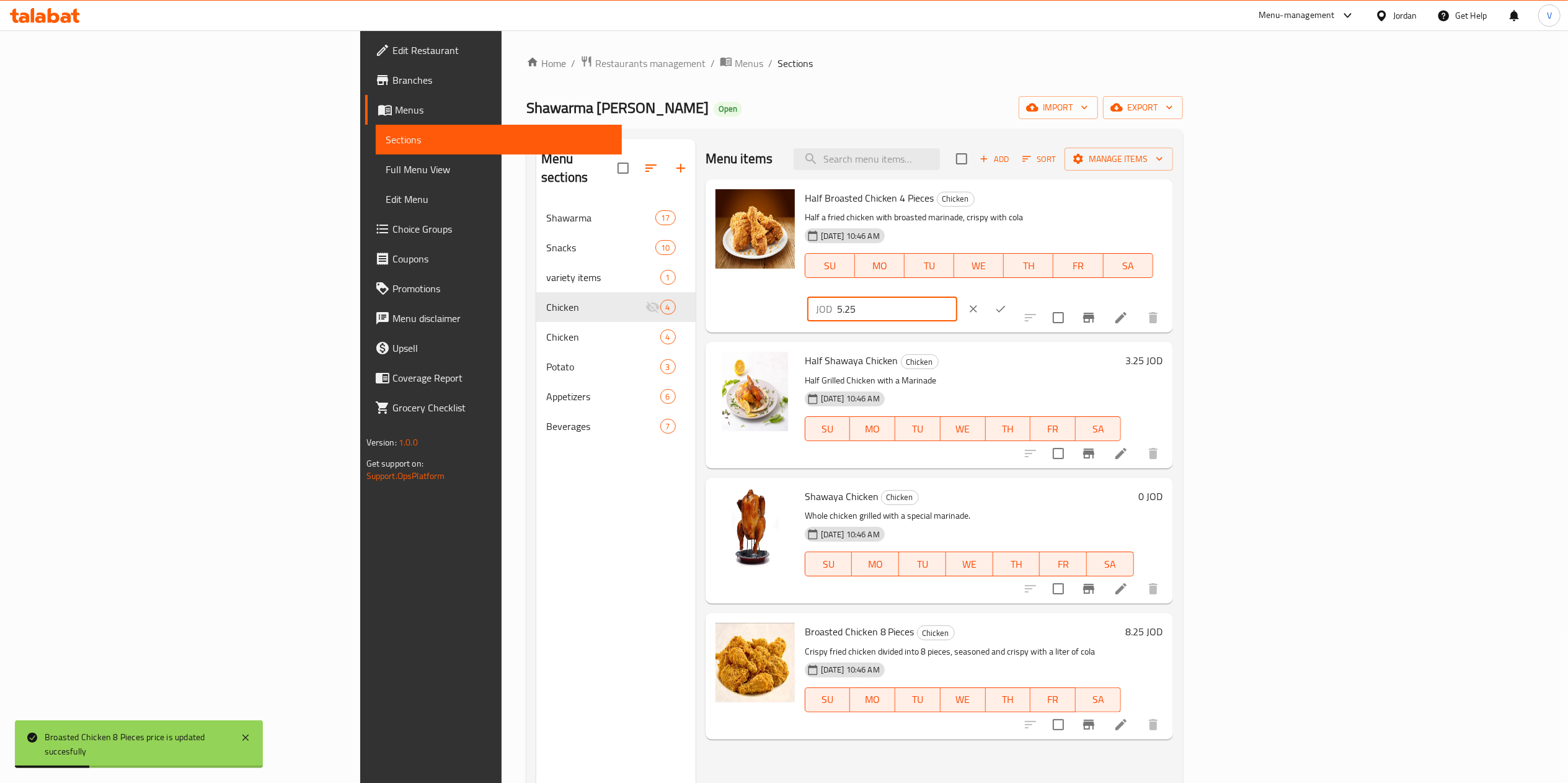
drag, startPoint x: 1317, startPoint y: 213, endPoint x: 1251, endPoint y: 230, distance: 68.2
click at [1168, 227] on div "Half Broasted Chicken 4 Pieces Chicken Half a fried chicken with broasted marin…" at bounding box center [984, 256] width 368 height 143
click at [1163, 487] on h6 "0 JOD" at bounding box center [1150, 496] width 24 height 17
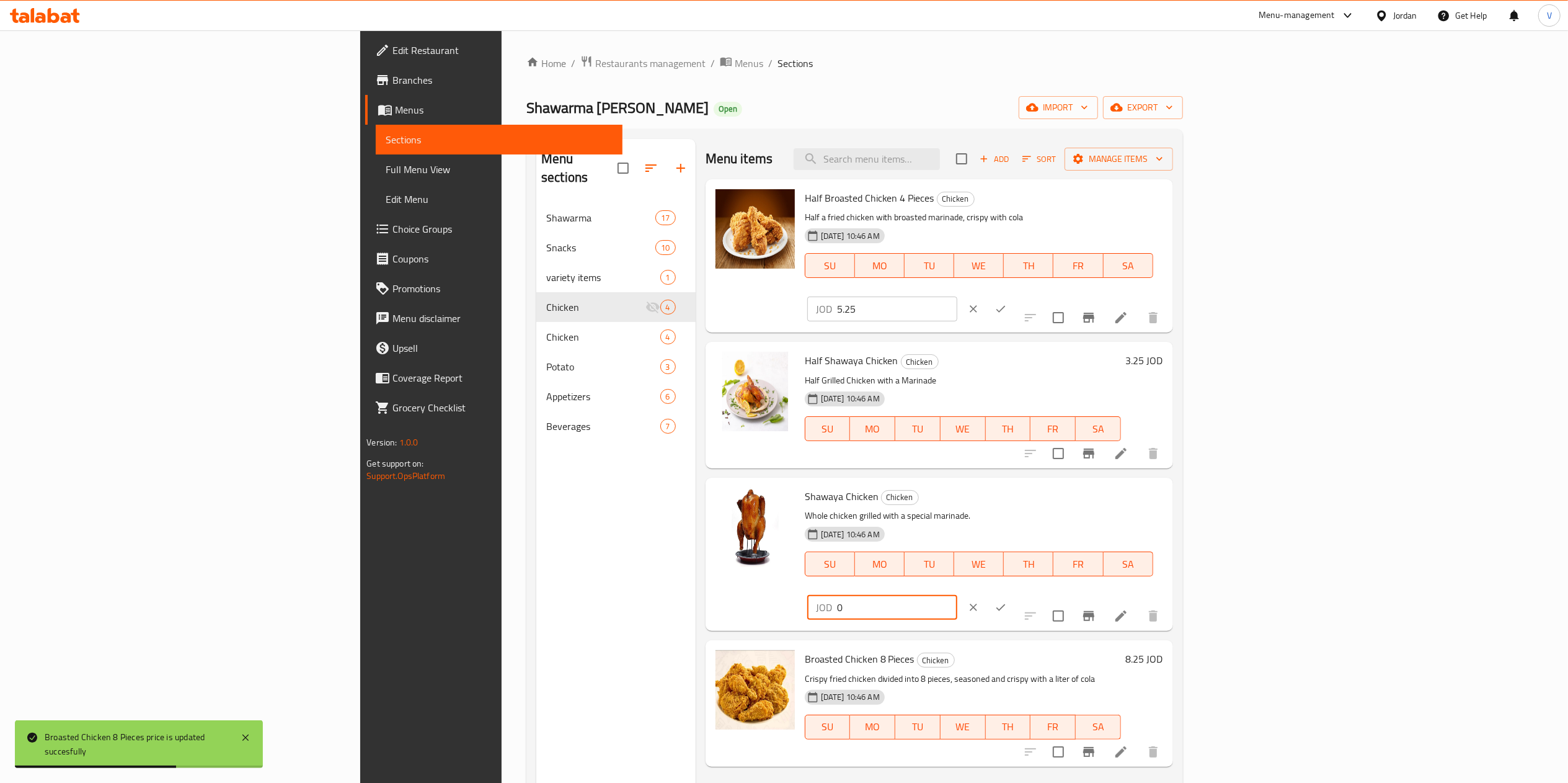
drag, startPoint x: 1392, startPoint y: 468, endPoint x: 1286, endPoint y: 475, distance: 106.2
click at [1168, 483] on div "Shawaya Chicken Chicken Whole chicken grilled with a special marinade. 19-08-20…" at bounding box center [984, 554] width 368 height 143
paste input "5.25"
type input "5.25"
click at [1005, 604] on icon "ok" at bounding box center [1001, 607] width 9 height 7
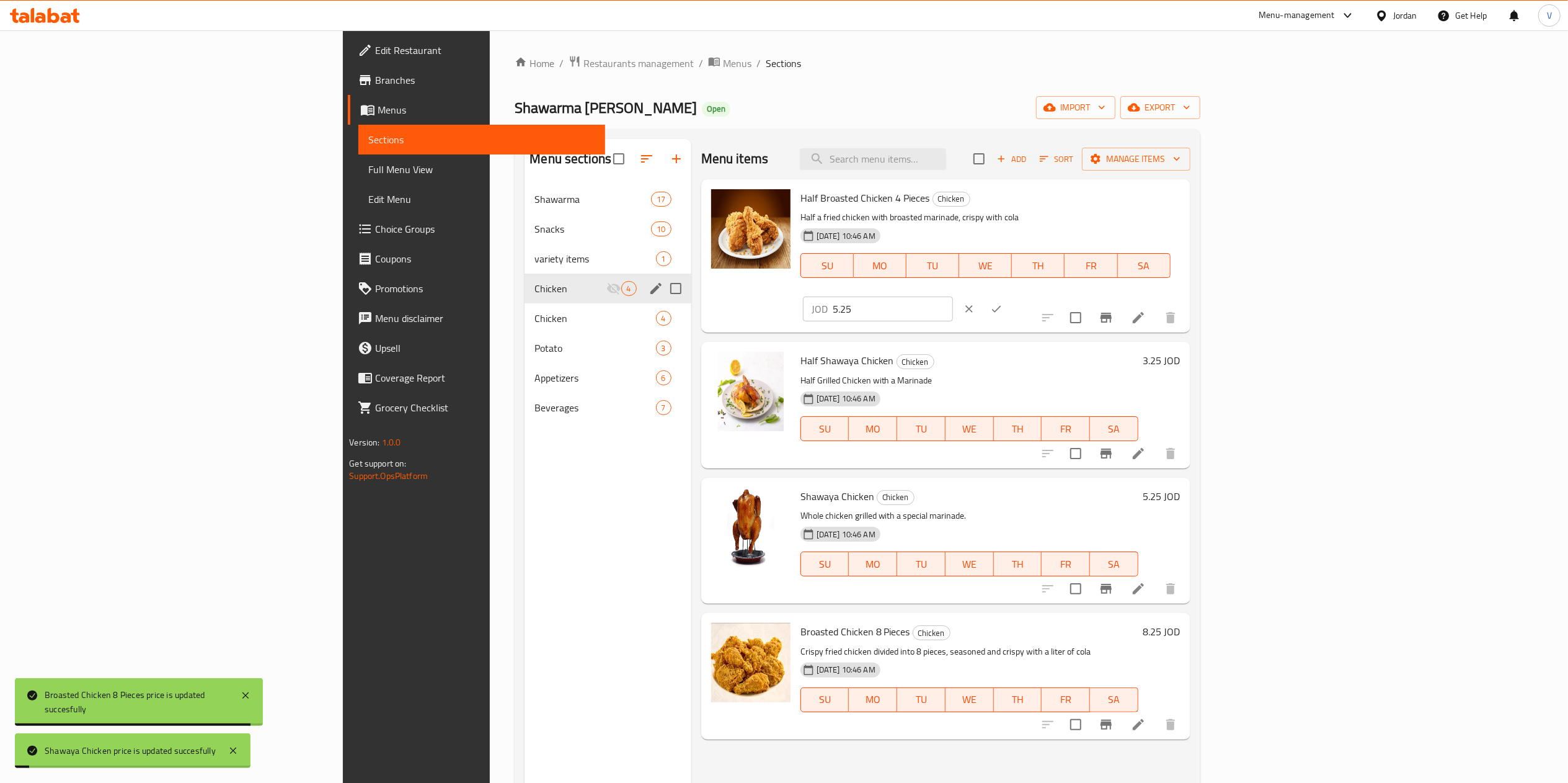
click at [524, 302] on div "Chicken 4" at bounding box center [607, 288] width 166 height 30
click at [524, 310] on div "Chicken 4" at bounding box center [607, 318] width 166 height 30
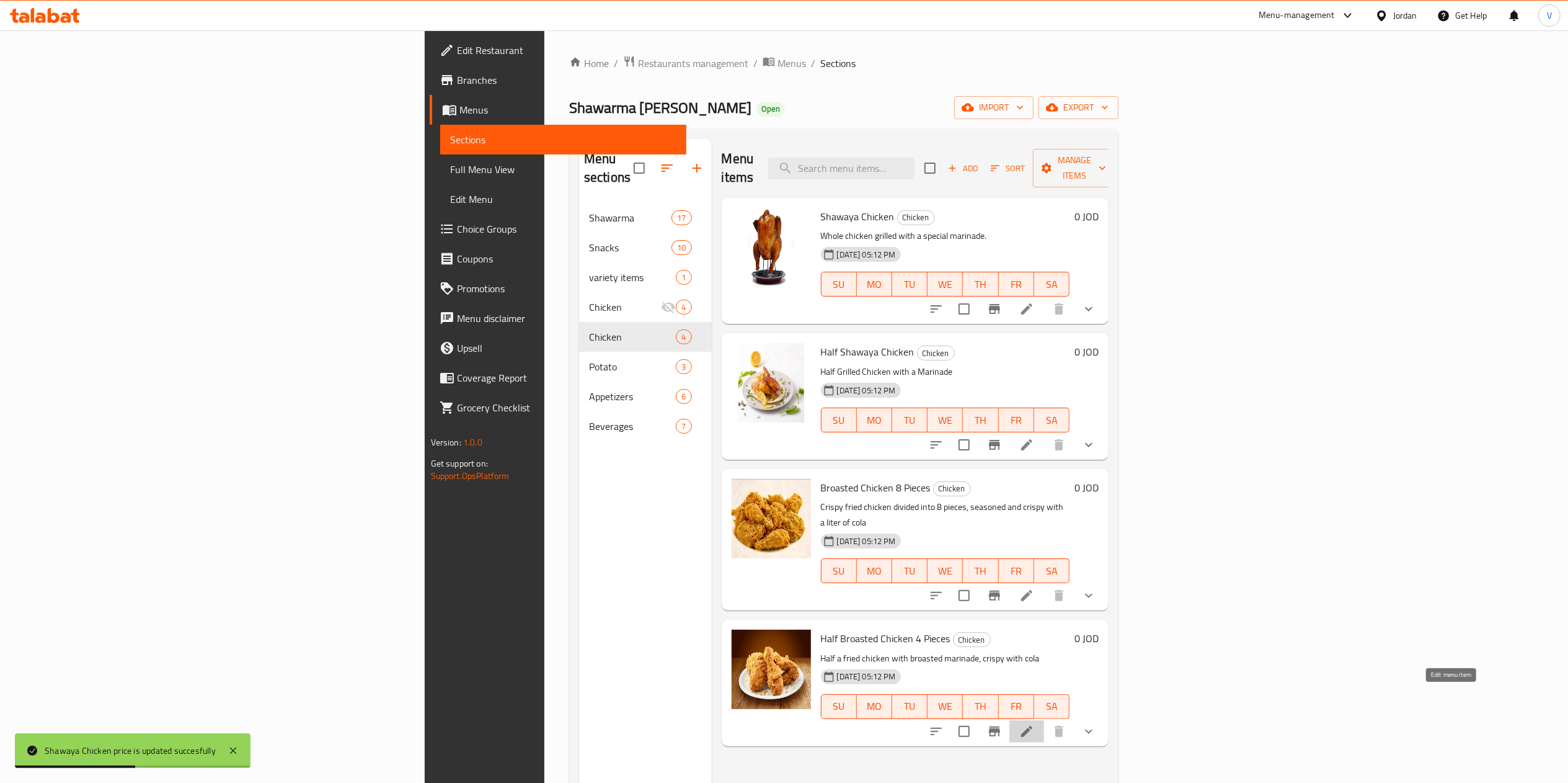
click at [1034, 724] on icon at bounding box center [1027, 731] width 15 height 15
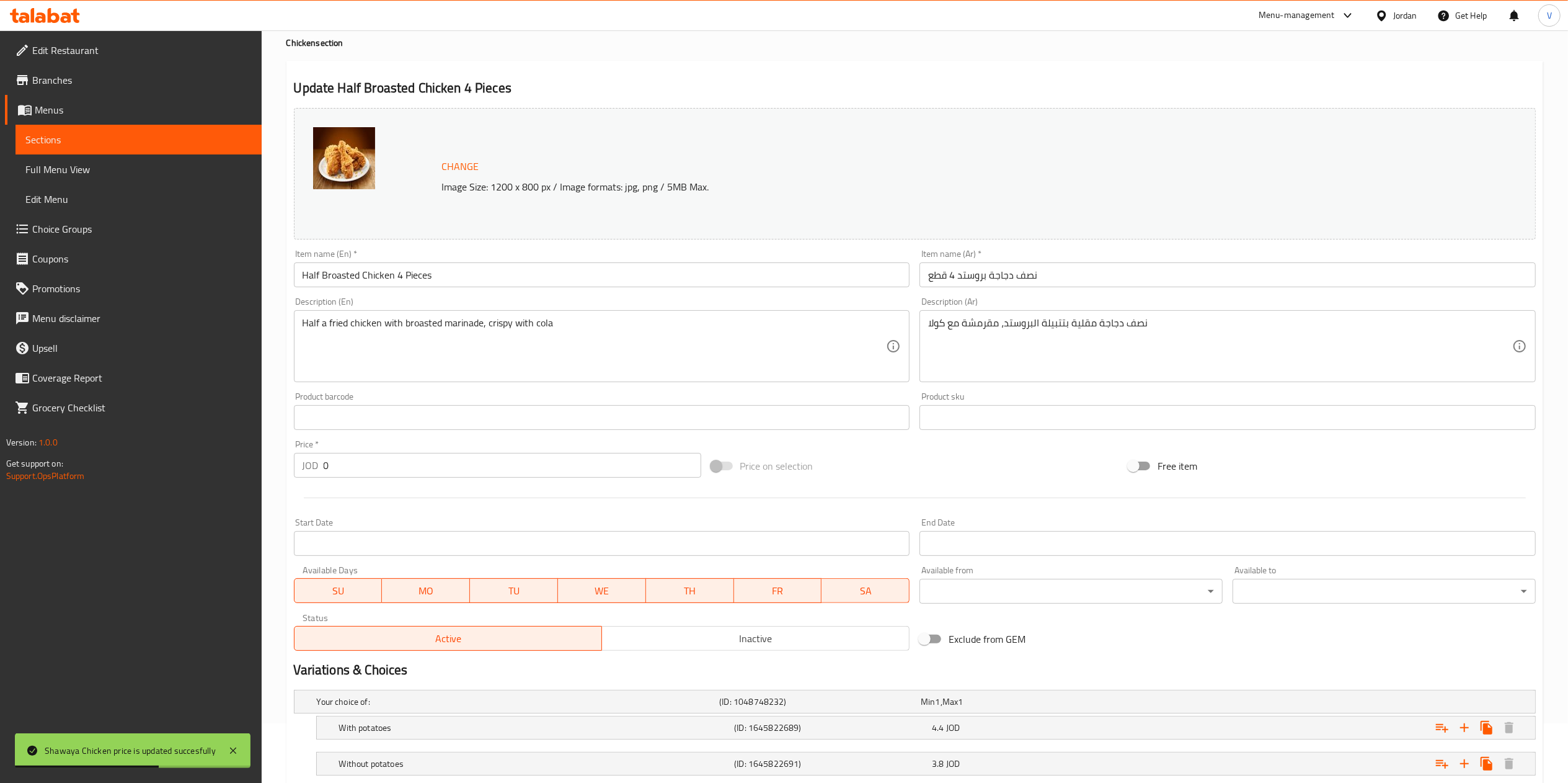
scroll to position [140, 0]
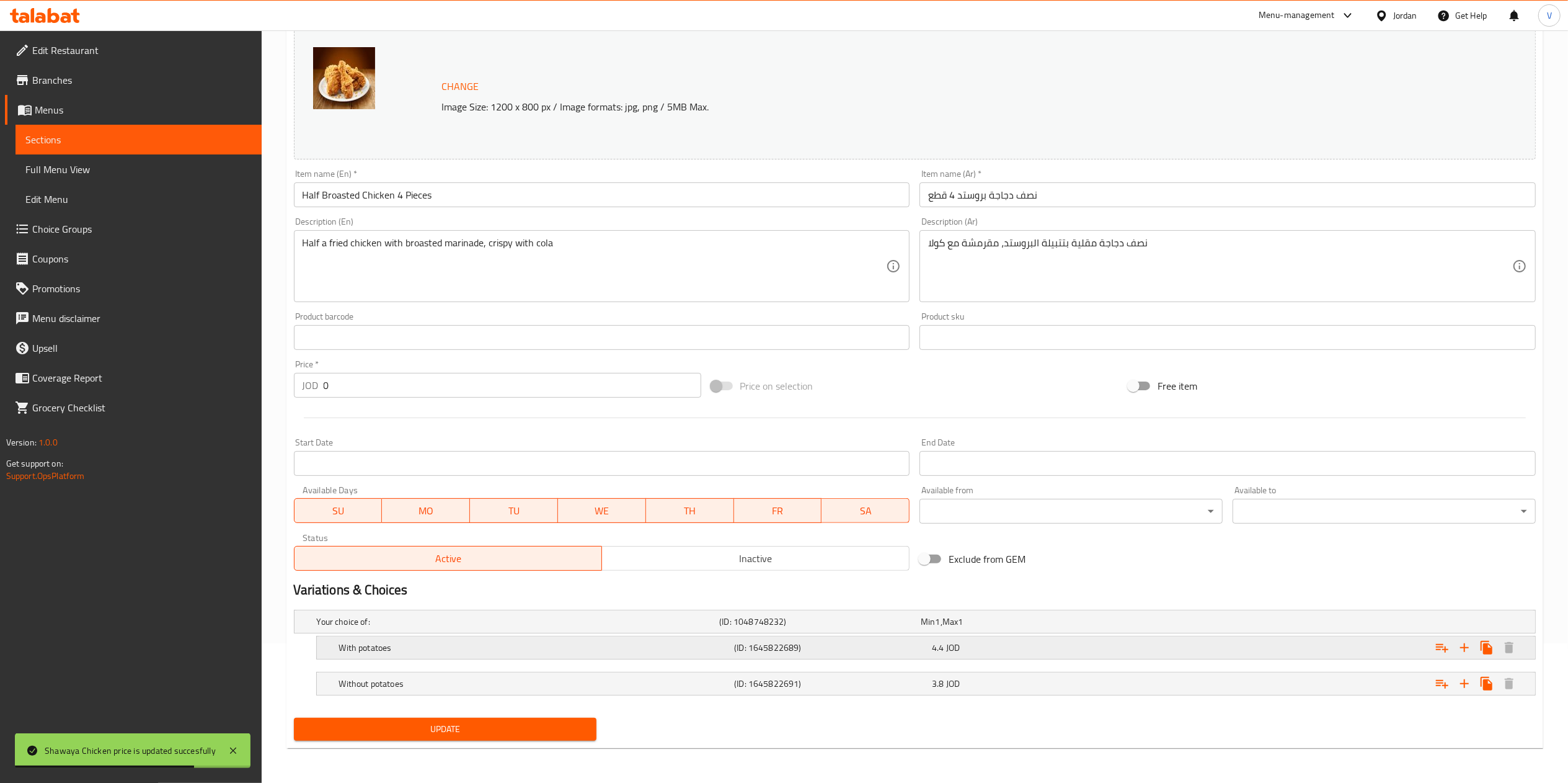
click at [1062, 630] on div "4.4 JOD" at bounding box center [1019, 621] width 201 height 17
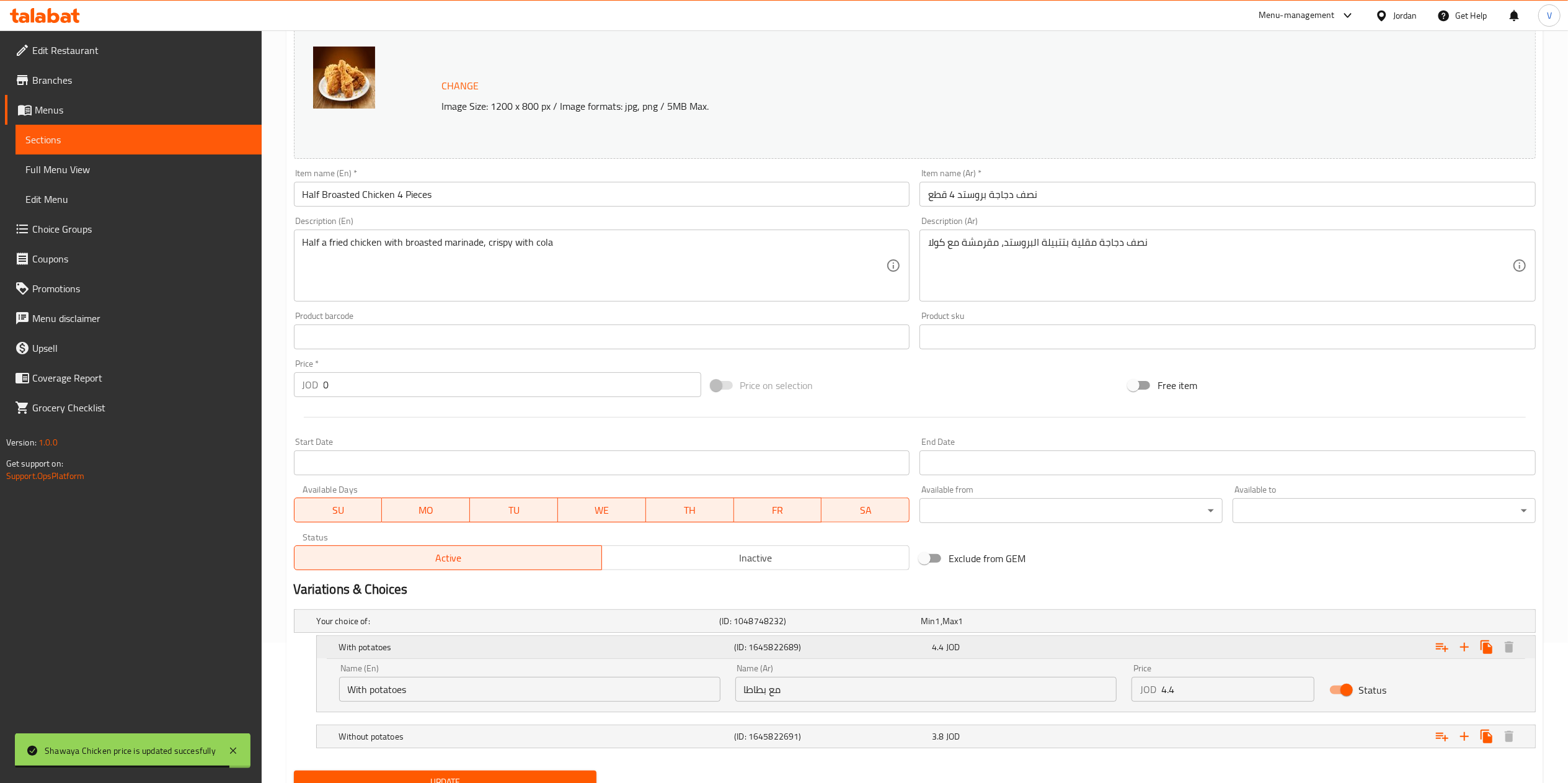
drag, startPoint x: 1035, startPoint y: 674, endPoint x: 945, endPoint y: 655, distance: 92.0
click at [950, 657] on div "With potatoes (ID: 1645822689) 4.4 JOD Name (En) With potatoes Name (En) Name (…" at bounding box center [926, 674] width 1218 height 76
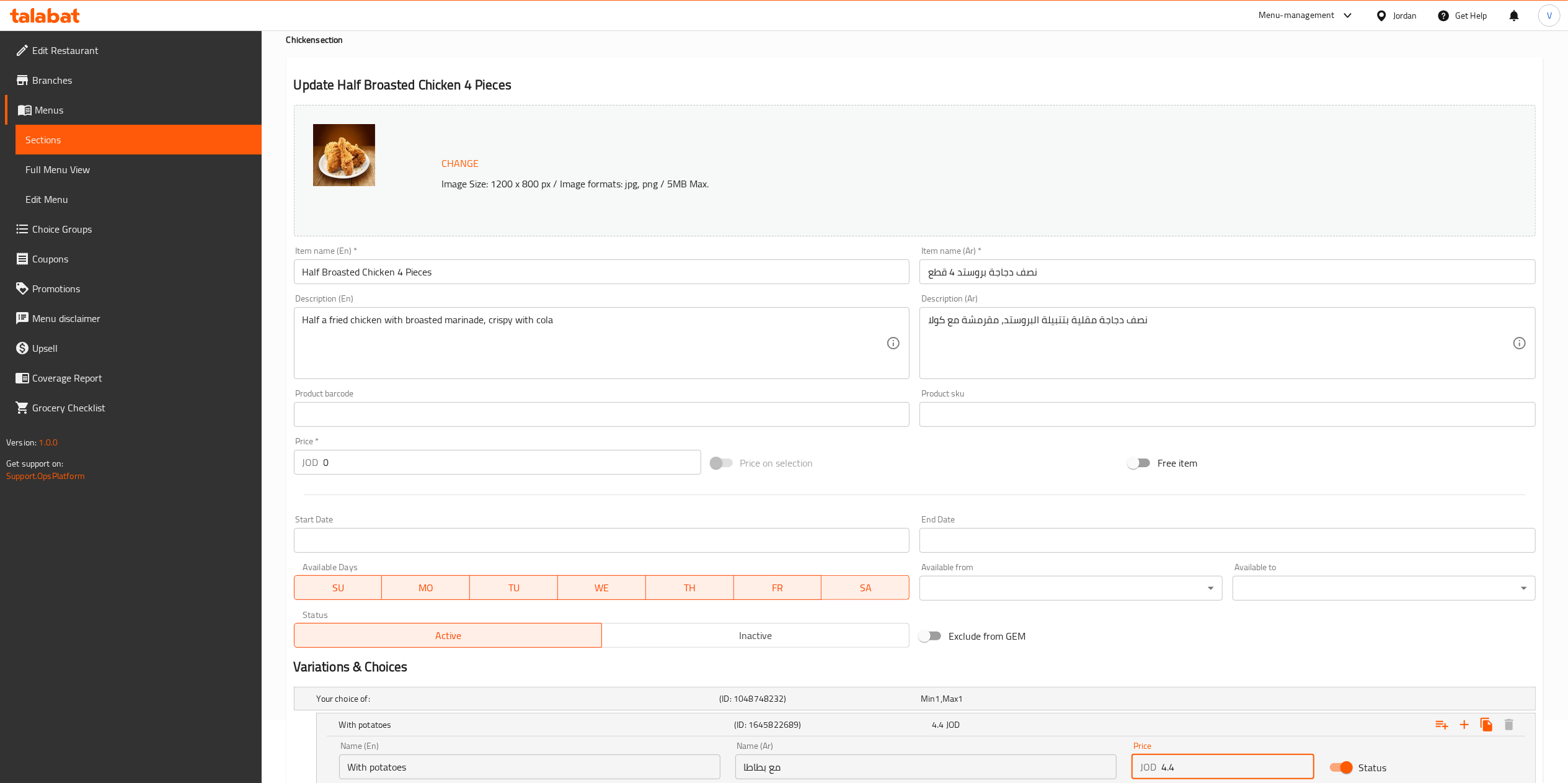
scroll to position [0, 0]
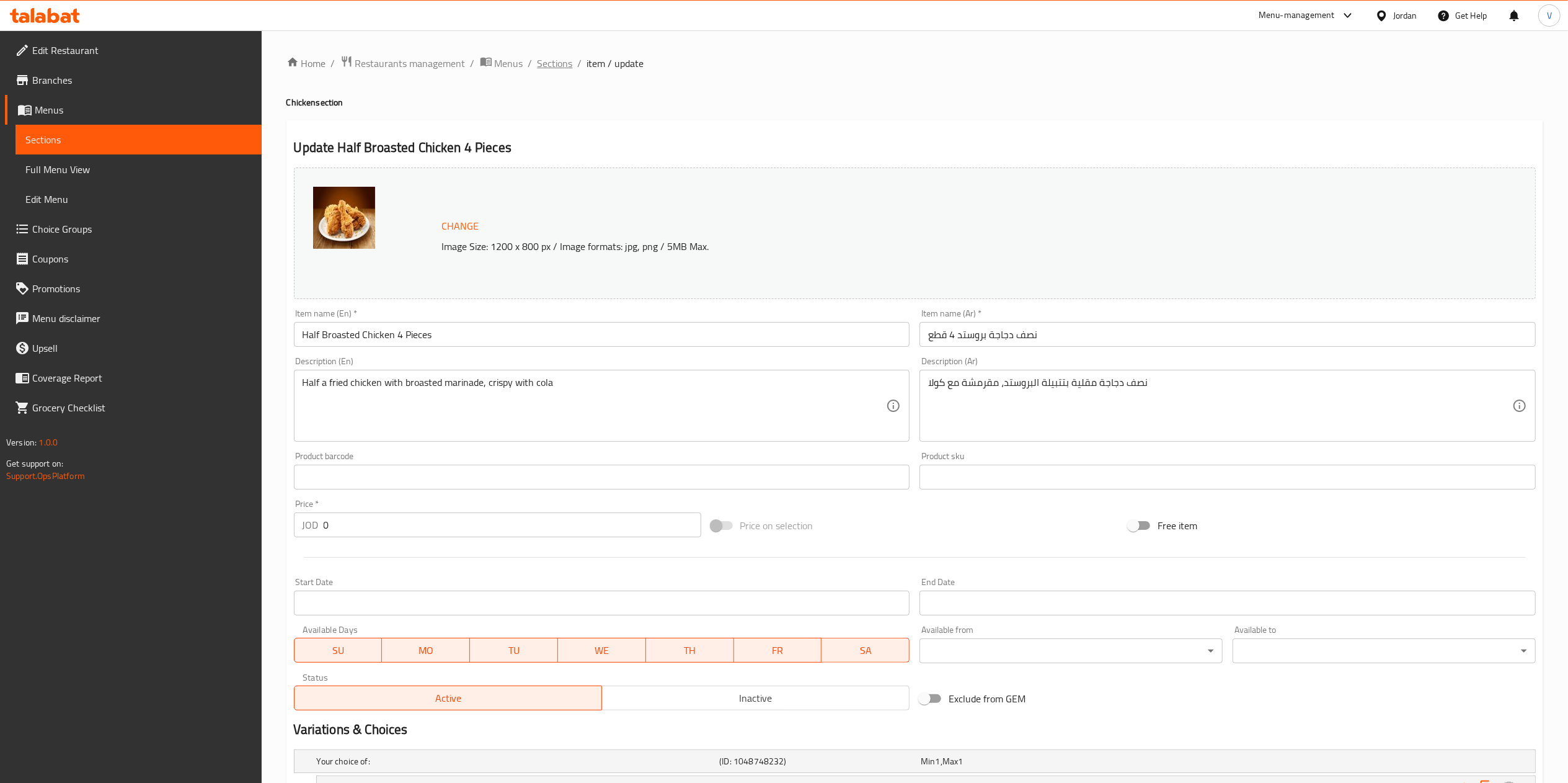
click at [546, 64] on span "Sections" at bounding box center [555, 63] width 35 height 15
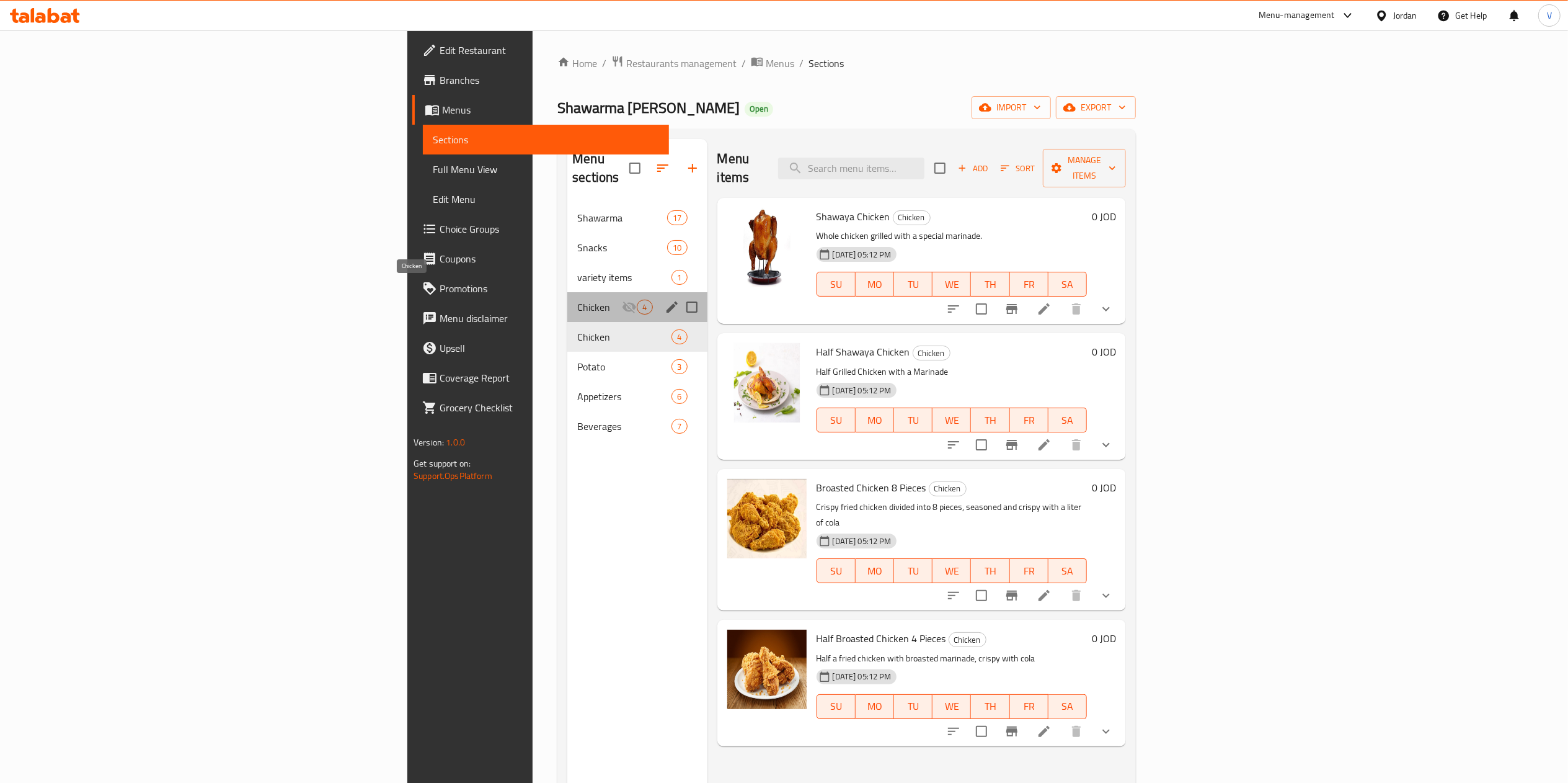
click at [577, 300] on span "Chicken" at bounding box center [599, 307] width 44 height 15
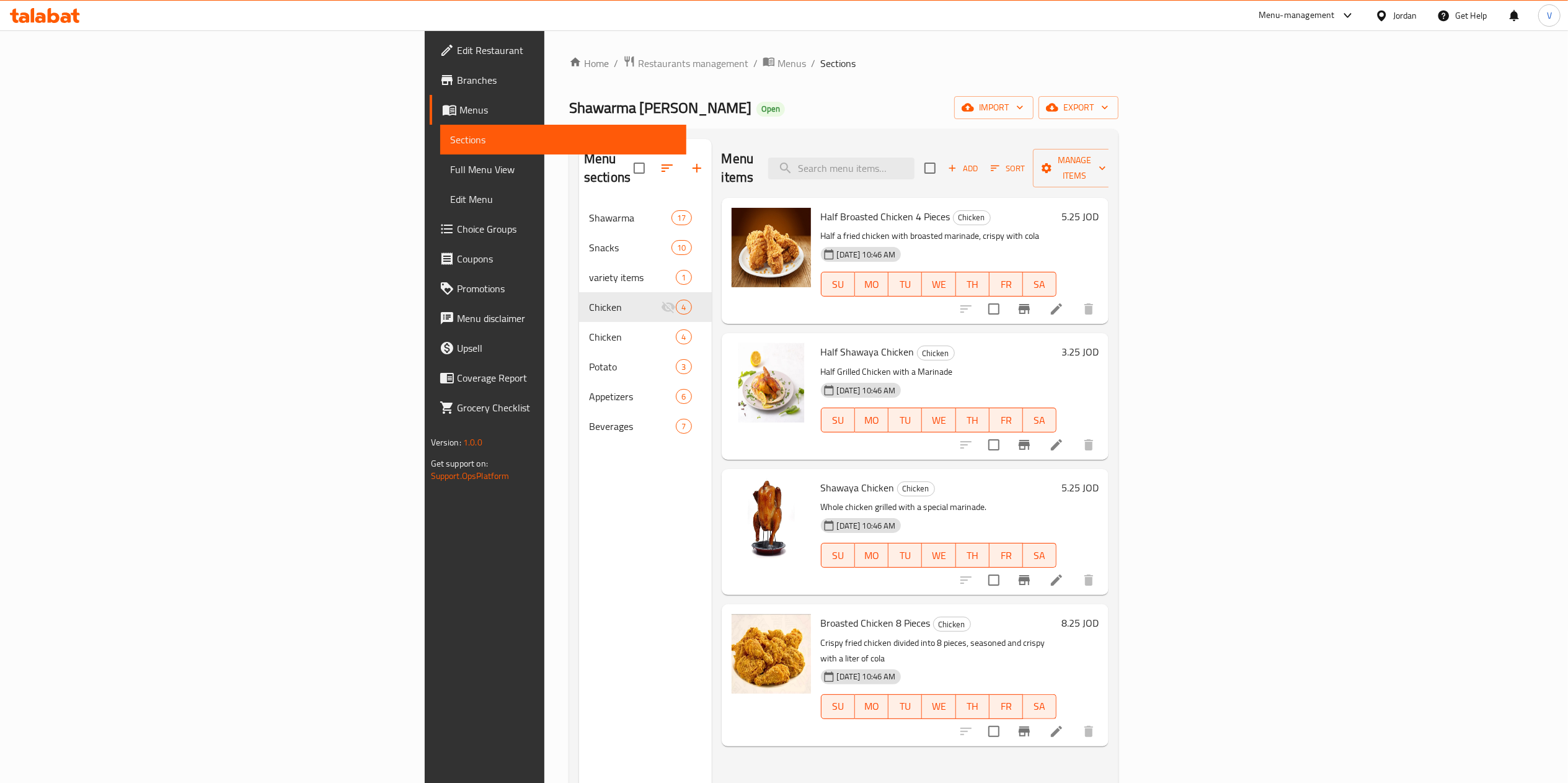
click at [1099, 208] on h6 "5.25 JOD" at bounding box center [1080, 216] width 37 height 17
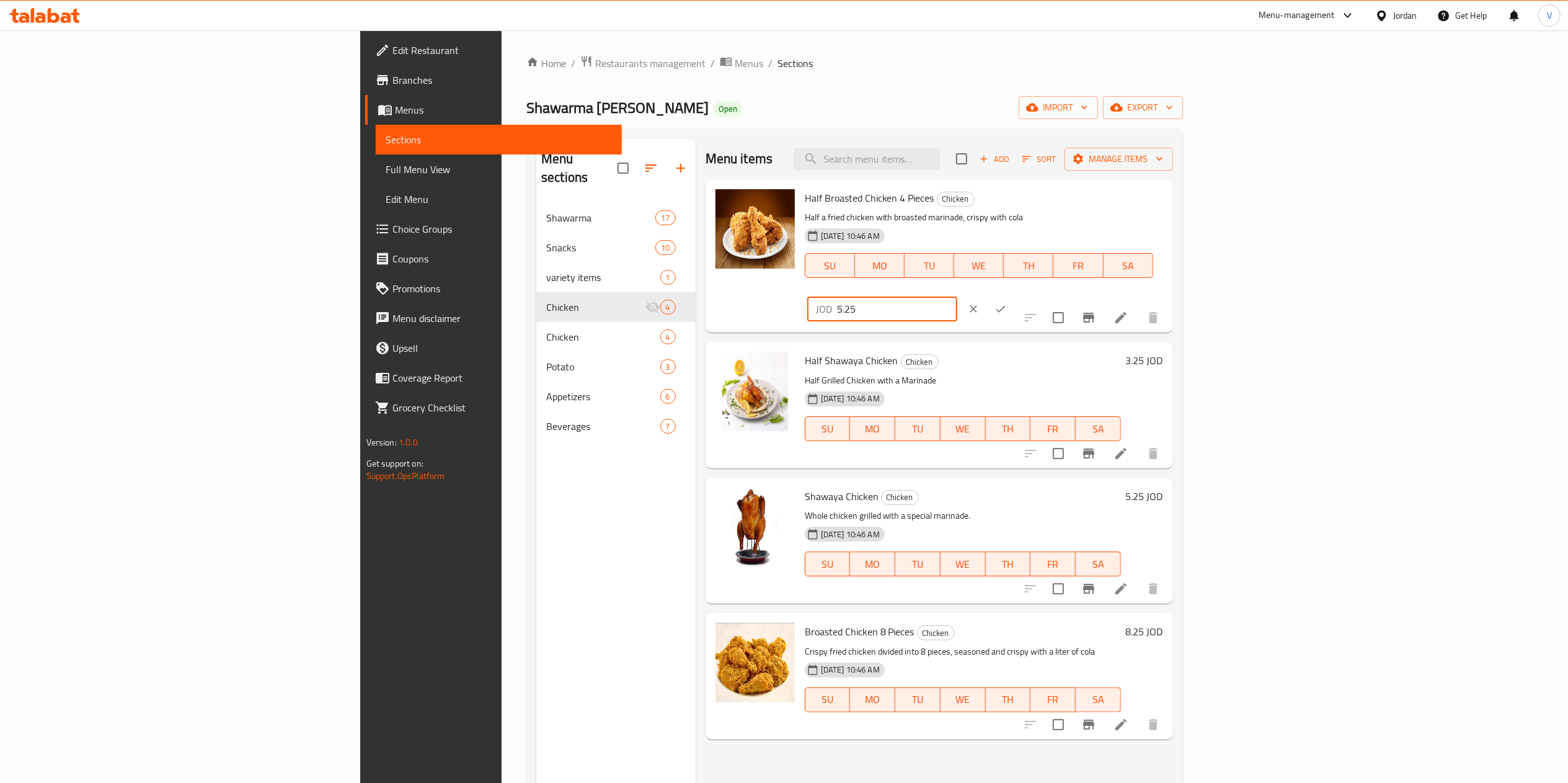
drag, startPoint x: 1290, startPoint y: 204, endPoint x: 1424, endPoint y: 208, distance: 134.1
click at [1168, 202] on div "Half Broasted Chicken 4 Pieces Chicken Half a fried chicken with broasted marin…" at bounding box center [984, 256] width 368 height 143
paste input "4.4"
type input "4.4"
click at [1007, 302] on icon "ok" at bounding box center [1000, 308] width 13 height 13
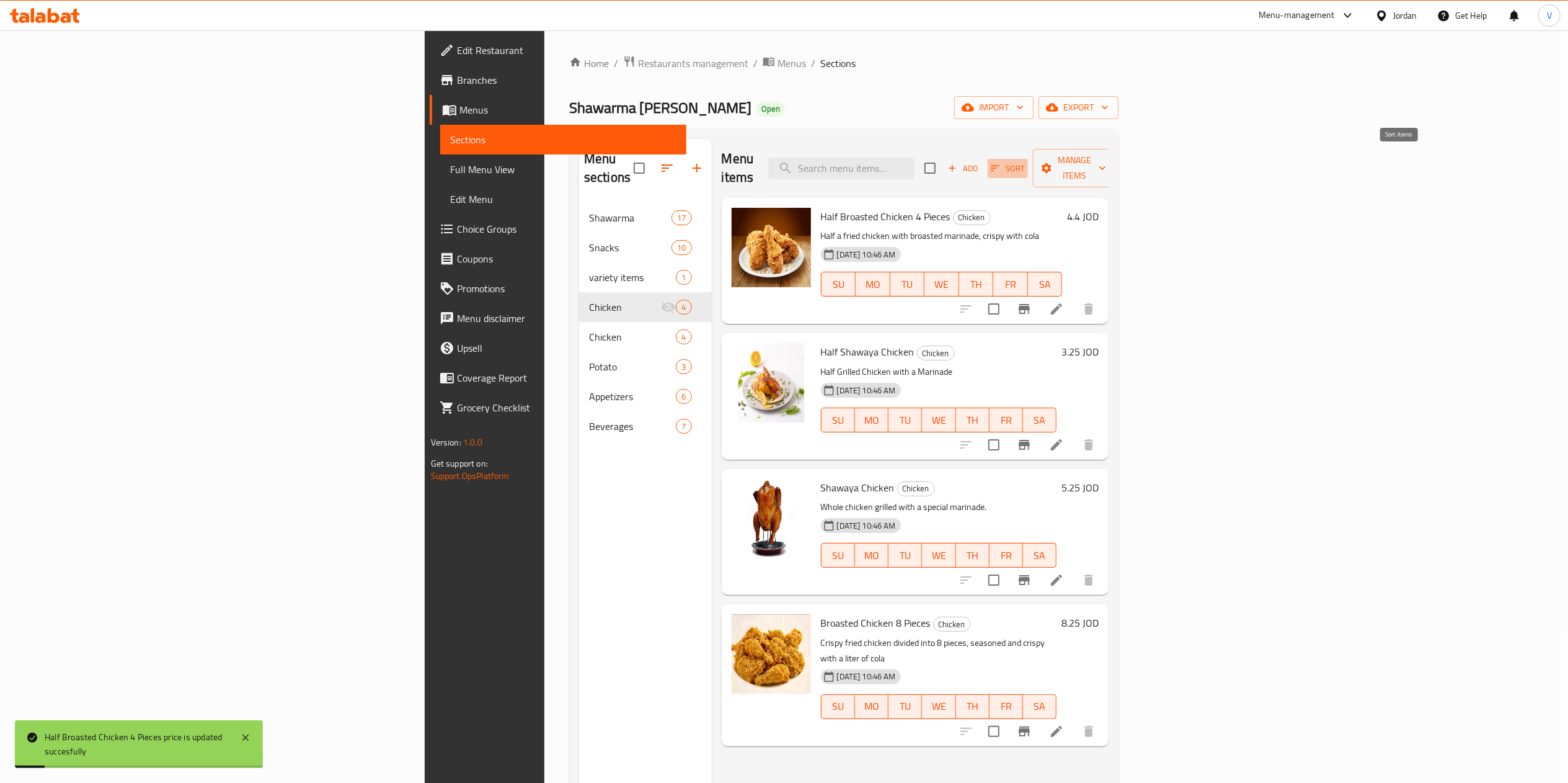
click at [1025, 161] on span "Sort" at bounding box center [1007, 168] width 34 height 15
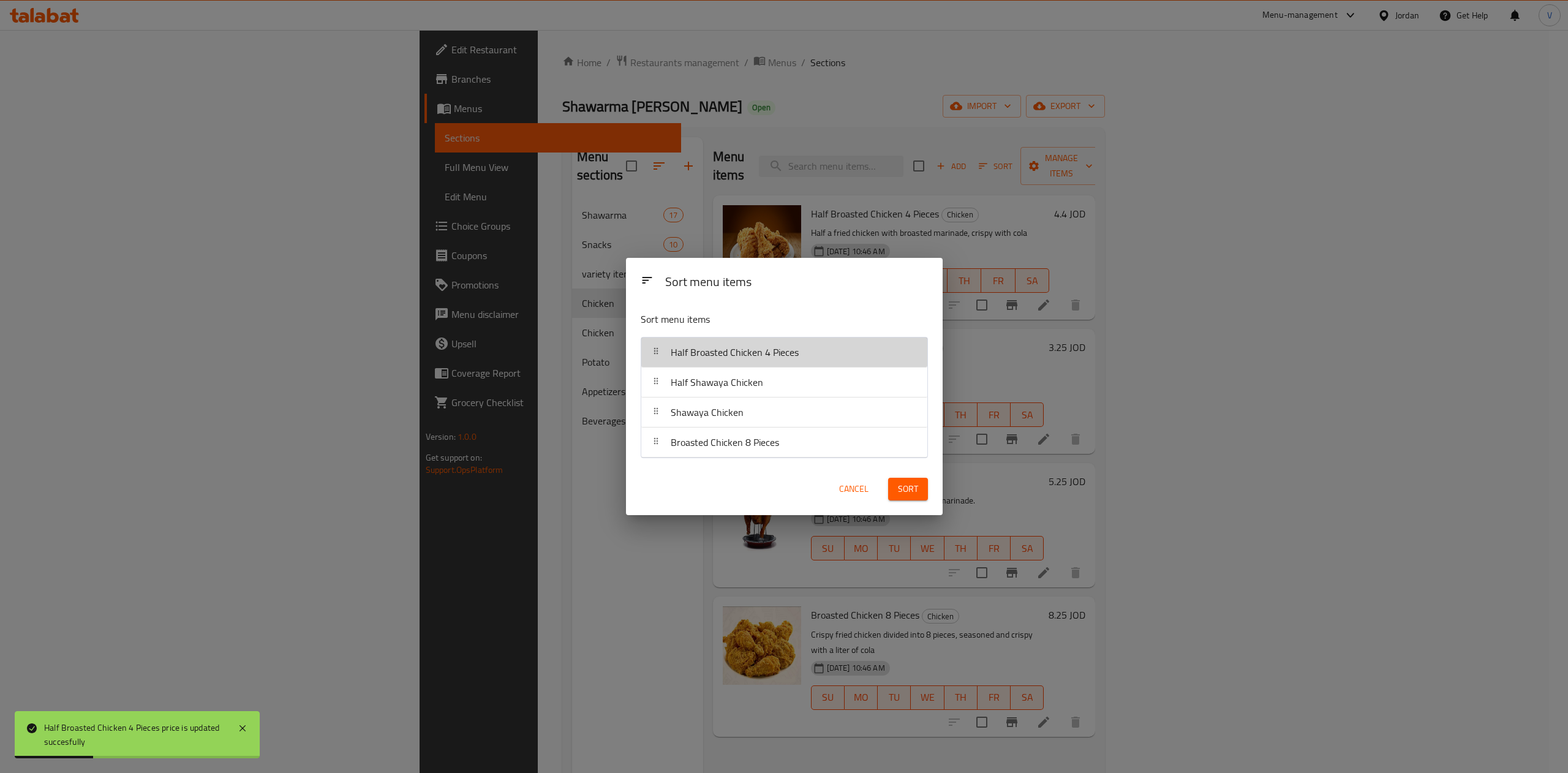
drag, startPoint x: 698, startPoint y: 350, endPoint x: 657, endPoint y: 450, distance: 108.1
click at [657, 450] on nav "Half Broasted Chicken 4 Pieces Half Shawaya Chicken Shawaya Chicken Broasted Ch…" at bounding box center [784, 397] width 287 height 121
click at [898, 487] on span "Sort" at bounding box center [907, 488] width 20 height 15
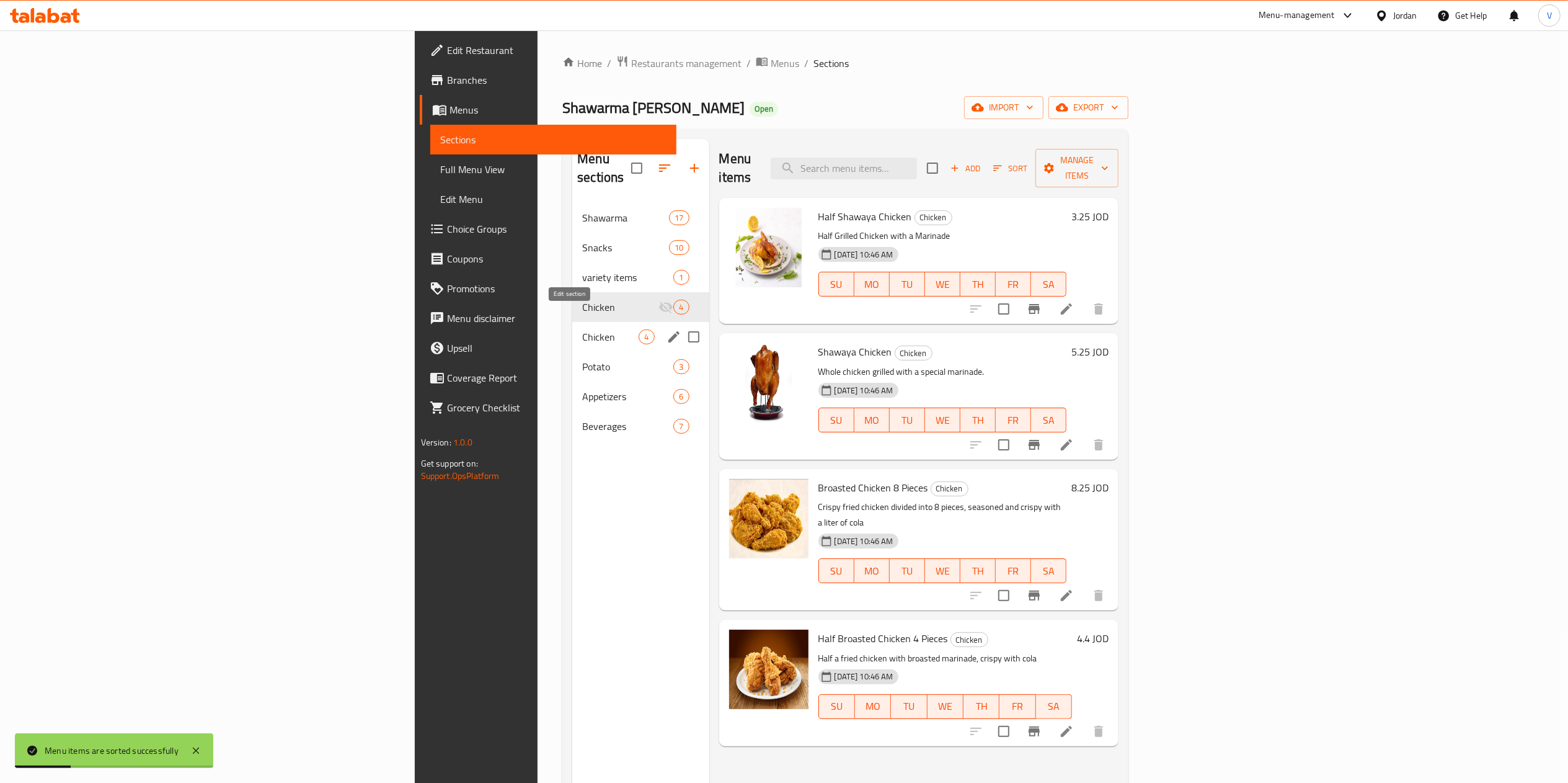
click at [668, 331] on icon "edit" at bounding box center [673, 337] width 11 height 11
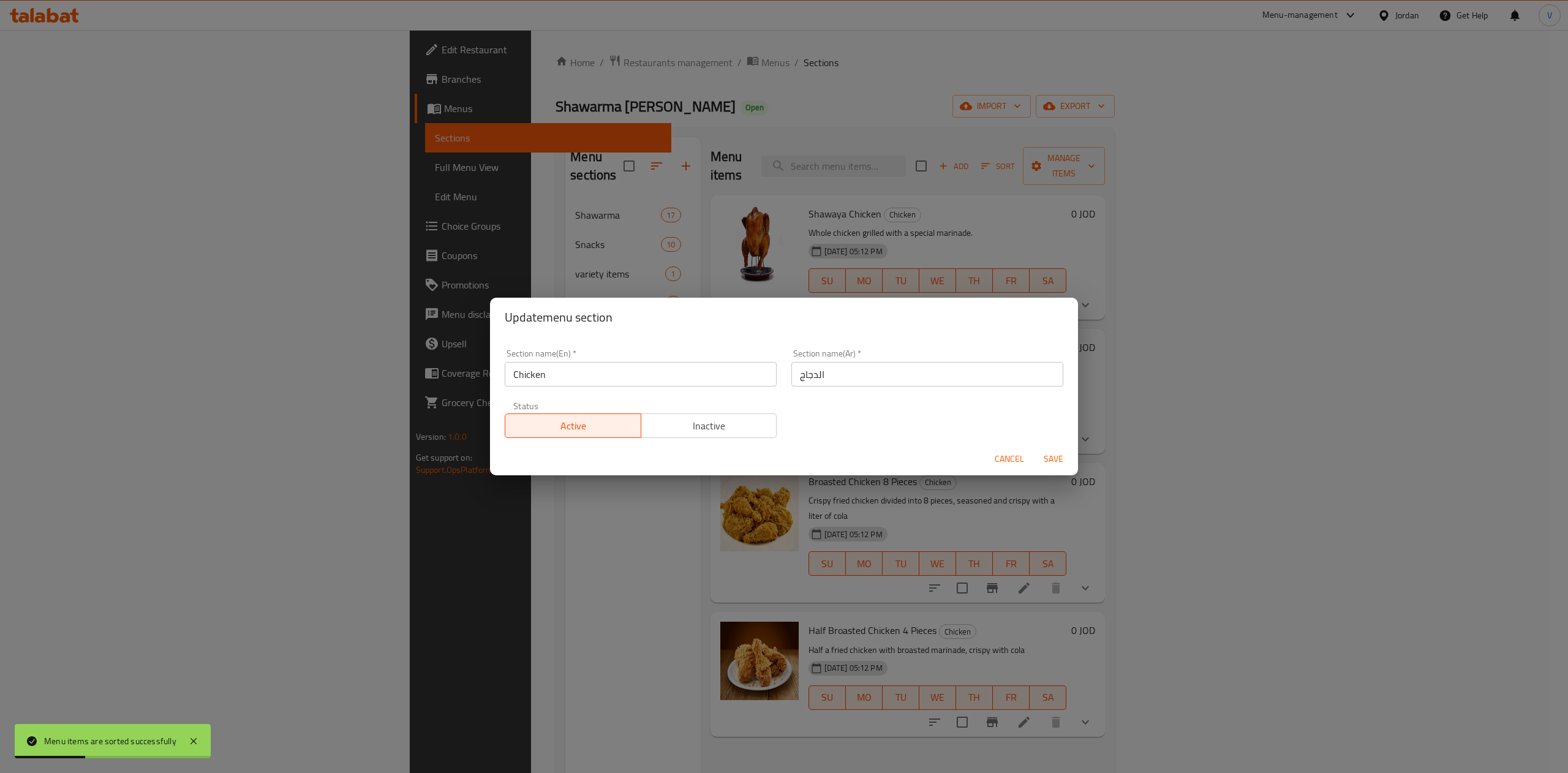
click at [688, 419] on span "Inactive" at bounding box center [709, 425] width 126 height 18
click at [1053, 453] on span "Save" at bounding box center [1053, 458] width 29 height 15
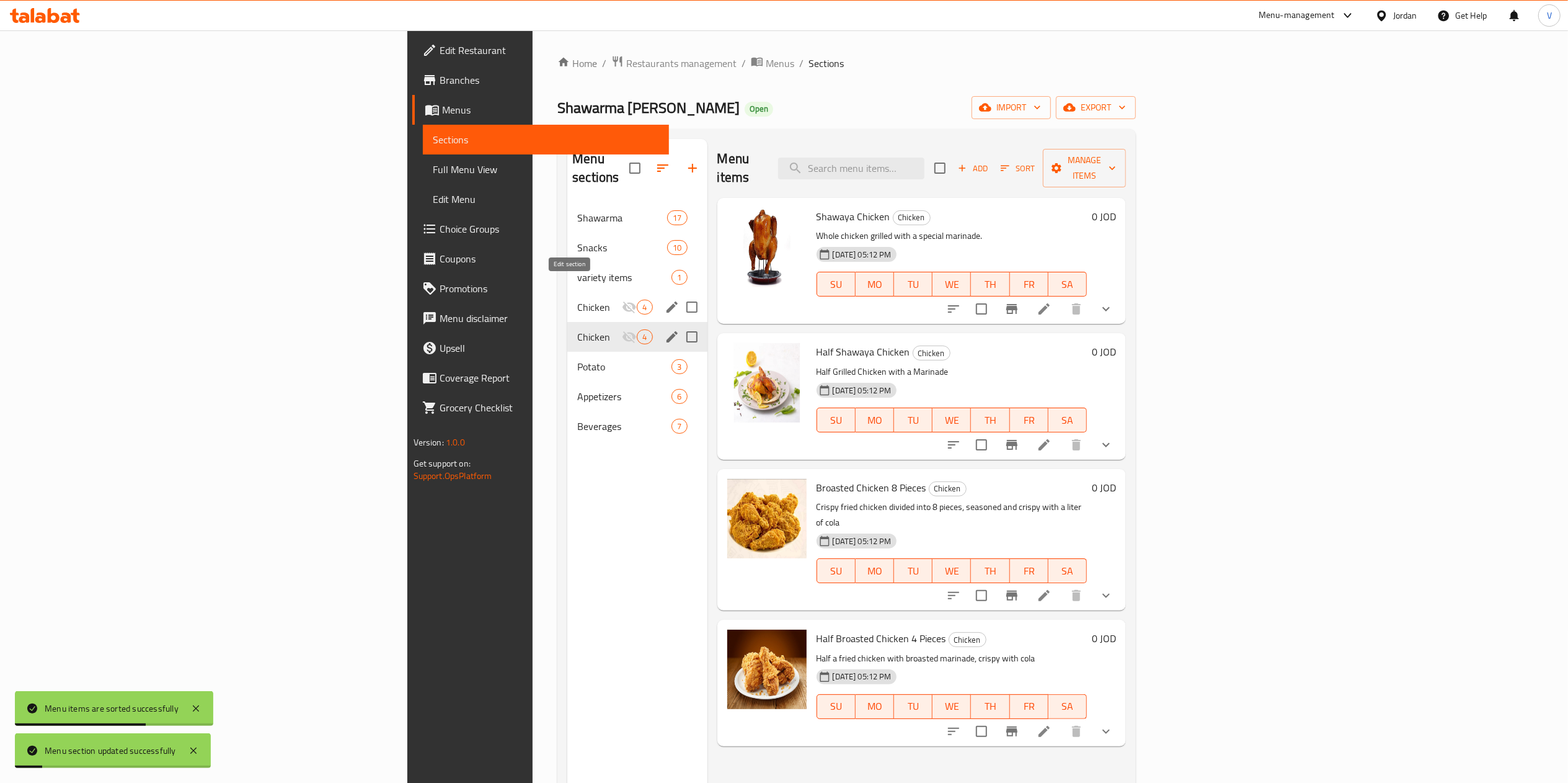
click at [665, 300] on icon "edit" at bounding box center [672, 307] width 15 height 15
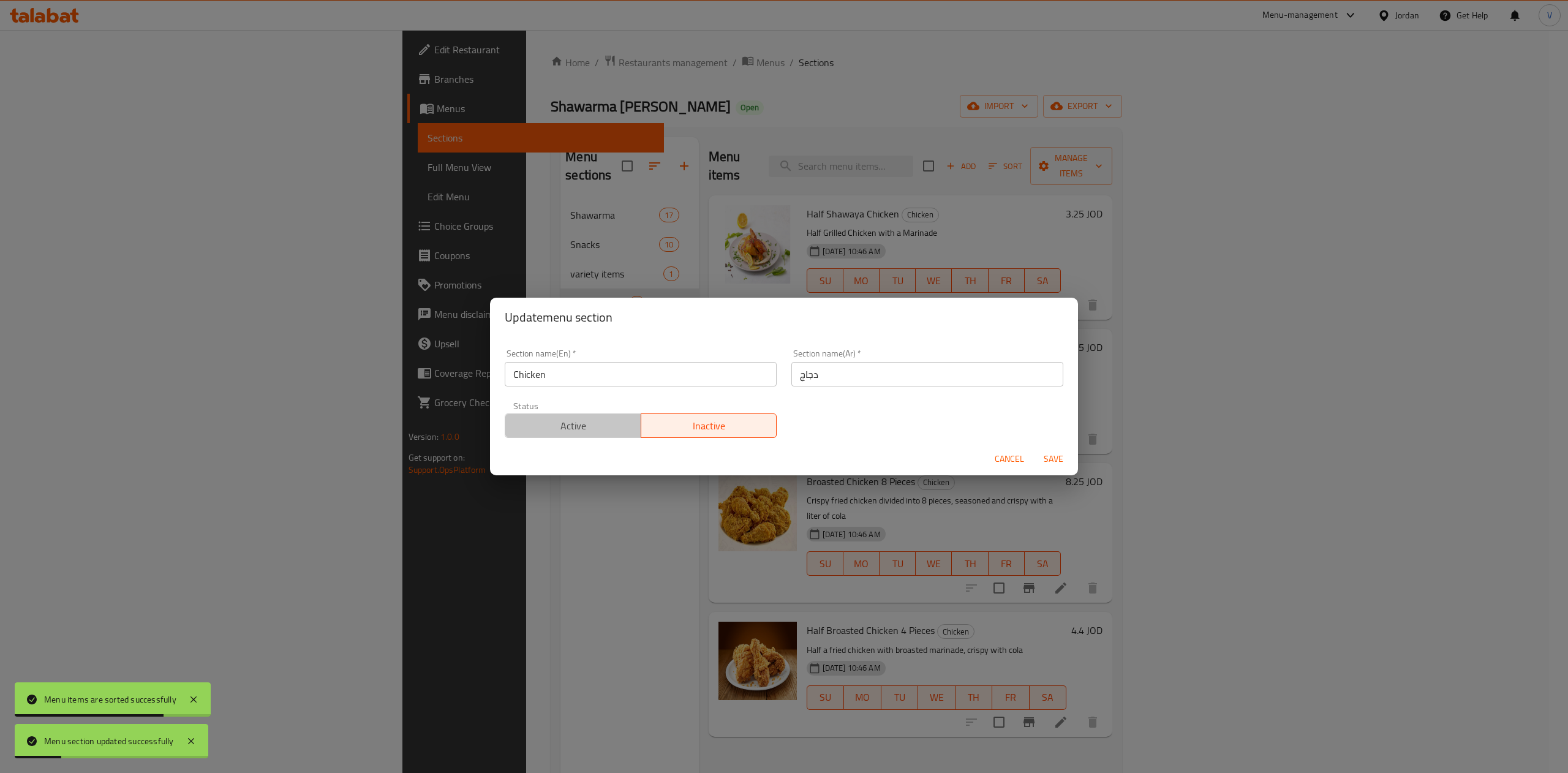
click at [592, 416] on button "Active" at bounding box center [573, 425] width 137 height 24
click at [1040, 459] on span "Save" at bounding box center [1053, 458] width 29 height 15
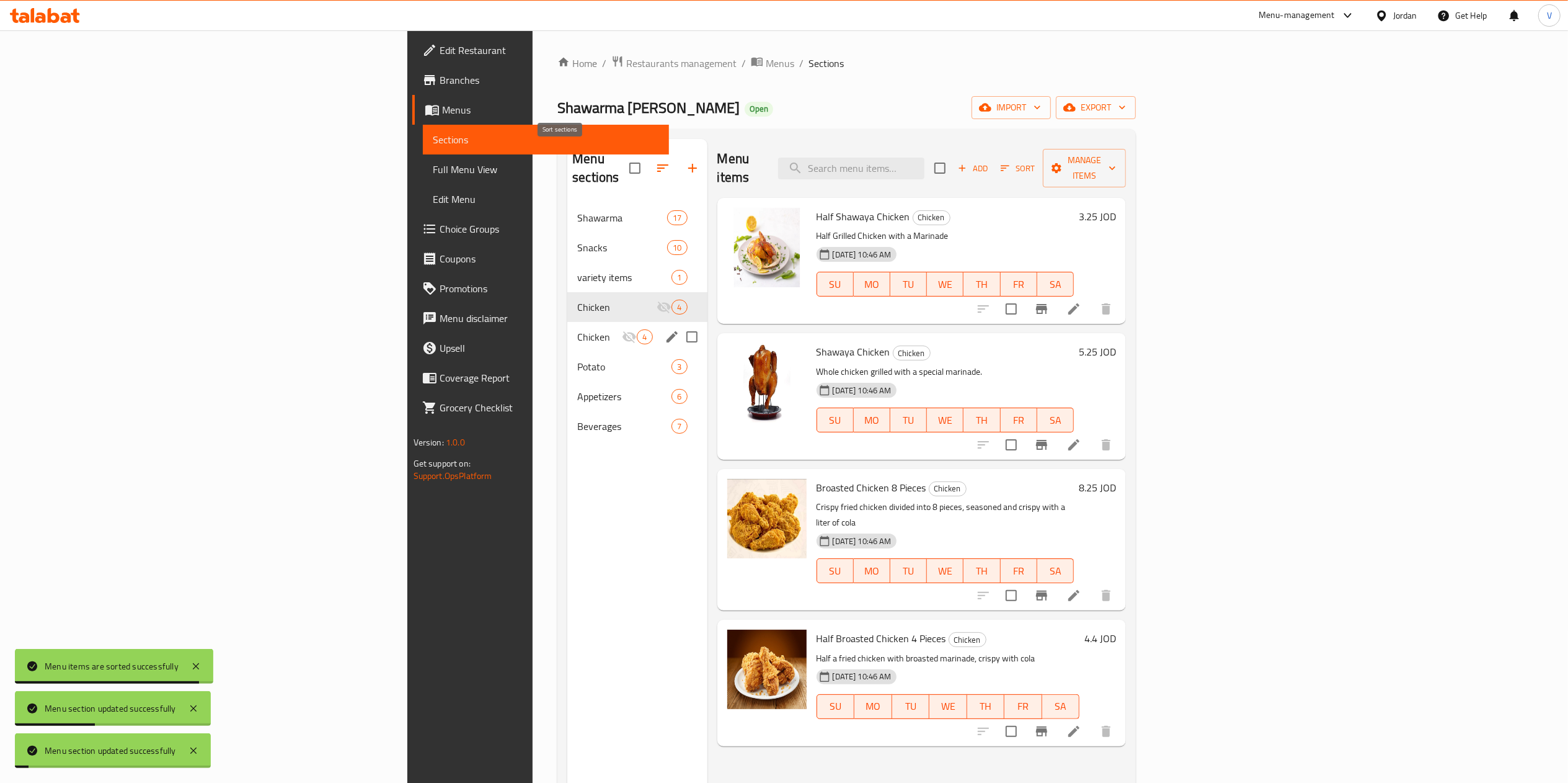
click at [655, 160] on icon "button" at bounding box center [663, 168] width 15 height 15
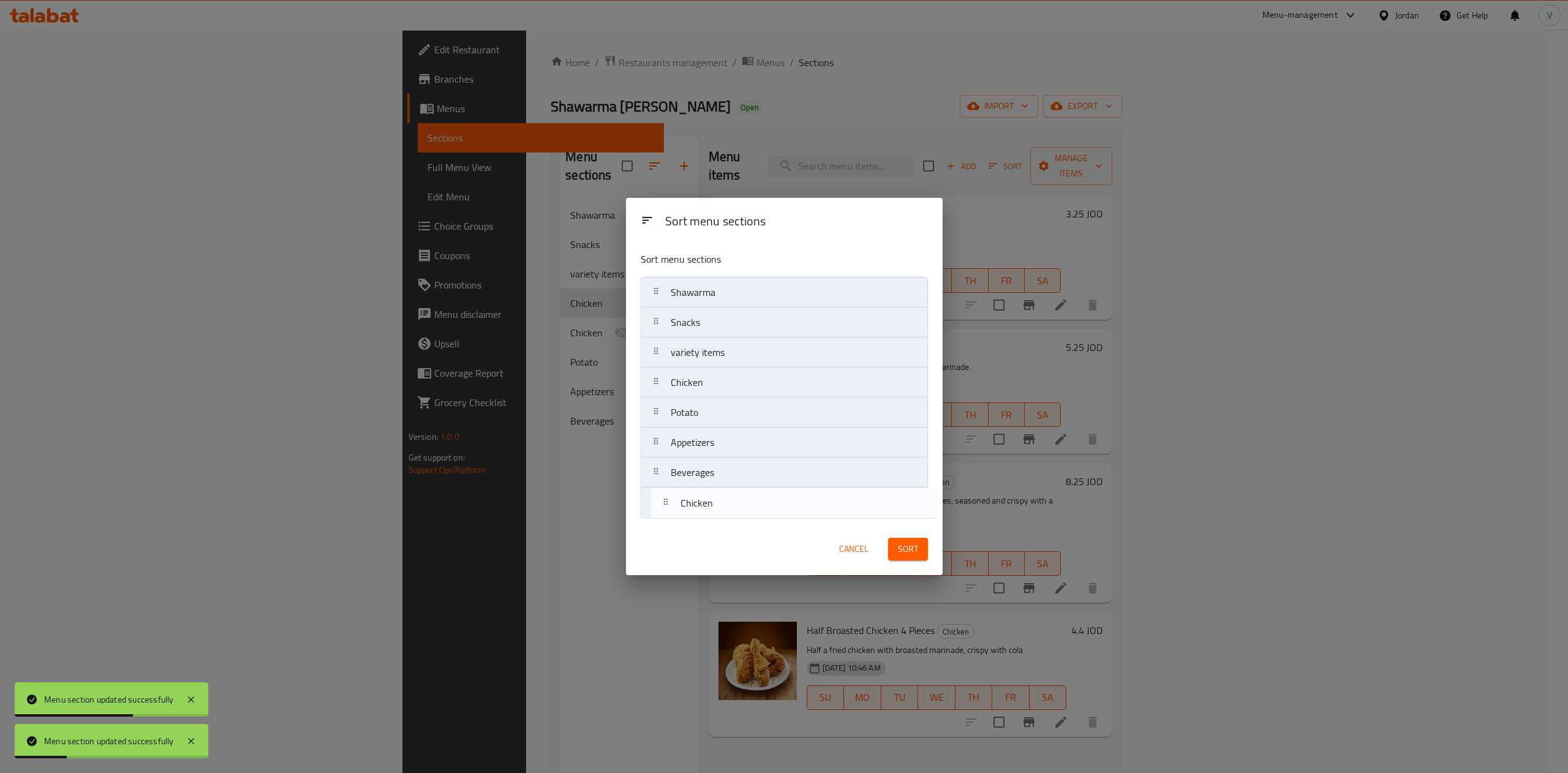
drag, startPoint x: 712, startPoint y: 405, endPoint x: 728, endPoint y: 514, distance: 110.2
click at [723, 514] on nav "Shawarma Snacks variety items Chicken Chicken Potato Appetizers Beverages" at bounding box center [784, 397] width 287 height 242
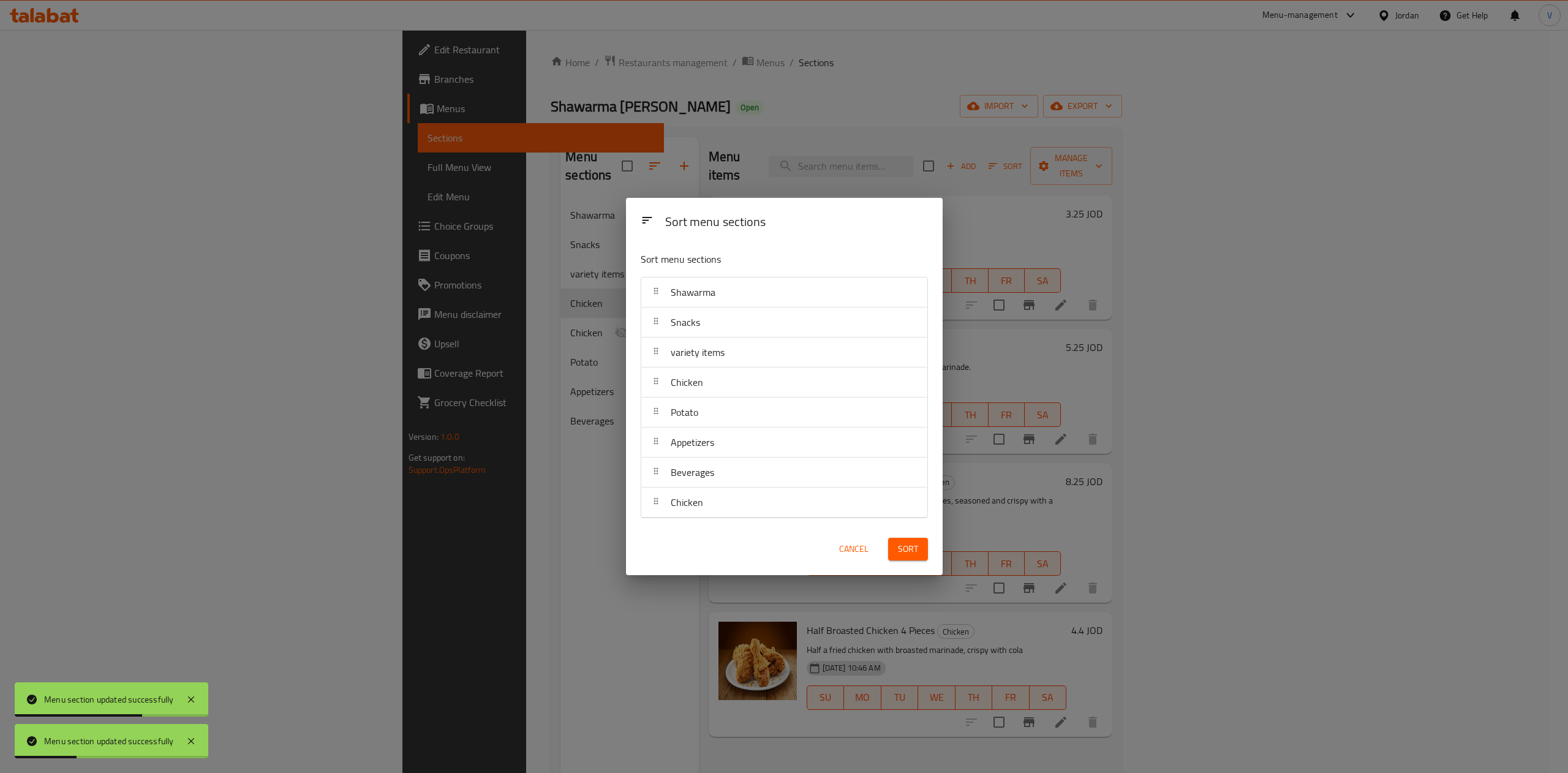
click at [902, 548] on span "Sort" at bounding box center [907, 548] width 20 height 15
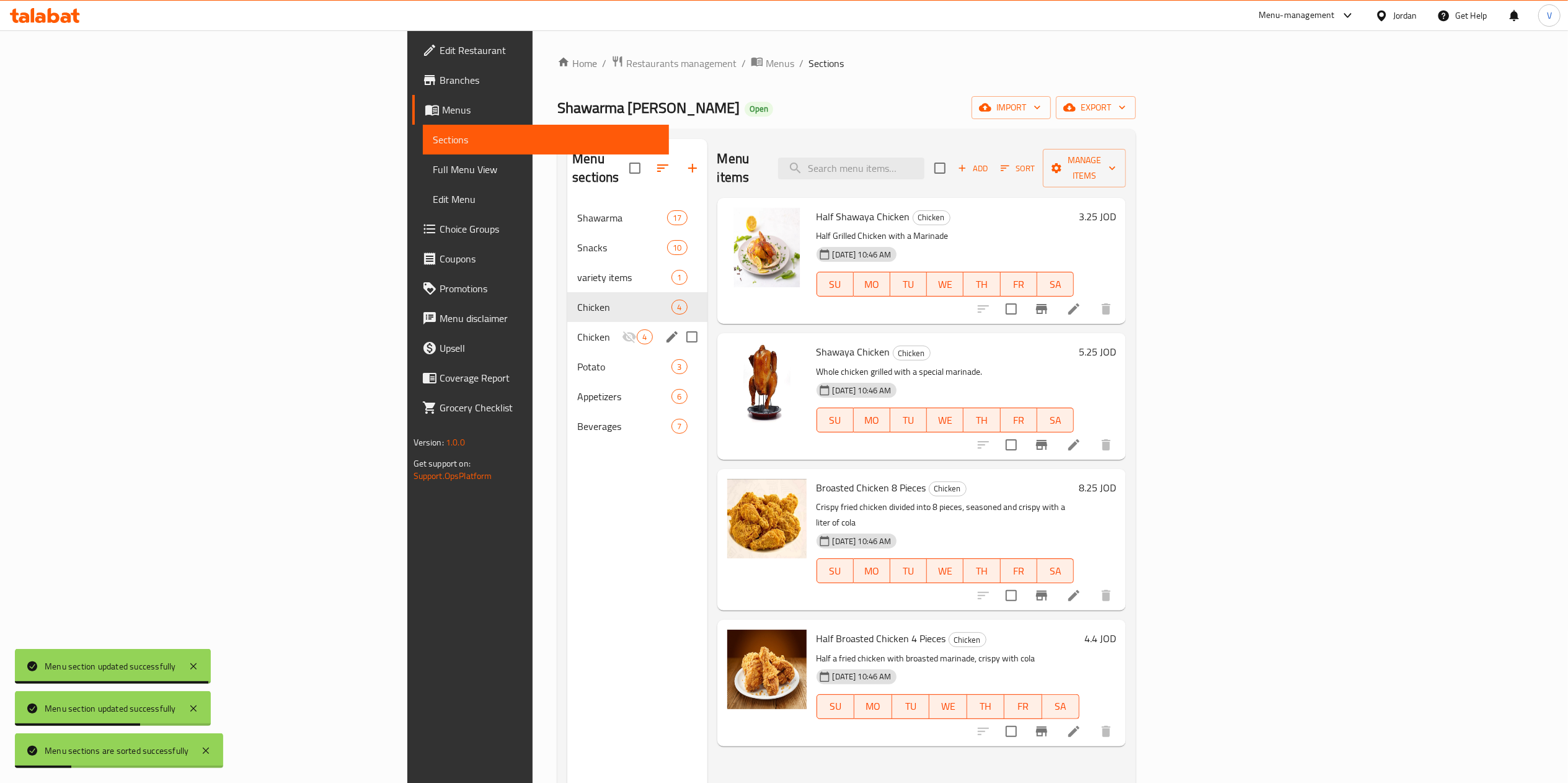
click at [567, 588] on div "Menu sections Shawarma 17 Snacks 10 variety items 1 Chicken 4 Chicken 4 Potato …" at bounding box center [637, 530] width 139 height 783
